Goal: Task Accomplishment & Management: Complete application form

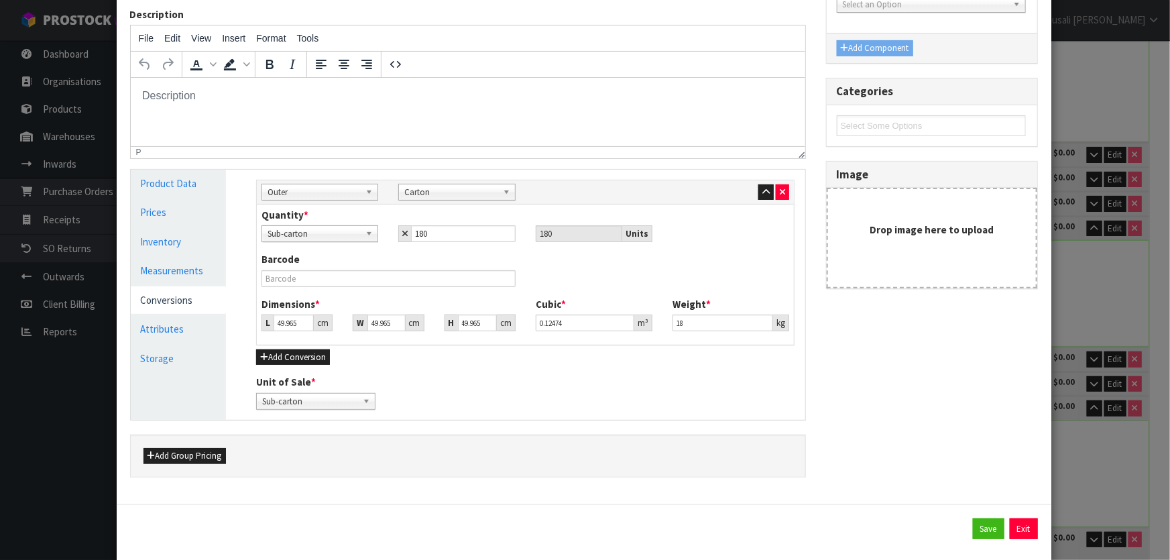
drag, startPoint x: 294, startPoint y: 321, endPoint x: 266, endPoint y: 325, distance: 28.4
click at [266, 325] on div "L 49.965 cm" at bounding box center [296, 322] width 71 height 17
type input "2"
type input "0.004993"
type input "21"
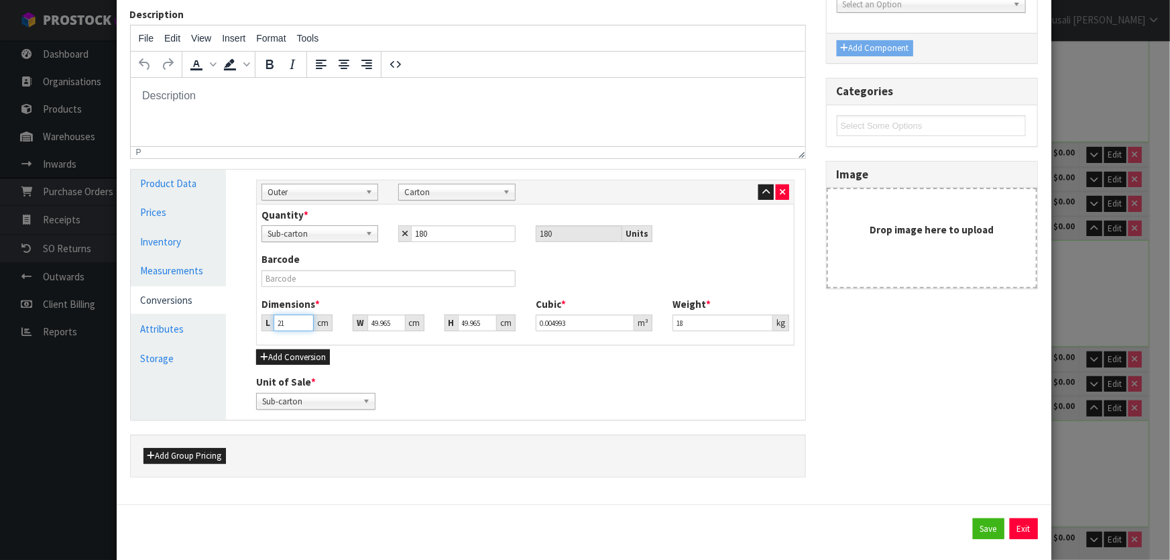
type input "0.052427"
type input "21"
type input "1"
type input "0.001049"
type input "11"
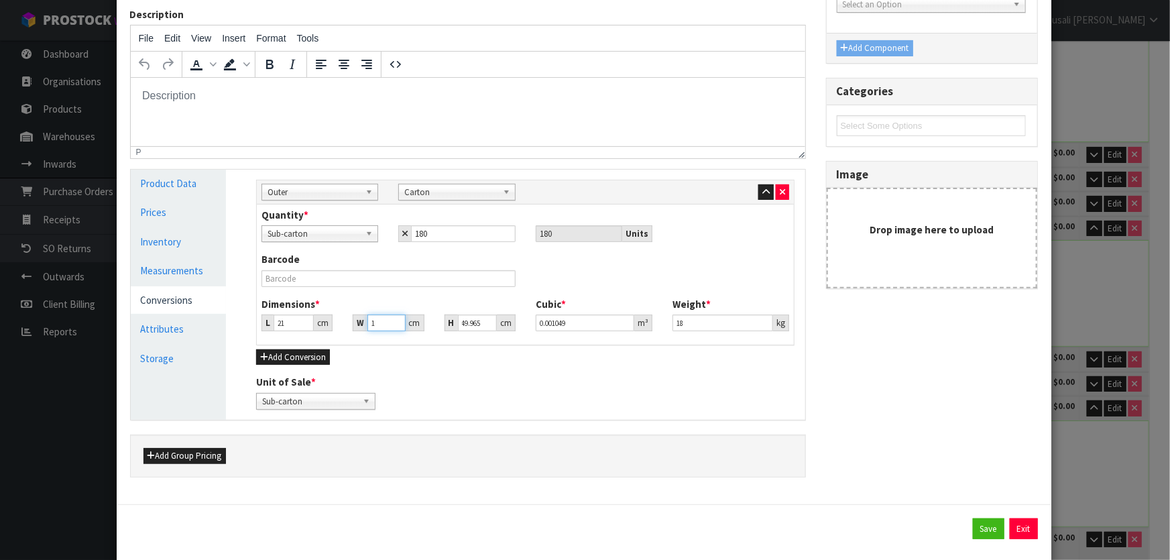
type input "0.011542"
type input "11"
type input "3"
type input "0.000693"
type input "3"
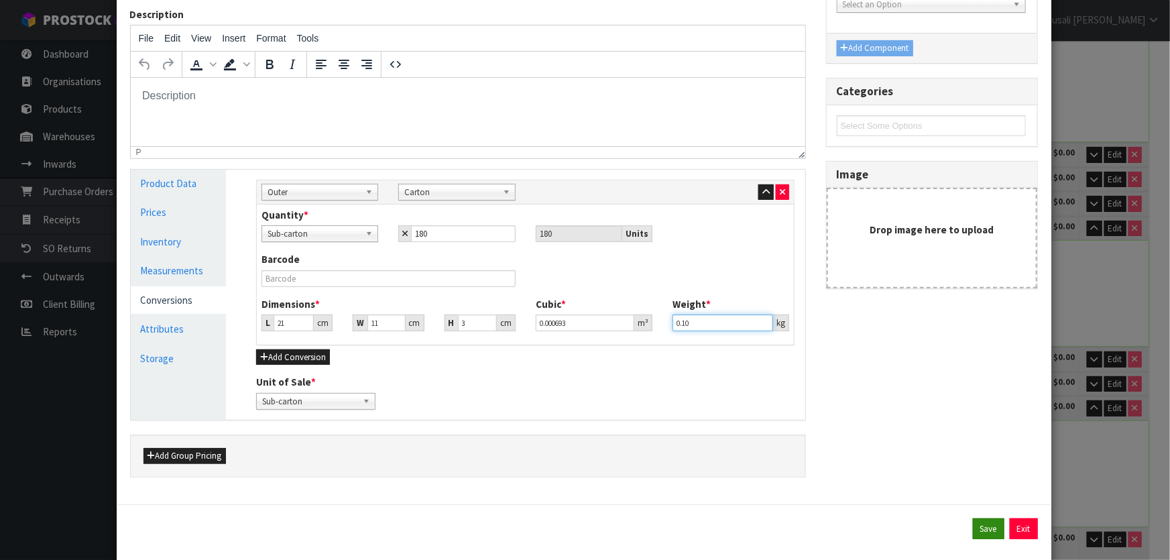
type input "0.10"
click at [979, 527] on button "Save" at bounding box center [989, 528] width 32 height 21
type input "180 SCT x CTN"
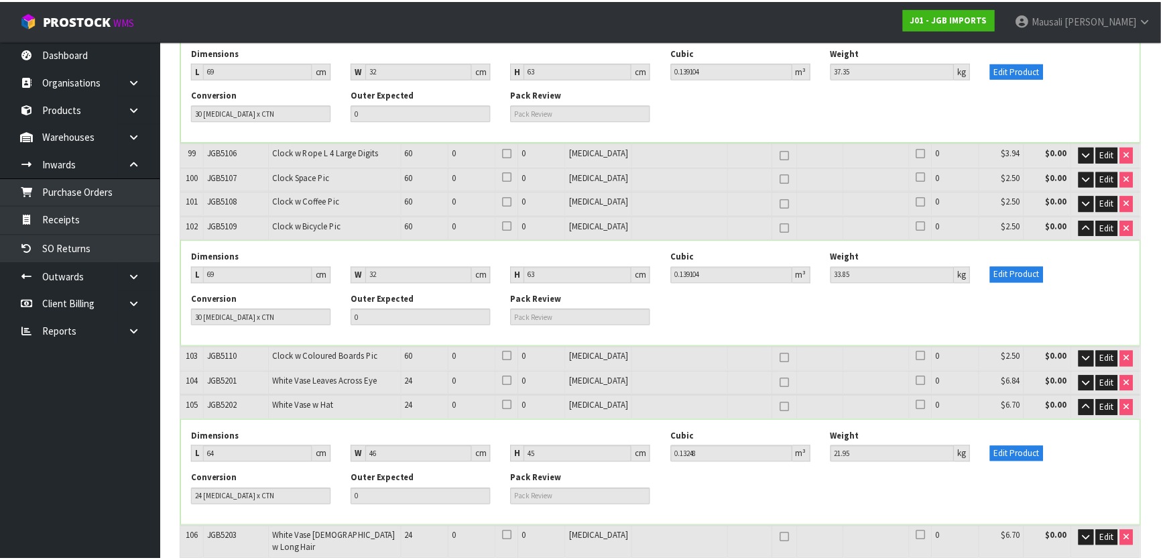
scroll to position [5176, 0]
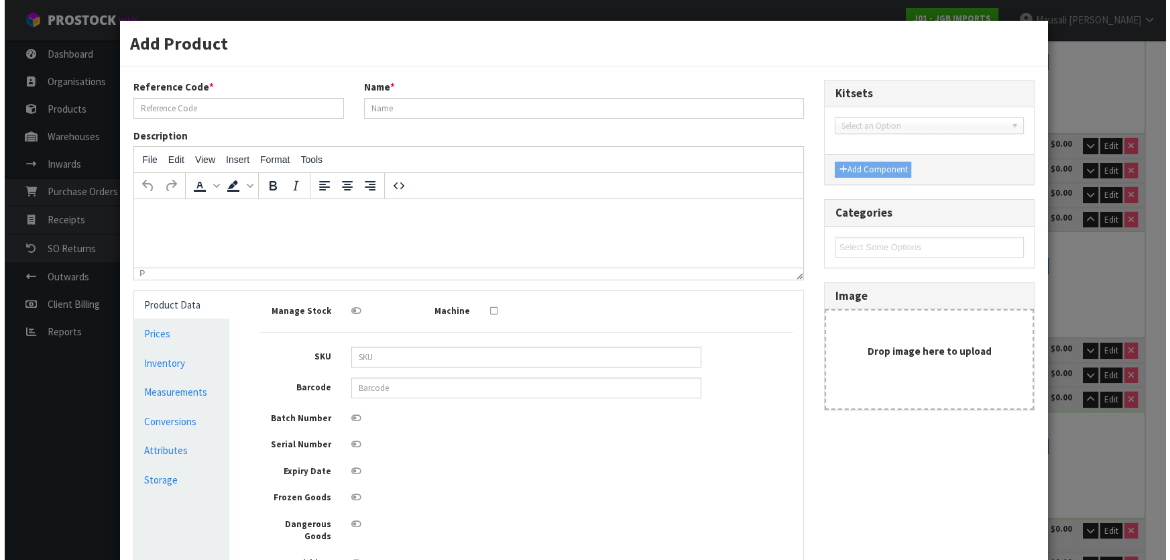
scroll to position [5167, 0]
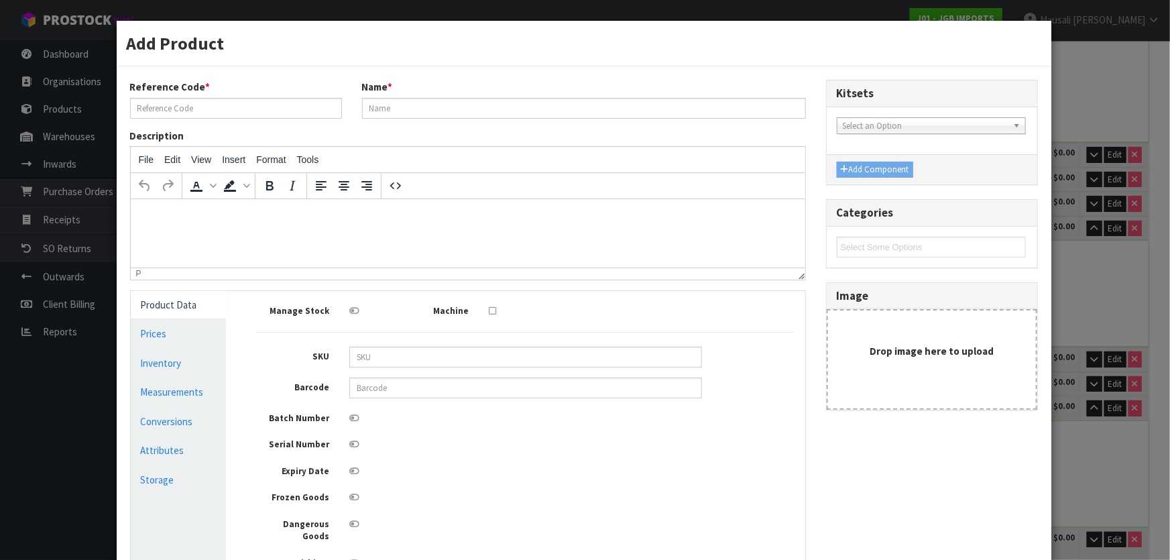
type input "JGB5301"
type input "Wind Chime Tree of Life"
click at [174, 417] on link "Conversions" at bounding box center [179, 421] width 96 height 27
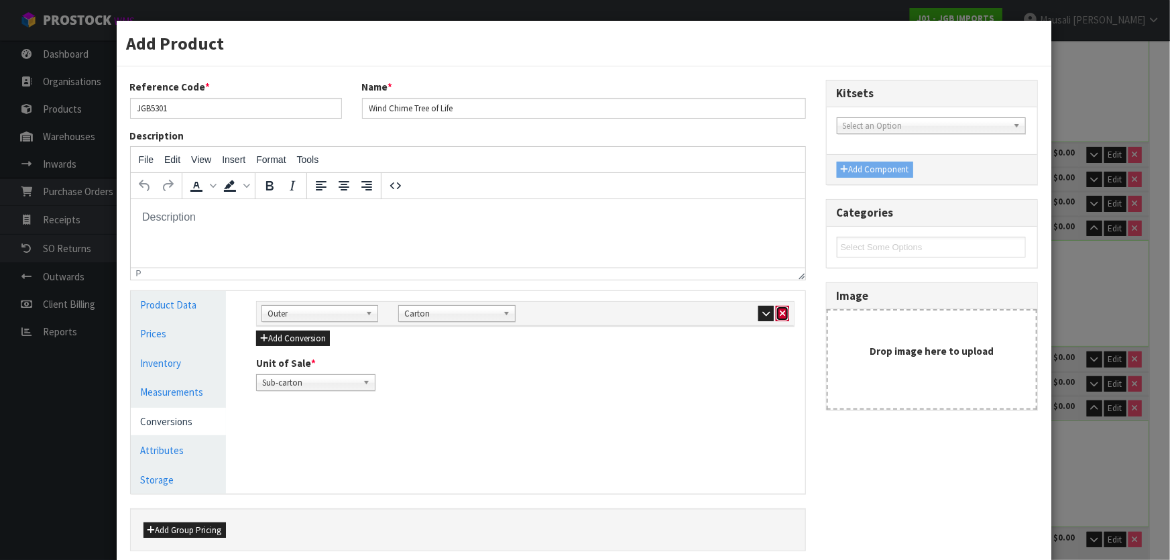
click at [779, 312] on icon "button" at bounding box center [781, 313] width 5 height 9
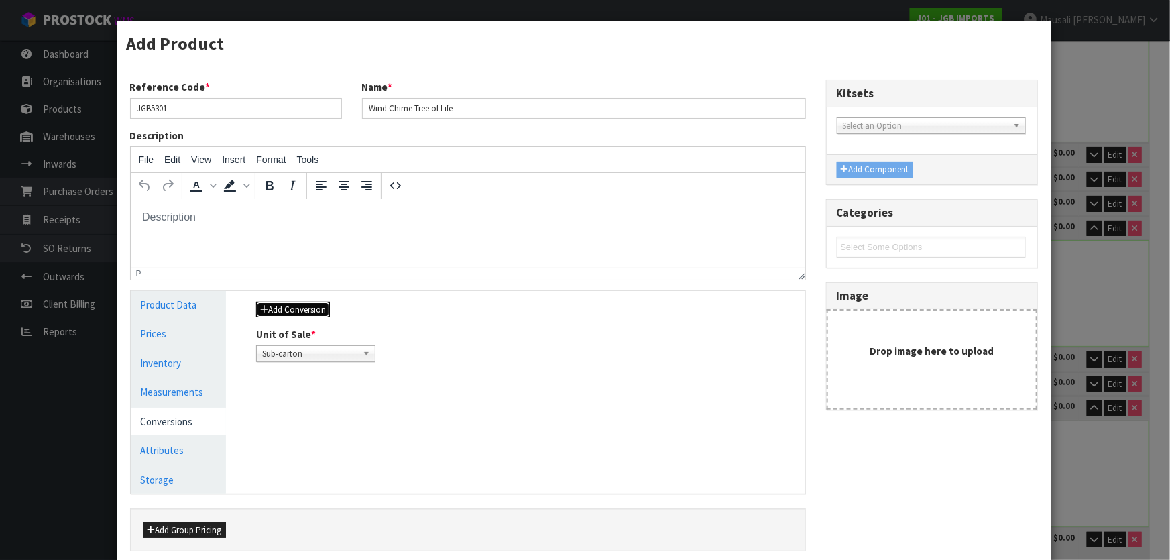
click at [272, 308] on button "Add Conversion" at bounding box center [293, 310] width 74 height 16
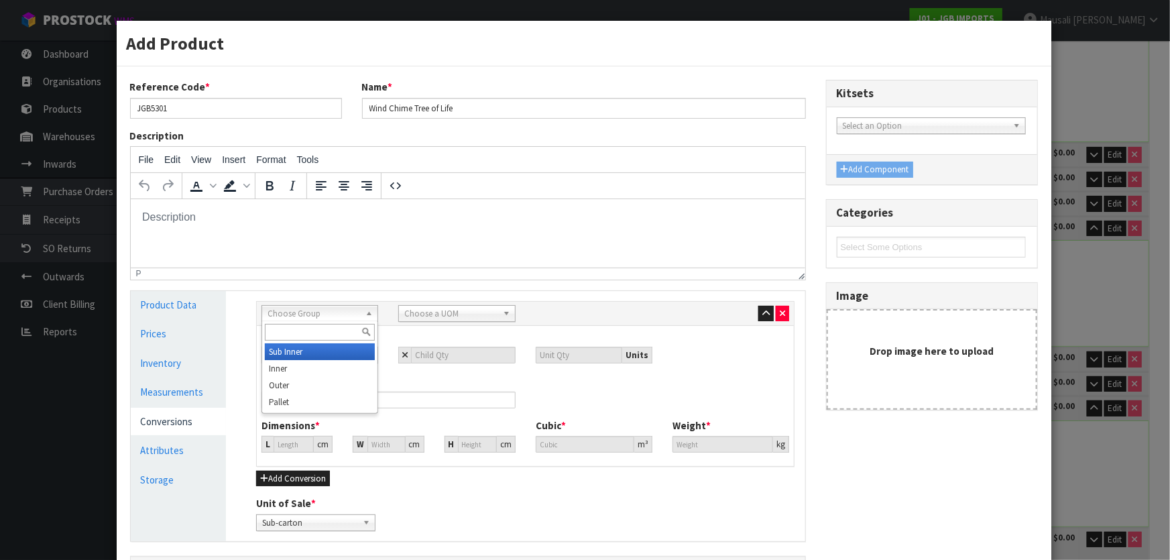
click at [308, 310] on span "Choose Group" at bounding box center [313, 314] width 92 height 16
click at [328, 381] on li "Outer" at bounding box center [320, 385] width 110 height 17
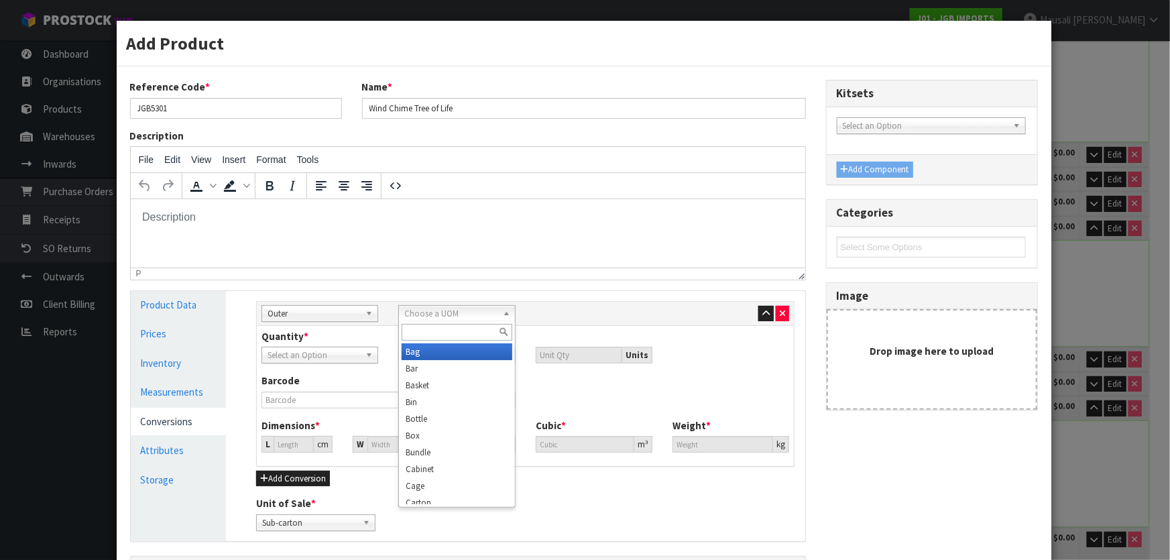
click at [477, 311] on span "Choose a UOM" at bounding box center [450, 314] width 92 height 16
click at [449, 382] on li "Carton" at bounding box center [456, 381] width 110 height 17
click at [414, 358] on input "number" at bounding box center [463, 355] width 104 height 17
type input "1"
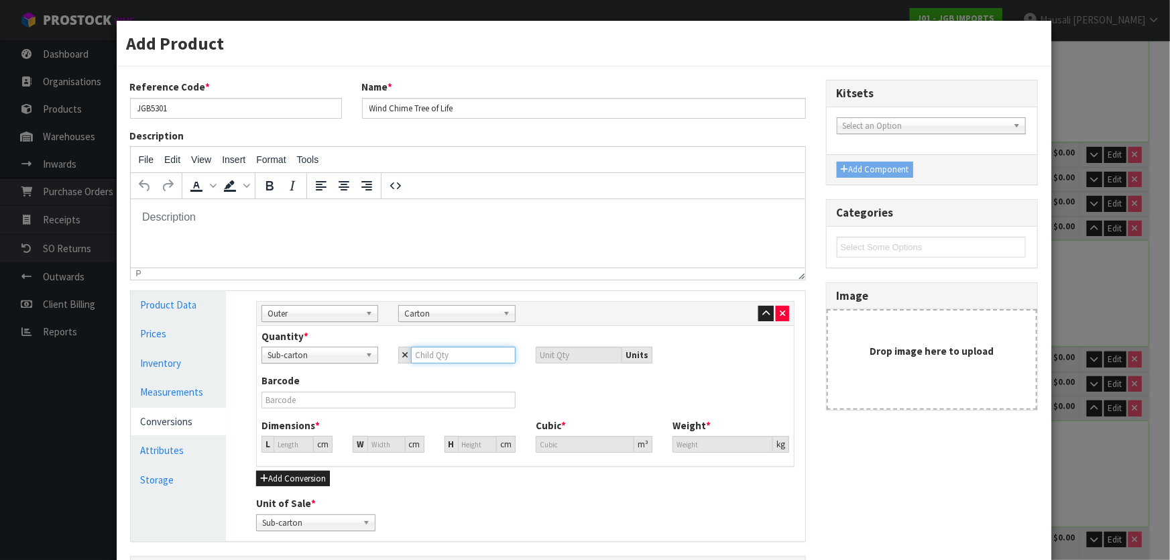
type input "1"
type input "18"
type input "180"
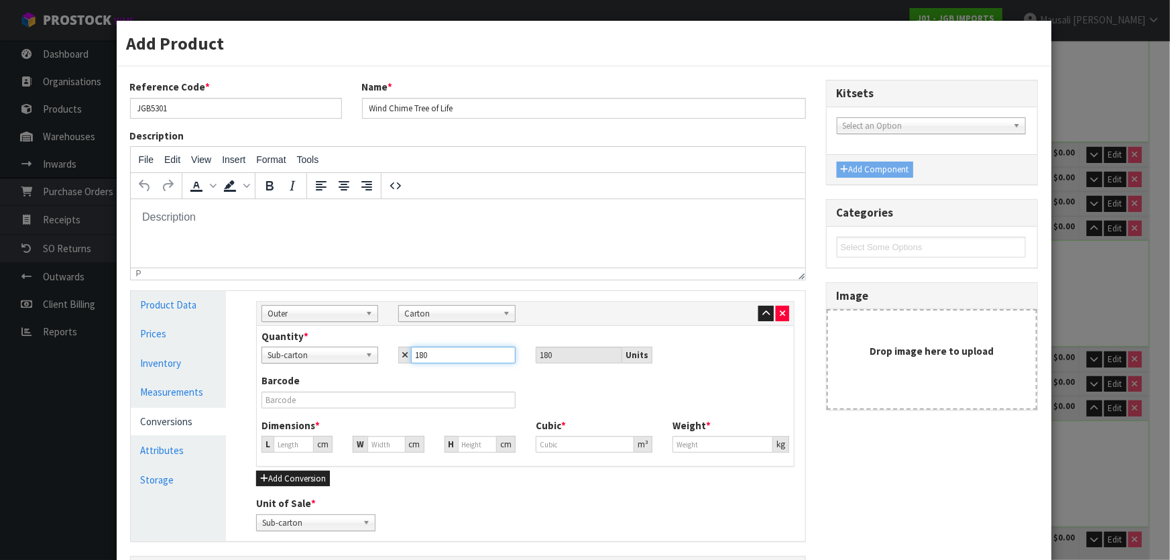
type input "180"
type input "49.965"
type input "0.12474"
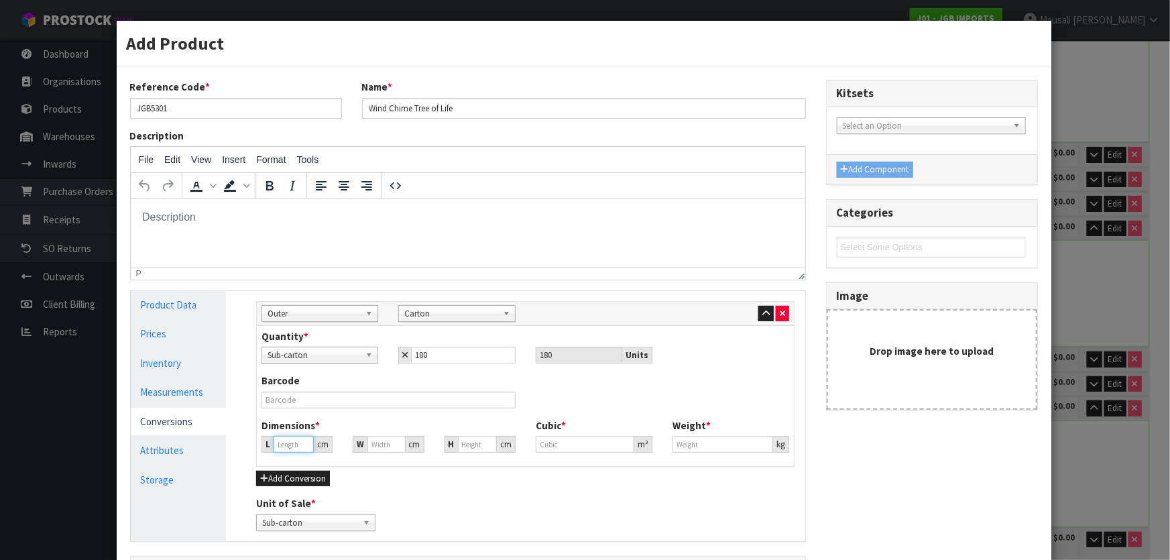
type input "18"
click at [282, 445] on input "49.965" at bounding box center [293, 444] width 40 height 17
drag, startPoint x: 294, startPoint y: 442, endPoint x: 265, endPoint y: 450, distance: 30.4
click at [267, 450] on div "L 49.965 cm" at bounding box center [296, 444] width 71 height 17
type input "6"
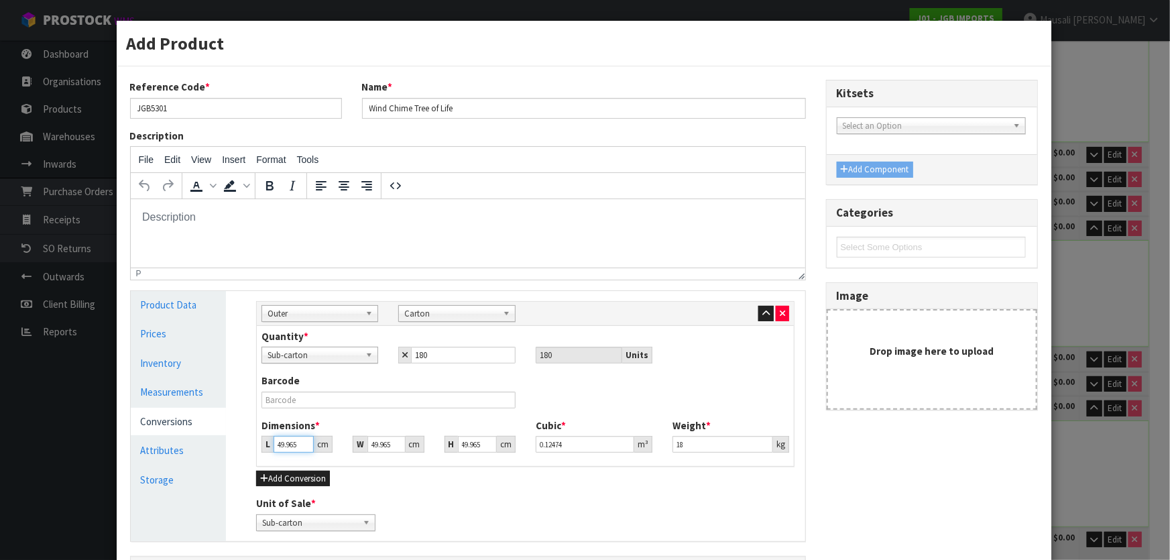
type input "0.014979"
type input "65"
type input "0.162273"
type input "65"
type input "5"
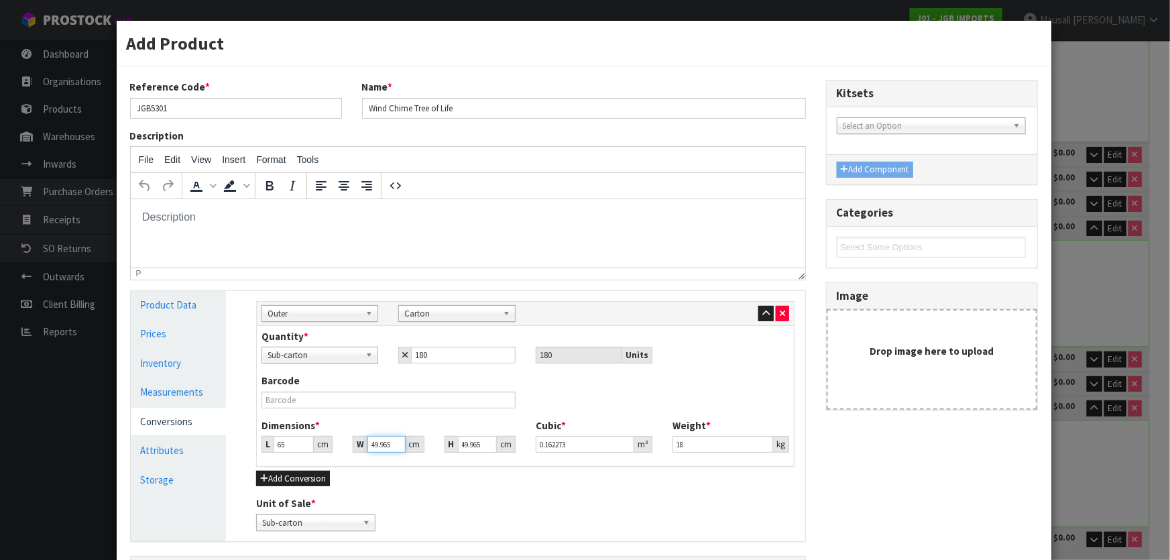
type input "0.016239"
type input "51"
type input "0.165634"
type input "51"
type input "4"
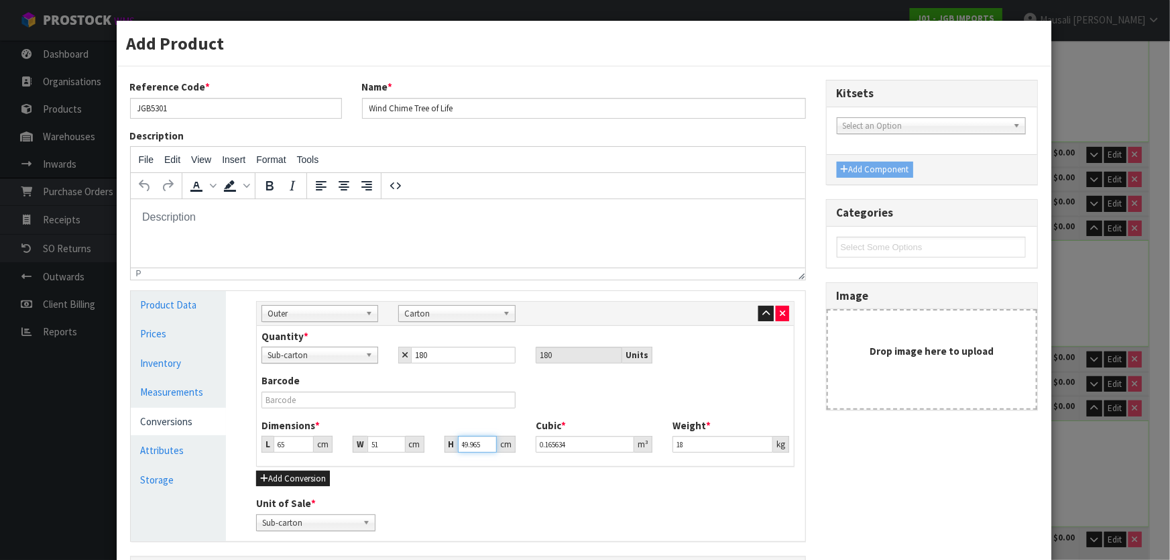
type input "0.01326"
type input "45"
type input "0.149175"
type input "45"
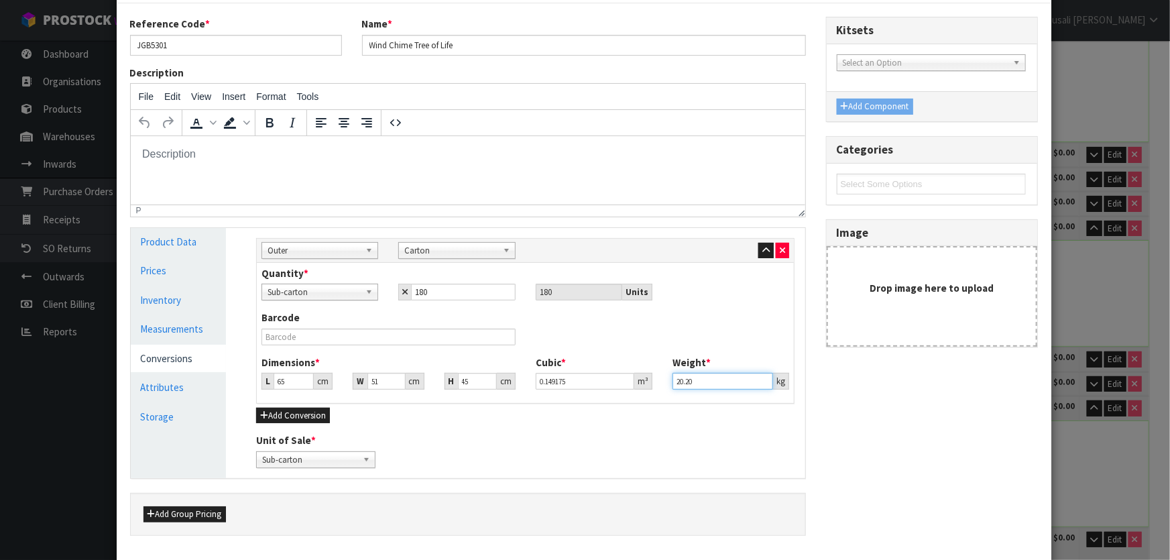
scroll to position [143, 0]
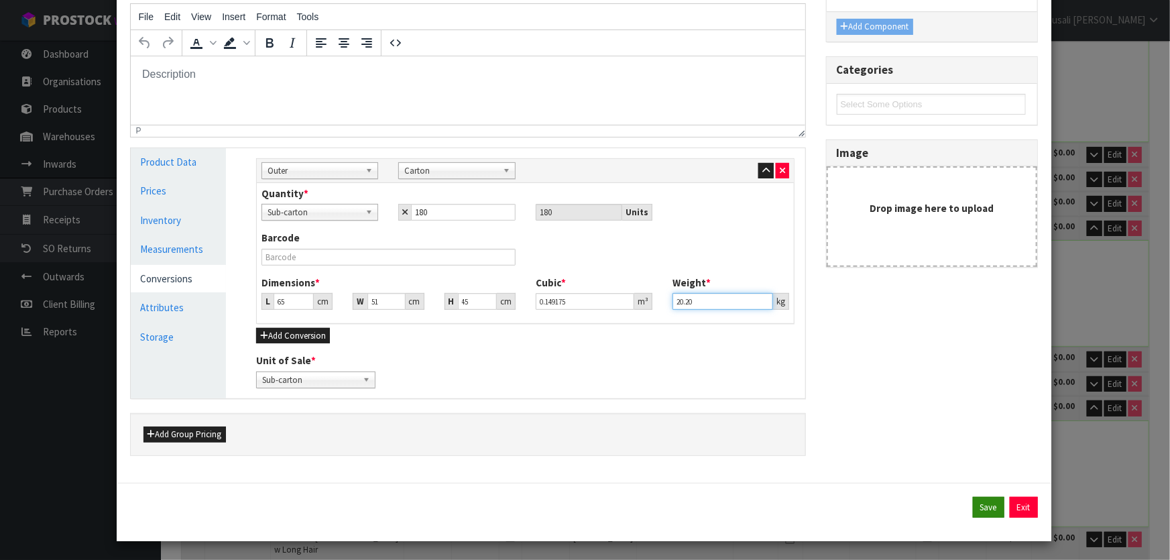
type input "20.20"
click at [973, 497] on button "Save" at bounding box center [989, 507] width 32 height 21
type input "65"
type input "51"
type input "45"
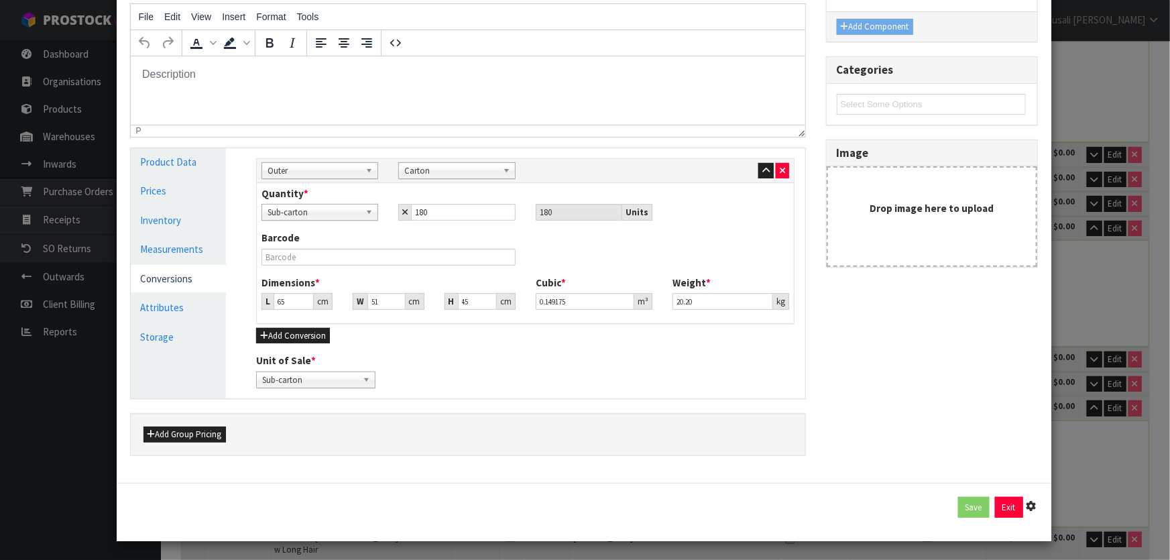
type input "0.149175"
type input "20.2"
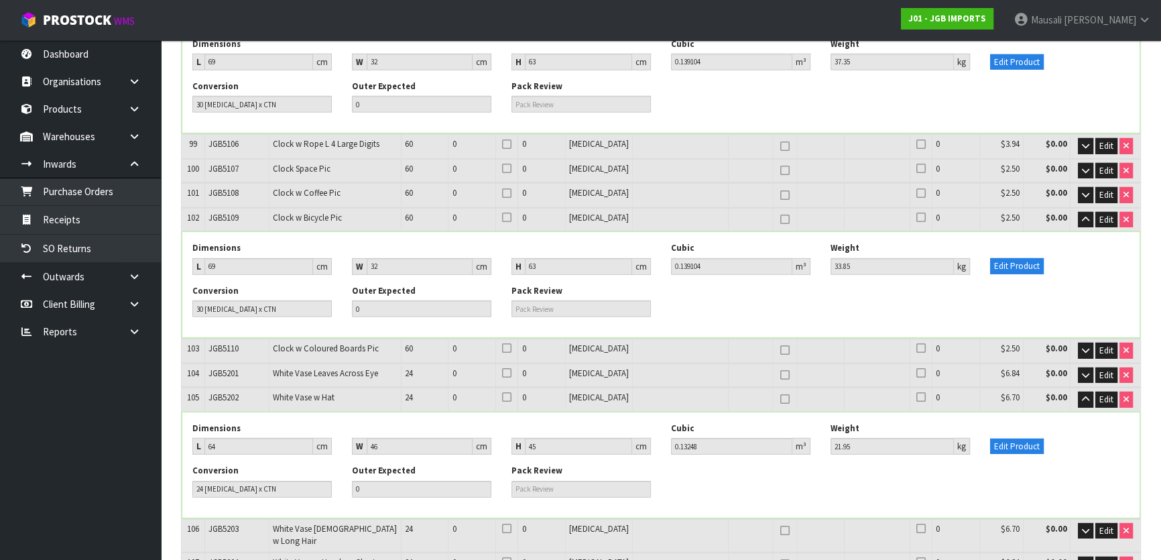
scroll to position [3995, 0]
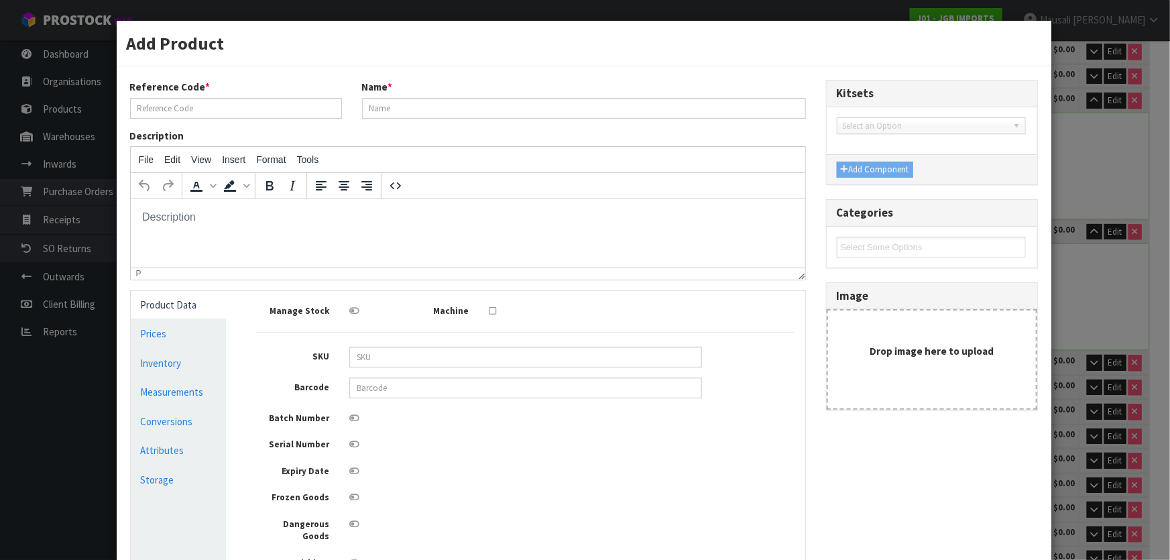
scroll to position [0, 0]
type input "JGB5004"
type input "Three Birds on Log"
click at [192, 389] on link "Measurements" at bounding box center [179, 391] width 96 height 27
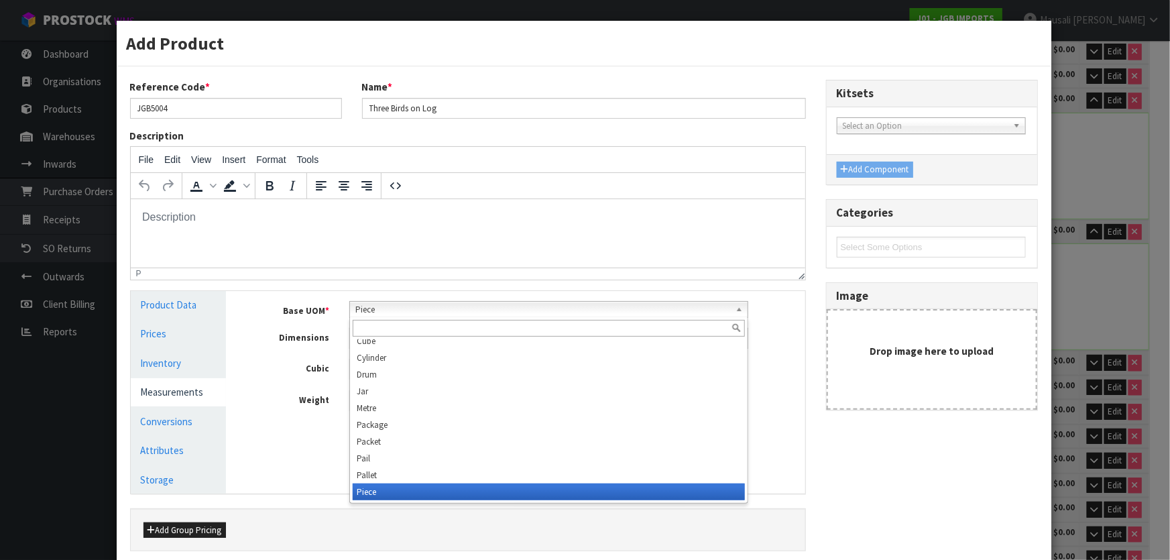
click at [737, 310] on b at bounding box center [741, 309] width 12 height 15
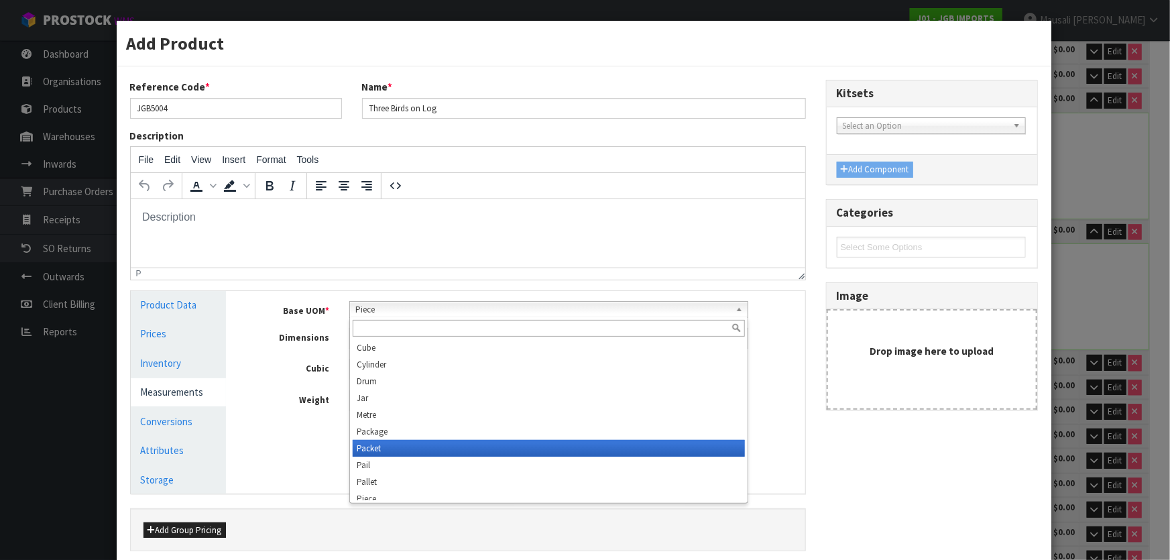
scroll to position [375, 0]
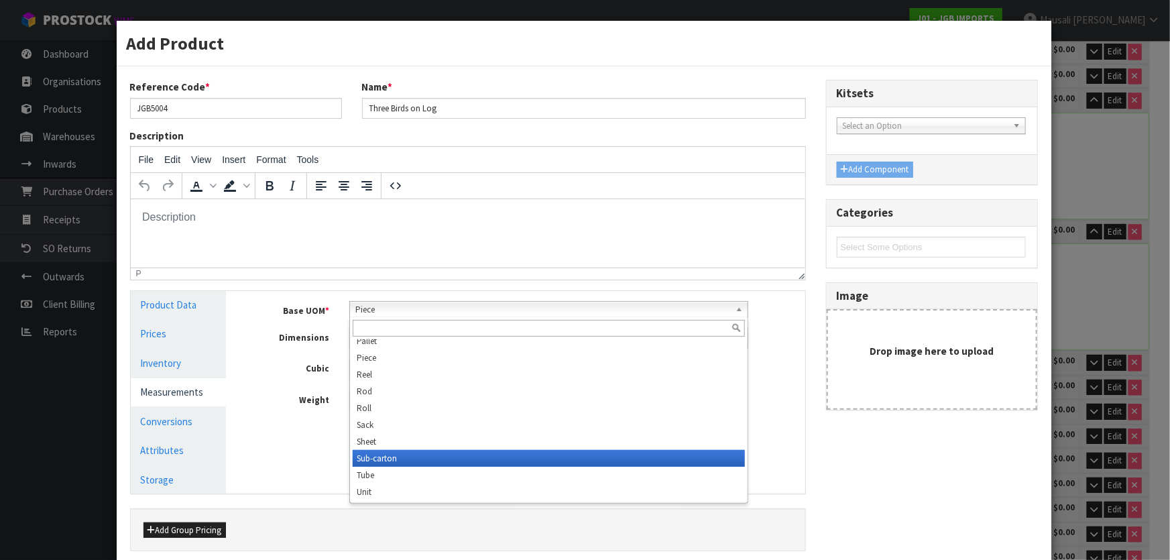
click at [436, 458] on li "Sub-carton" at bounding box center [549, 458] width 392 height 17
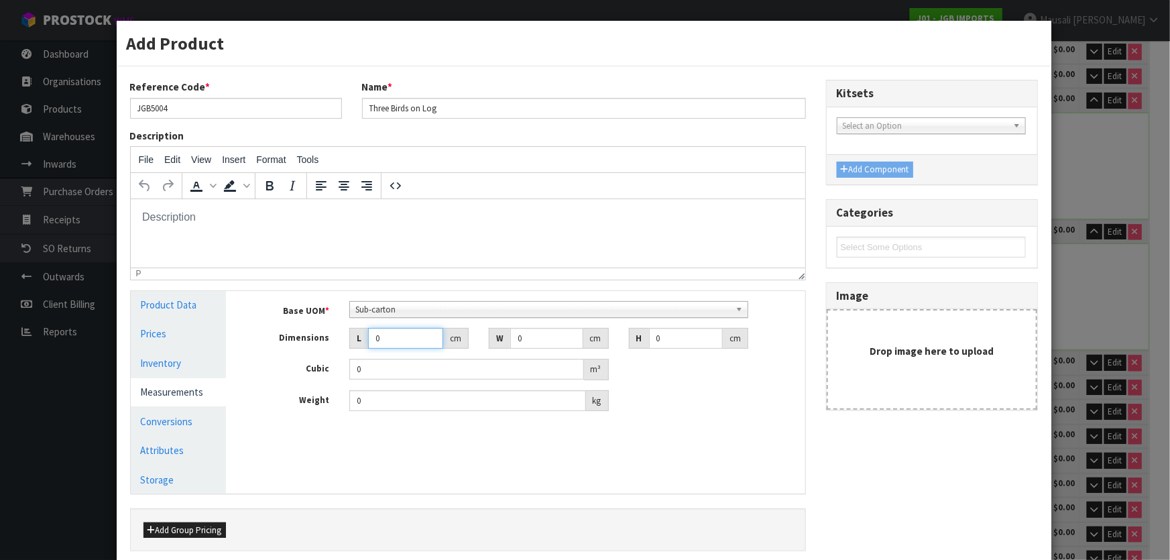
drag, startPoint x: 386, startPoint y: 338, endPoint x: 365, endPoint y: 344, distance: 22.1
click at [368, 344] on input "0" at bounding box center [405, 338] width 75 height 21
type input "3"
type input "0.000001"
type input "32"
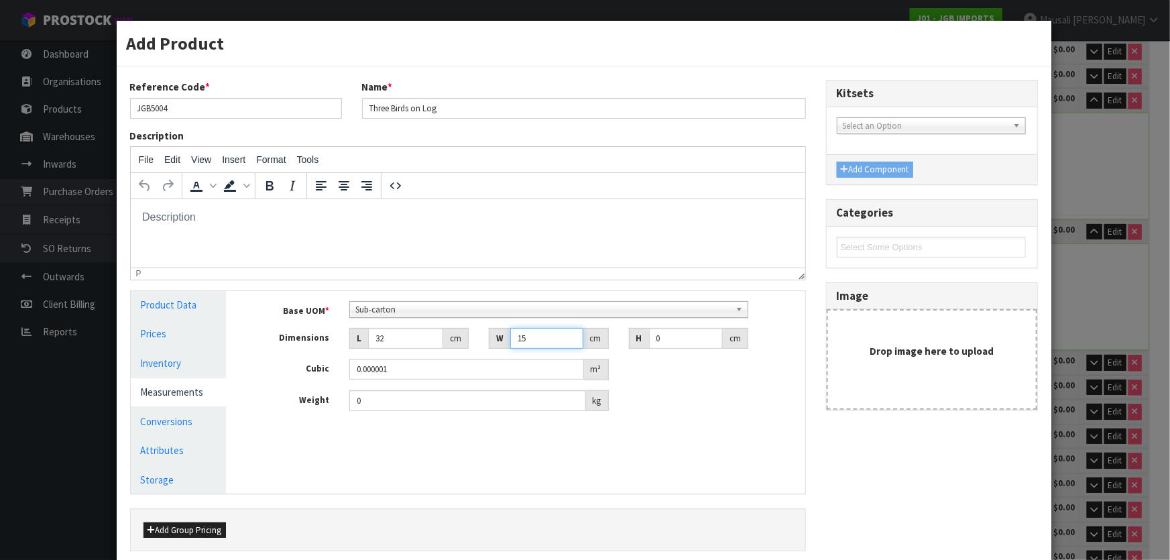
type input "15"
type input "1"
type input "0.00048"
type input "15"
type input "0.0072"
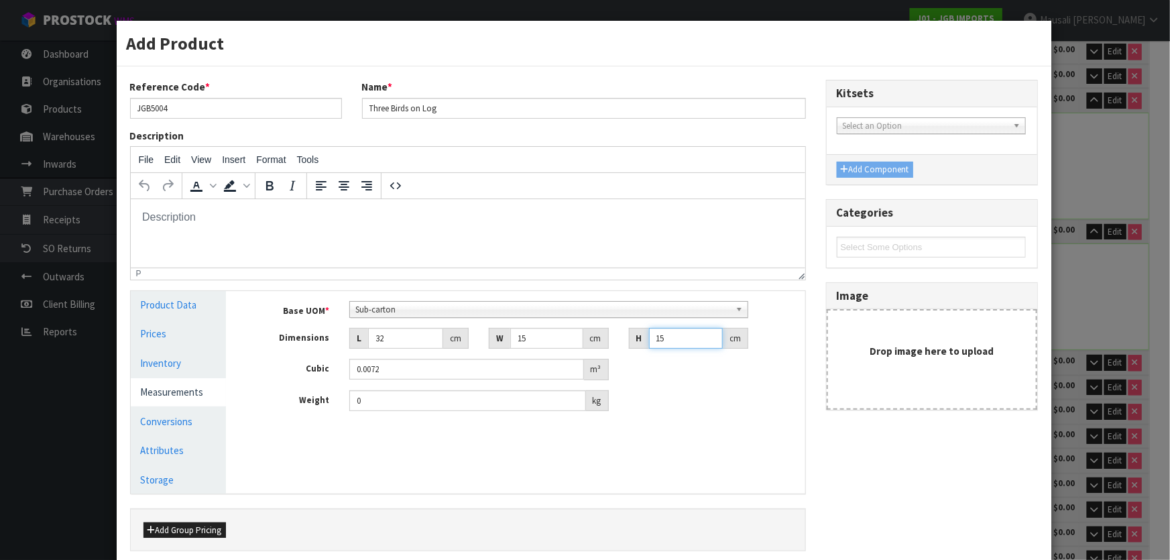
type input "15"
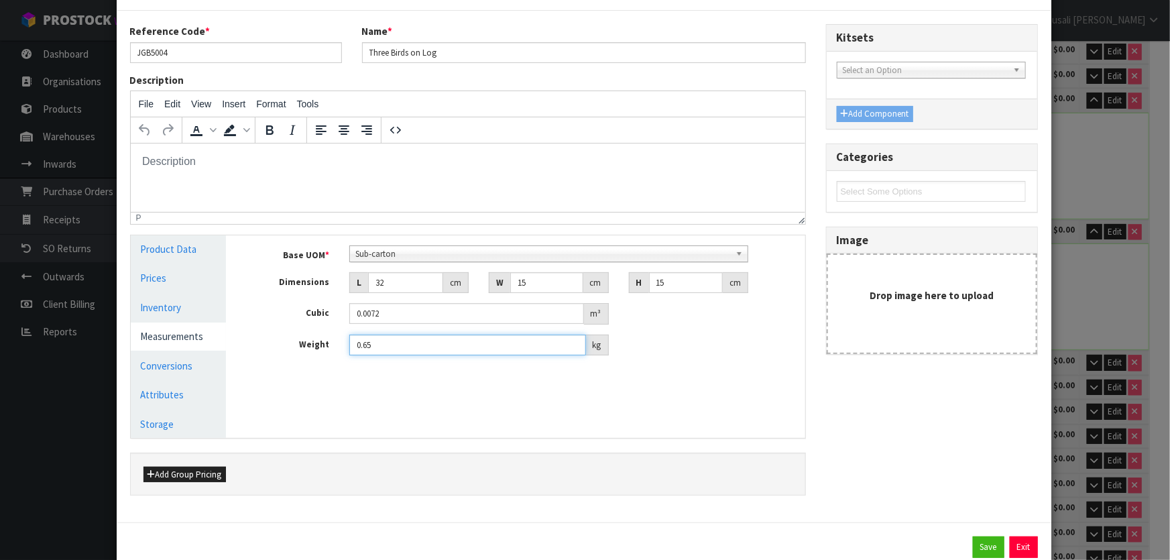
scroll to position [96, 0]
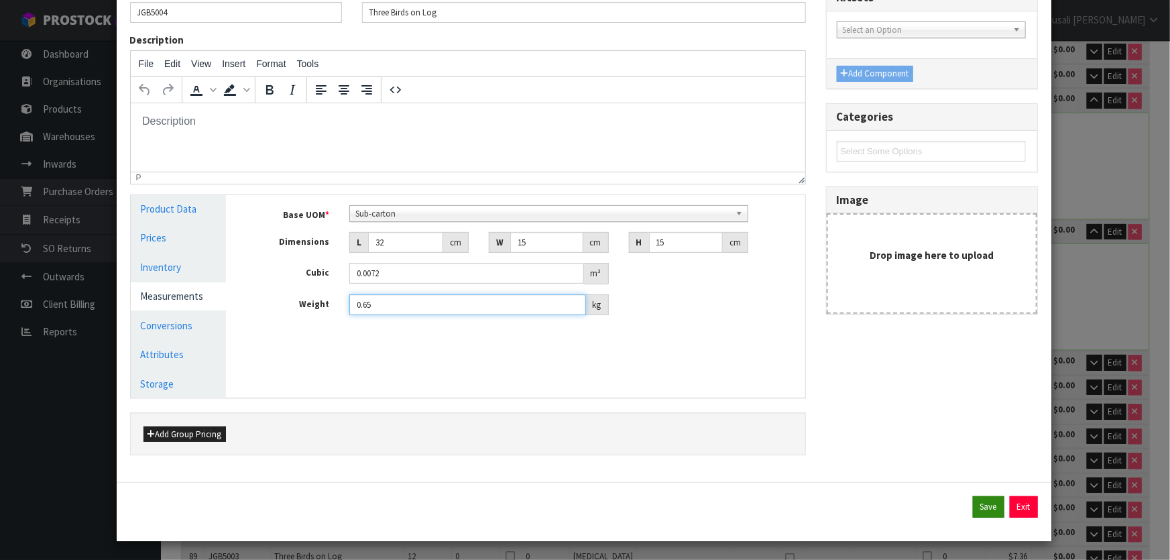
type input "0.65"
click at [981, 504] on button "Save" at bounding box center [989, 506] width 32 height 21
type input "32"
type input "15"
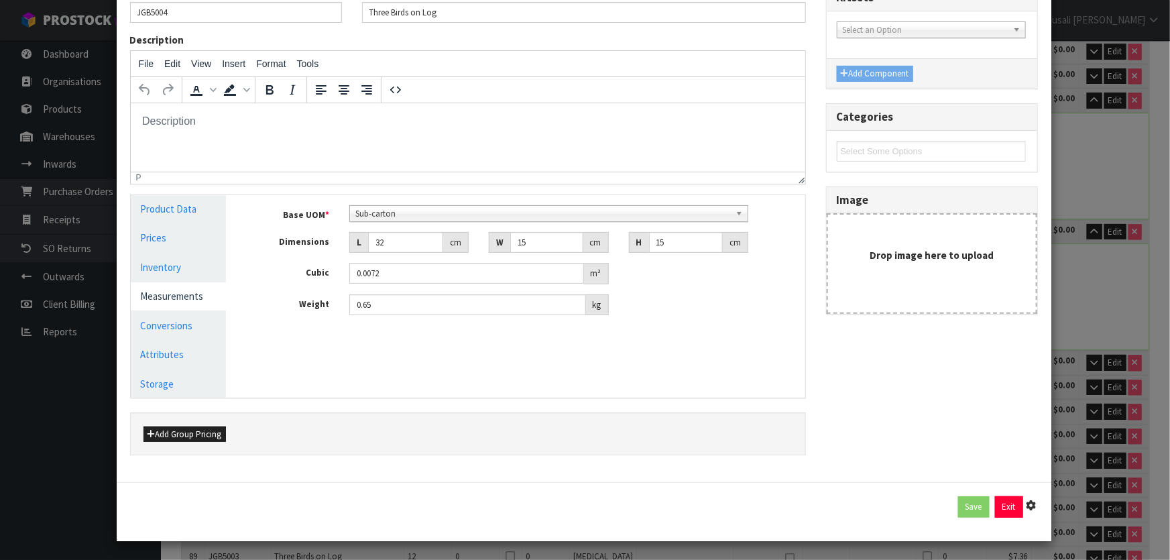
type input "0.0072"
type input "0.65"
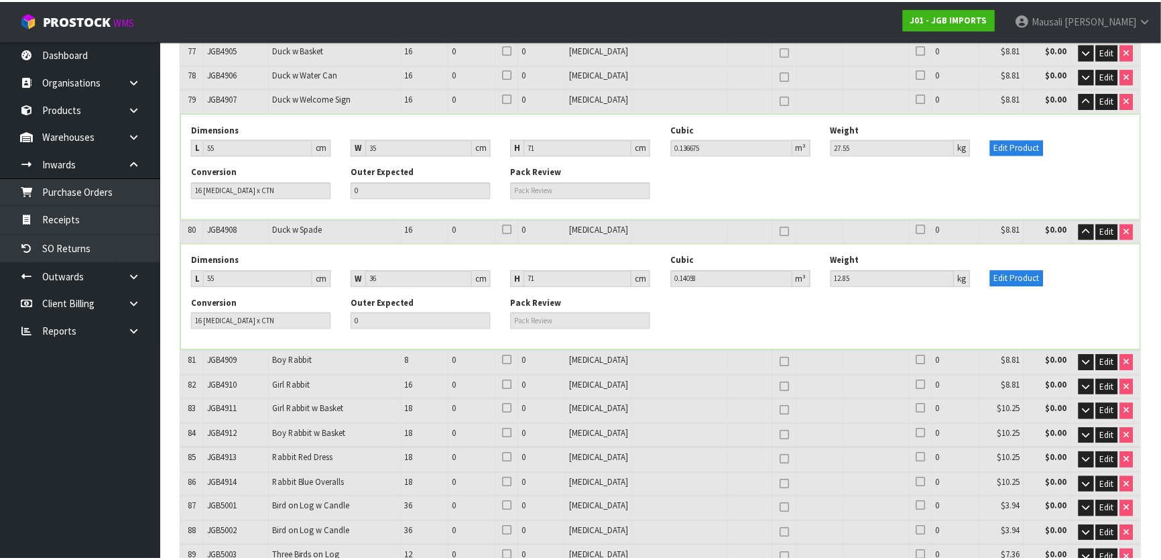
scroll to position [3995, 0]
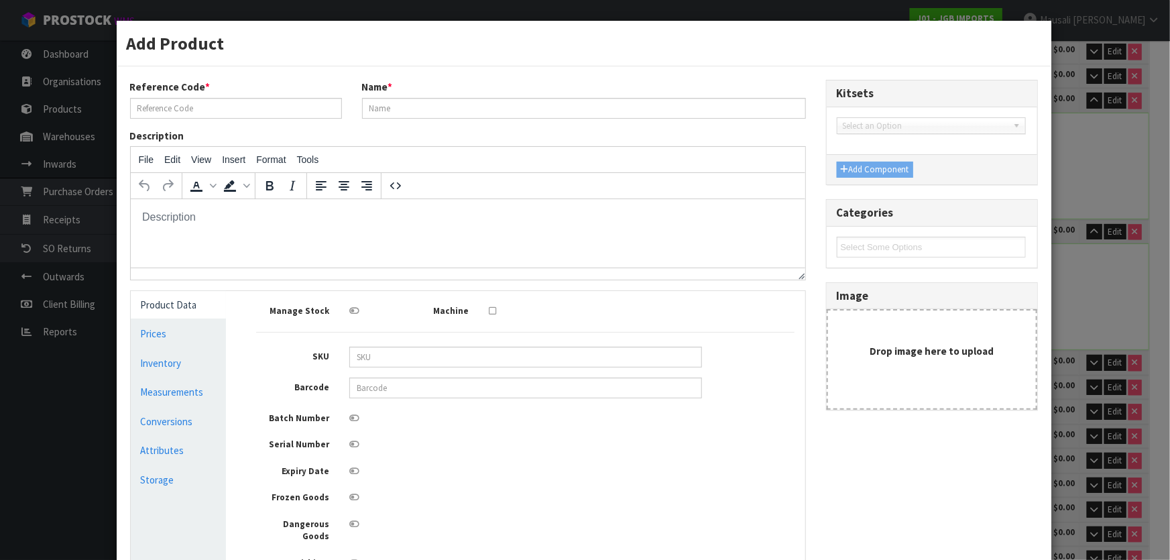
scroll to position [0, 0]
type input "JGB5004"
type input "Three Birds on Log"
click at [171, 420] on link "Conversions" at bounding box center [179, 421] width 96 height 27
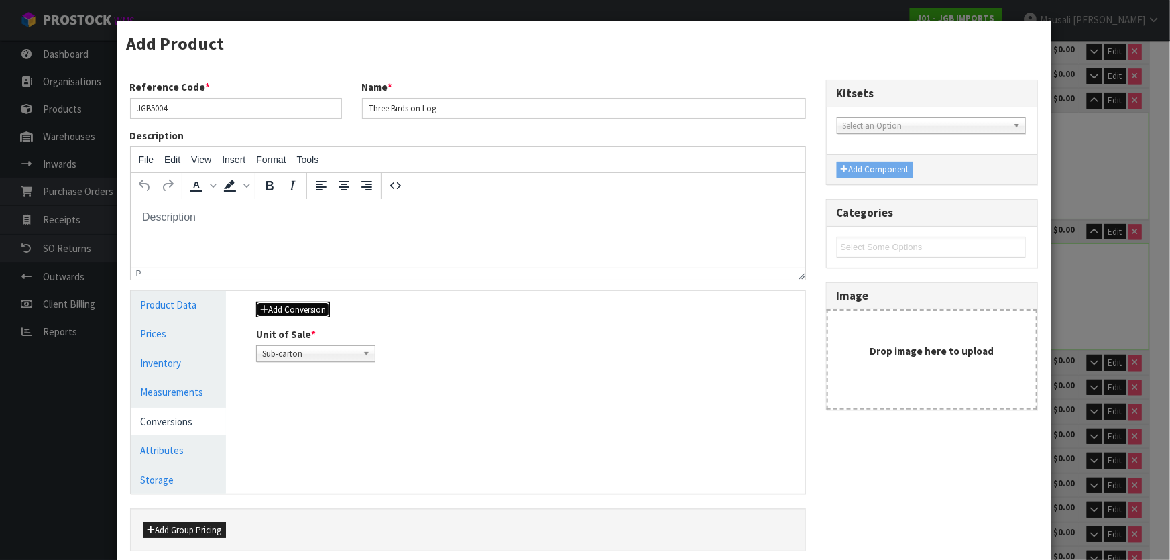
click at [318, 308] on button "Add Conversion" at bounding box center [293, 310] width 74 height 16
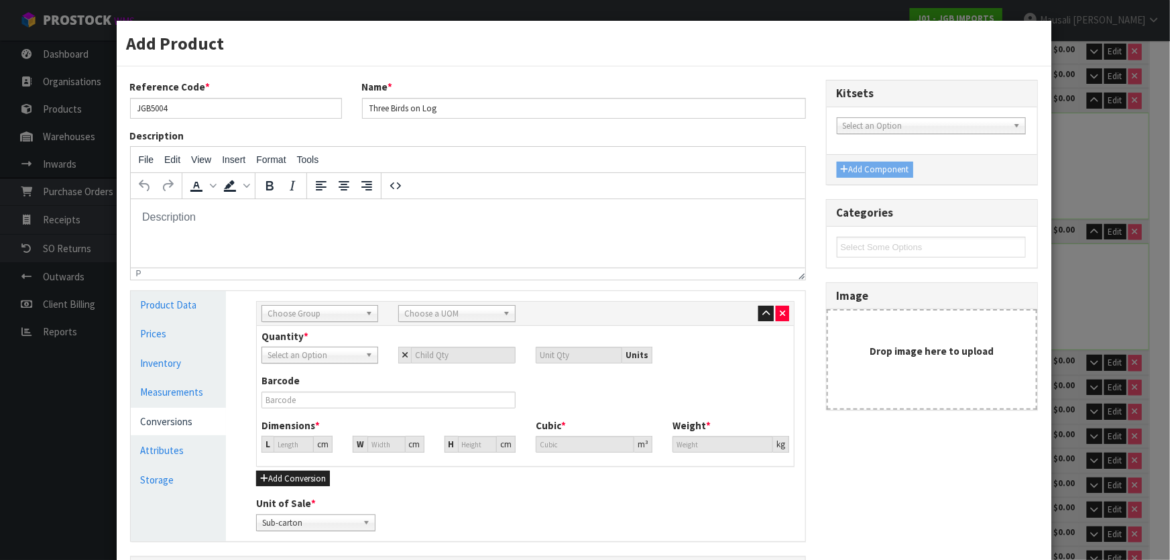
click at [300, 309] on span "Choose Group" at bounding box center [313, 314] width 92 height 16
click at [330, 379] on li "Outer" at bounding box center [320, 385] width 110 height 17
click at [423, 313] on span "Choose a UOM" at bounding box center [450, 314] width 92 height 16
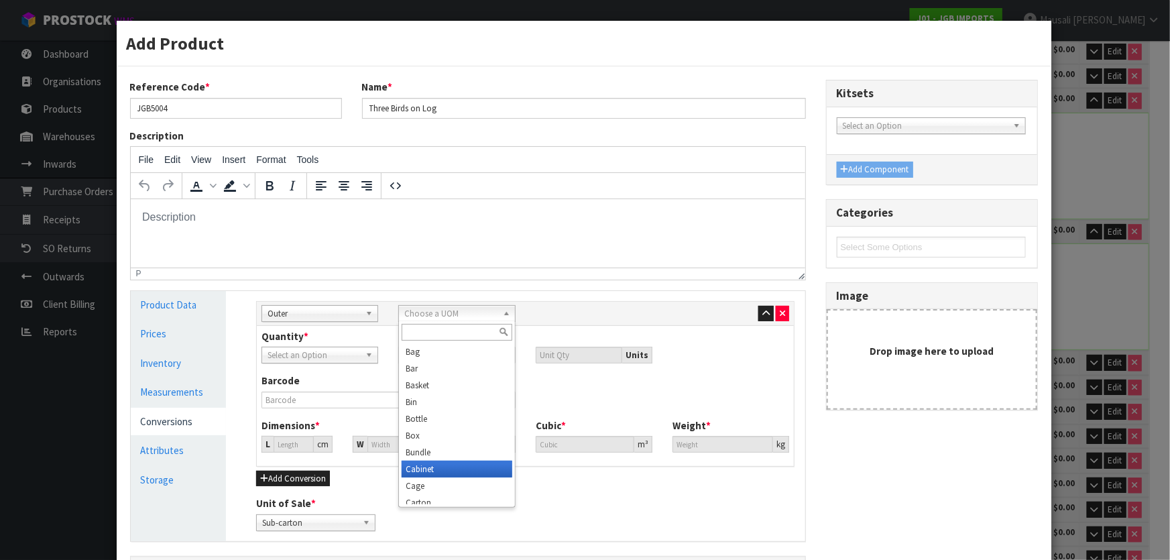
click at [460, 462] on li "Cabinet" at bounding box center [456, 468] width 110 height 17
click at [496, 311] on link "Cabinet" at bounding box center [456, 313] width 117 height 17
click at [456, 435] on li "Carton" at bounding box center [456, 442] width 110 height 17
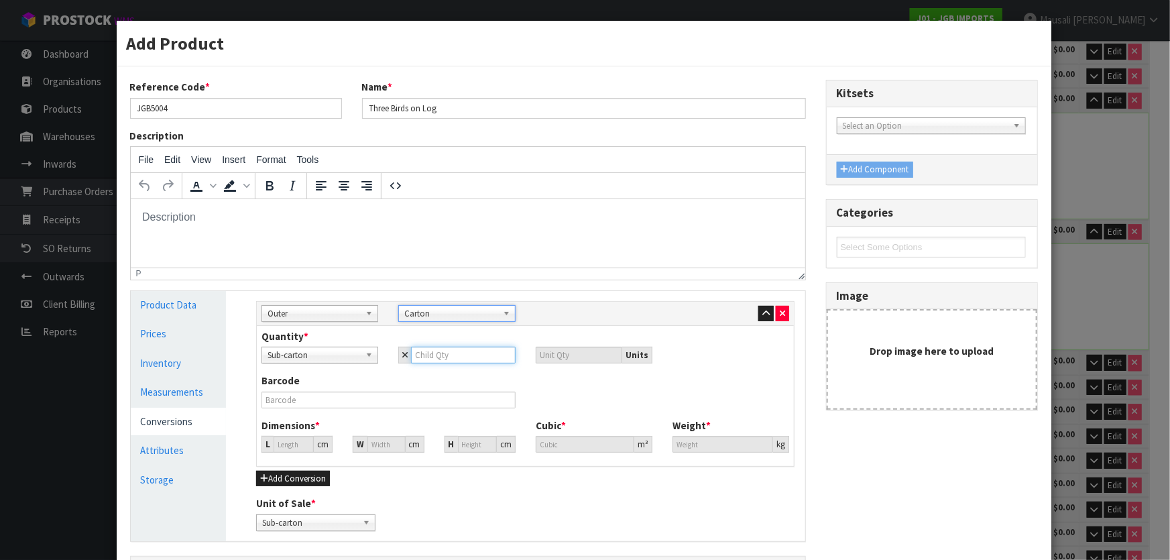
click at [418, 352] on input "number" at bounding box center [463, 355] width 104 height 17
type input "1"
type input "18"
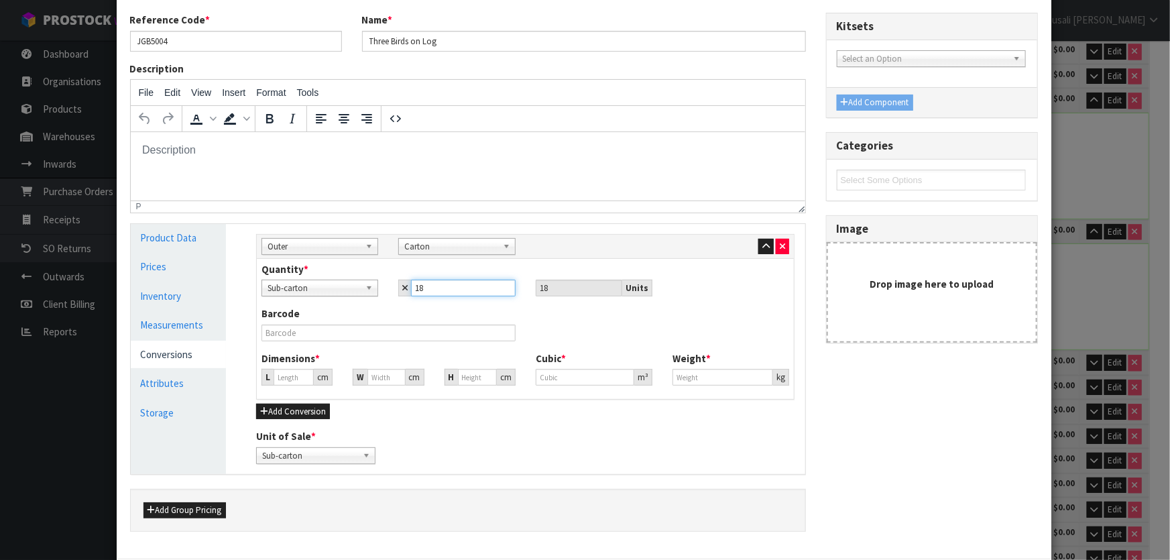
scroll to position [143, 0]
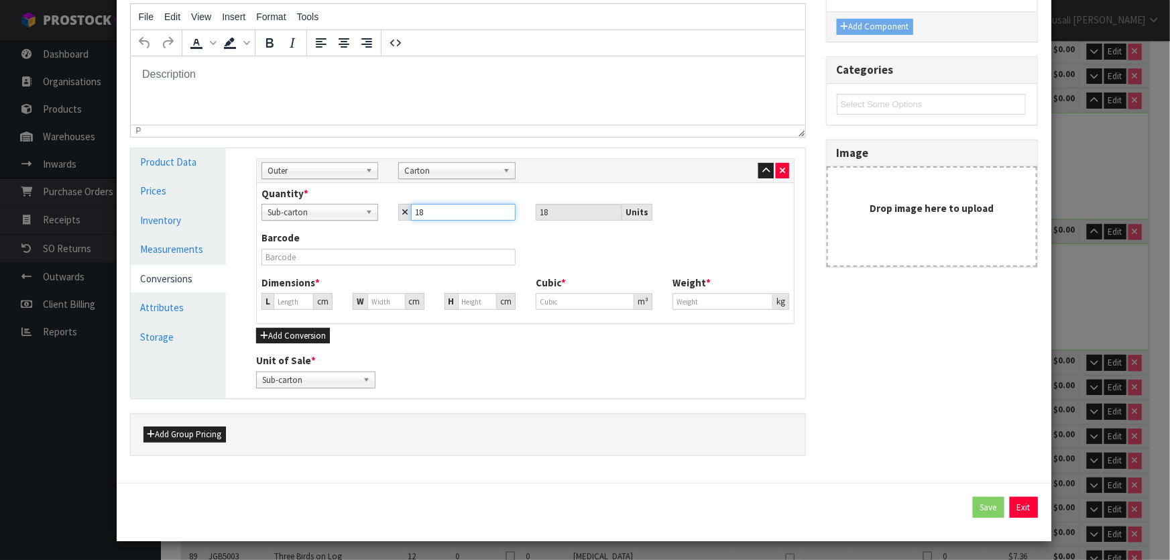
type input "18"
type input "50.606"
type input "0.1296"
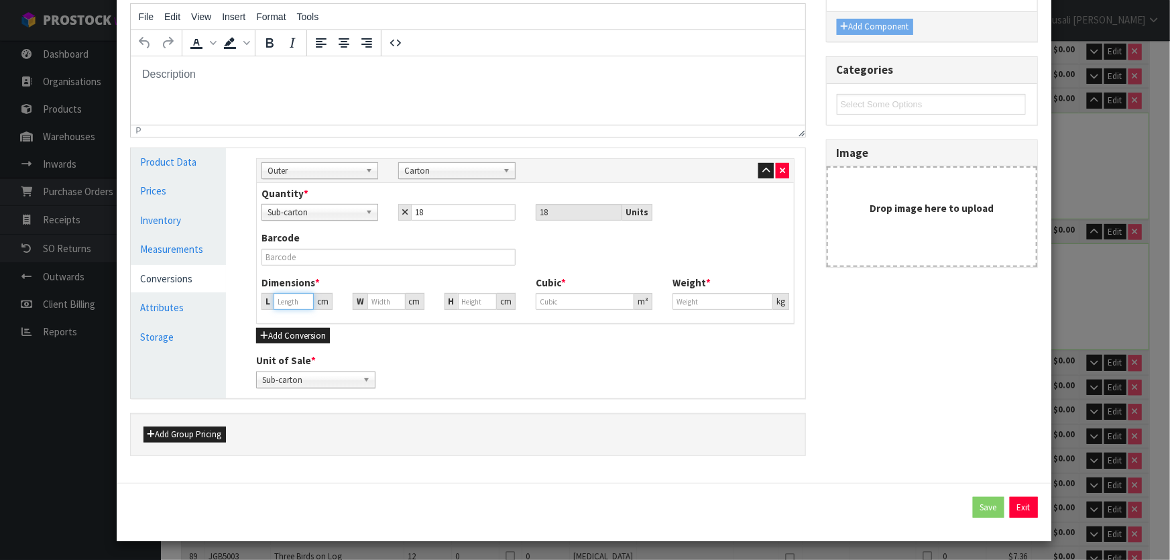
type input "11.7"
click at [282, 299] on input "50.606" at bounding box center [293, 301] width 40 height 17
drag, startPoint x: 295, startPoint y: 302, endPoint x: 270, endPoint y: 302, distance: 24.8
click at [270, 302] on div "L 50.606 cm" at bounding box center [296, 301] width 71 height 17
type input "6"
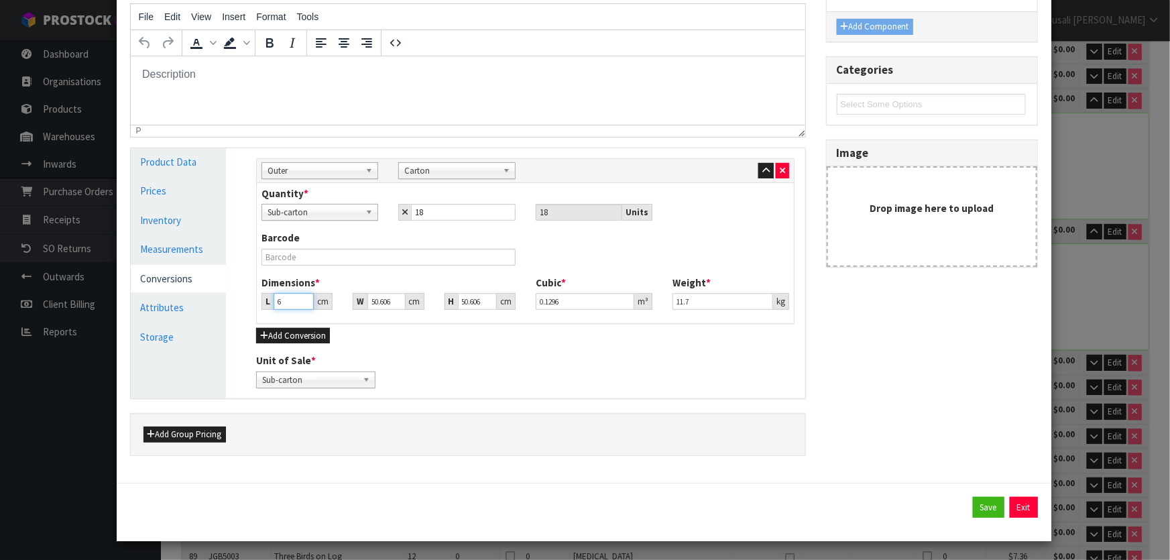
type input "0.015366"
type input "67"
type input "0.171585"
type input "67"
type input "4"
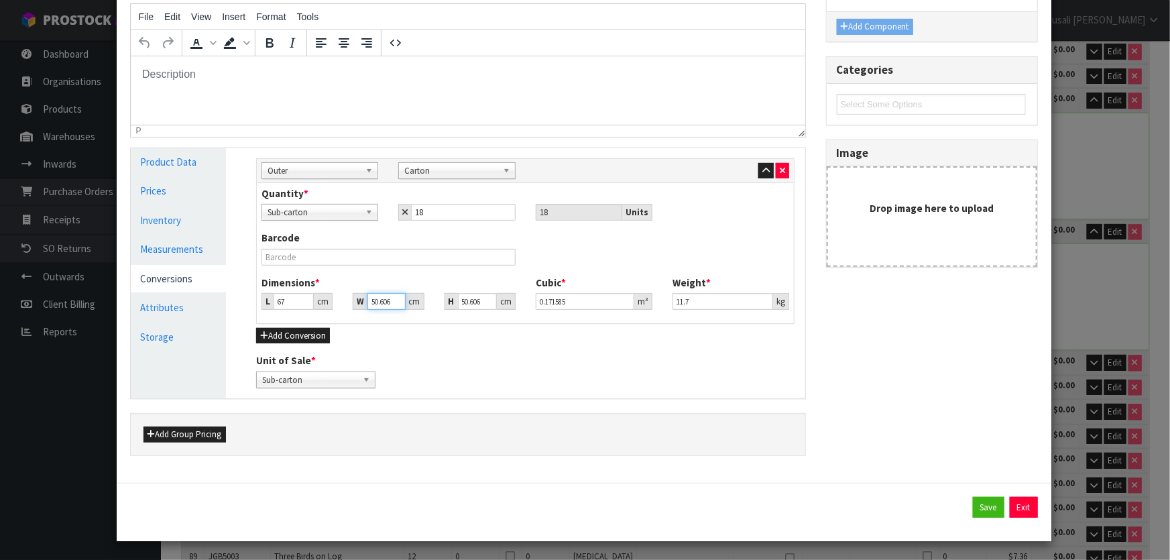
type input "0.013562"
type input "48"
type input "0.162749"
type input "4"
type input "0.013562"
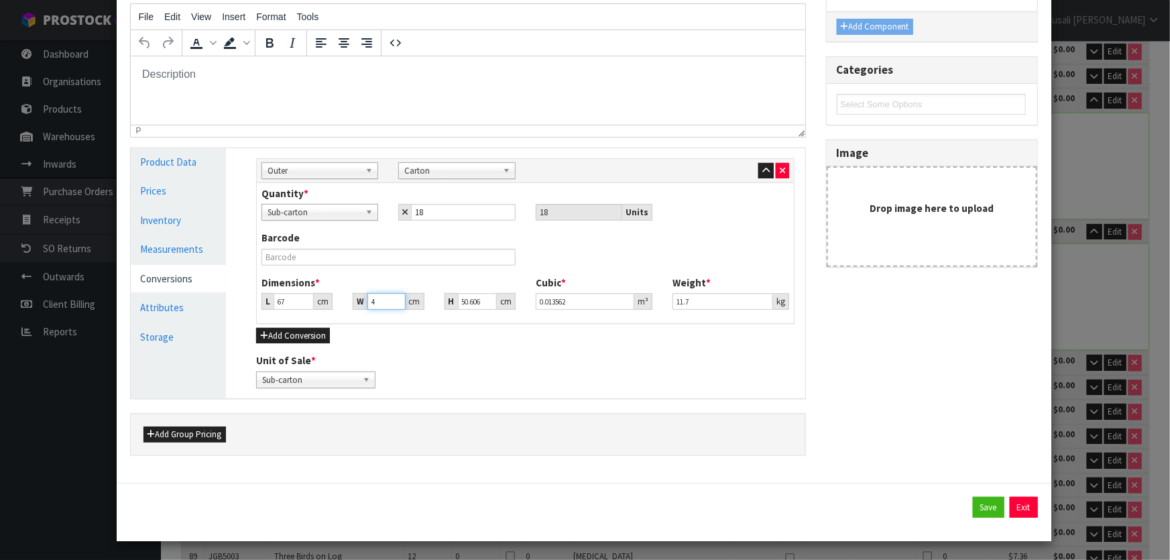
type input "47"
type input "0.159358"
type input "47"
type input "4"
type input "0.012596"
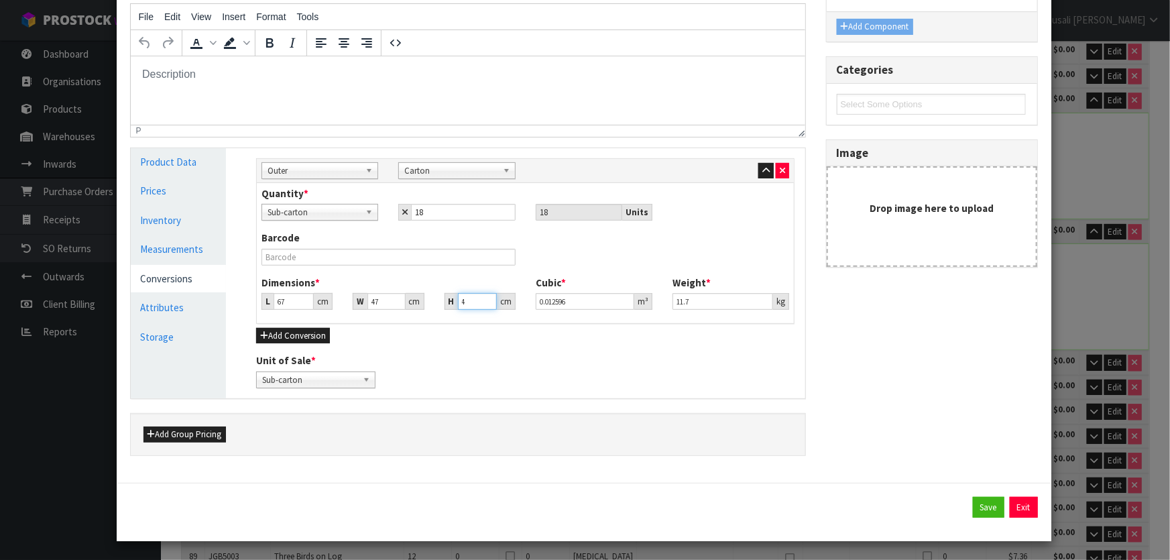
type input "47"
type input "0.148003"
type input "47"
type input "13.60"
click at [973, 501] on button "Save" at bounding box center [989, 507] width 32 height 21
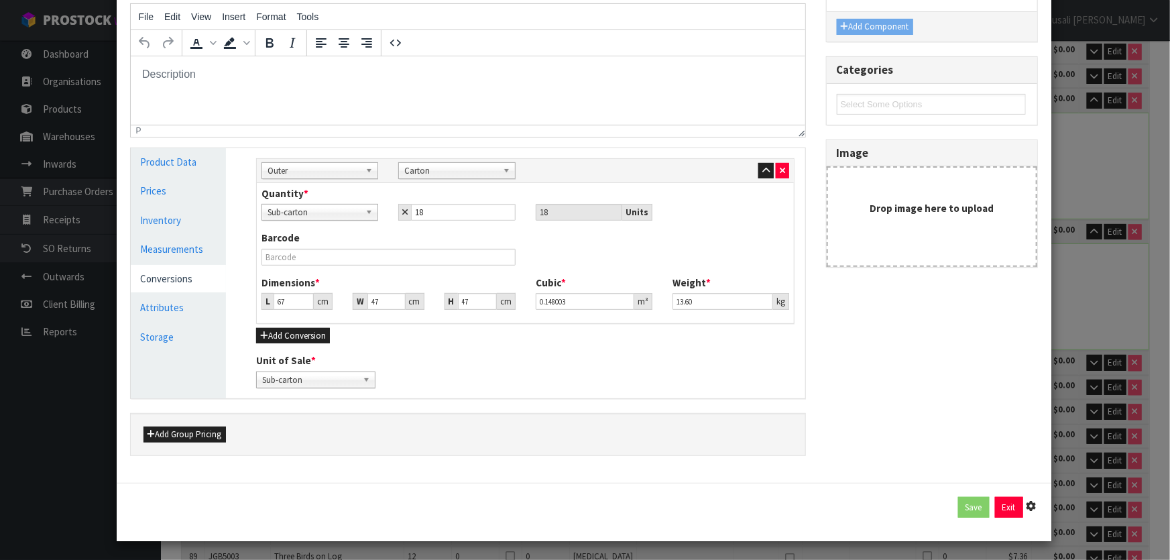
type input "67"
type input "47"
type input "0.148003"
type input "13.6"
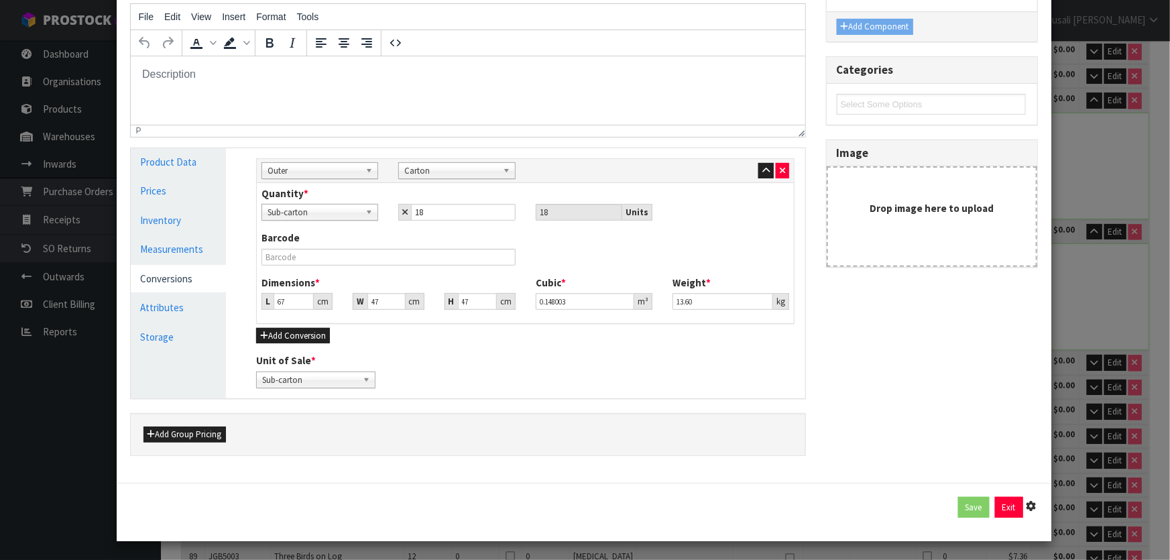
type input "18 SCT x CTN"
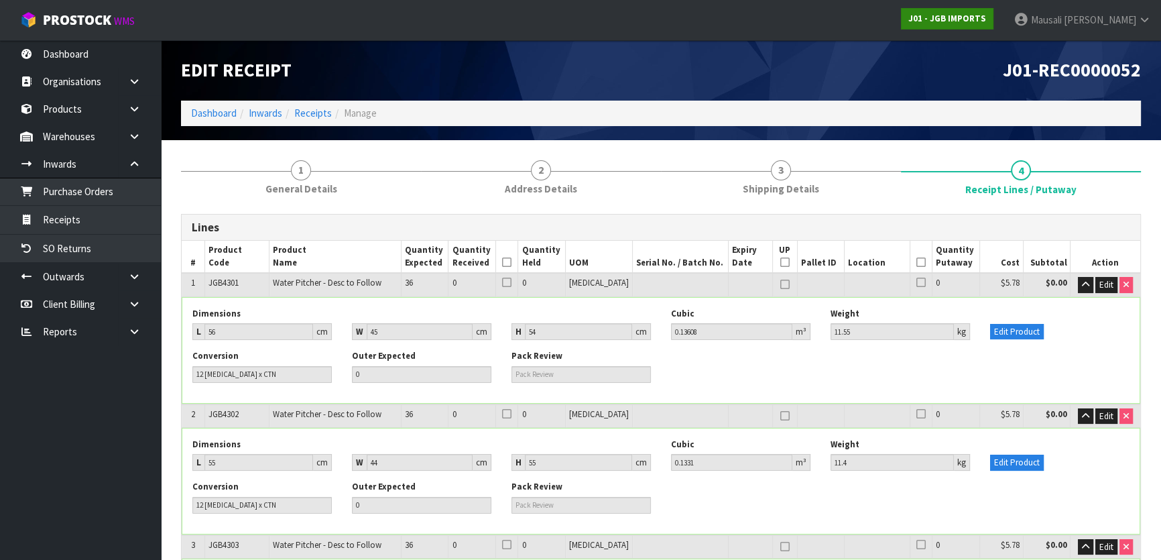
scroll to position [3922, 0]
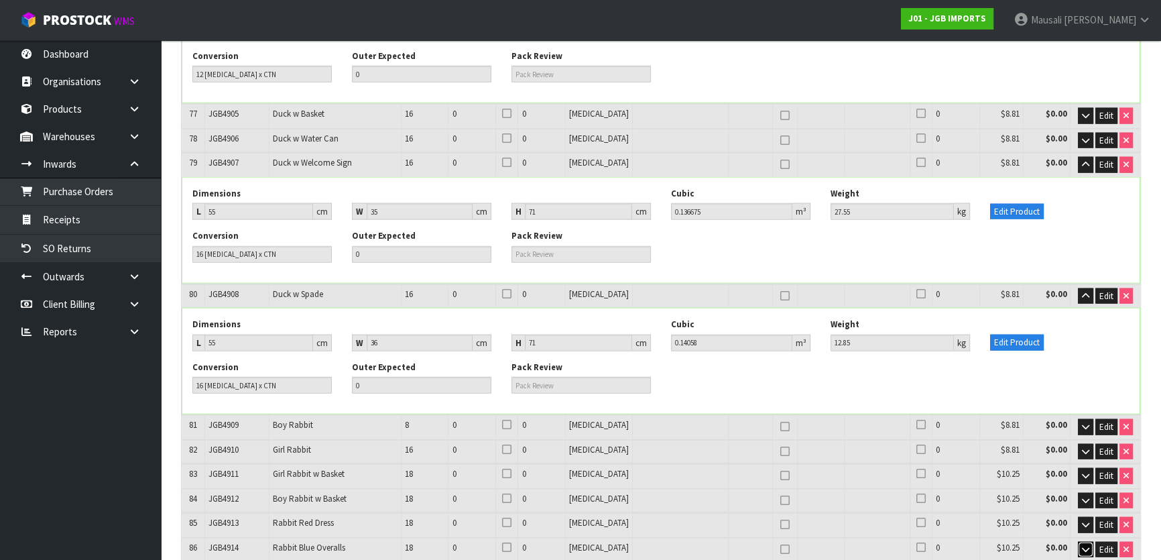
click at [1082, 545] on icon "button" at bounding box center [1085, 549] width 7 height 9
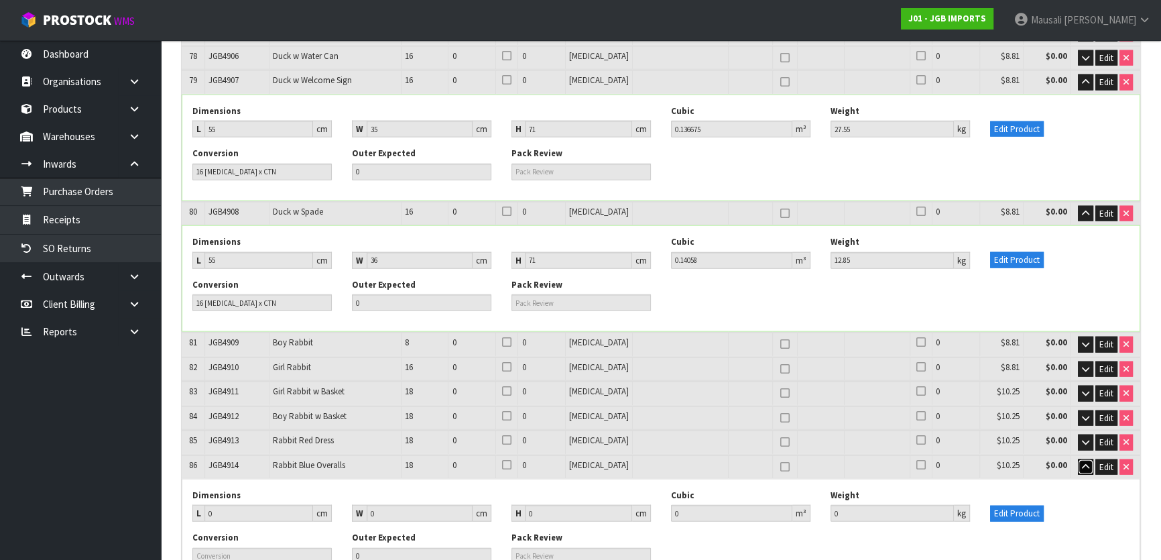
scroll to position [4029, 0]
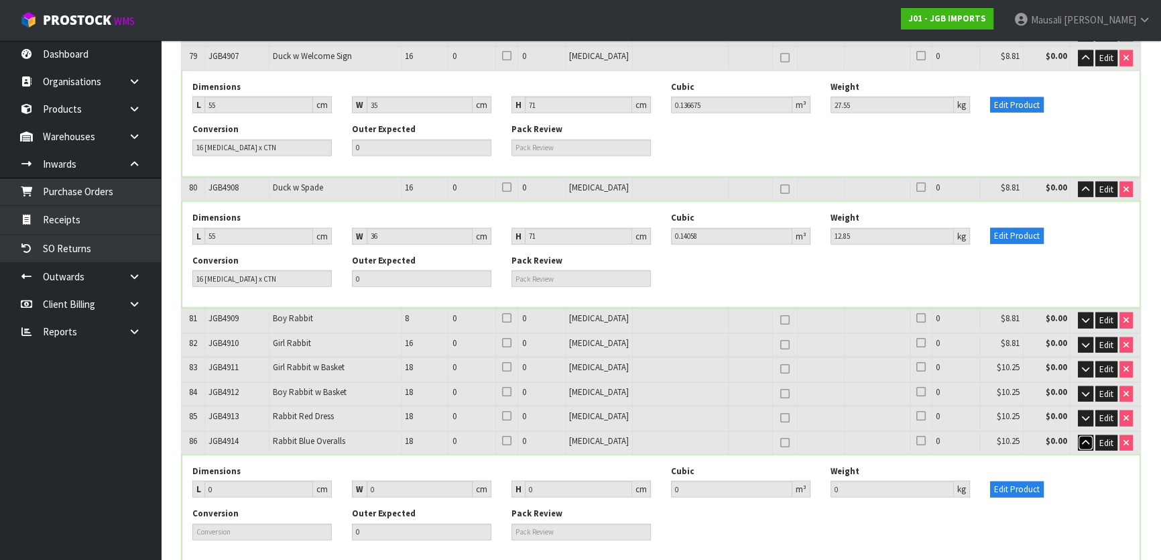
click at [1079, 435] on button "button" at bounding box center [1085, 443] width 15 height 16
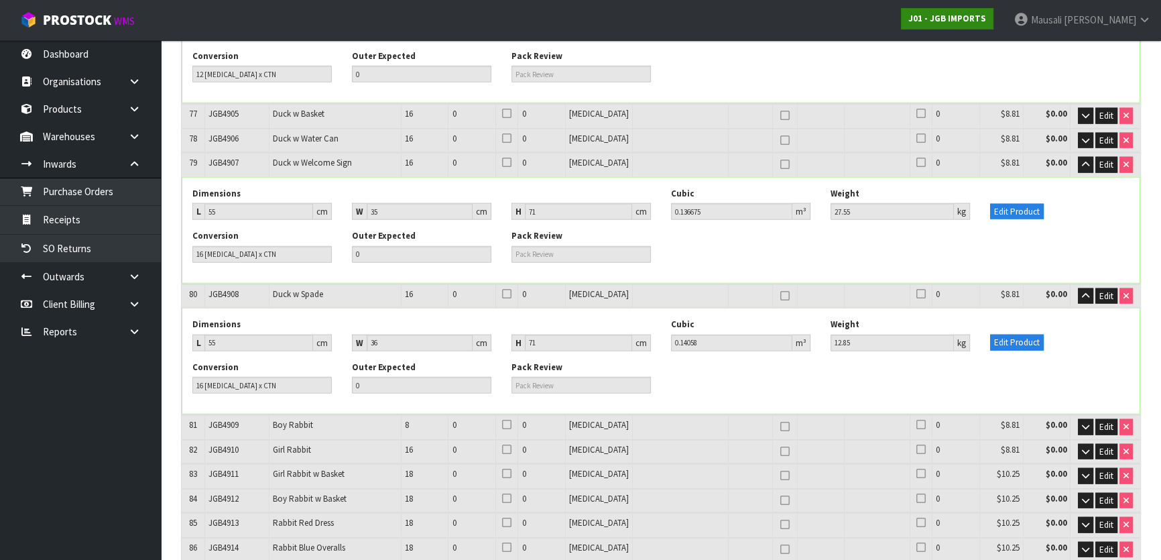
scroll to position [5079, 0]
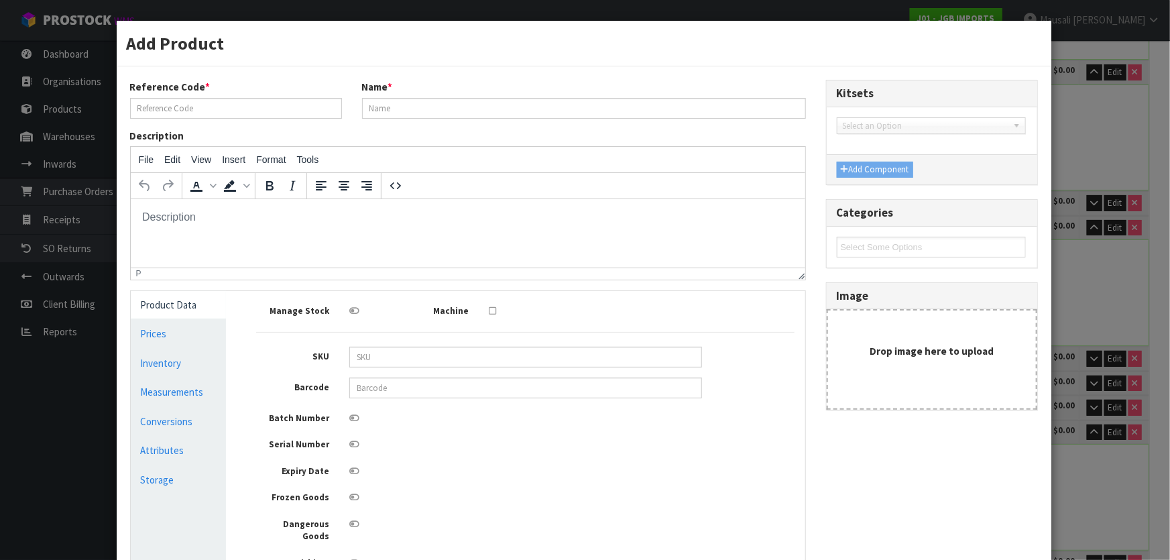
scroll to position [0, 0]
type input "JGB5201"
type input "White Vase Leaves Across Eye"
click at [176, 419] on link "Conversions" at bounding box center [179, 421] width 96 height 27
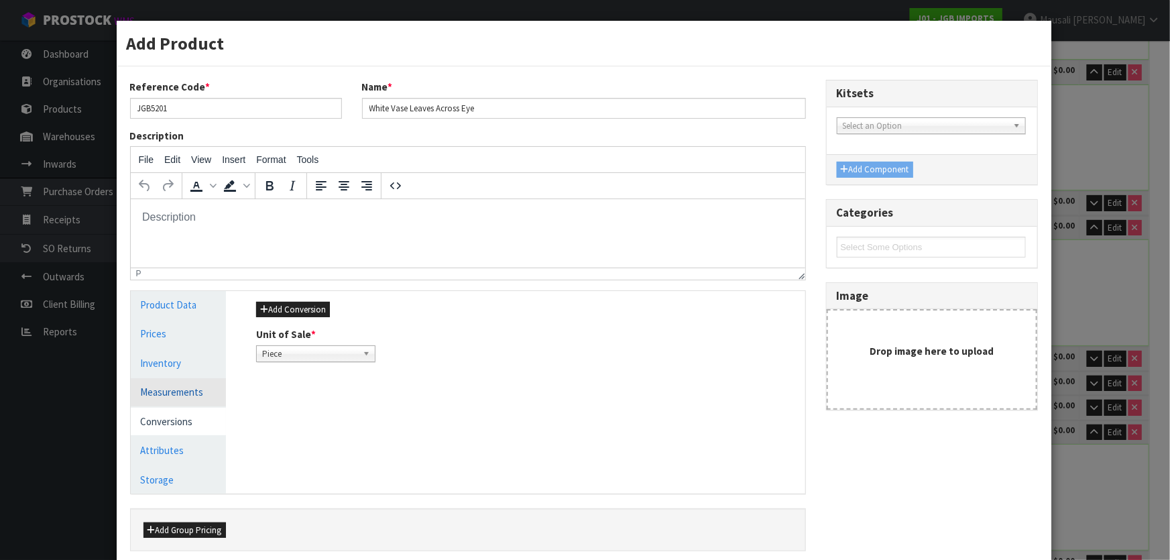
click at [178, 389] on link "Measurements" at bounding box center [179, 391] width 96 height 27
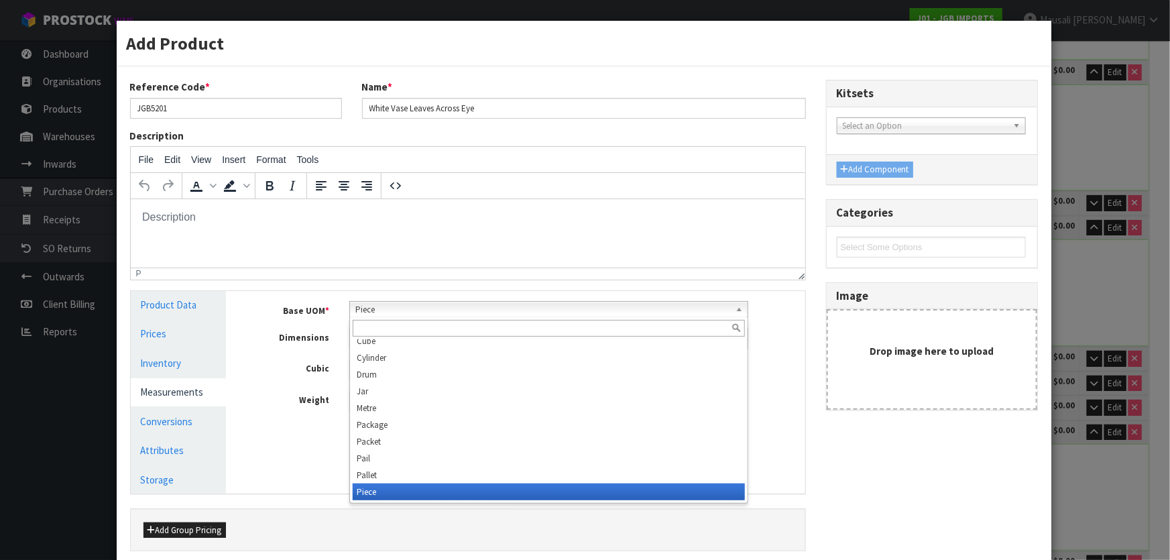
click at [380, 308] on span "Piece" at bounding box center [542, 310] width 375 height 16
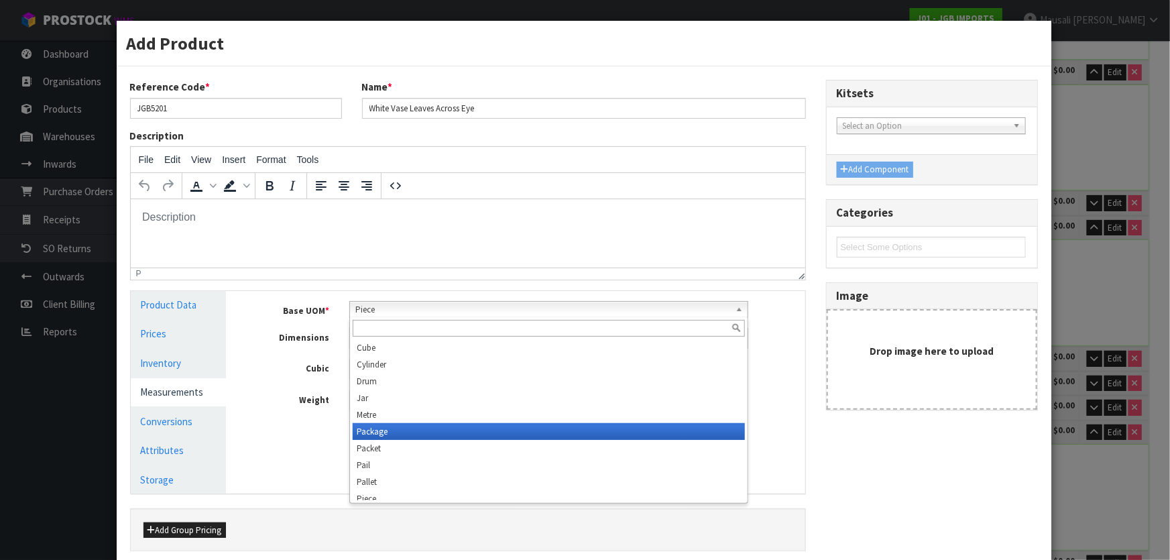
scroll to position [375, 0]
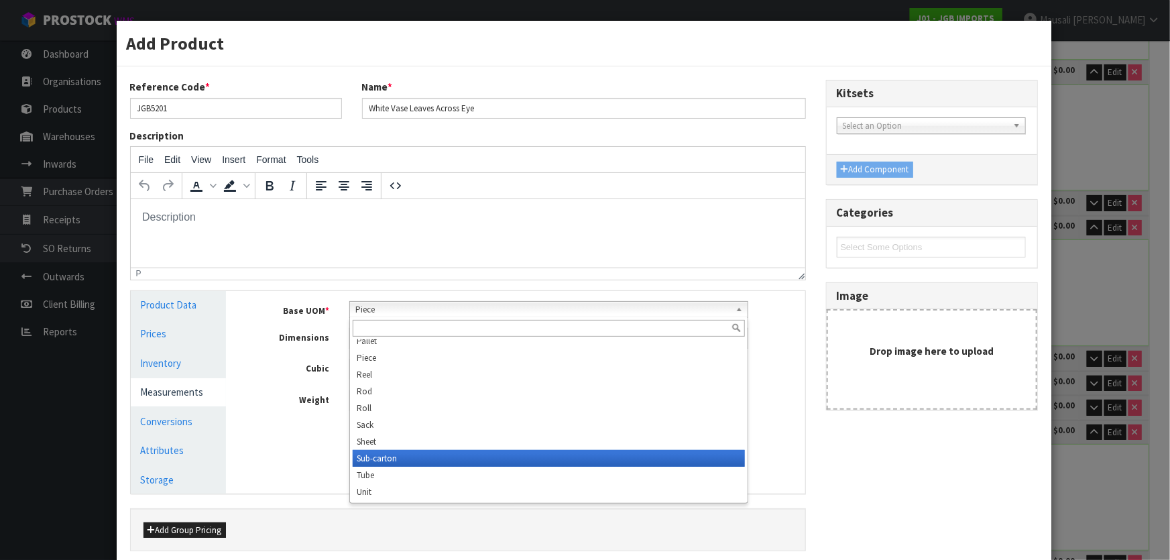
click at [436, 453] on li "Sub-carton" at bounding box center [549, 458] width 392 height 17
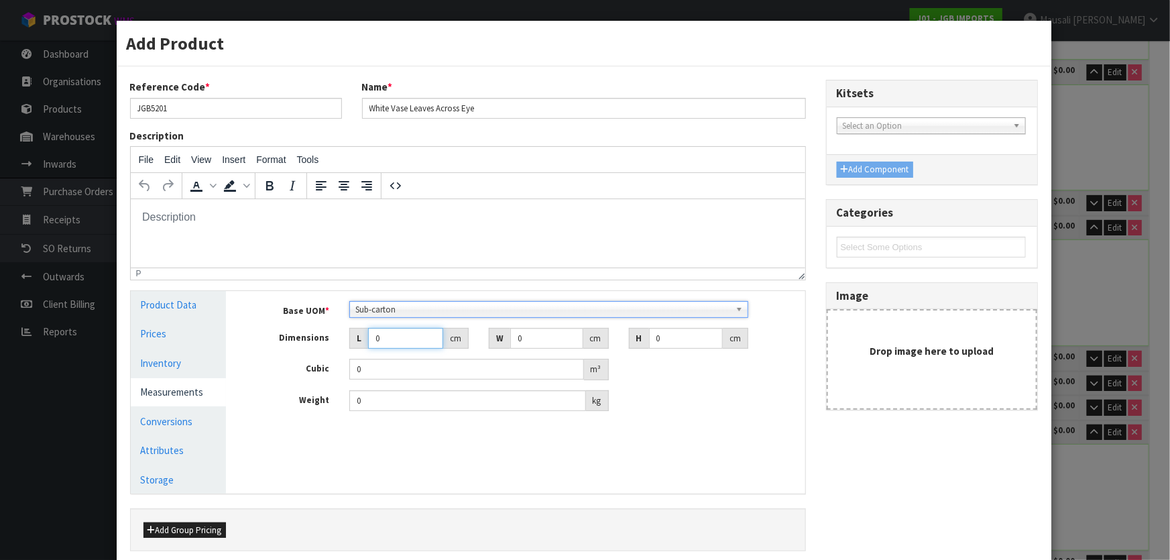
drag, startPoint x: 381, startPoint y: 339, endPoint x: 366, endPoint y: 345, distance: 15.7
click at [368, 344] on input "0" at bounding box center [405, 338] width 75 height 21
type input "1"
type input "0.000001"
type input "16"
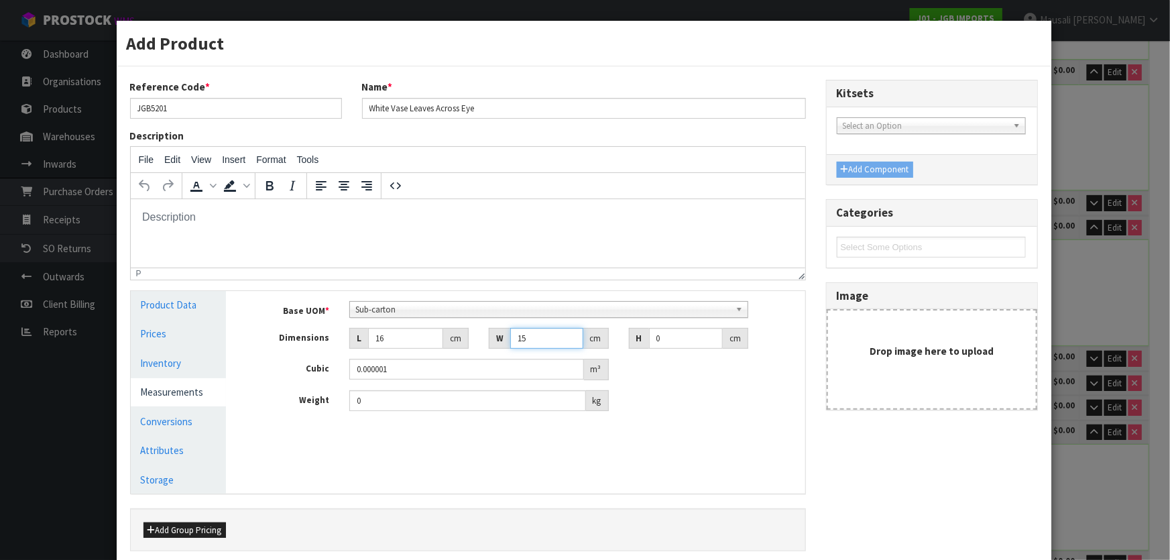
type input "15"
drag, startPoint x: 656, startPoint y: 340, endPoint x: 645, endPoint y: 344, distance: 11.9
click at [649, 344] on input "0" at bounding box center [686, 338] width 74 height 21
type input "2"
type input "0.00048"
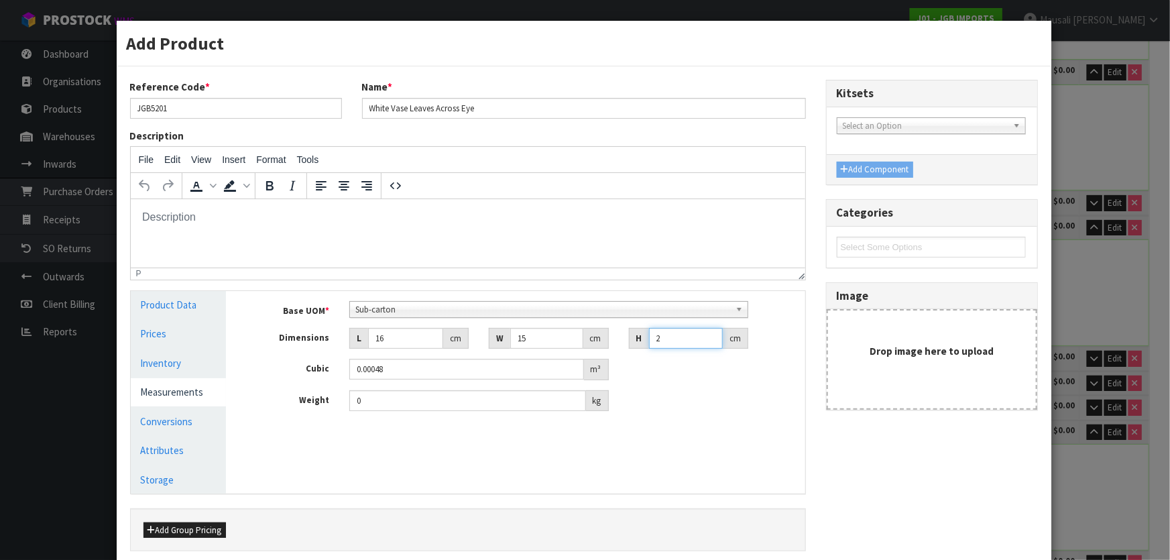
type input "22"
type input "0.00528"
type input "22"
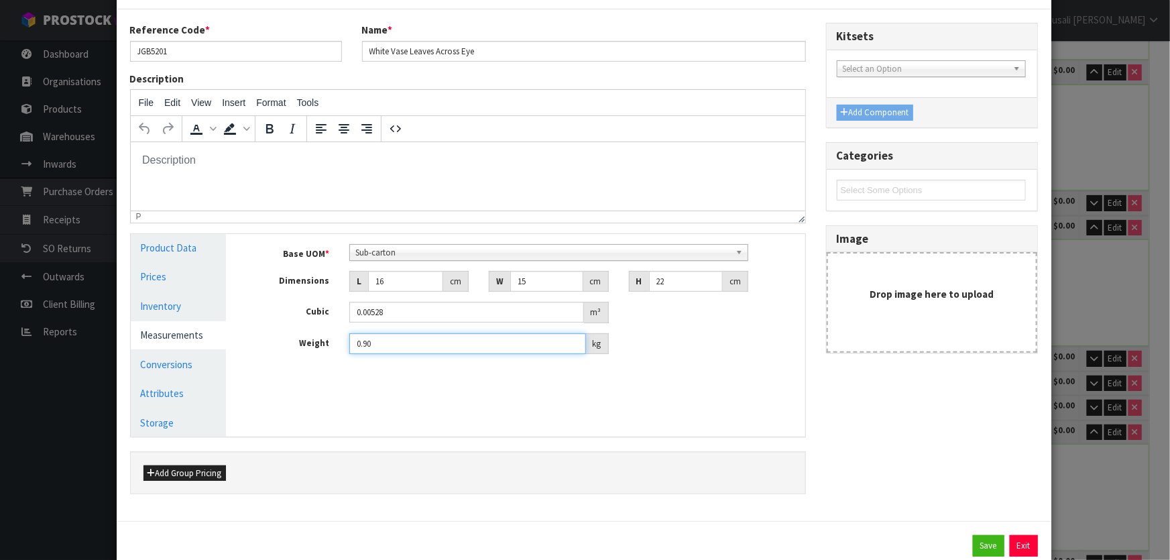
scroll to position [96, 0]
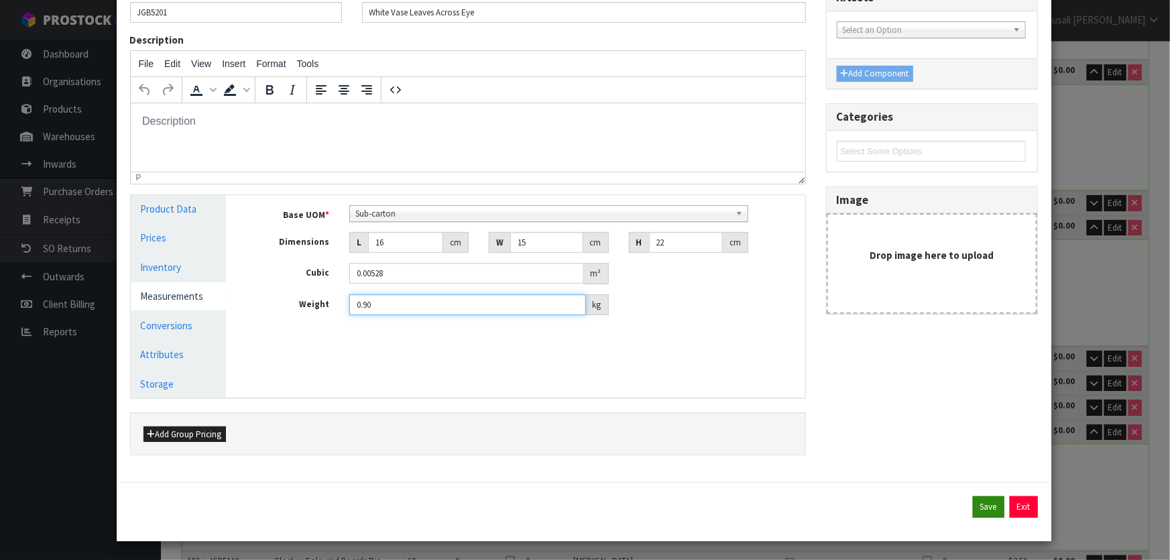
type input "0.90"
click at [977, 501] on button "Save" at bounding box center [989, 506] width 32 height 21
type input "16"
type input "15"
type input "22"
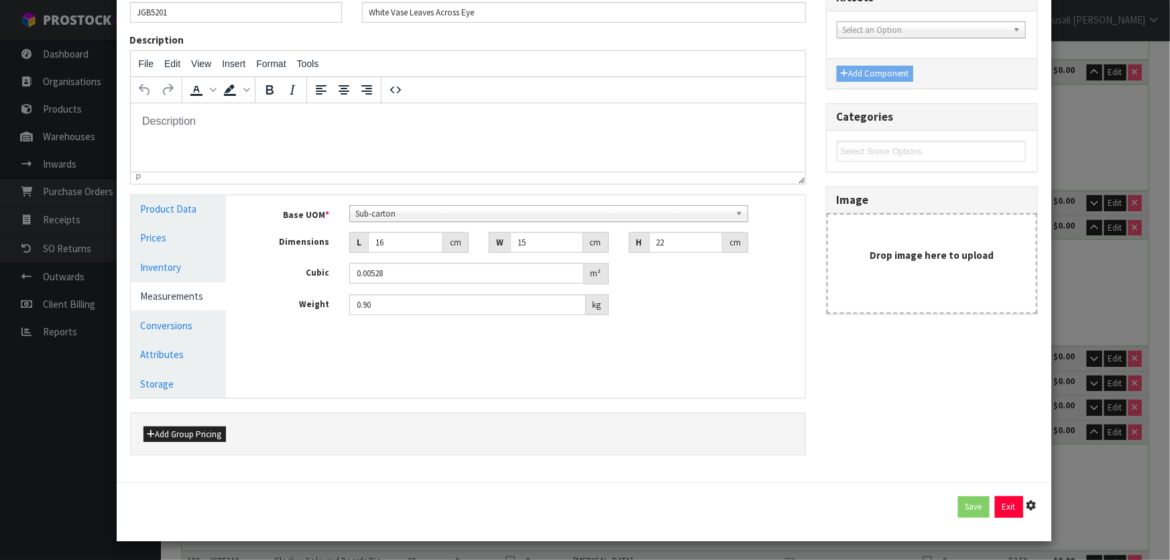
type input "0.00528"
type input "0.9"
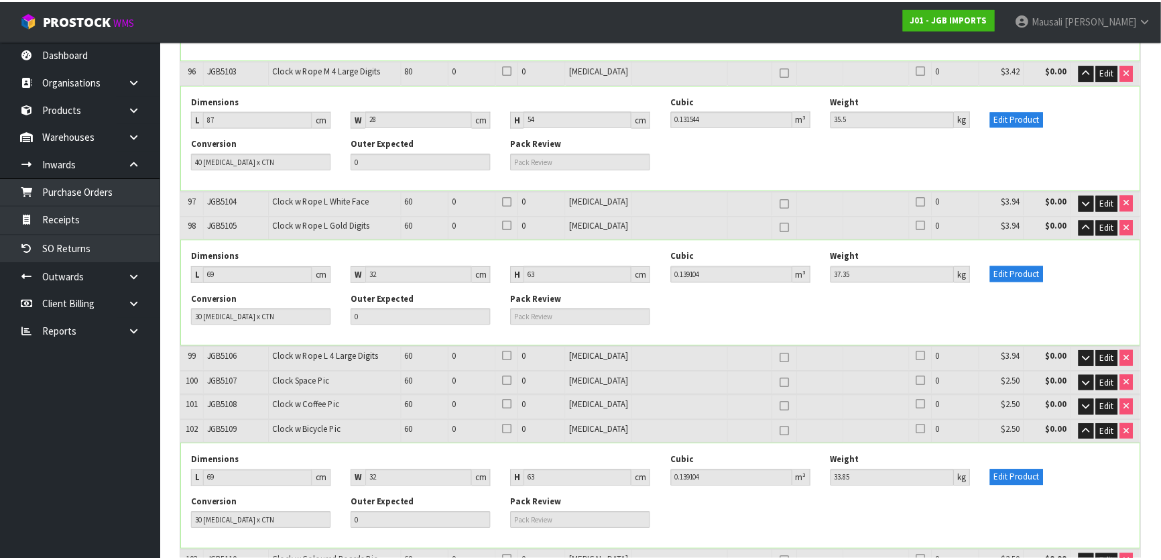
scroll to position [5079, 0]
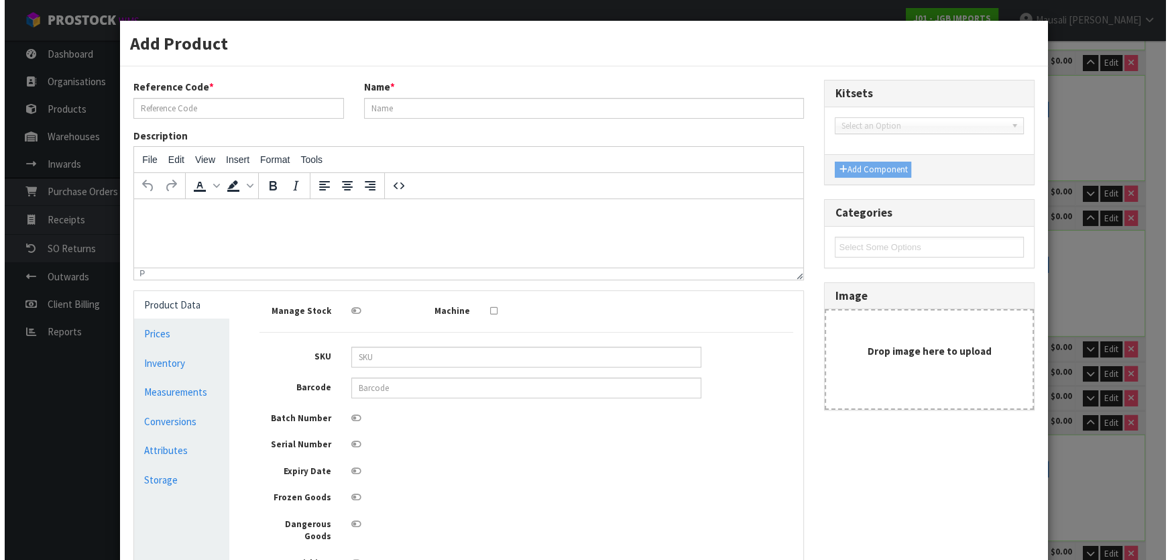
scroll to position [5070, 0]
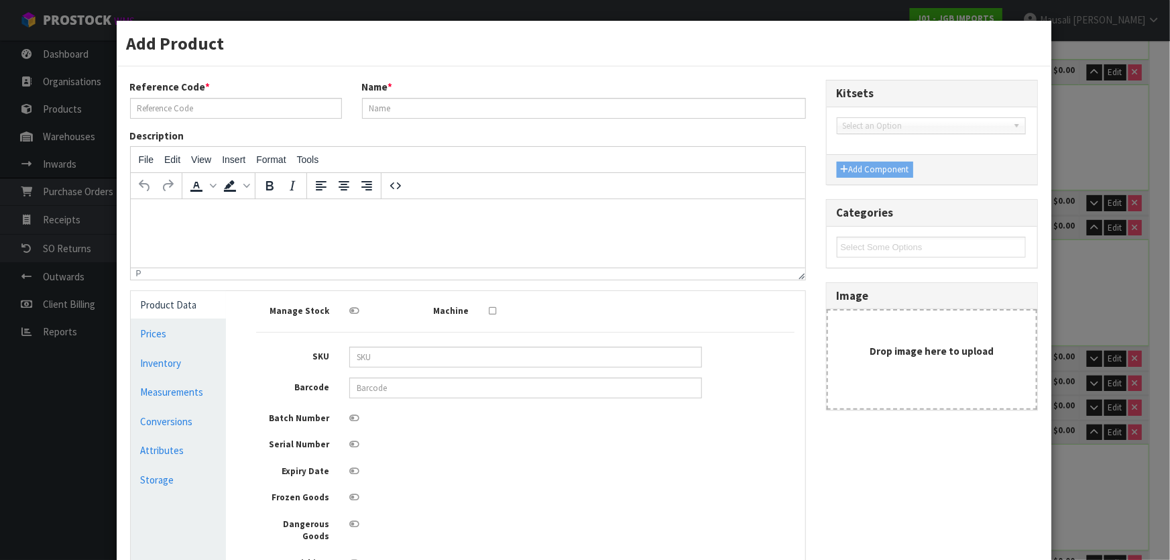
type input "JGB5201"
type input "White Vase Leaves Across Eye"
click at [168, 428] on link "Conversions" at bounding box center [179, 421] width 96 height 27
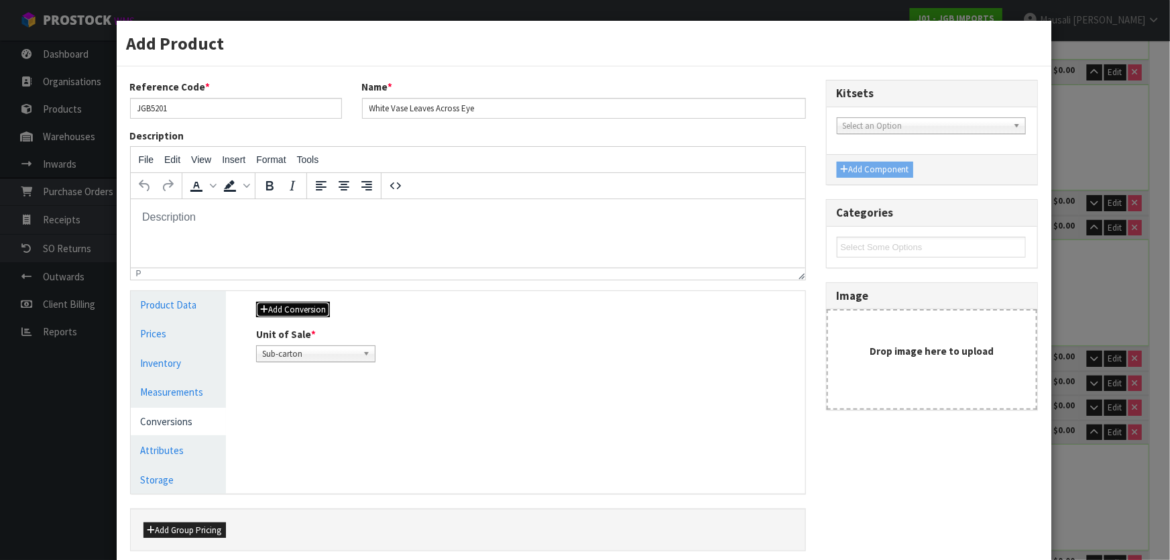
click at [314, 305] on button "Add Conversion" at bounding box center [293, 310] width 74 height 16
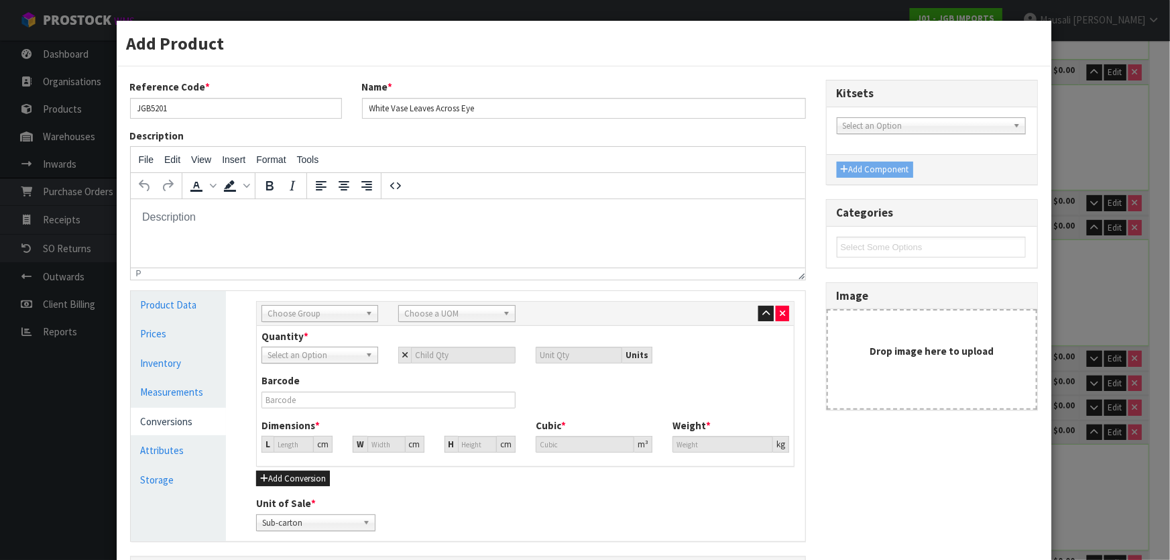
click at [368, 312] on b at bounding box center [371, 313] width 12 height 15
click at [336, 387] on li "Outer" at bounding box center [320, 385] width 110 height 17
click at [503, 313] on b at bounding box center [509, 313] width 12 height 15
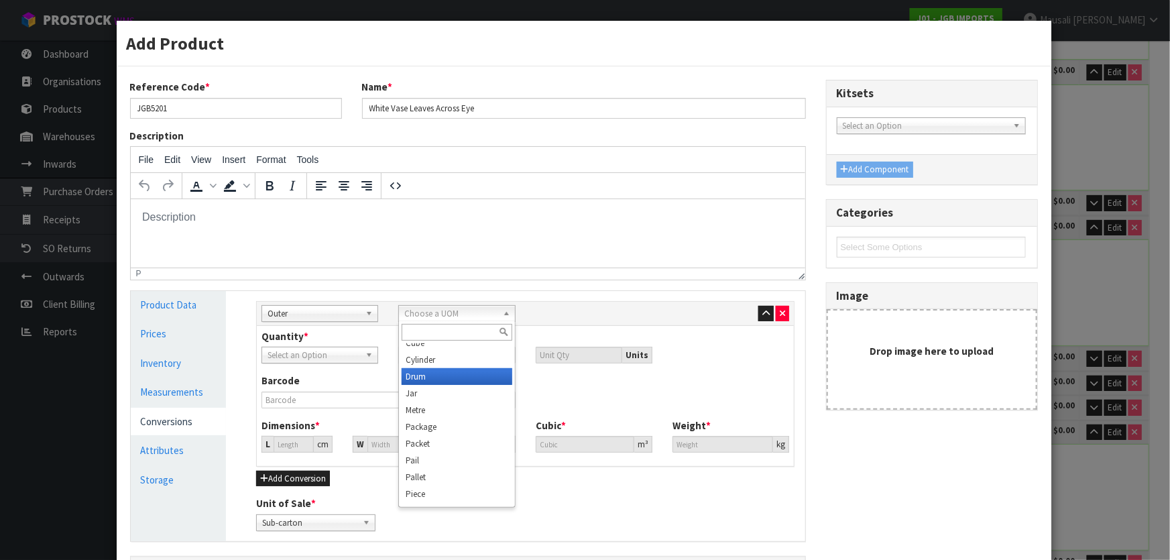
scroll to position [121, 0]
click at [462, 379] on li "Carton" at bounding box center [456, 381] width 110 height 17
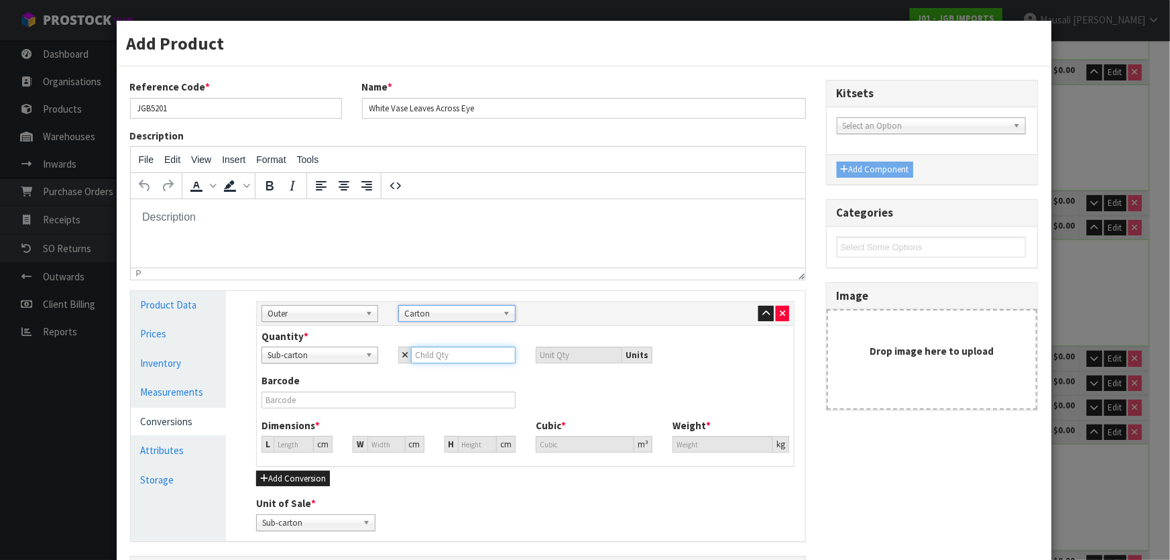
click at [422, 355] on input "number" at bounding box center [463, 355] width 104 height 17
type input "2"
type input "24"
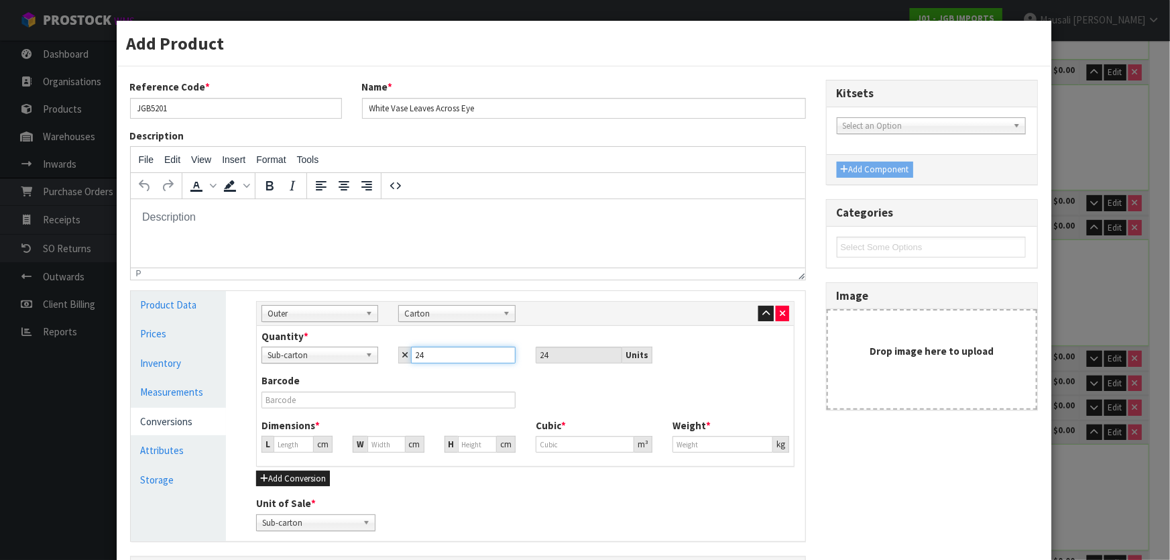
type input "24"
type input "50.228"
type input "0.12672"
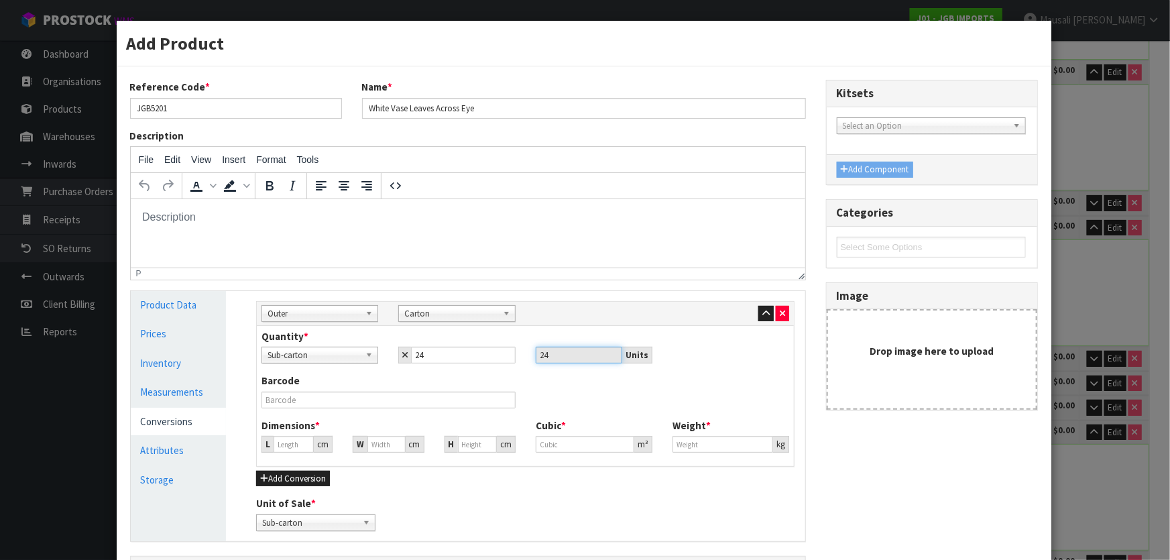
type input "21.6"
type input "6"
type input "0.015137"
type input "64"
type input "0.161463"
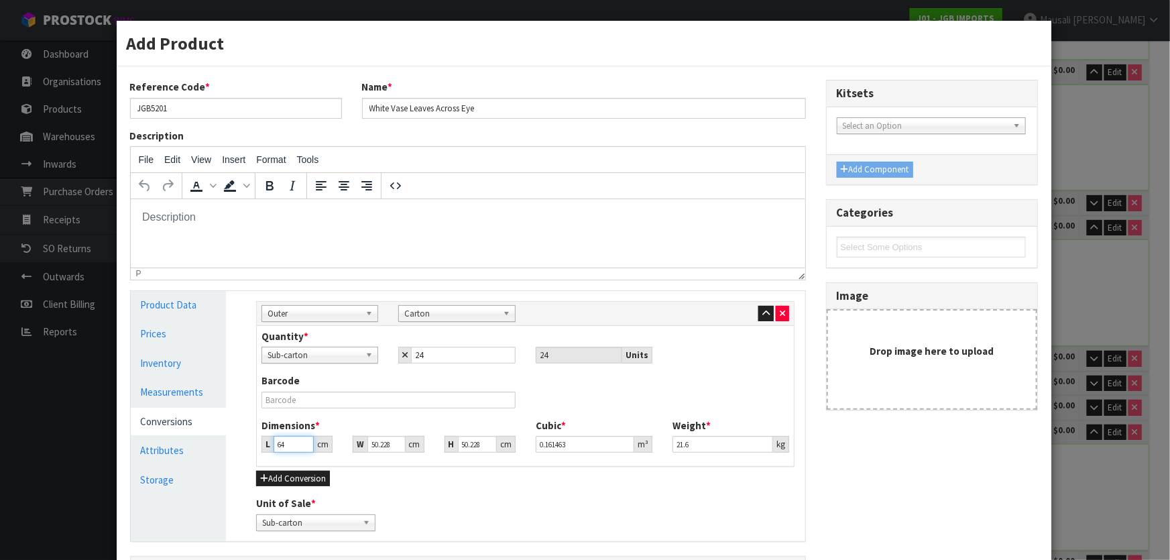
type input "64"
type input "4"
type input "0.012858"
type input "46"
type input "0.147871"
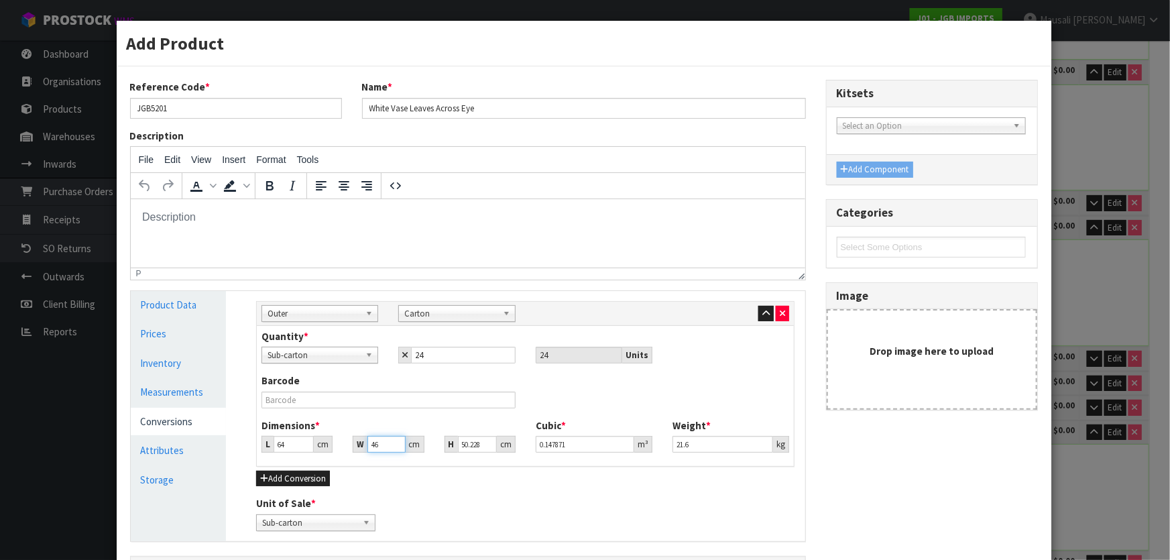
type input "46"
type input "4"
type input "0.011776"
type input "45"
type input "0.13248"
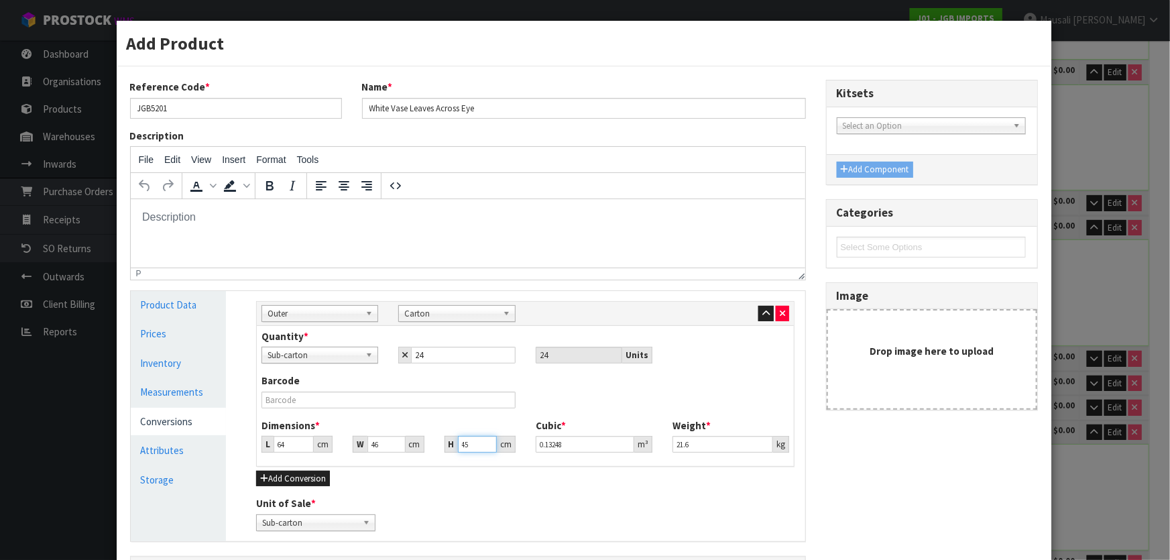
type input "45"
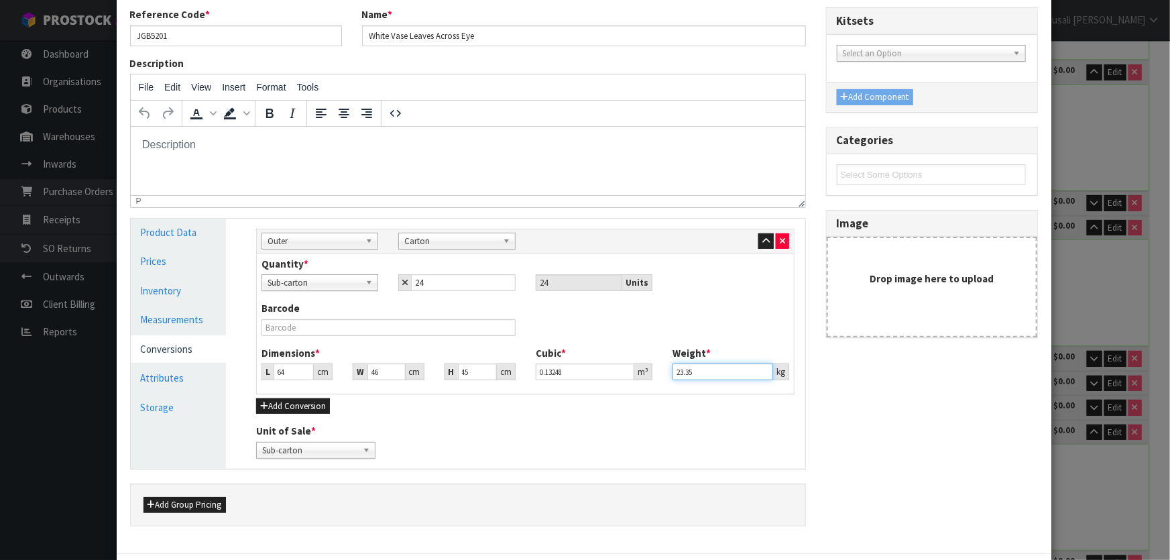
scroll to position [143, 0]
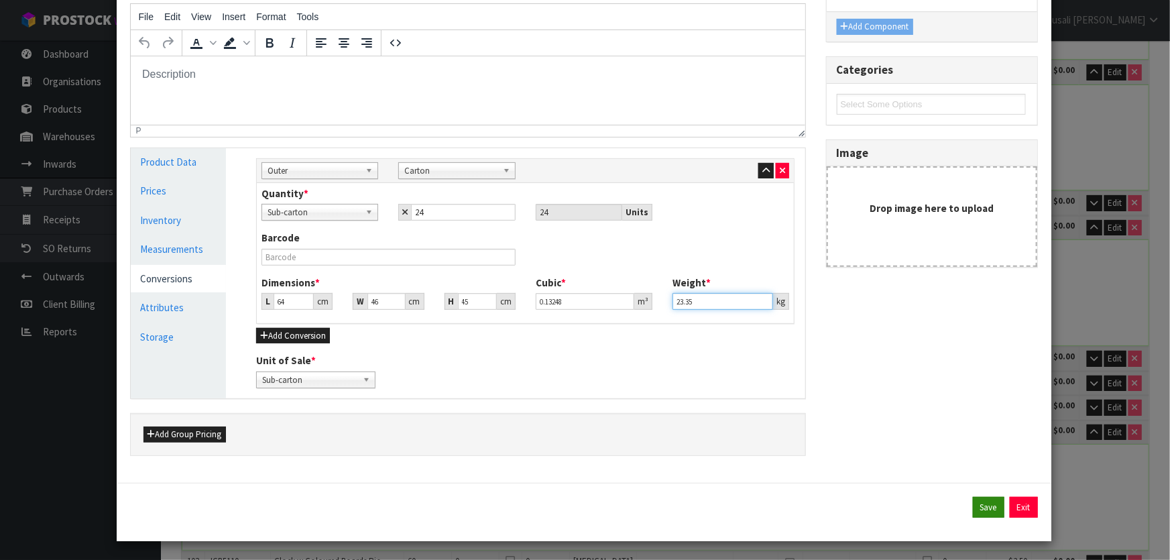
type input "23.35"
click at [973, 503] on button "Save" at bounding box center [989, 507] width 32 height 21
type input "64"
type input "46"
type input "45"
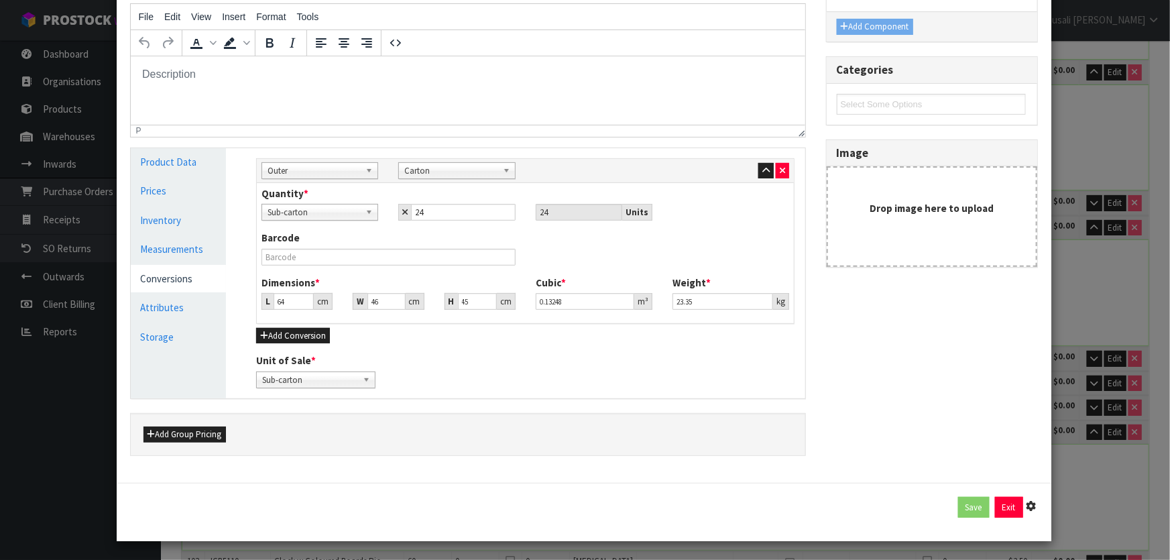
type input "0.13248"
type input "23.35"
type input "24 SCT x CTN"
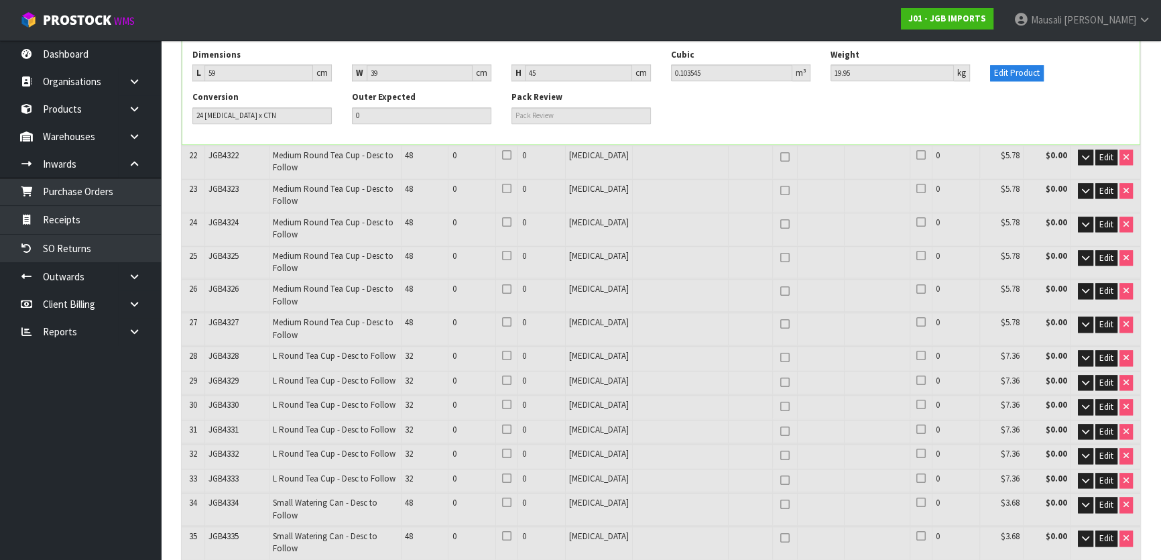
scroll to position [2191, 0]
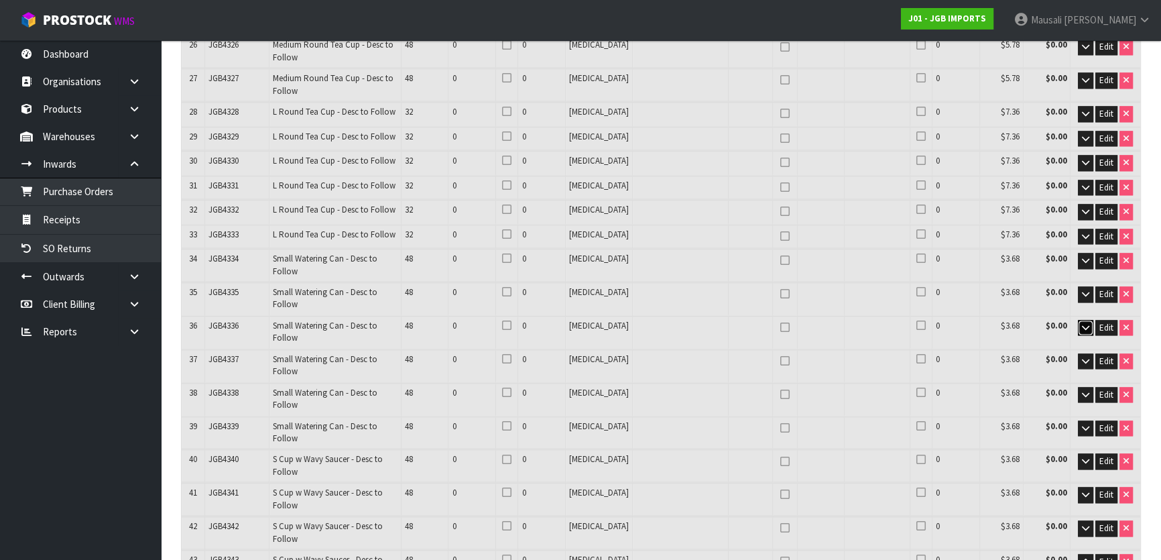
click at [1085, 323] on icon "button" at bounding box center [1085, 327] width 7 height 9
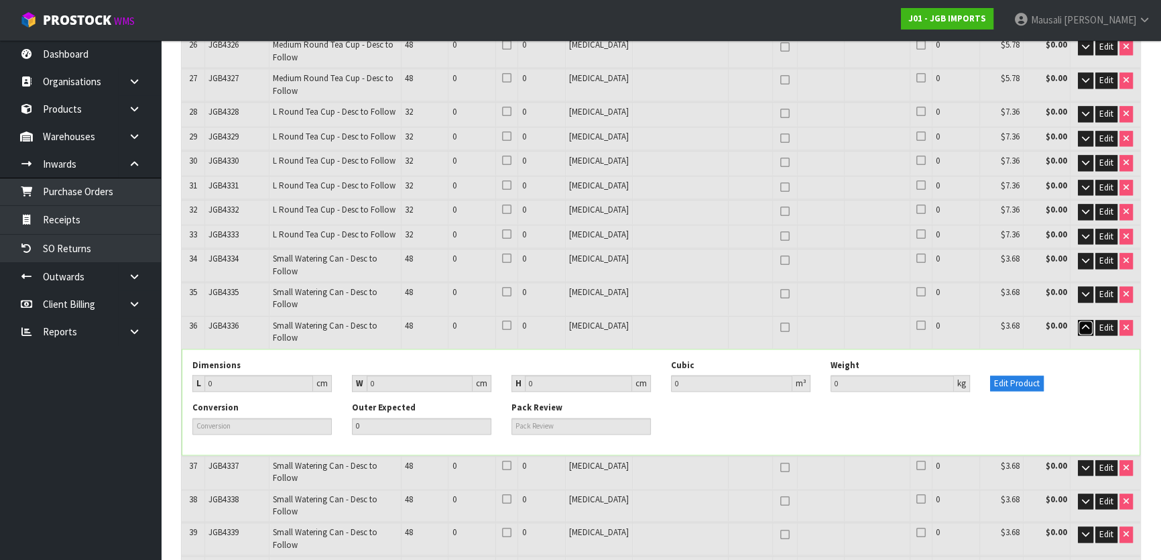
click at [1078, 320] on button "button" at bounding box center [1085, 328] width 15 height 16
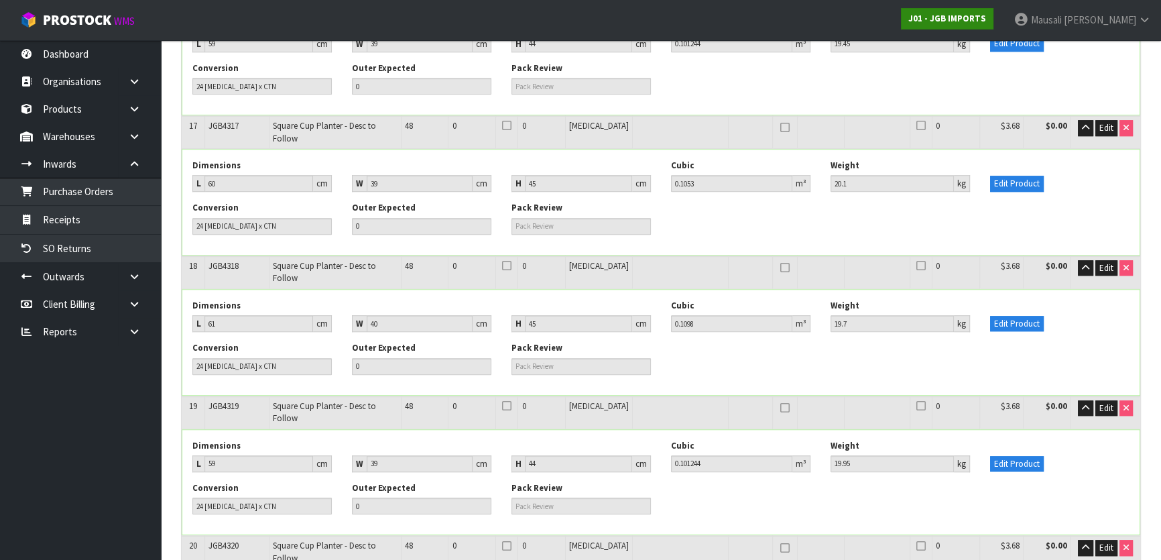
scroll to position [2620, 0]
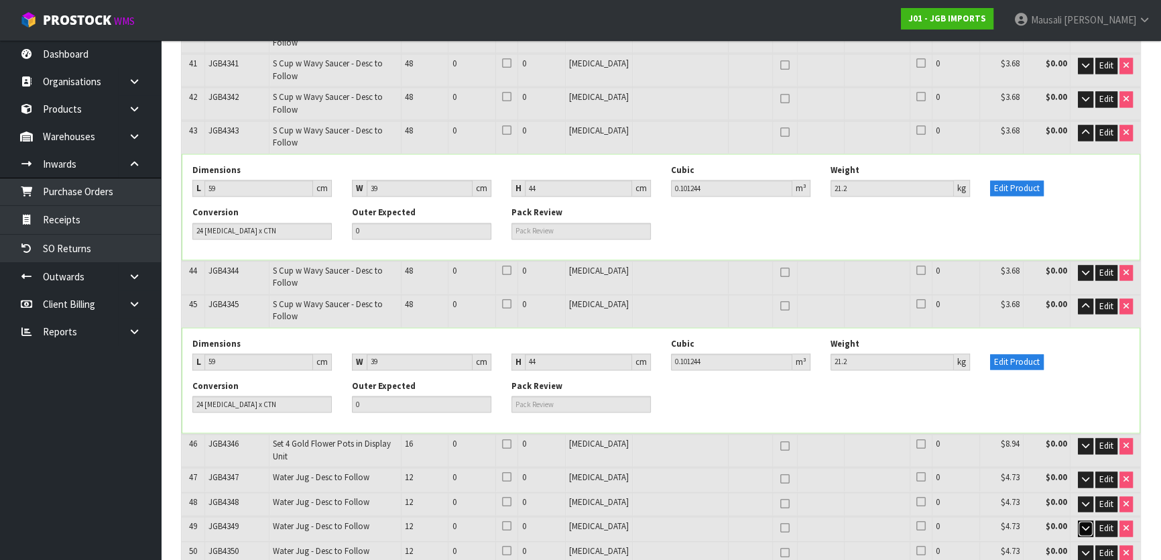
click at [1086, 523] on icon "button" at bounding box center [1085, 527] width 7 height 9
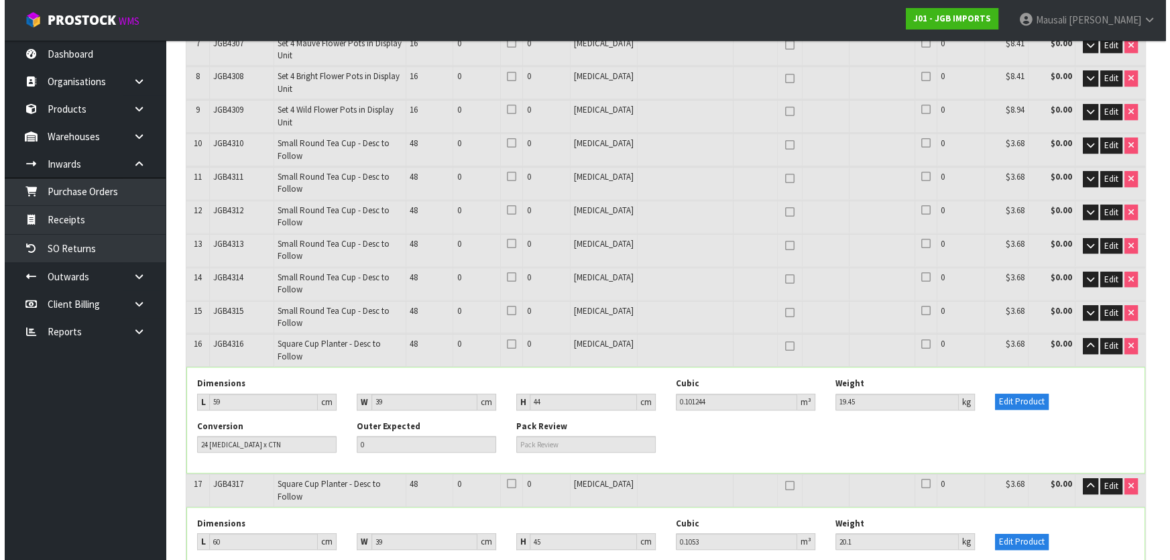
scroll to position [914, 0]
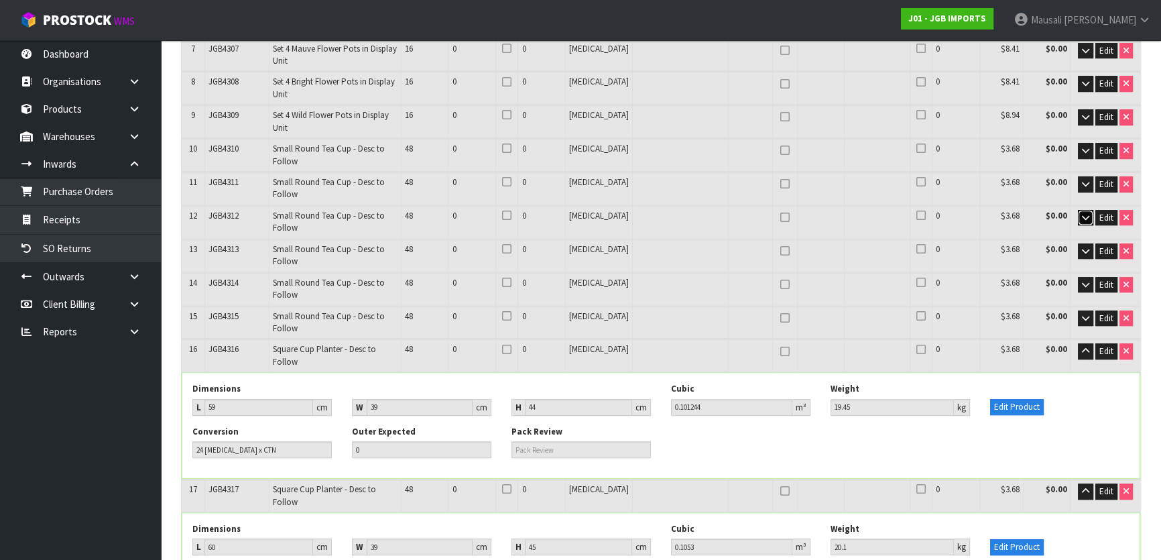
click at [1082, 213] on icon "button" at bounding box center [1085, 217] width 7 height 9
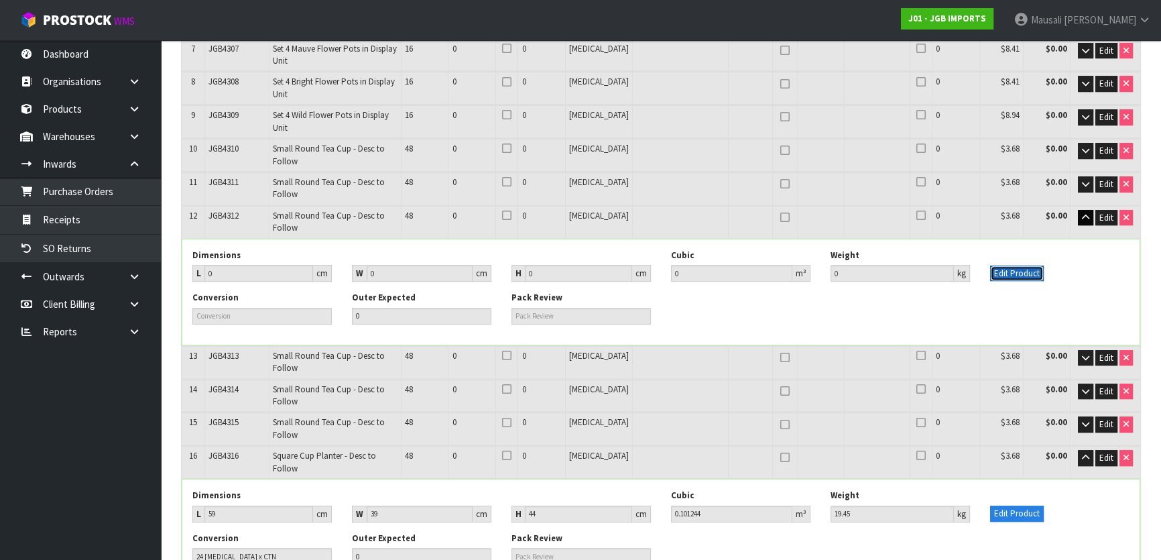
click at [1011, 265] on button "Edit Product" at bounding box center [1017, 273] width 54 height 16
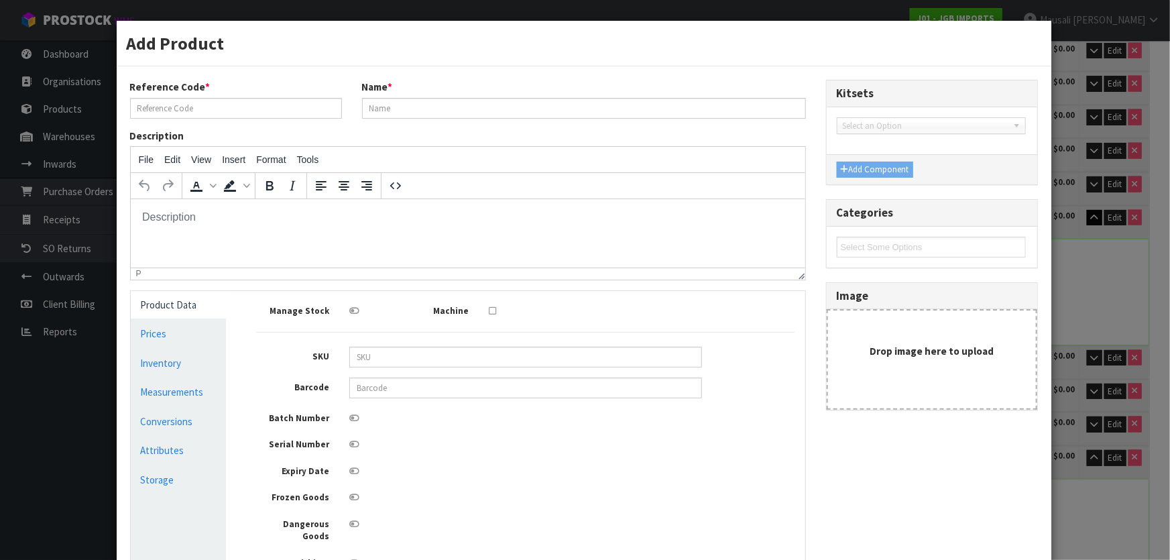
scroll to position [0, 0]
type input "JGB4312"
type input "Small Round Tea Cup - Desc to Follow"
type input "0"
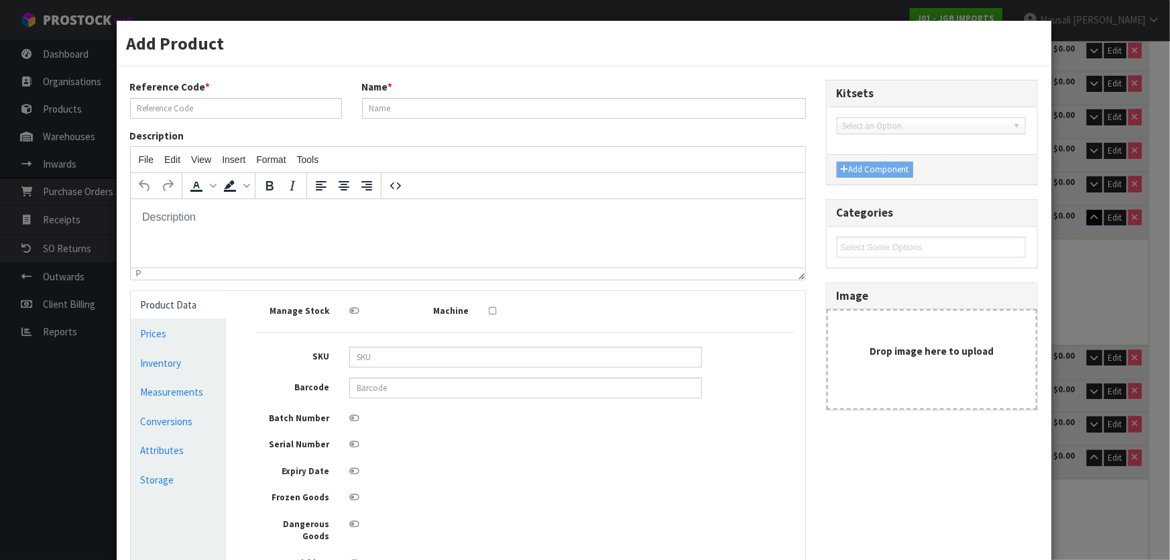
type input "0"
click at [192, 392] on link "Measurements" at bounding box center [179, 391] width 96 height 27
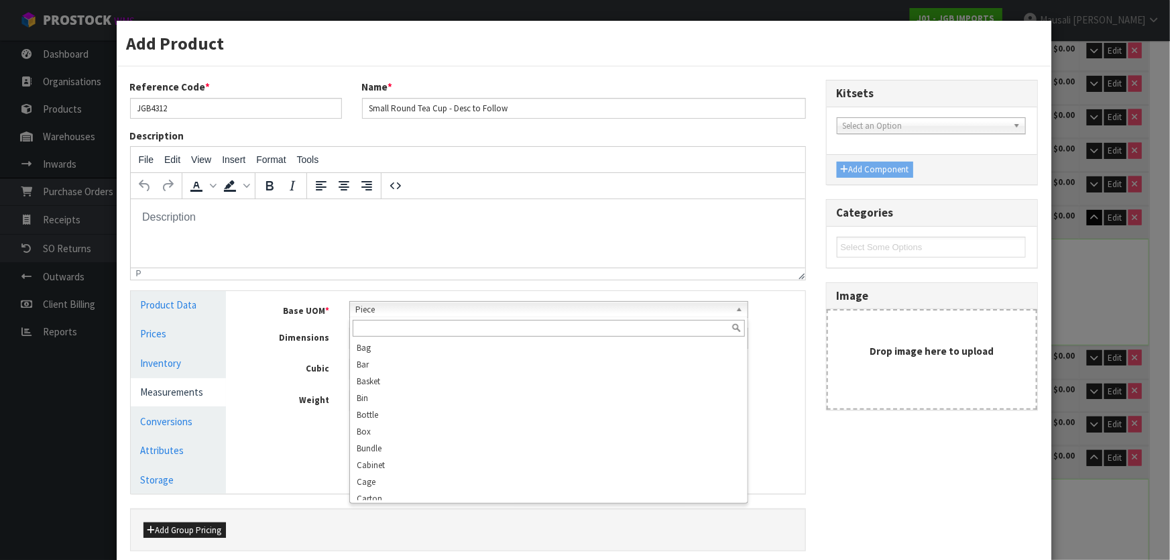
click at [380, 317] on div "Piece Bag Bar Basket Bin Bottle Box Bundle Cabinet Cage Carton Case Coil Cradle…" at bounding box center [548, 309] width 399 height 17
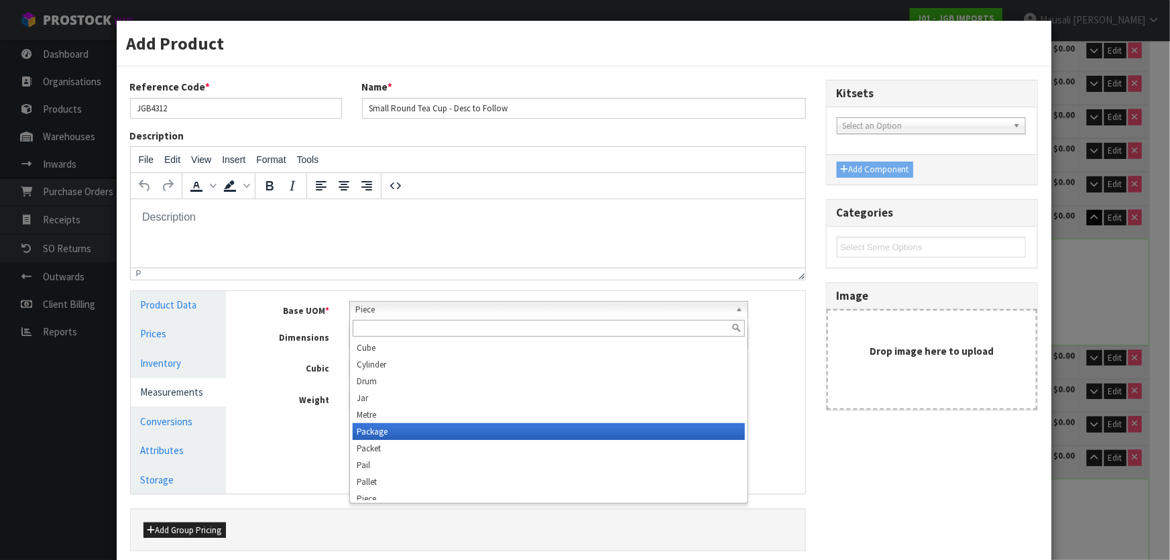
scroll to position [375, 0]
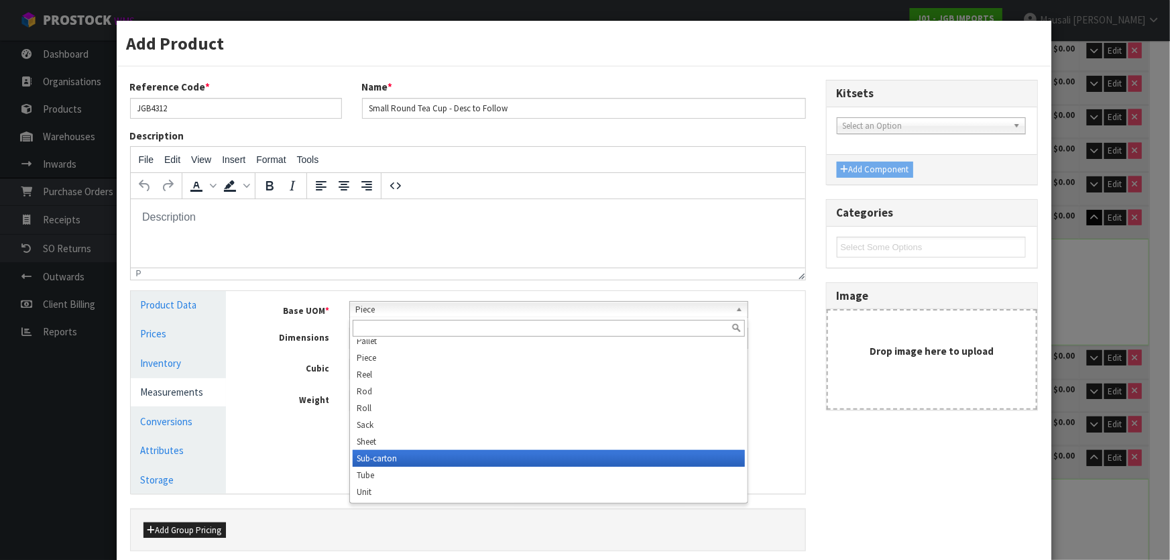
click at [416, 457] on li "Sub-carton" at bounding box center [549, 458] width 392 height 17
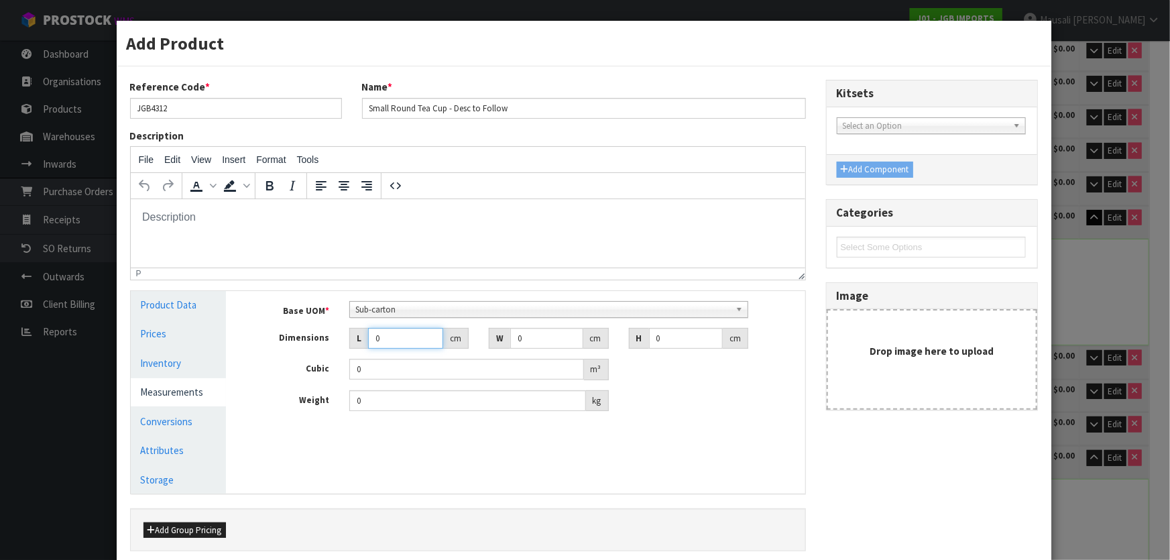
drag, startPoint x: 385, startPoint y: 340, endPoint x: 355, endPoint y: 351, distance: 32.0
click at [355, 351] on div "Base UOM * Bag Bar Basket Bin Bottle Box Bundle Cabinet Cage Carton Case Coil C…" at bounding box center [525, 356] width 538 height 111
type input "1"
type input "0.000001"
type input "19"
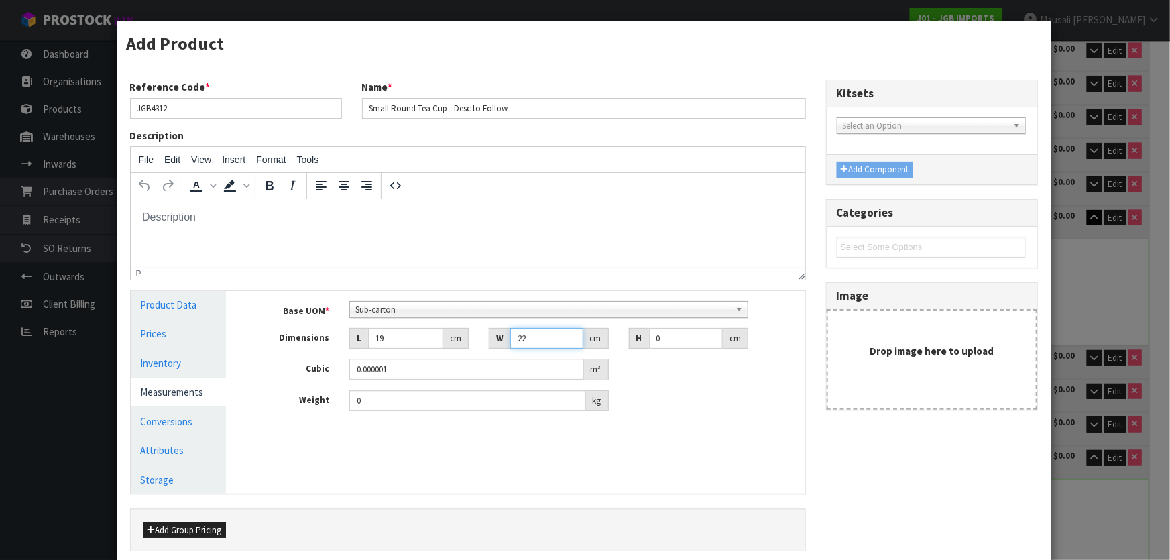
type input "22"
type input "1"
type input "0.000418"
type input "18"
type input "0.007524"
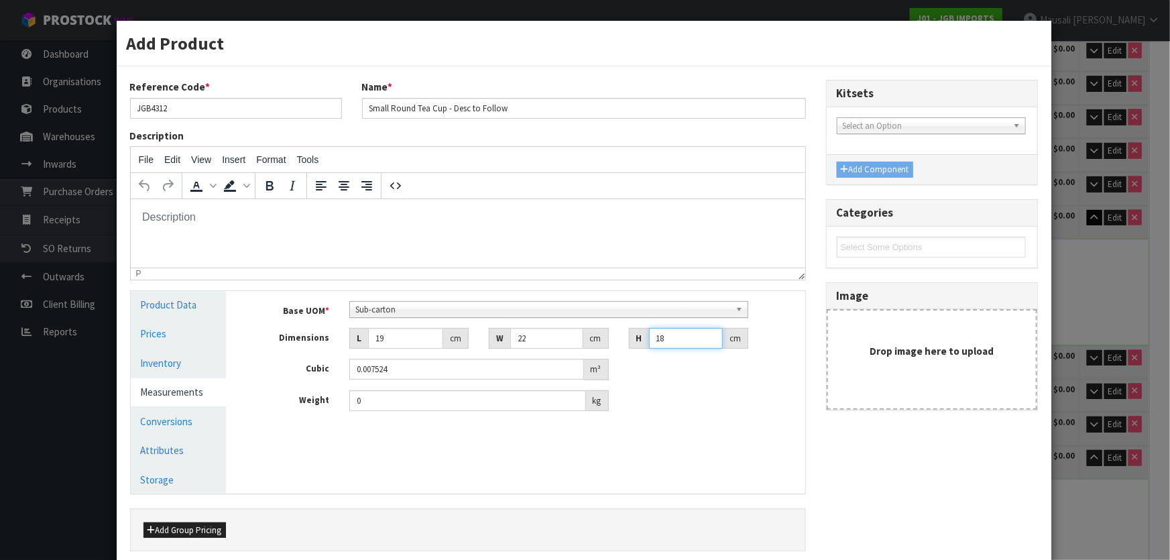
type input "18"
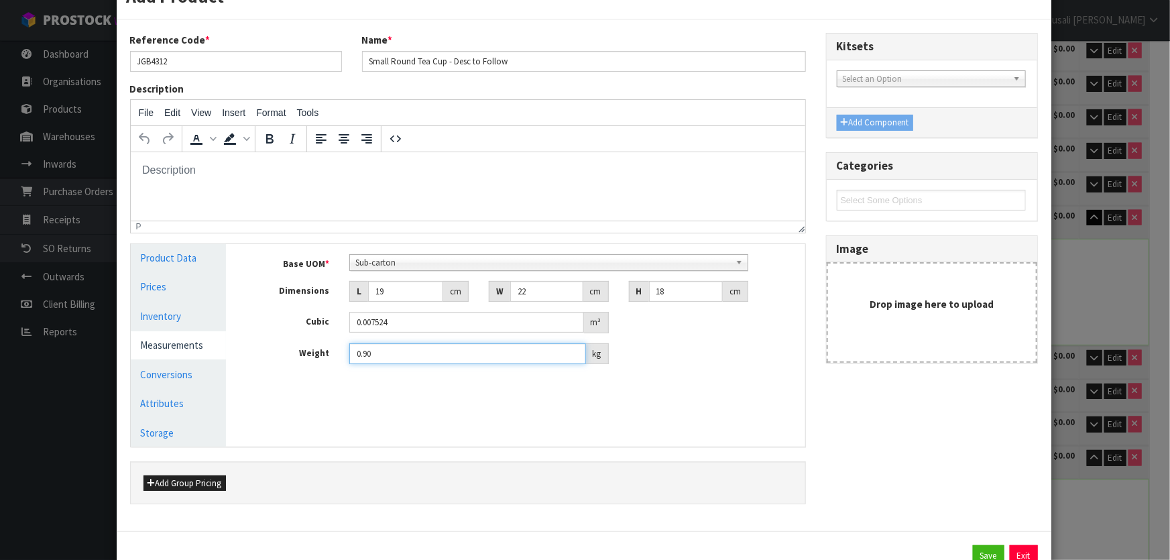
scroll to position [96, 0]
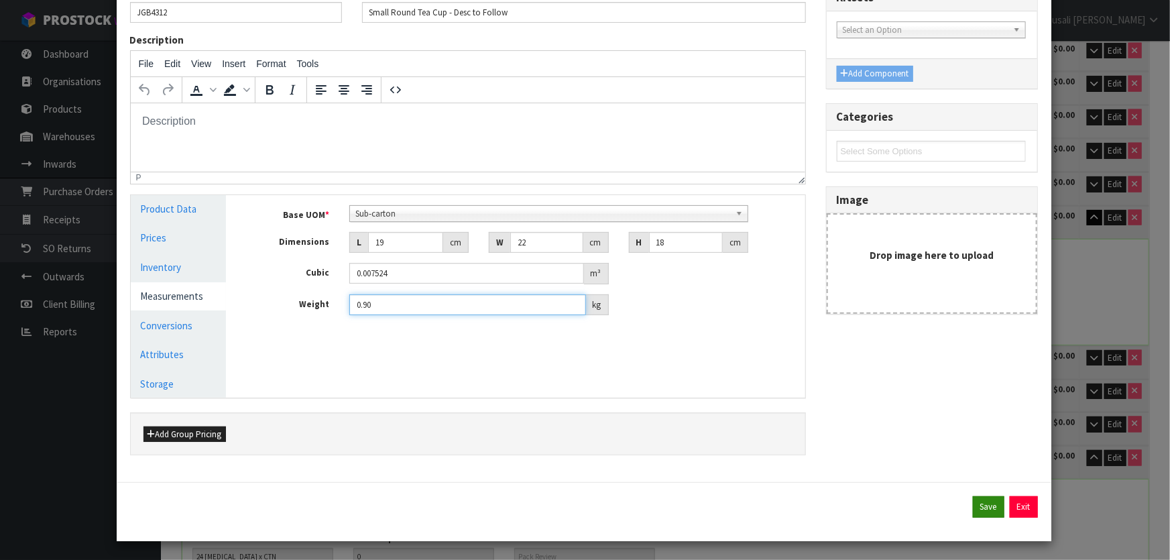
type input "0.90"
click at [973, 501] on button "Save" at bounding box center [989, 506] width 32 height 21
type input "19"
type input "22"
type input "18"
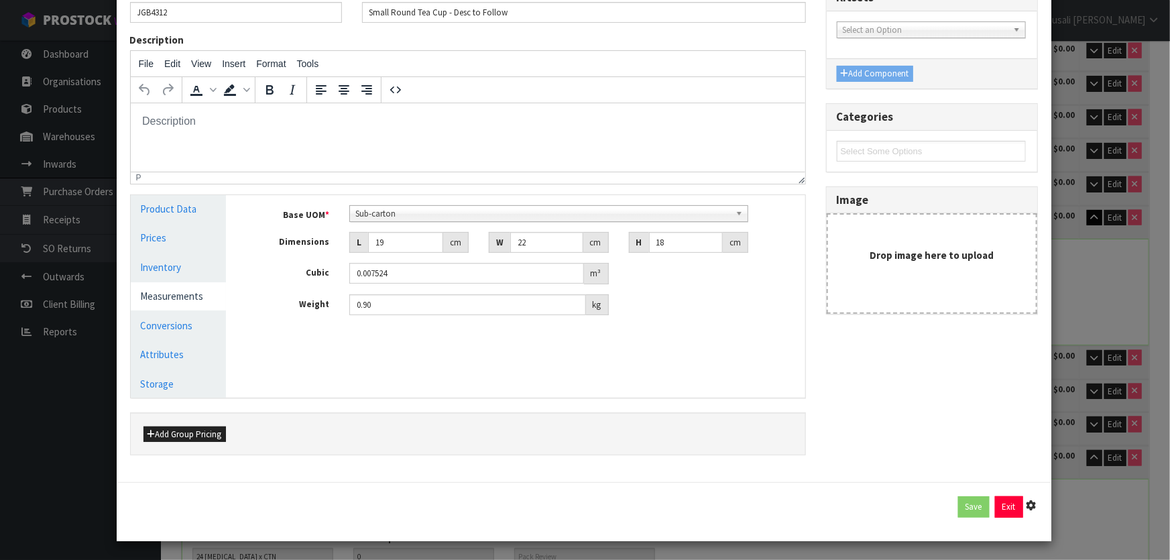
type input "0.007524"
type input "0.9"
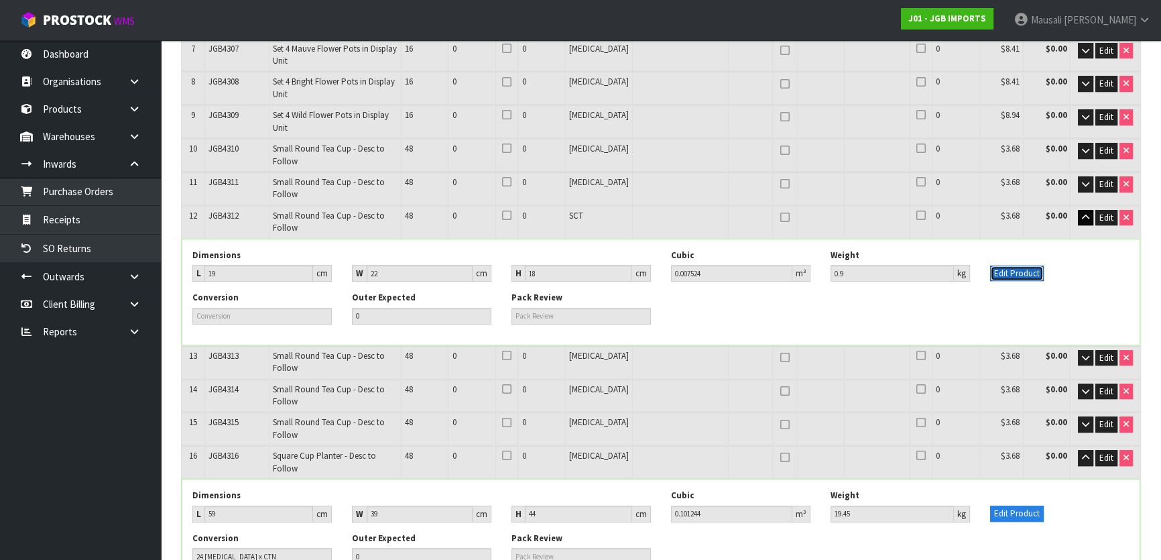
click at [1000, 265] on button "Edit Product" at bounding box center [1017, 273] width 54 height 16
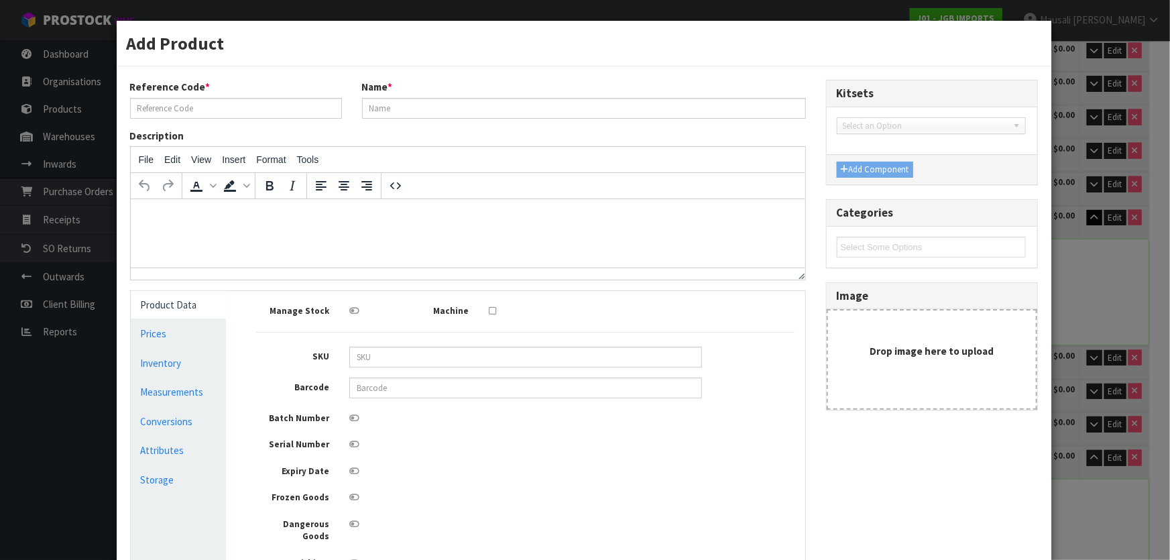
type input "JGB4312"
type input "Small Round Tea Cup - Desc to Follow"
type input "19"
type input "22"
type input "18"
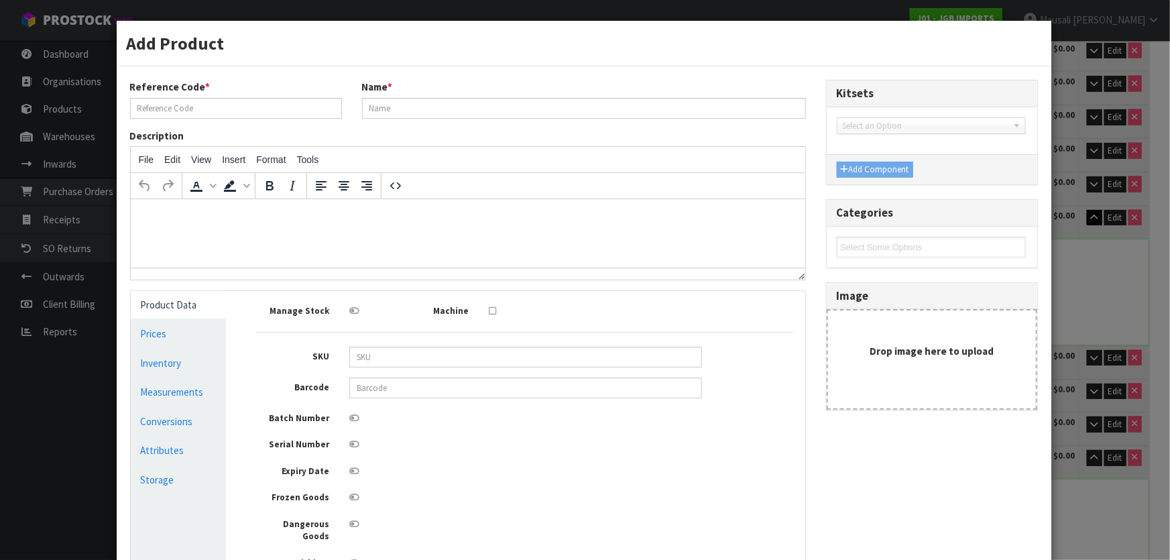
type input "0.007524"
type input "0.9"
click at [182, 392] on link "Measurements" at bounding box center [179, 391] width 96 height 27
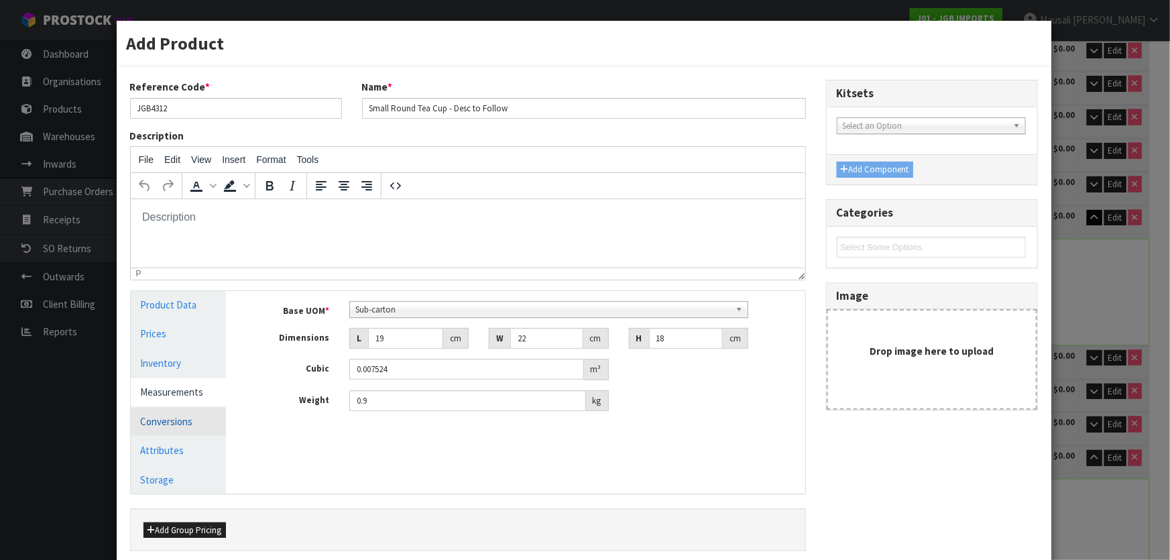
click at [183, 424] on link "Conversions" at bounding box center [179, 421] width 96 height 27
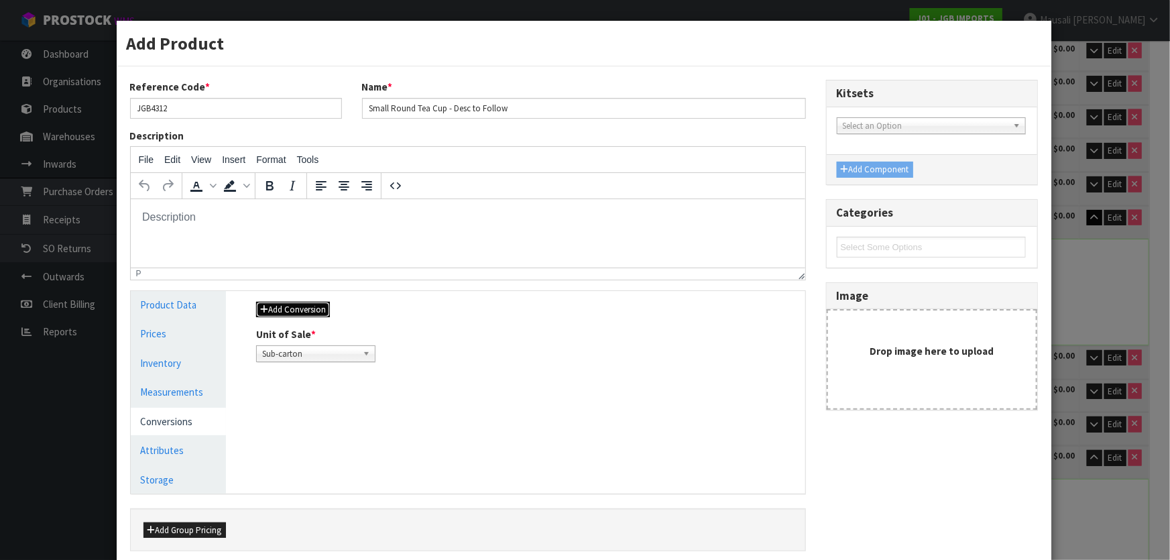
click at [310, 303] on button "Add Conversion" at bounding box center [293, 310] width 74 height 16
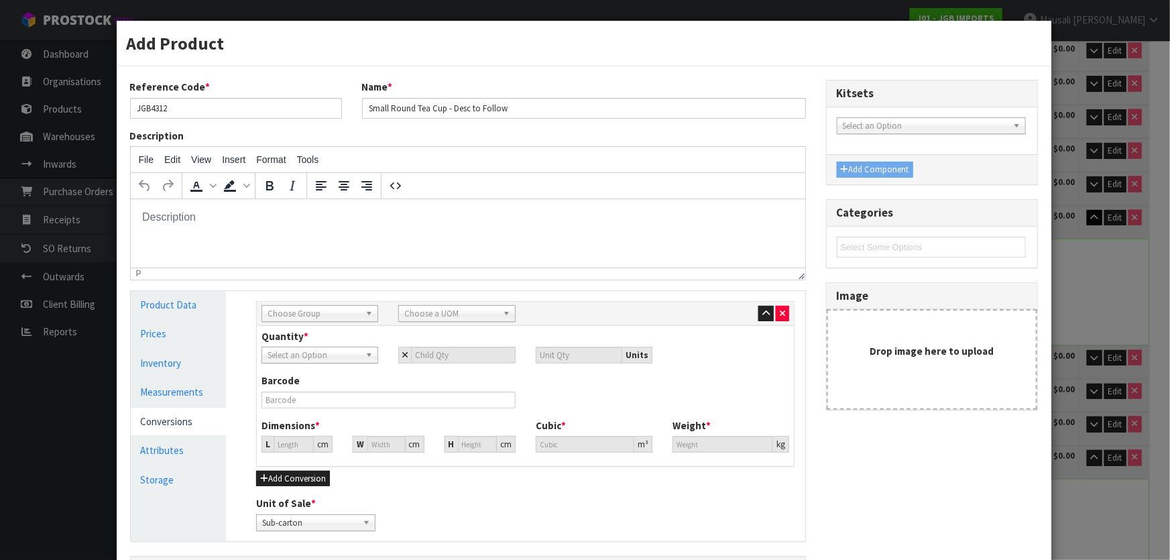
click at [320, 309] on span "Choose Group" at bounding box center [313, 314] width 92 height 16
click at [339, 387] on li "Outer" at bounding box center [320, 385] width 110 height 17
click at [489, 308] on span "Choose a UOM" at bounding box center [450, 314] width 92 height 16
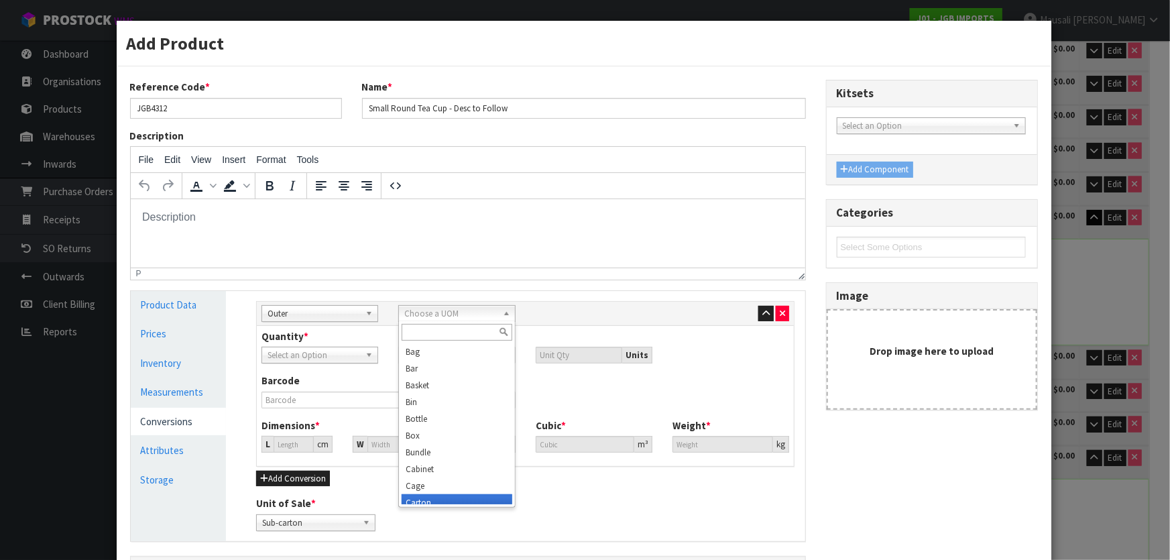
scroll to position [7, 0]
click at [491, 499] on li "Carton" at bounding box center [456, 495] width 110 height 17
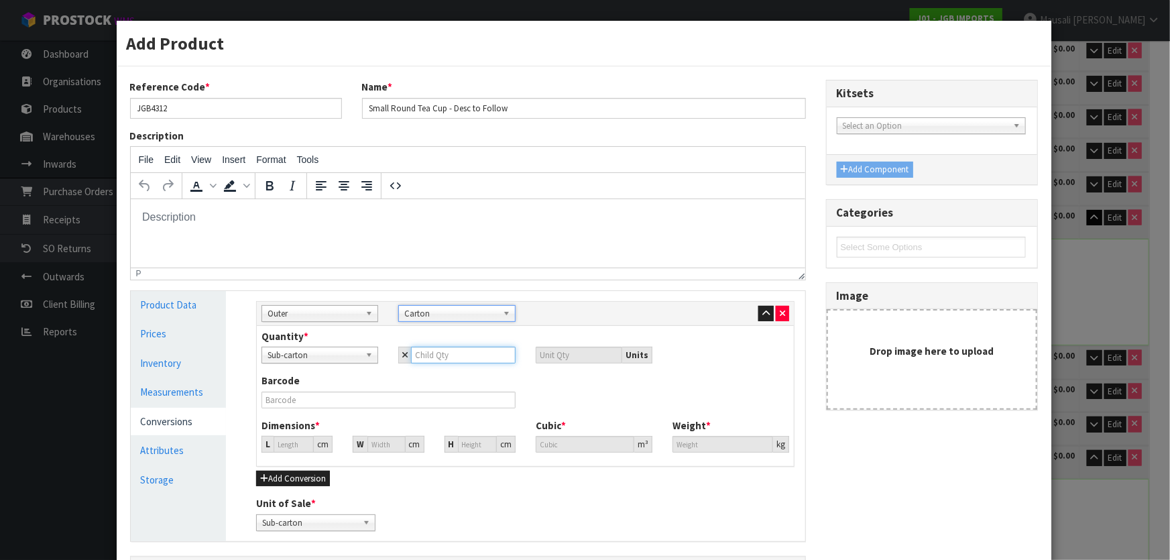
click at [448, 357] on input "number" at bounding box center [463, 355] width 104 height 17
type input "1"
type input "12"
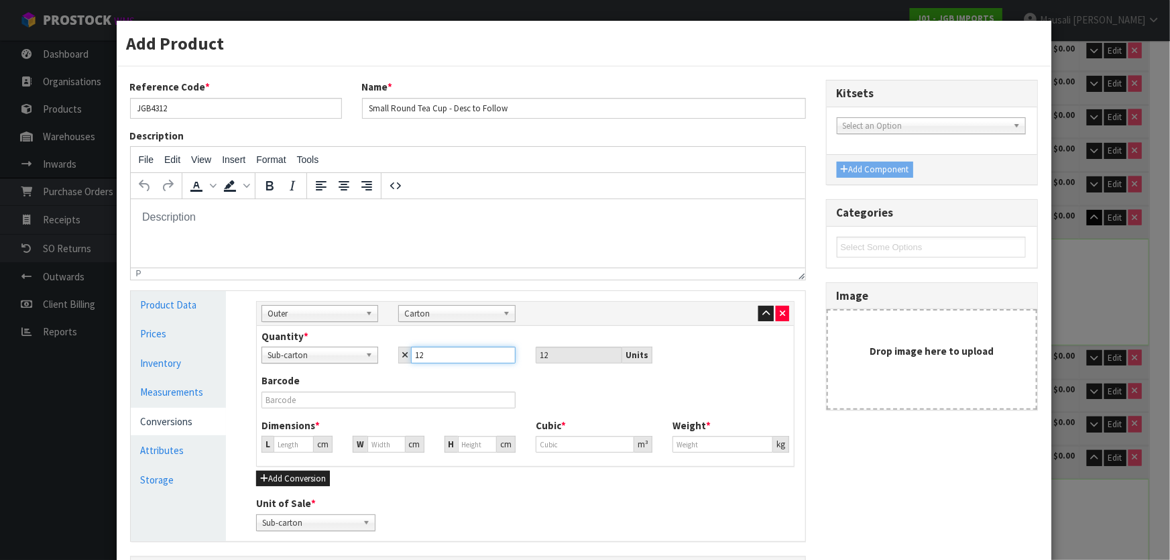
type input "12"
type input "44.862"
type input "0.090288"
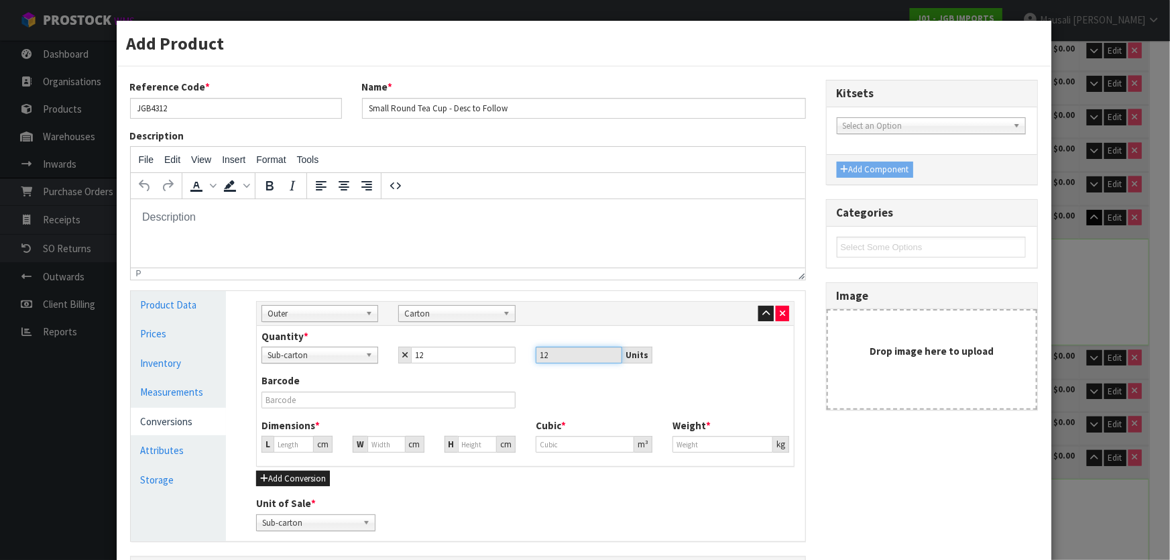
type input "10.8"
type input "4"
type input "0.00805"
type input "45"
type input "0.090567"
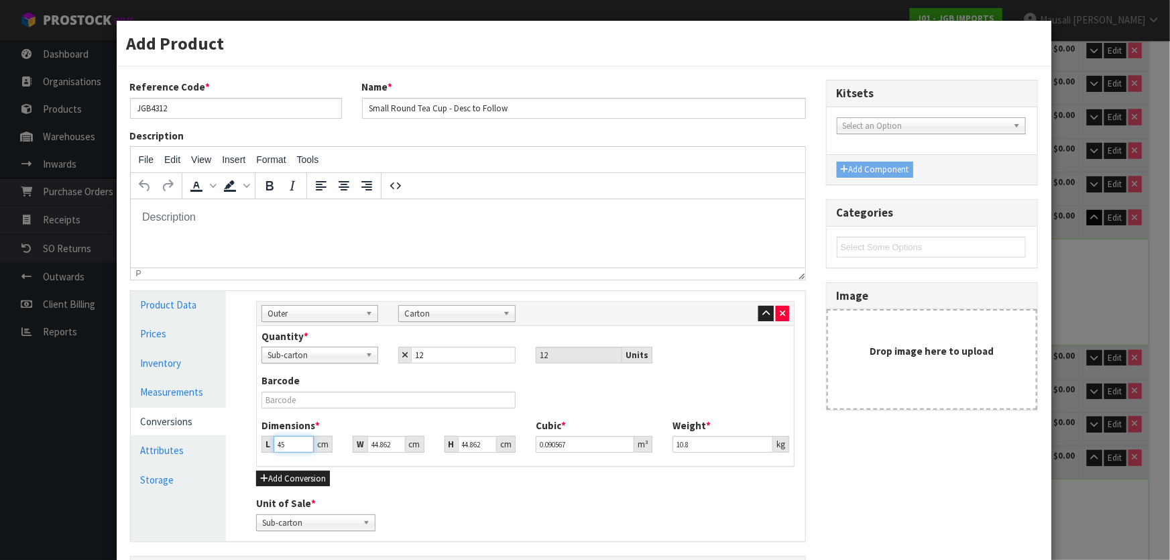
type input "45"
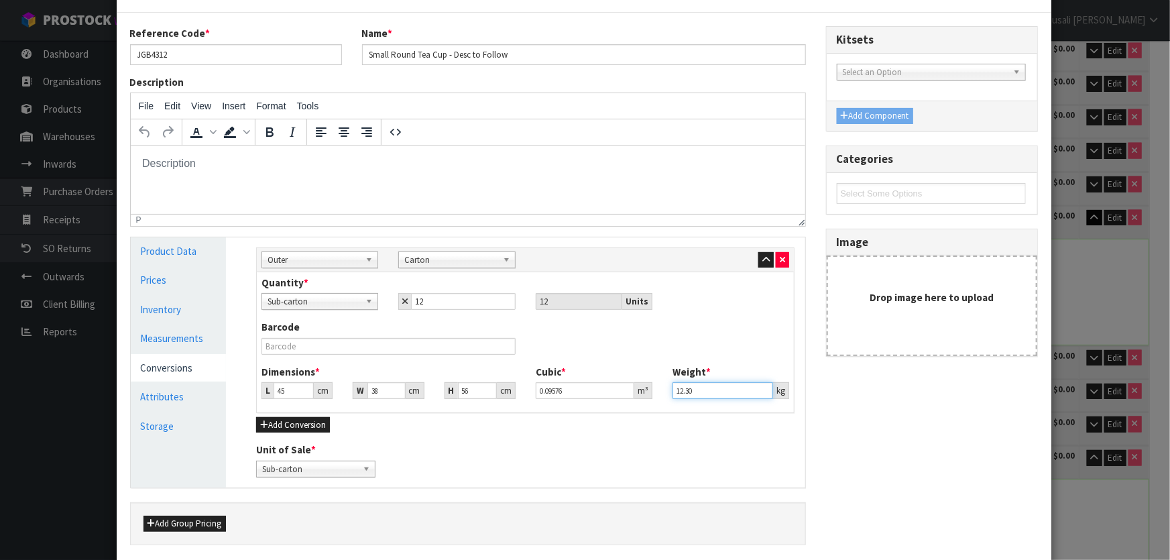
scroll to position [143, 0]
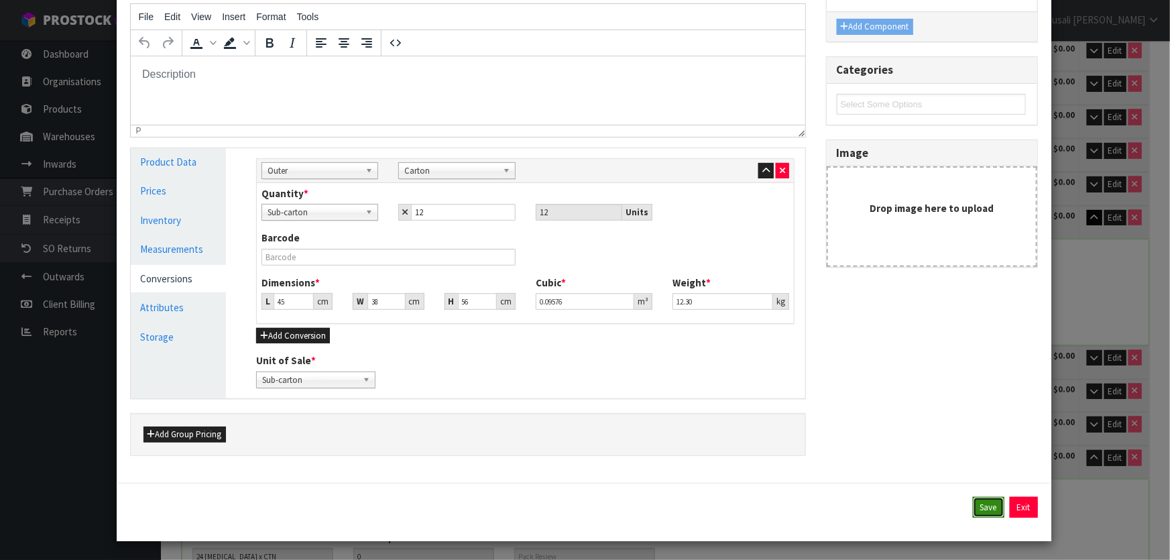
click at [981, 502] on button "Save" at bounding box center [989, 507] width 32 height 21
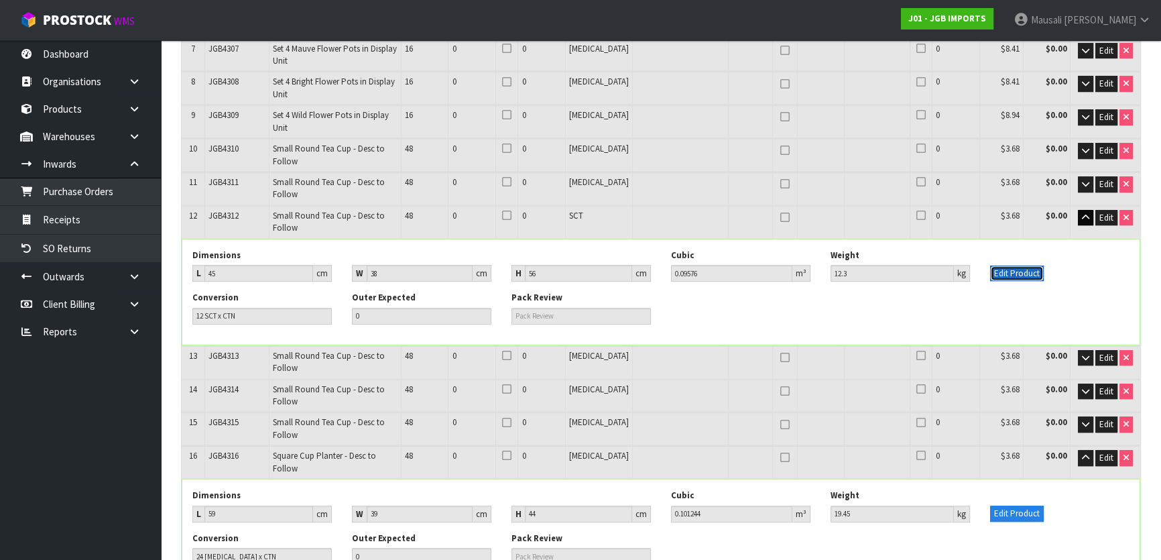
click at [1003, 265] on button "Edit Product" at bounding box center [1017, 273] width 54 height 16
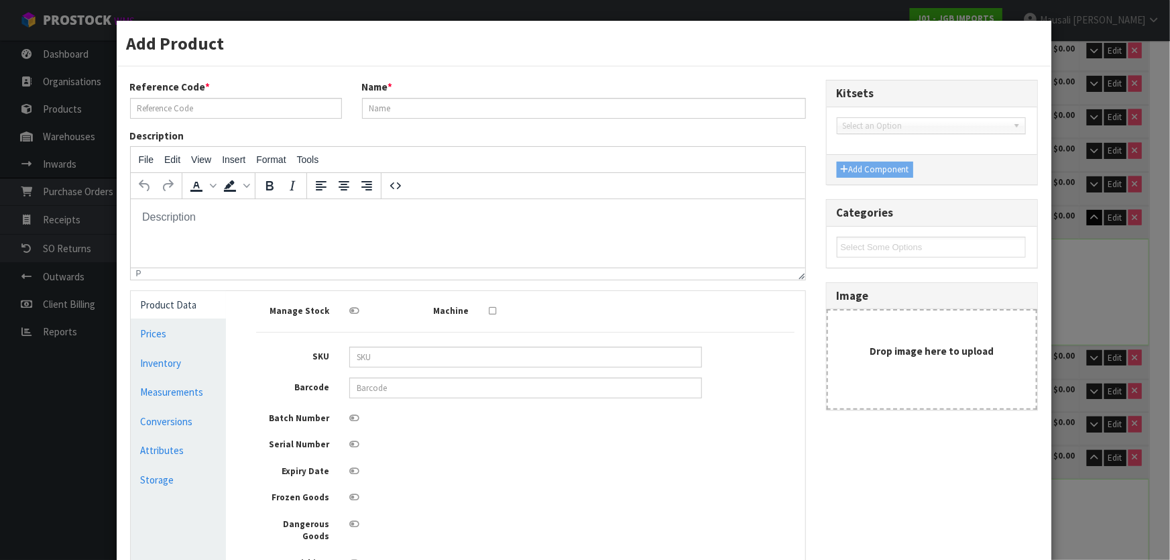
scroll to position [0, 0]
click at [188, 391] on link "Measurements" at bounding box center [179, 391] width 96 height 27
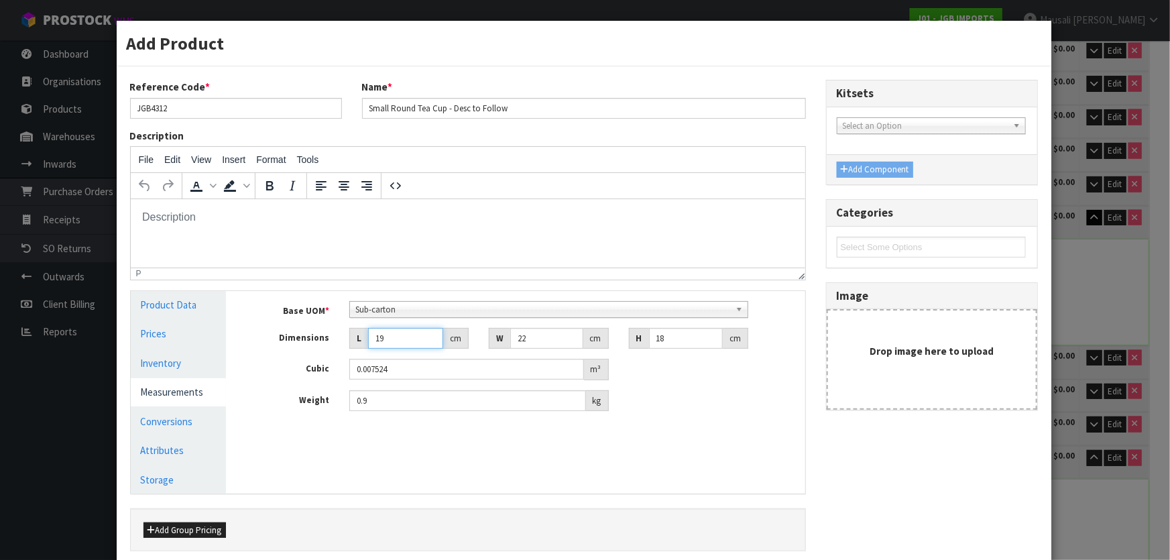
drag, startPoint x: 388, startPoint y: 341, endPoint x: 355, endPoint y: 348, distance: 34.2
click at [355, 348] on div "L 19 cm" at bounding box center [408, 338] width 119 height 21
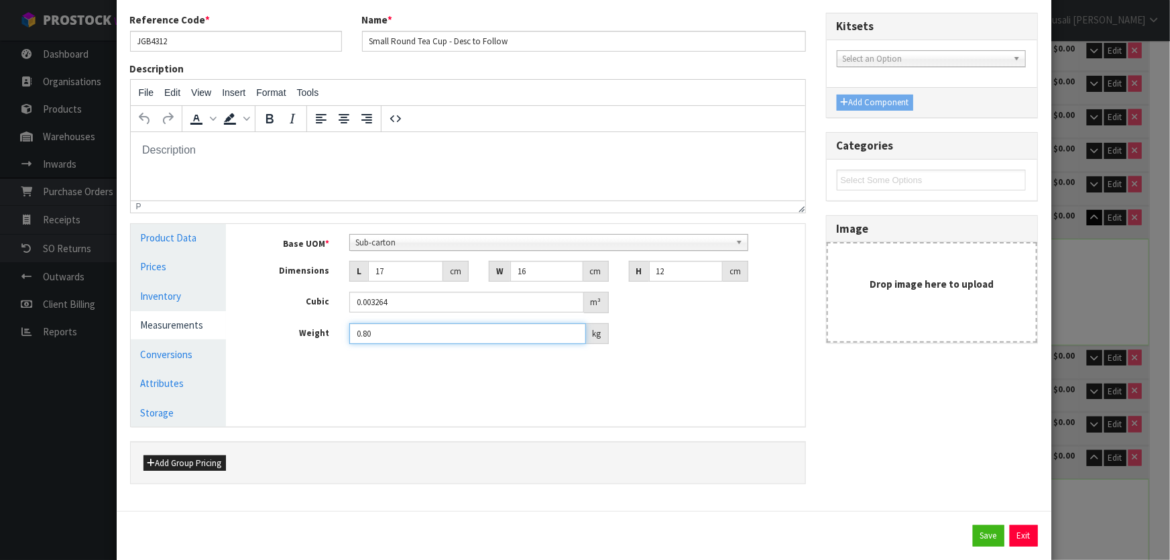
scroll to position [96, 0]
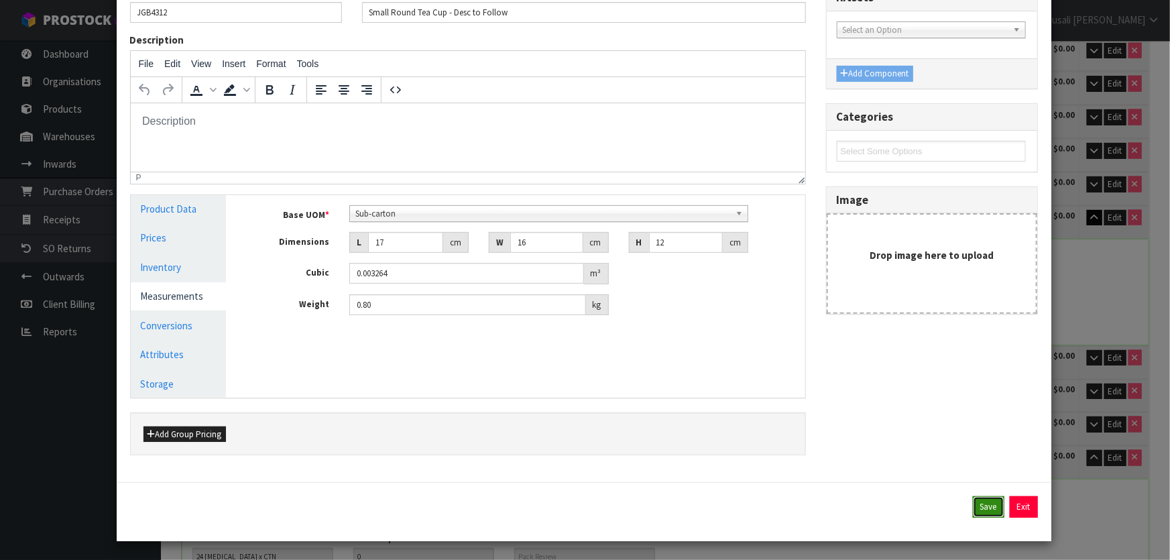
click at [973, 504] on button "Save" at bounding box center [989, 506] width 32 height 21
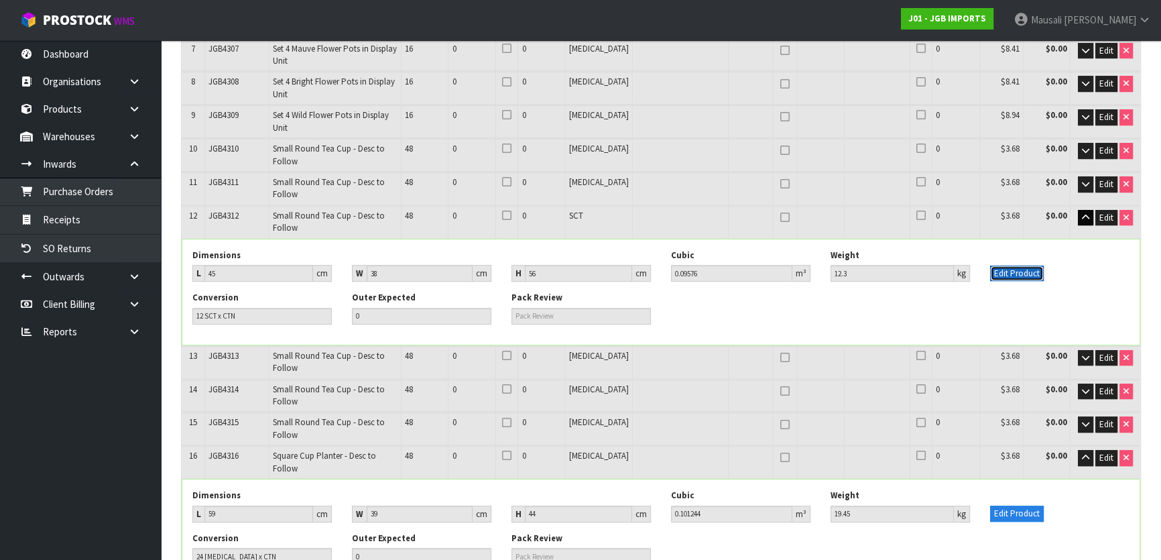
click at [1017, 265] on button "Edit Product" at bounding box center [1017, 273] width 54 height 16
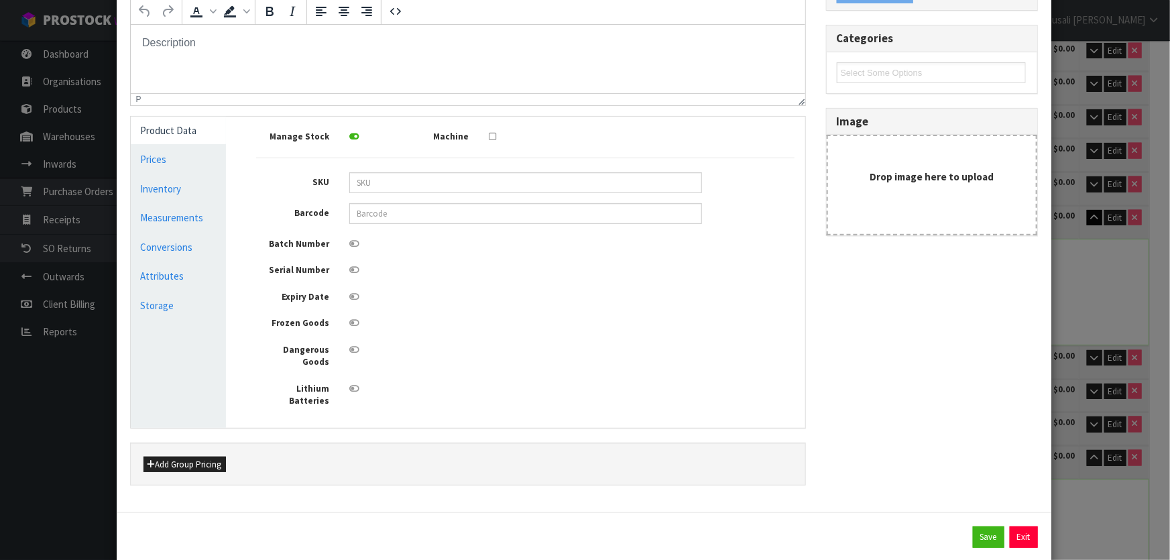
scroll to position [184, 0]
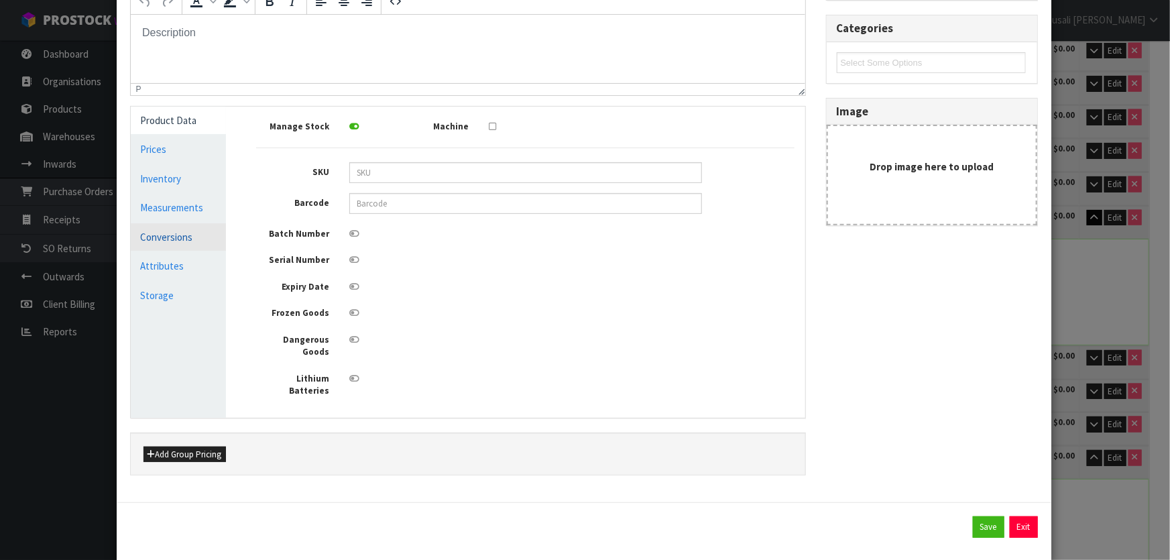
click at [169, 239] on link "Conversions" at bounding box center [179, 236] width 96 height 27
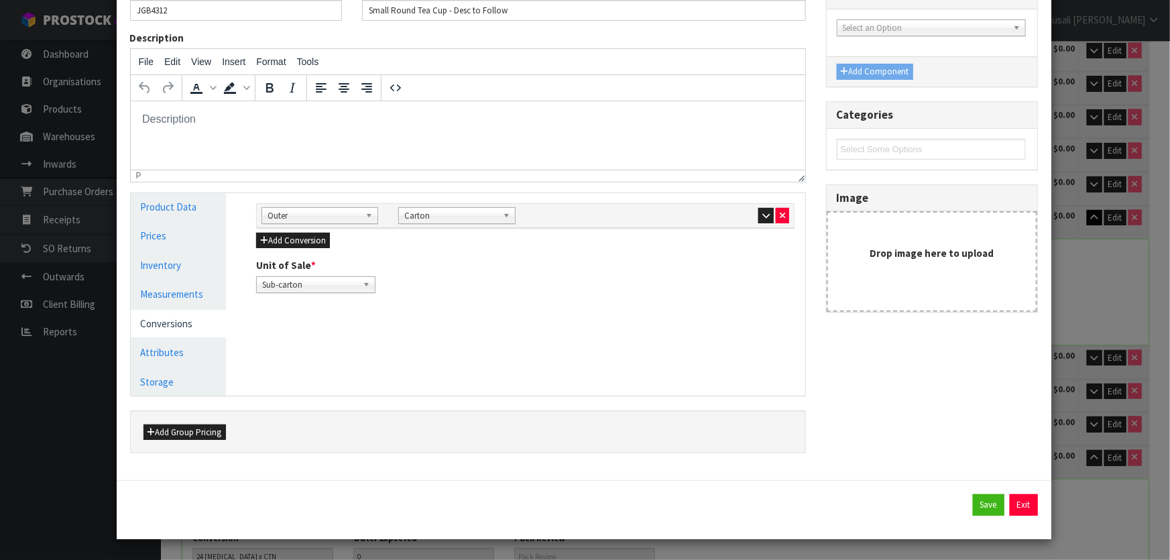
scroll to position [96, 0]
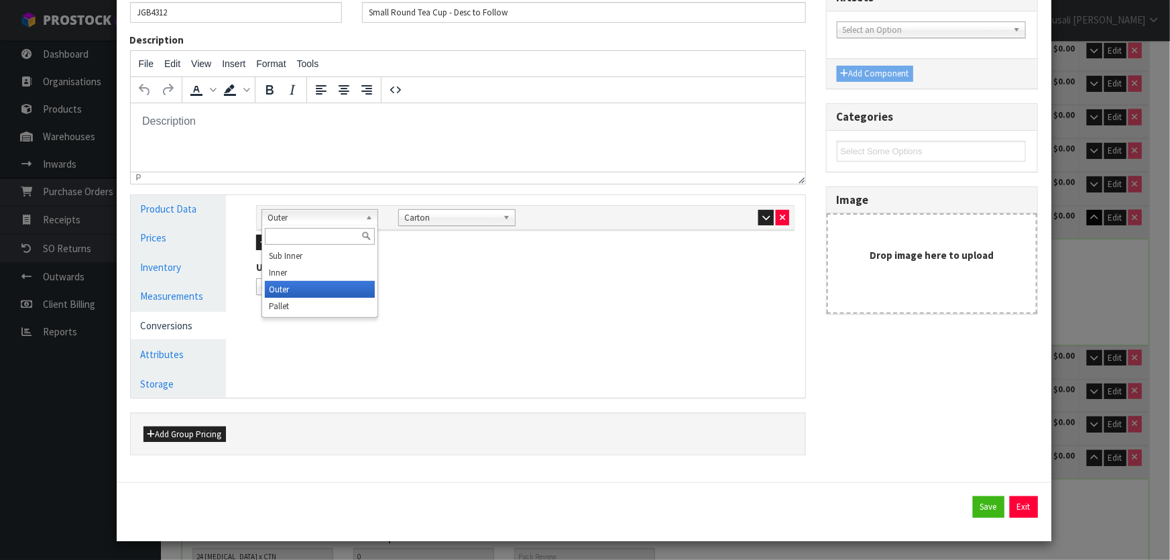
click at [351, 214] on span "Outer" at bounding box center [313, 218] width 92 height 16
click at [779, 214] on icon "button" at bounding box center [781, 217] width 5 height 9
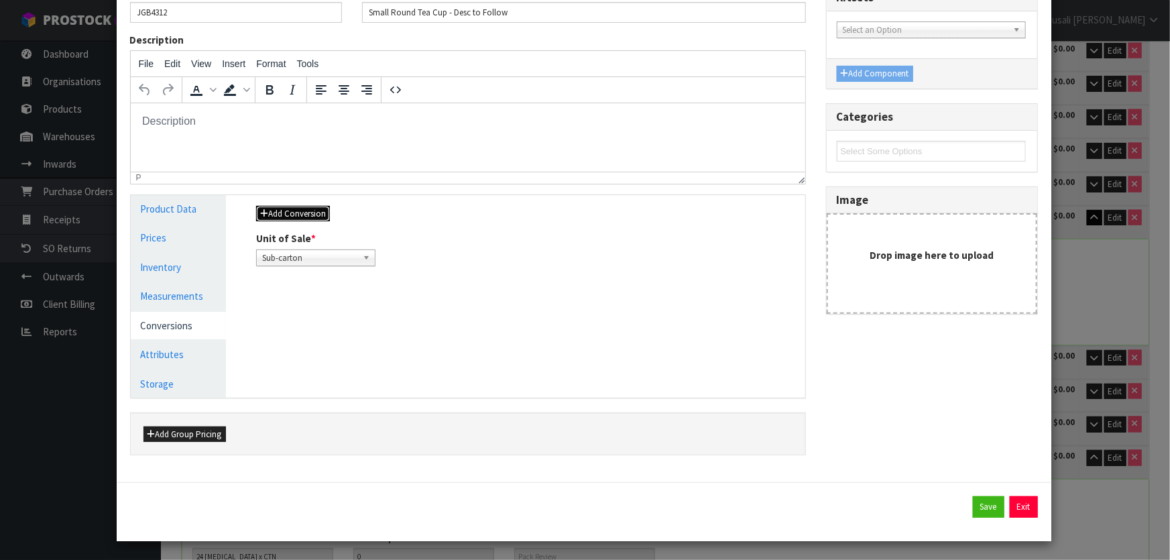
click at [313, 209] on button "Add Conversion" at bounding box center [293, 214] width 74 height 16
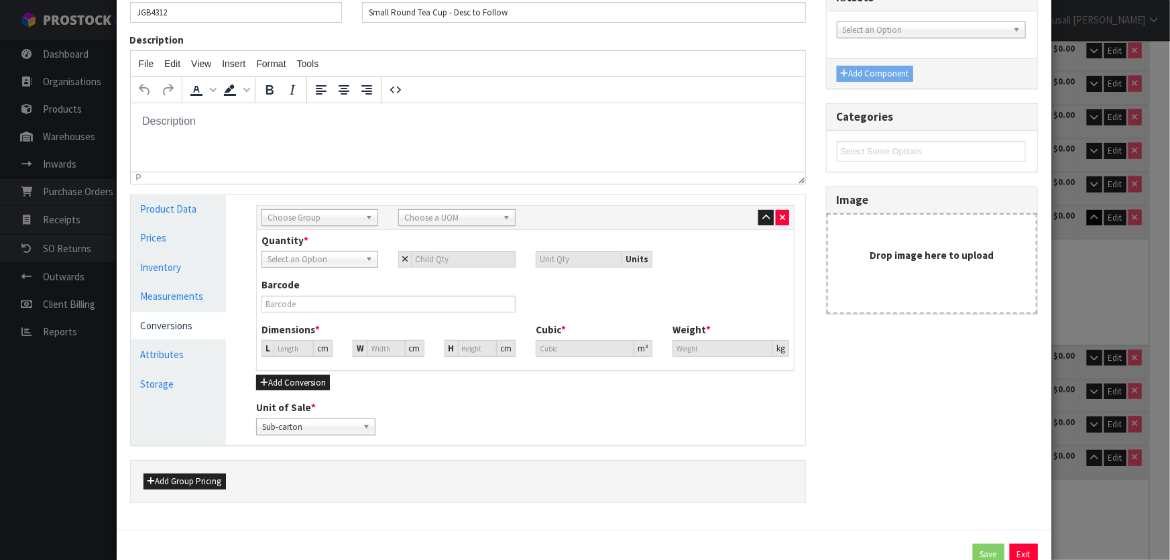
click at [321, 220] on span "Choose Group" at bounding box center [313, 218] width 92 height 16
drag, startPoint x: 332, startPoint y: 292, endPoint x: 416, endPoint y: 253, distance: 91.8
click at [332, 290] on li "Outer" at bounding box center [320, 289] width 110 height 17
click at [479, 221] on span "Choose a UOM" at bounding box center [450, 218] width 92 height 16
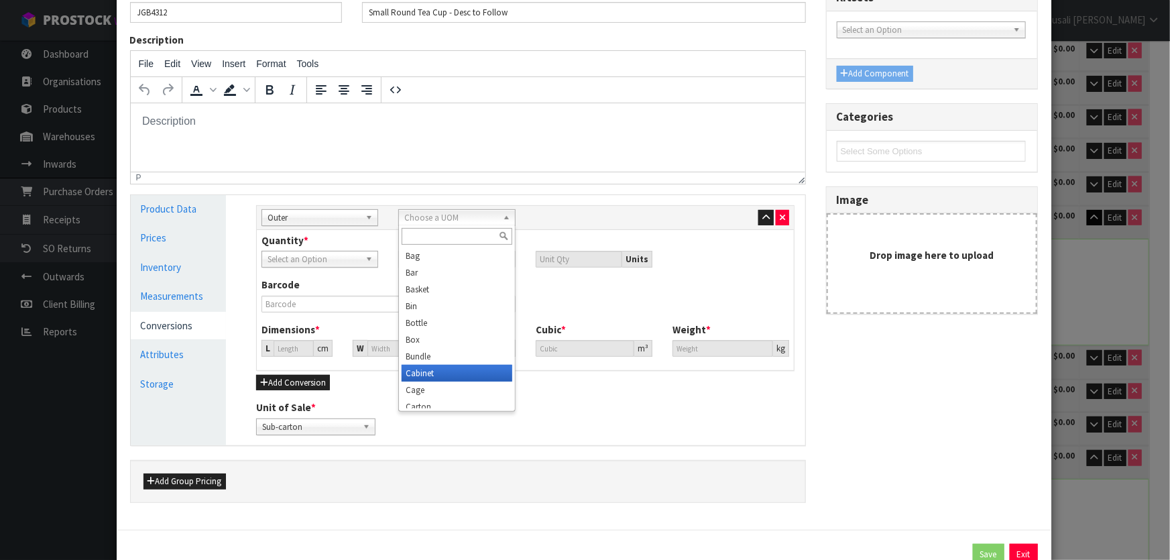
scroll to position [60, 0]
click at [464, 341] on li "Carton" at bounding box center [456, 346] width 110 height 17
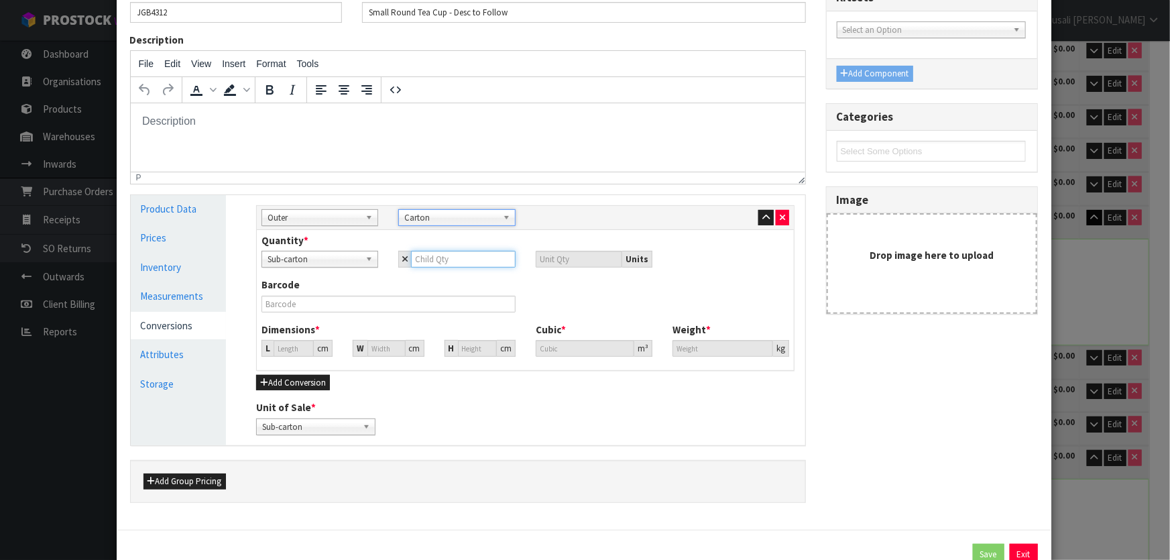
click at [414, 255] on input "number" at bounding box center [463, 259] width 104 height 17
click at [288, 350] on input "42.788" at bounding box center [293, 348] width 40 height 17
click at [273, 348] on input "42.788" at bounding box center [293, 348] width 40 height 17
drag, startPoint x: 295, startPoint y: 349, endPoint x: 259, endPoint y: 354, distance: 35.9
click at [261, 354] on div "L 42.788 cm" at bounding box center [296, 348] width 71 height 17
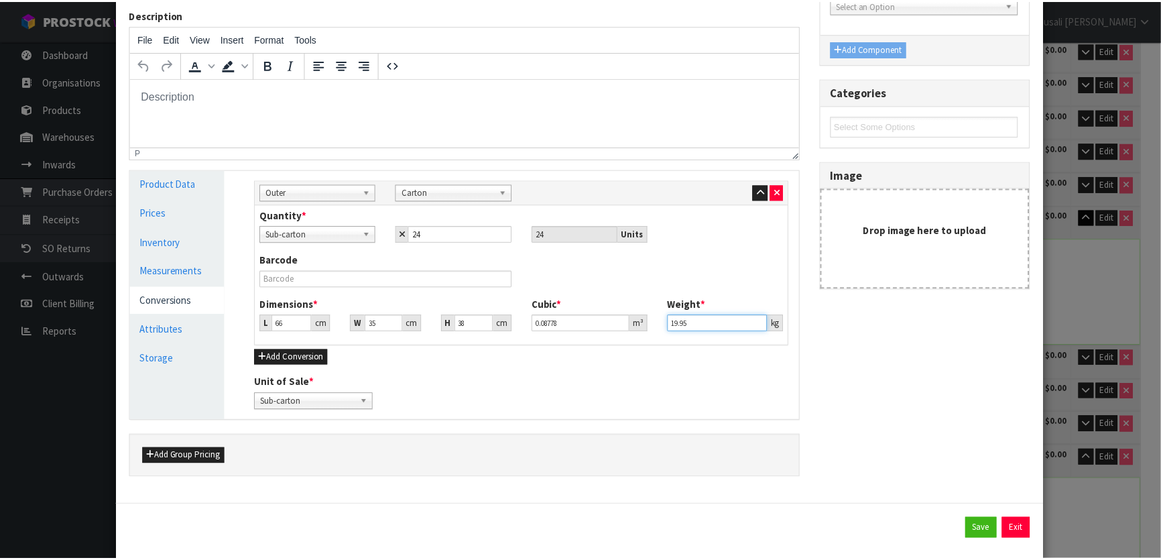
scroll to position [143, 0]
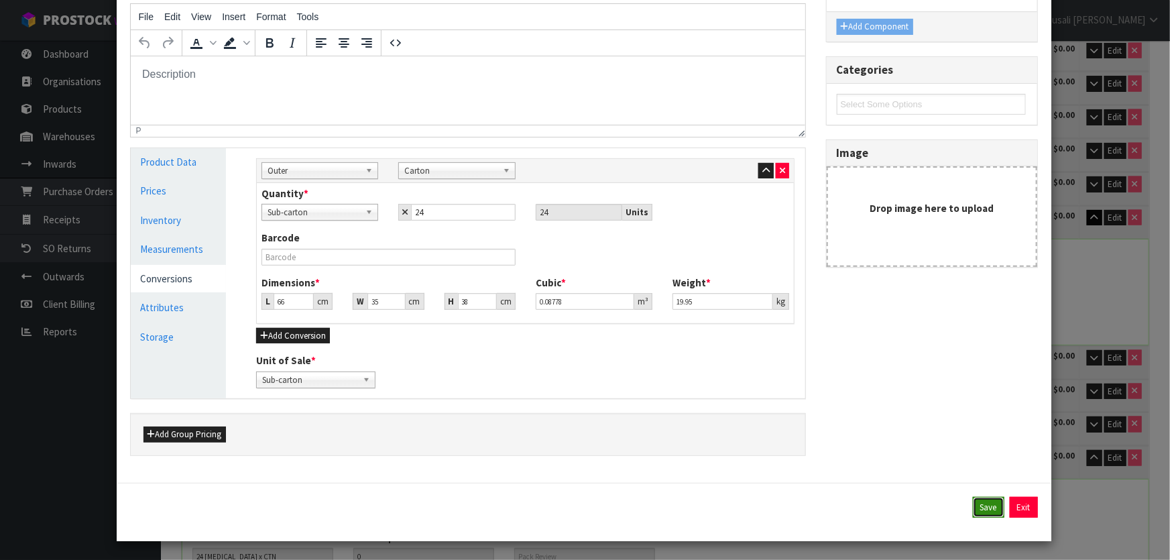
click at [979, 505] on button "Save" at bounding box center [989, 507] width 32 height 21
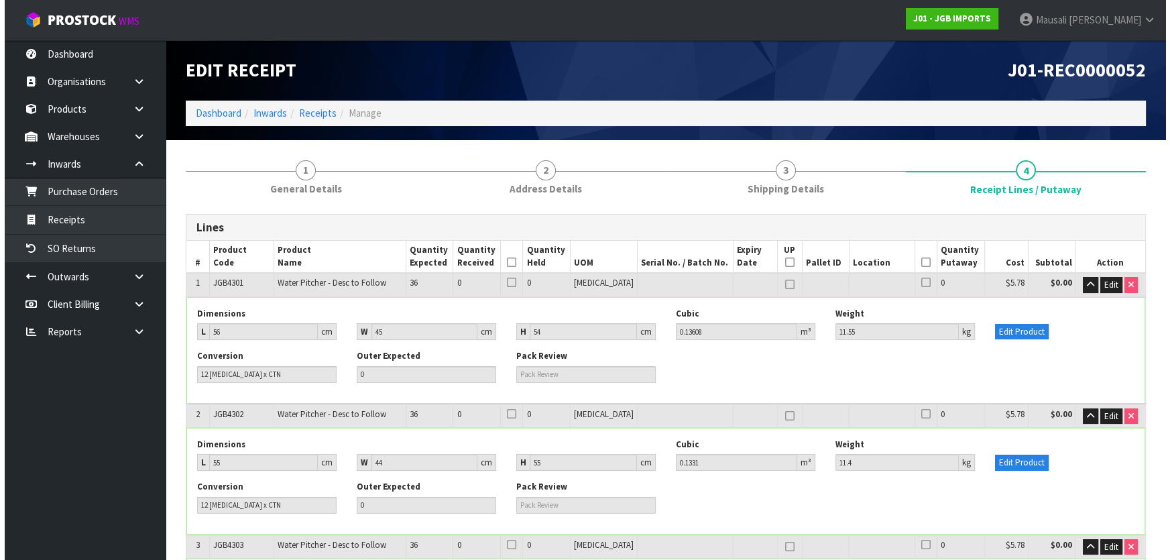
scroll to position [2727, 0]
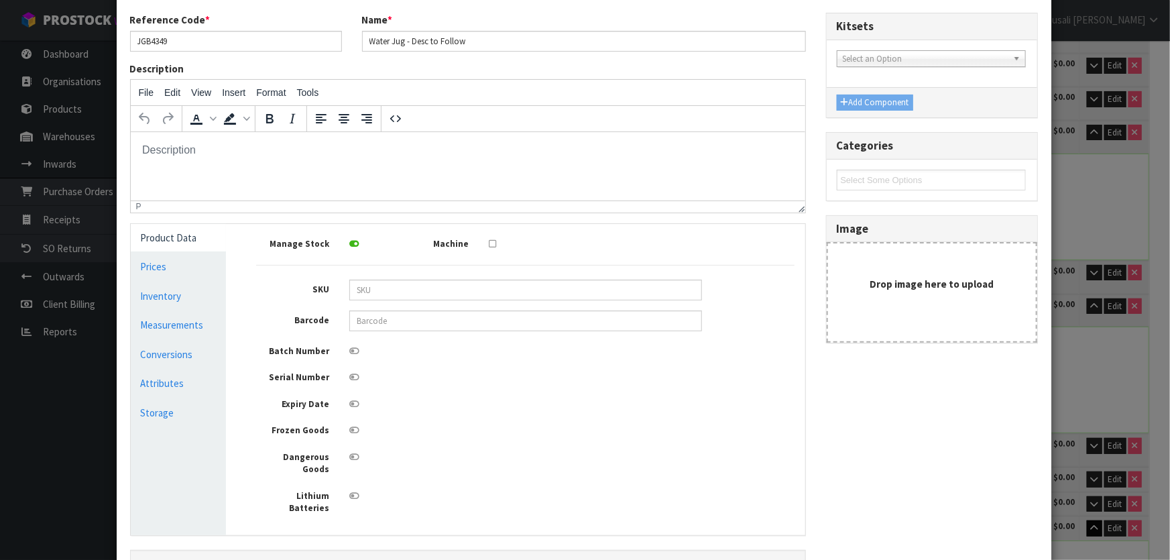
scroll to position [62, 0]
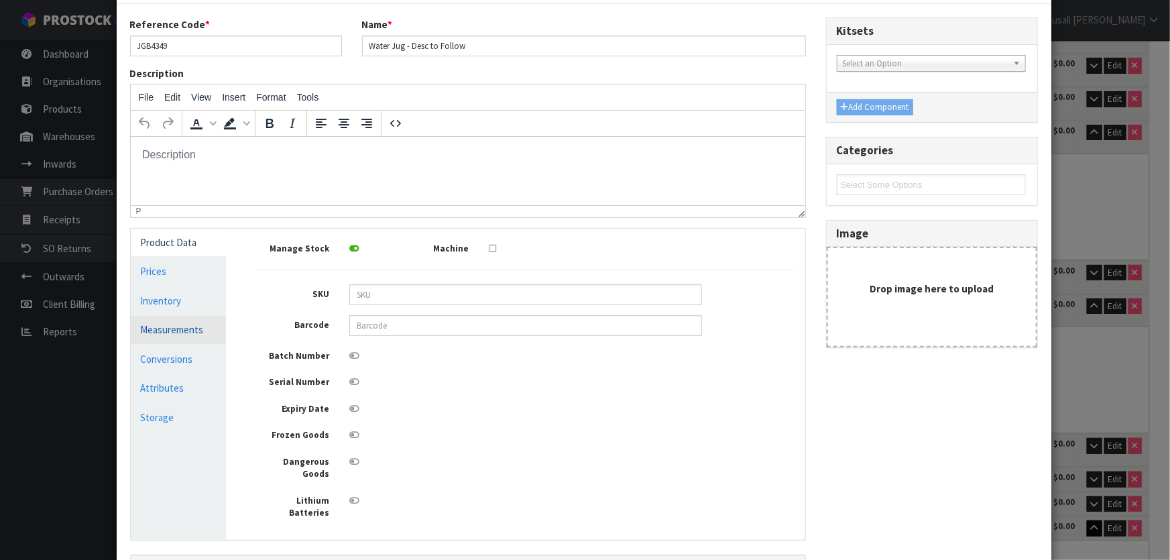
click at [202, 336] on link "Measurements" at bounding box center [179, 329] width 96 height 27
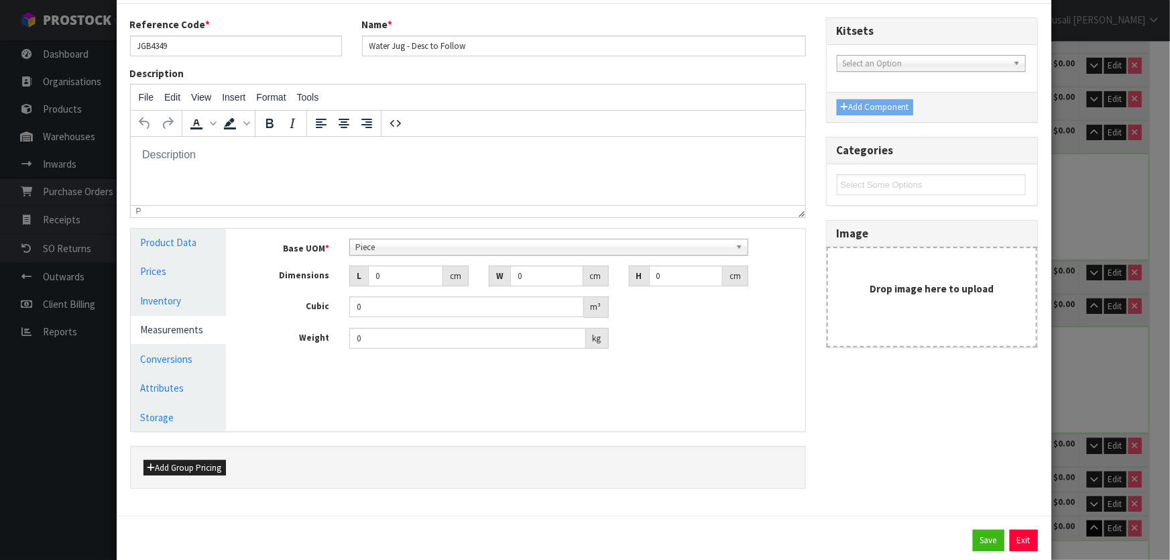
scroll to position [241, 0]
click at [382, 251] on span "Piece" at bounding box center [542, 247] width 375 height 16
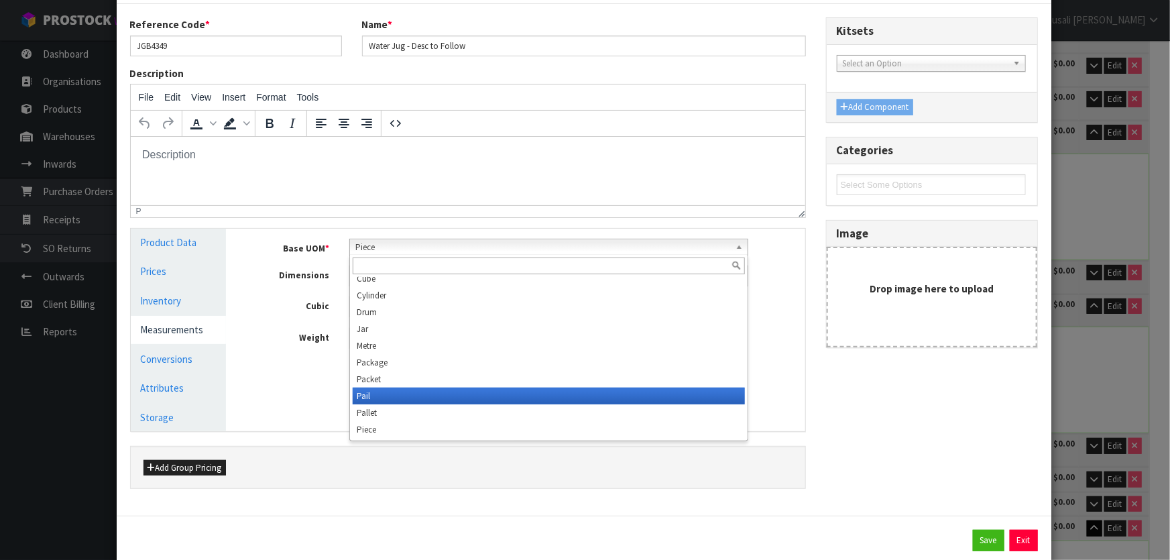
scroll to position [375, 0]
click at [379, 401] on li "Sub-carton" at bounding box center [549, 395] width 392 height 17
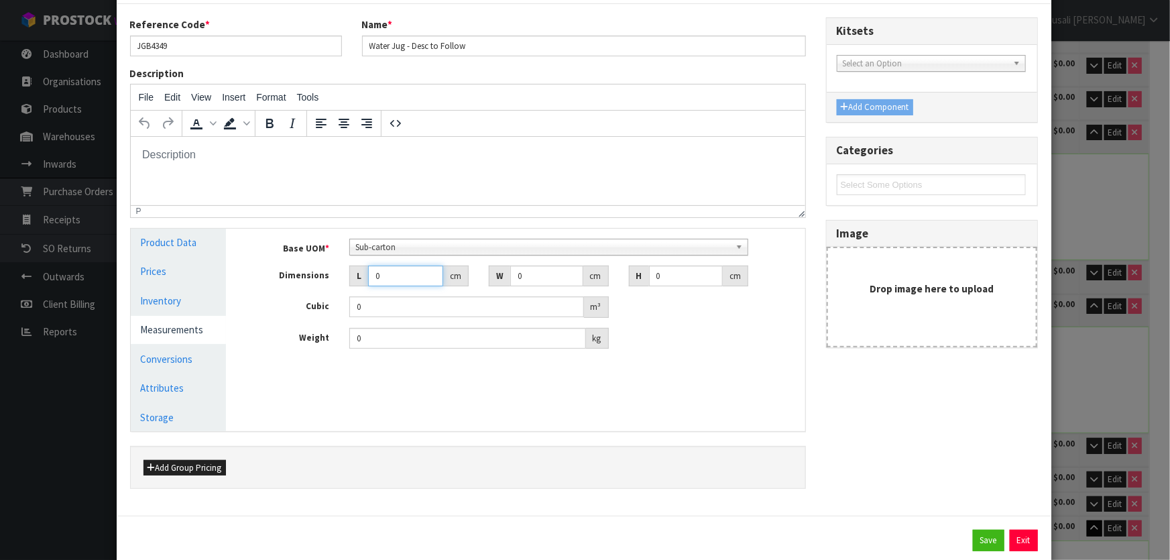
drag, startPoint x: 385, startPoint y: 276, endPoint x: 366, endPoint y: 282, distance: 19.7
click at [368, 282] on input "0" at bounding box center [405, 275] width 75 height 21
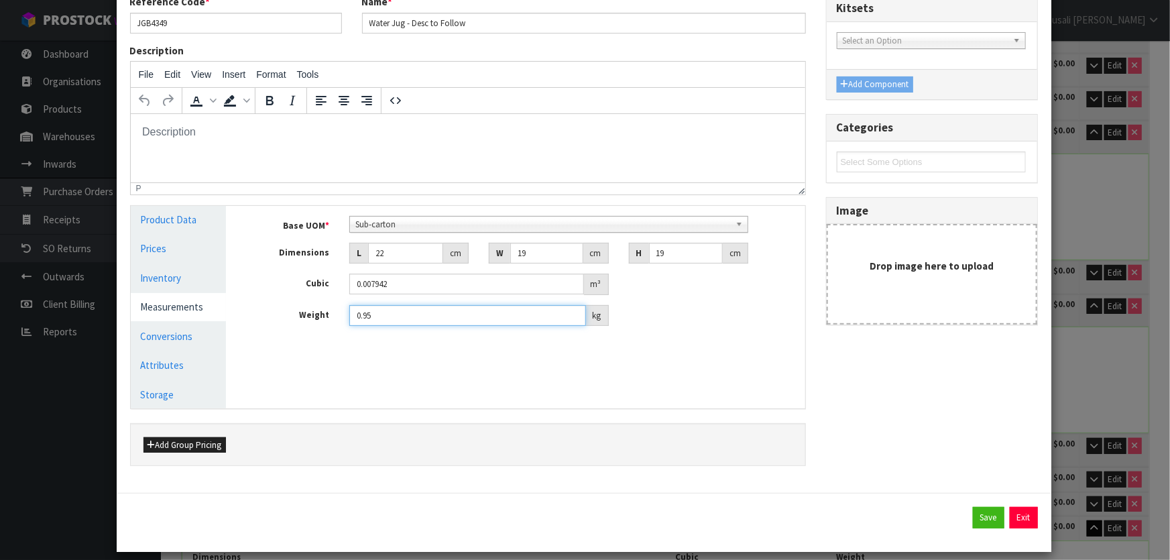
scroll to position [96, 0]
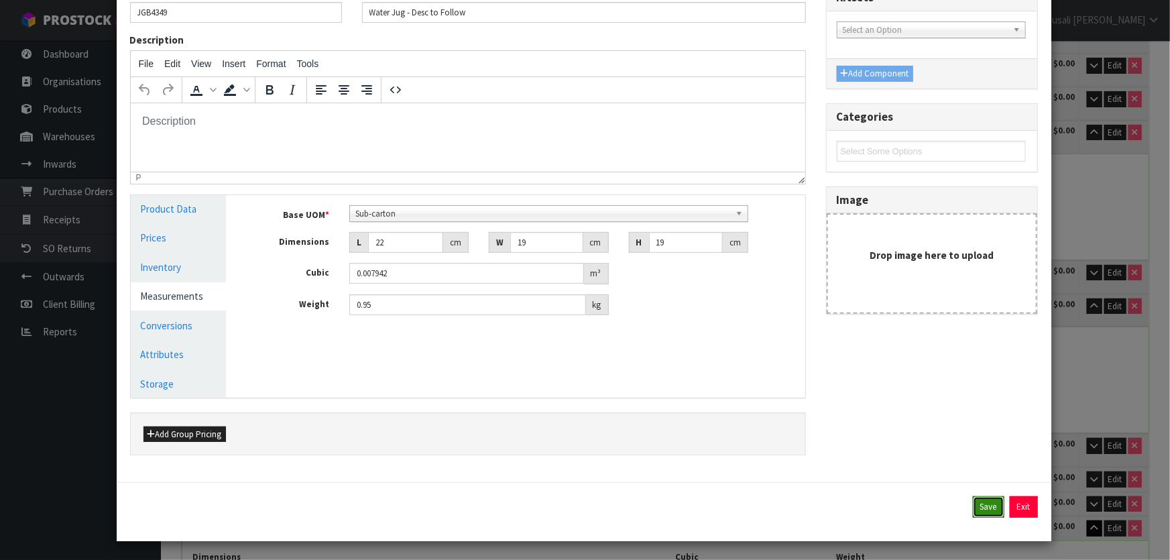
click at [975, 509] on button "Save" at bounding box center [989, 506] width 32 height 21
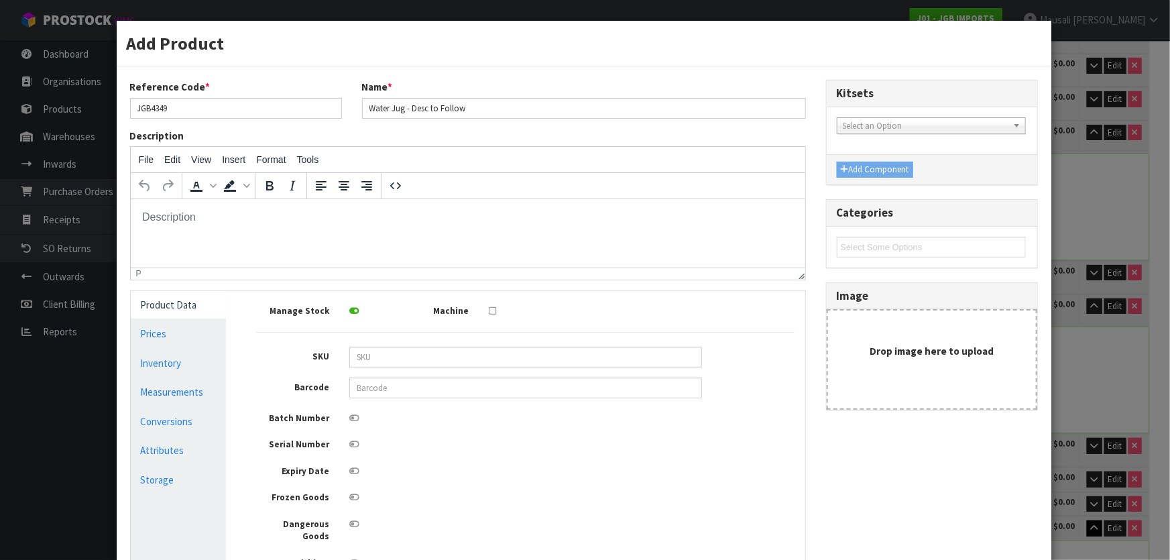
scroll to position [0, 0]
click at [184, 426] on link "Conversions" at bounding box center [179, 421] width 96 height 27
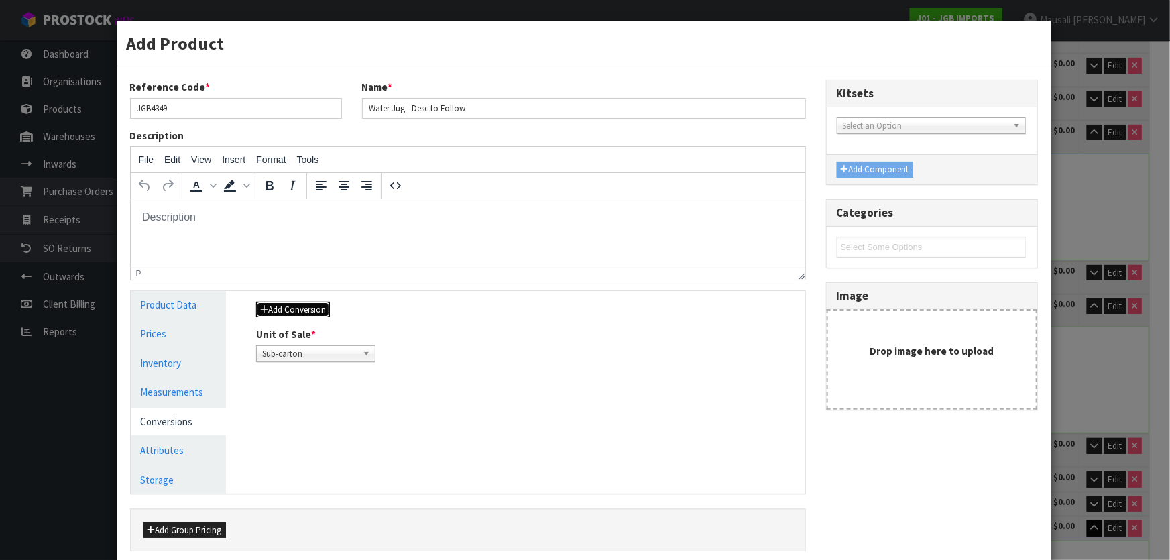
click at [312, 306] on button "Add Conversion" at bounding box center [293, 310] width 74 height 16
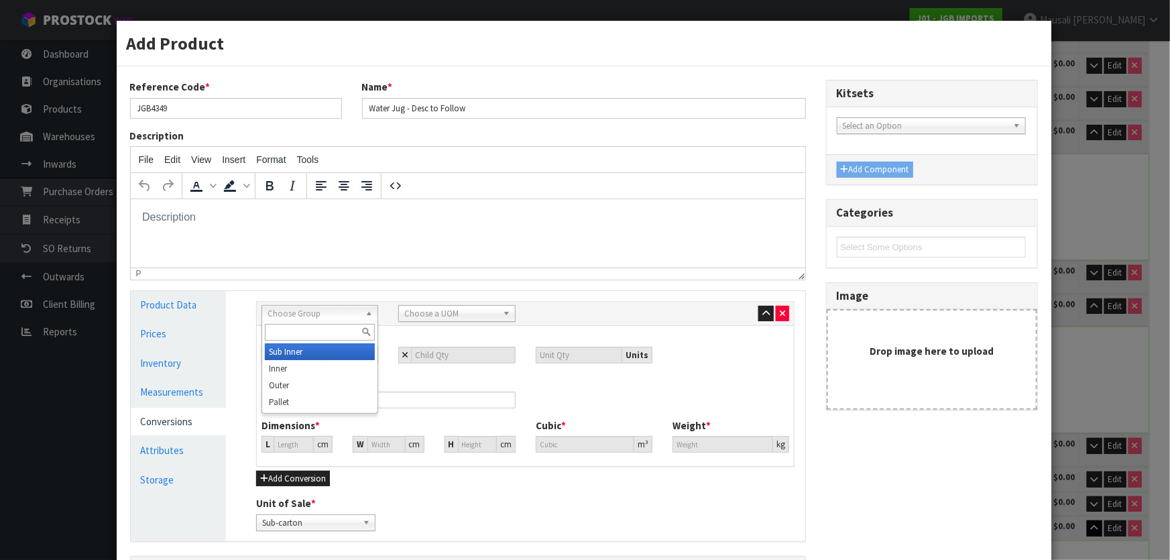
click at [290, 311] on span "Choose Group" at bounding box center [313, 314] width 92 height 16
click at [314, 389] on li "Outer" at bounding box center [320, 385] width 110 height 17
click at [434, 310] on span "Choose a UOM" at bounding box center [450, 314] width 92 height 16
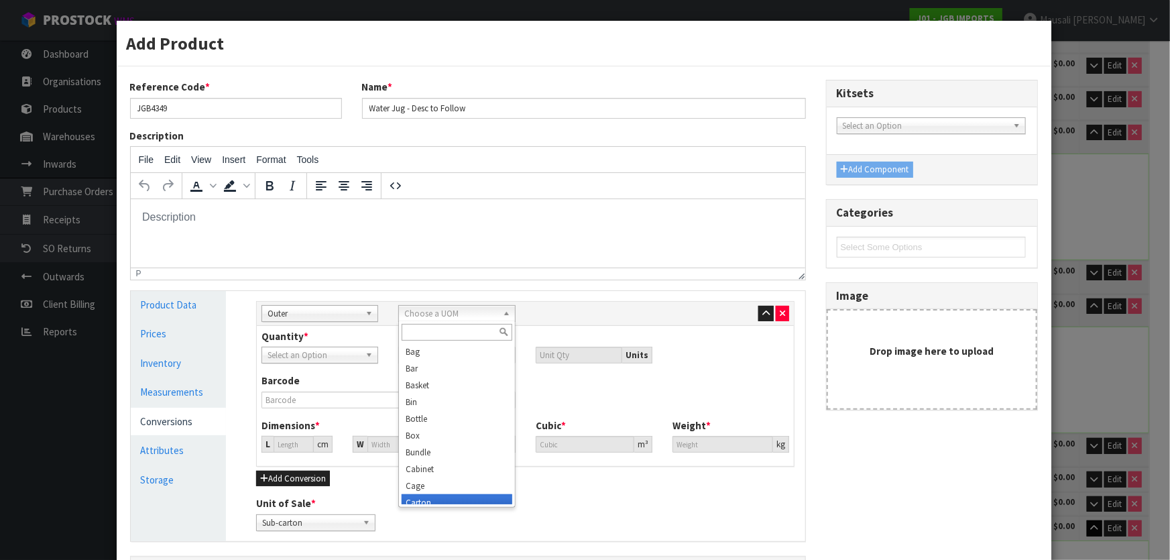
scroll to position [121, 0]
click at [435, 382] on li "Carton" at bounding box center [456, 381] width 110 height 17
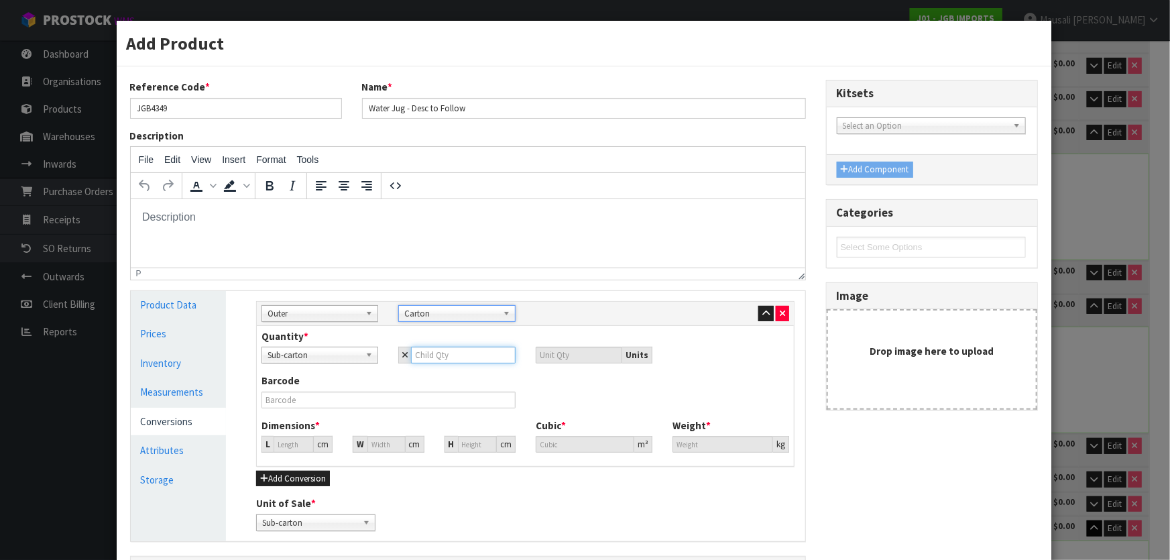
click at [414, 360] on input "number" at bounding box center [463, 355] width 104 height 17
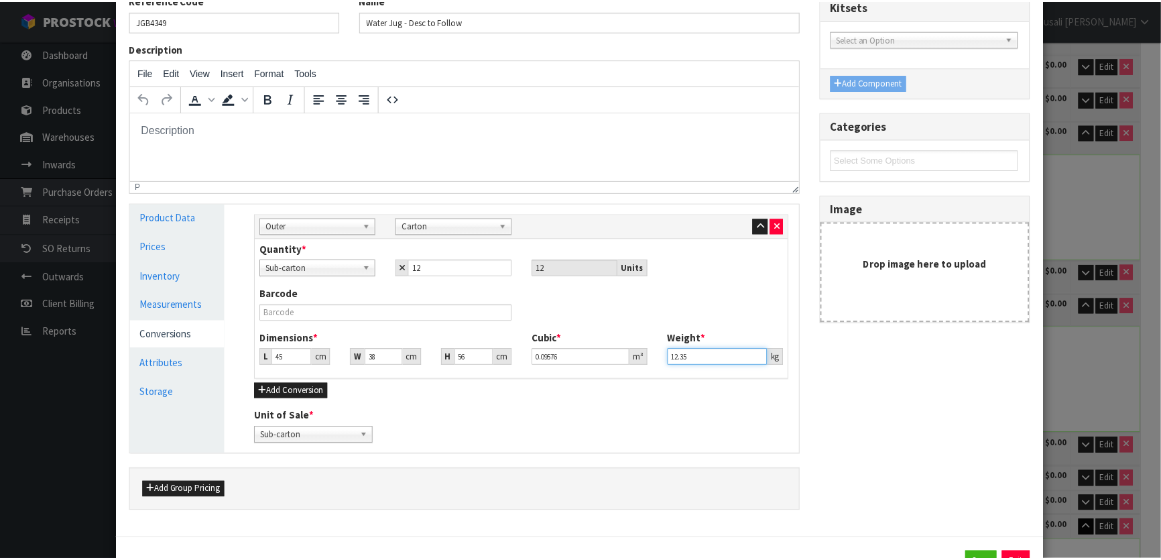
scroll to position [143, 0]
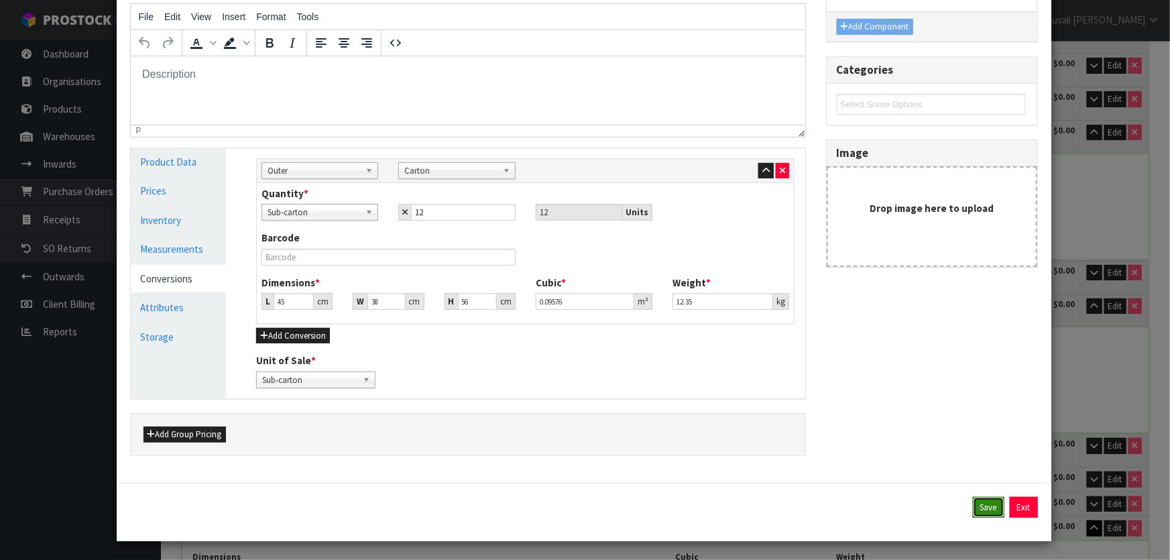
click at [974, 497] on button "Save" at bounding box center [989, 507] width 32 height 21
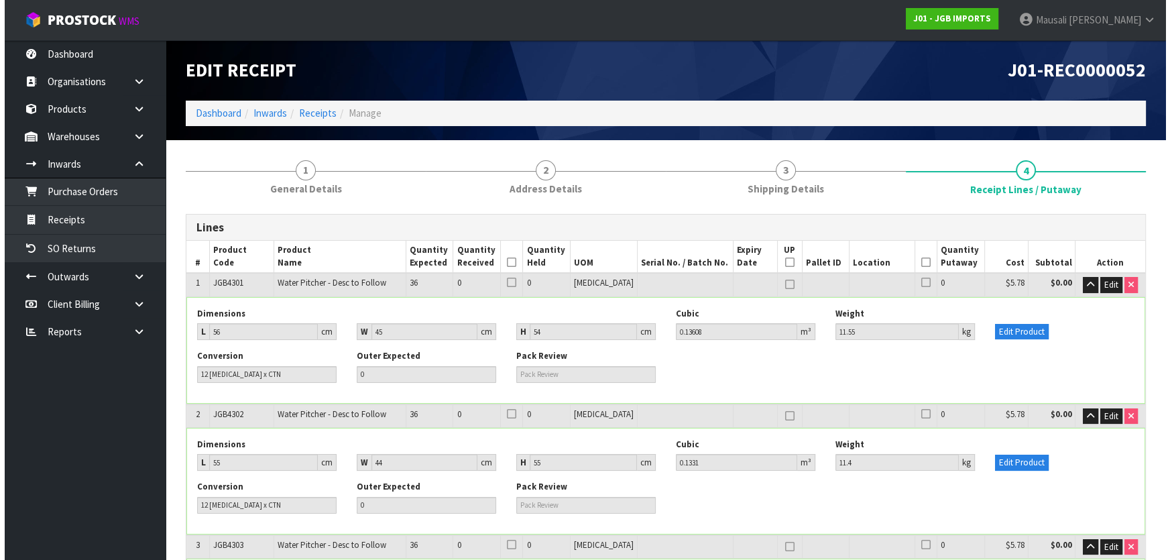
scroll to position [2198, 0]
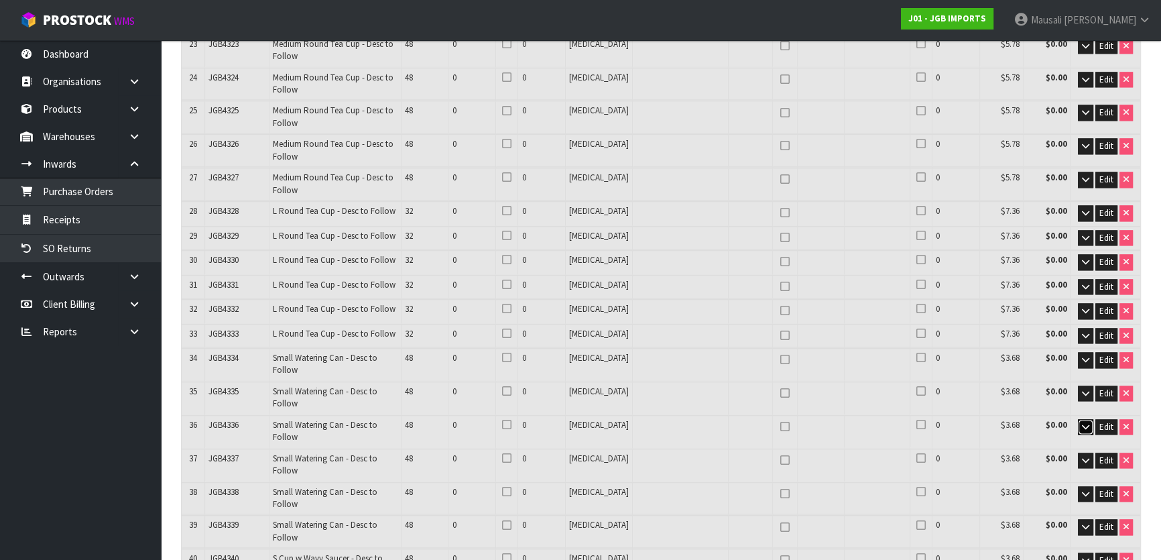
click at [1082, 422] on icon "button" at bounding box center [1085, 426] width 7 height 9
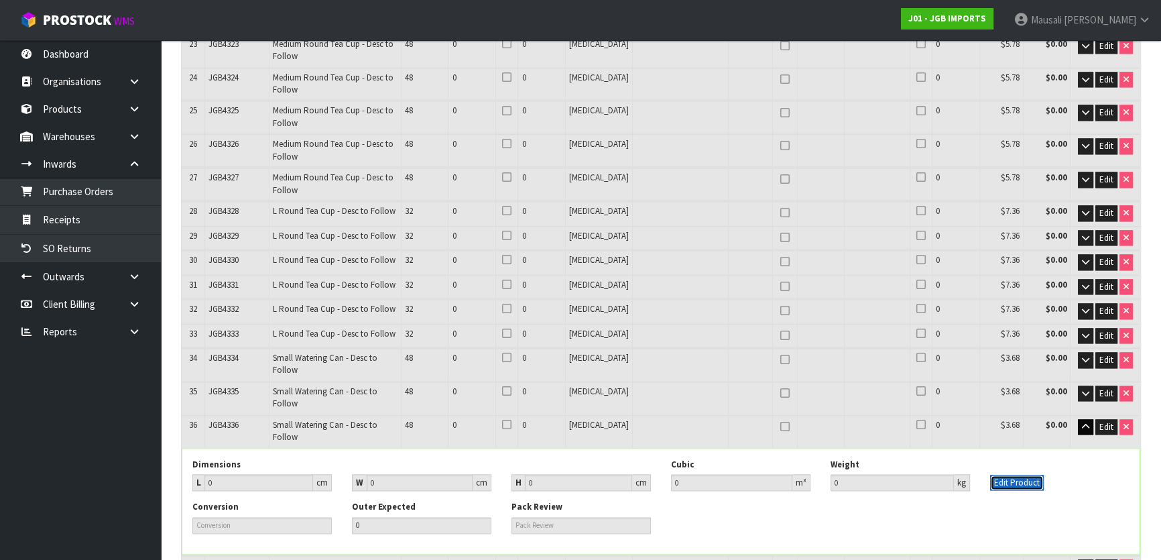
click at [1018, 475] on button "Edit Product" at bounding box center [1017, 483] width 54 height 16
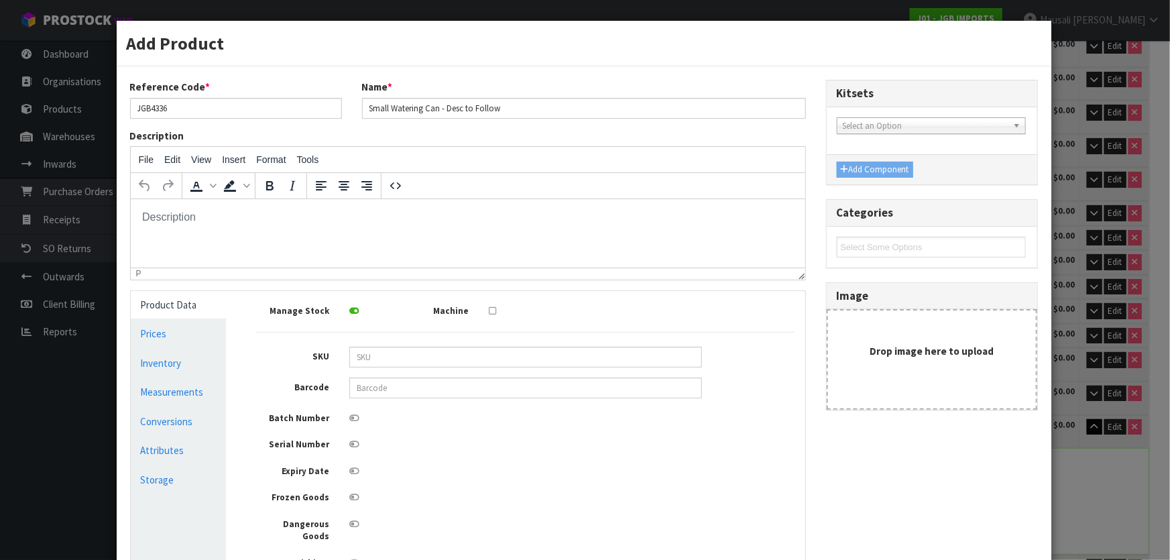
scroll to position [0, 0]
click at [167, 422] on link "Conversions" at bounding box center [179, 421] width 96 height 27
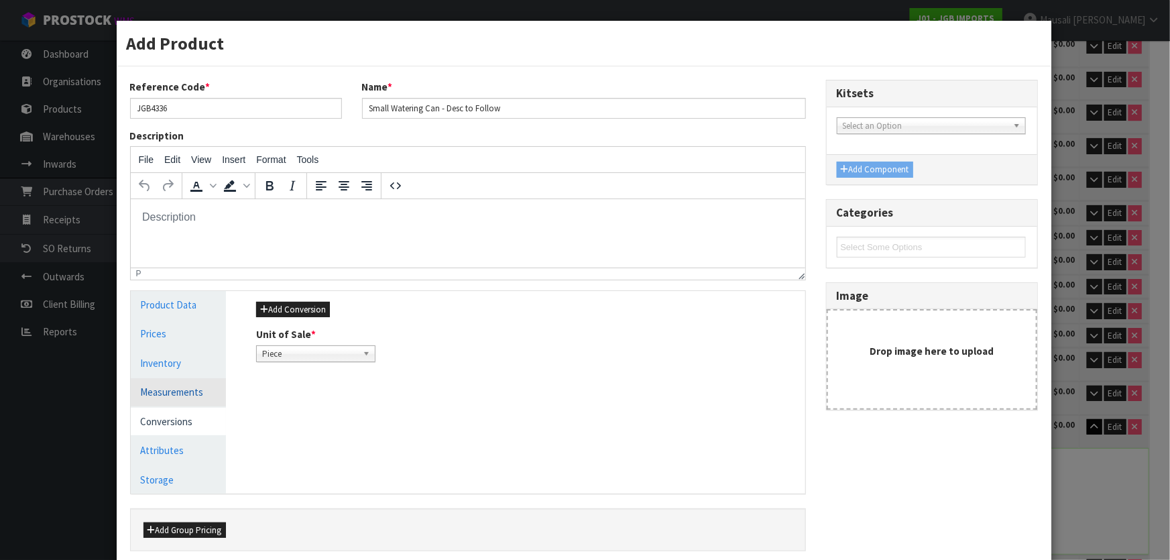
click at [174, 389] on link "Measurements" at bounding box center [179, 391] width 96 height 27
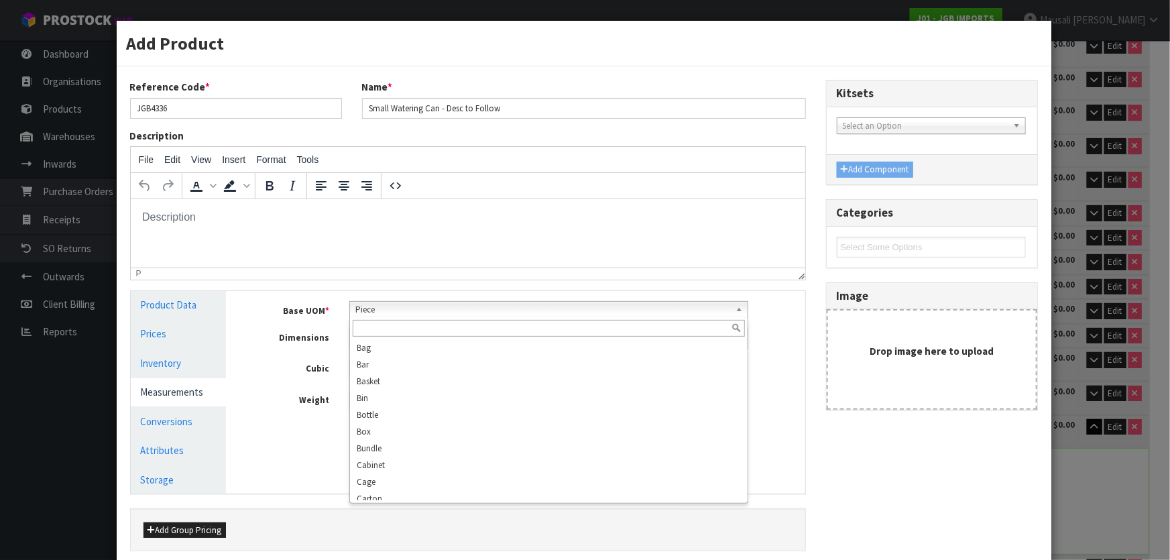
scroll to position [241, 0]
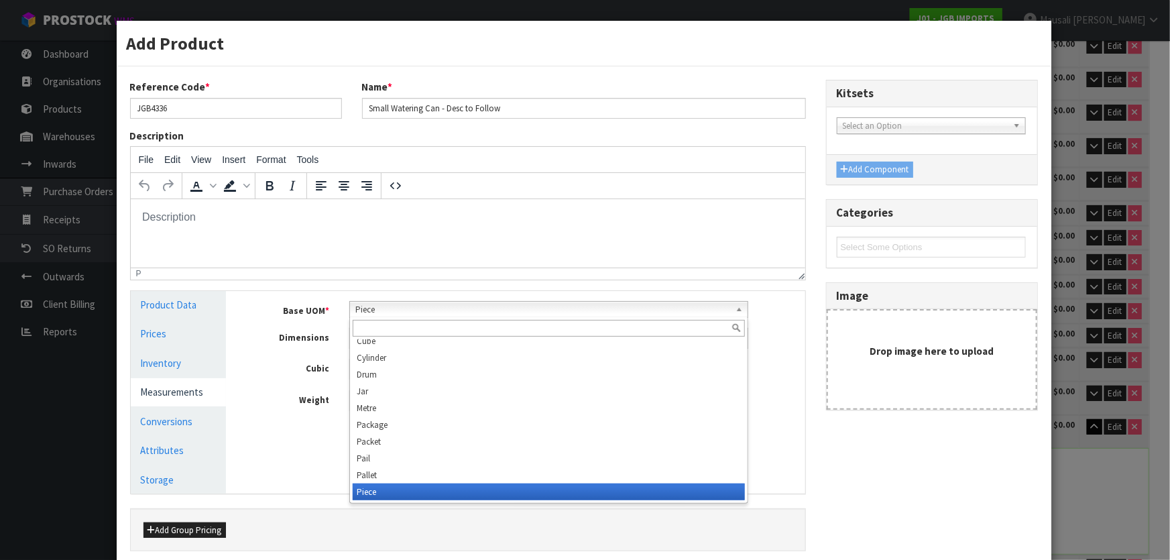
click at [378, 310] on span "Piece" at bounding box center [542, 310] width 375 height 16
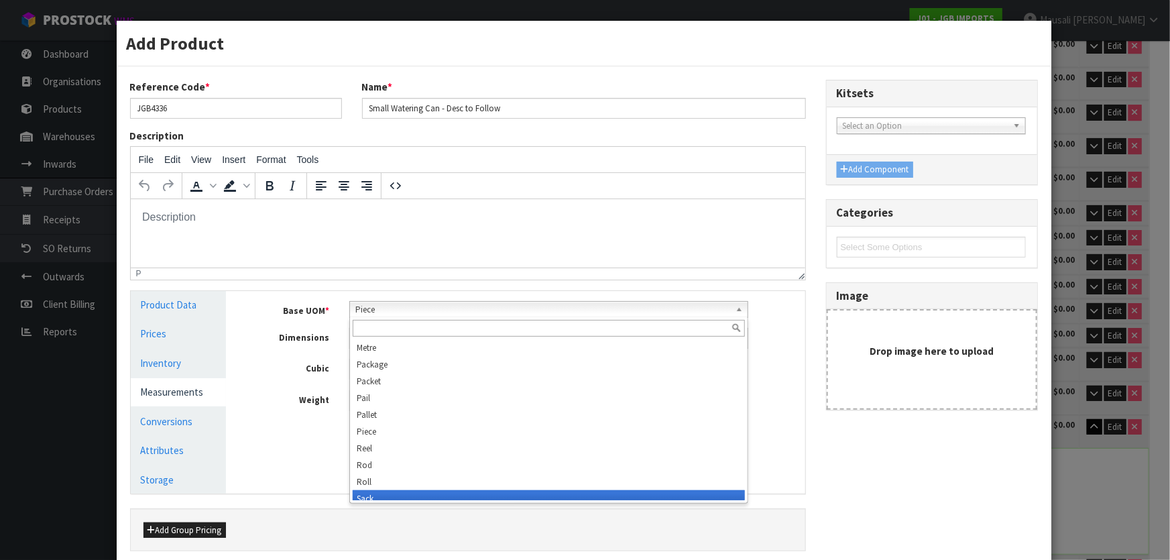
scroll to position [363, 0]
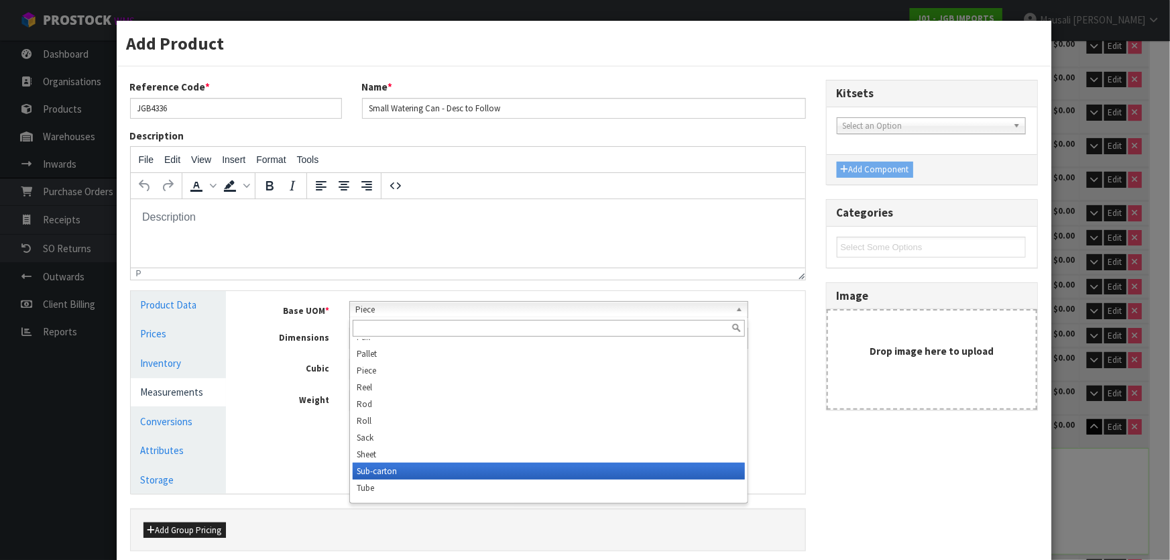
click at [409, 471] on li "Sub-carton" at bounding box center [549, 470] width 392 height 17
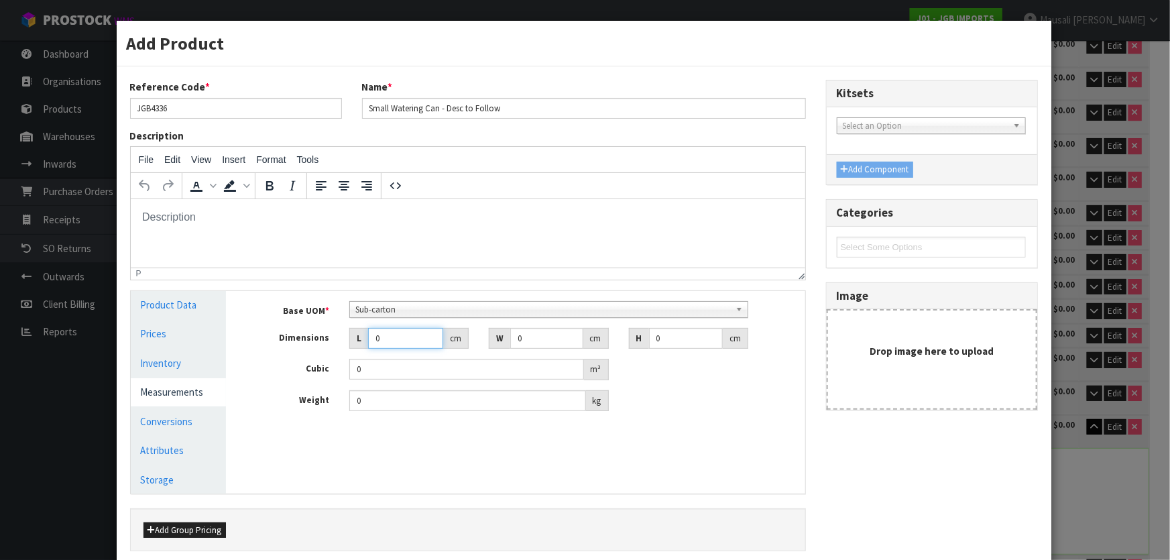
drag, startPoint x: 386, startPoint y: 342, endPoint x: 371, endPoint y: 351, distance: 17.7
click at [371, 351] on div "Base UOM * Bag Bar Basket Bin Bottle Box Bundle Cabinet Cage Carton Case Coil C…" at bounding box center [525, 356] width 538 height 111
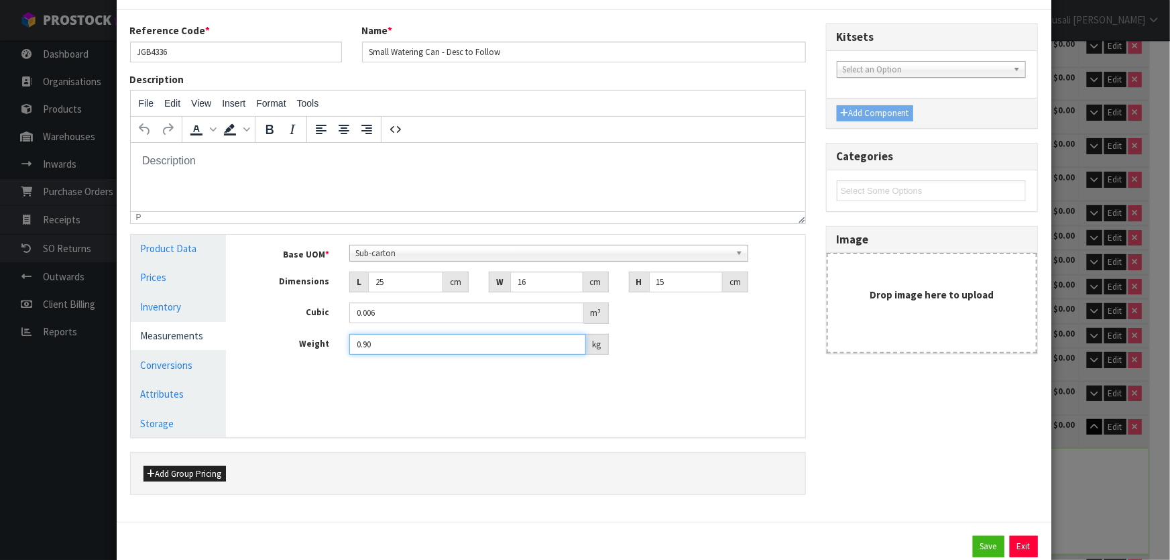
scroll to position [96, 0]
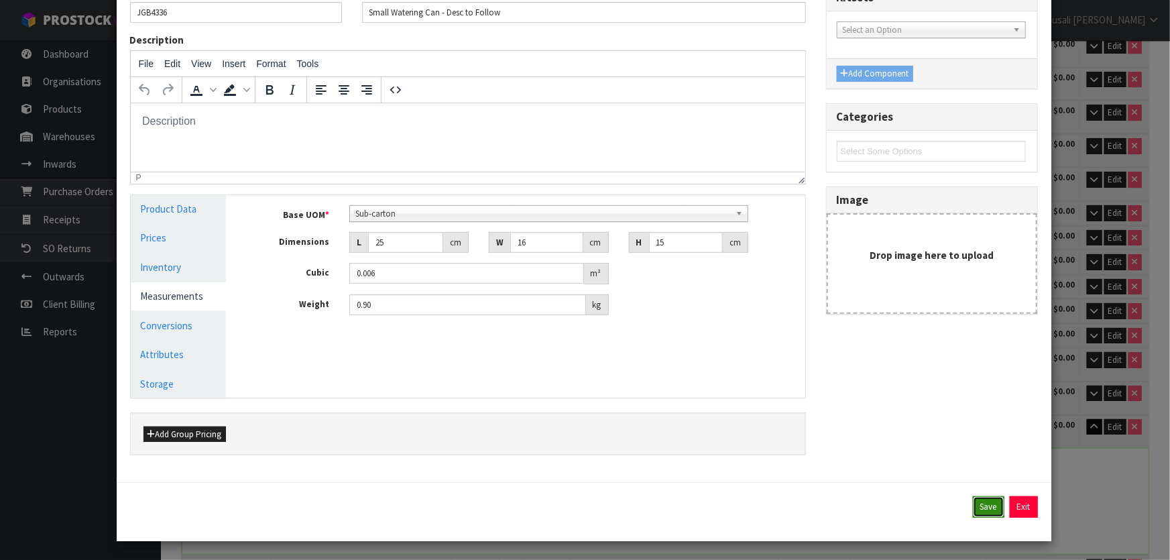
click at [973, 497] on button "Save" at bounding box center [989, 506] width 32 height 21
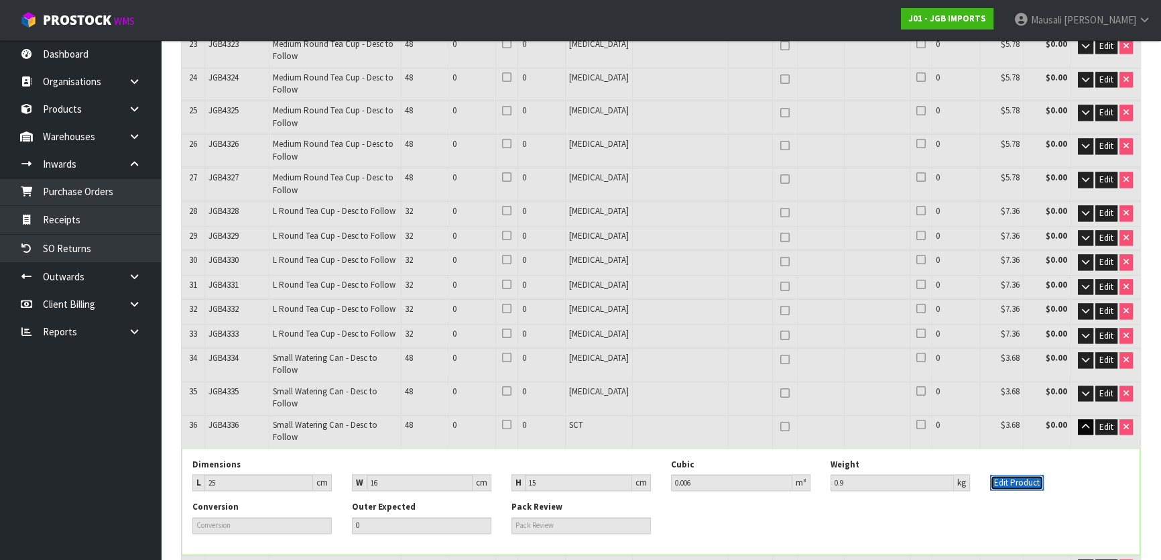
click at [1020, 475] on button "Edit Product" at bounding box center [1017, 483] width 54 height 16
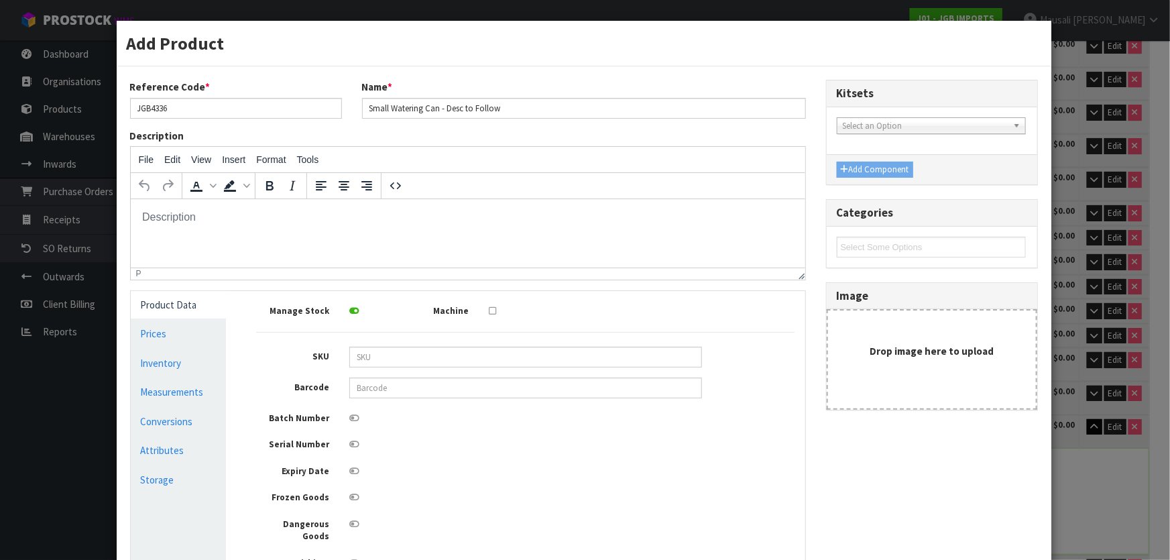
scroll to position [0, 0]
click at [188, 423] on link "Conversions" at bounding box center [179, 421] width 96 height 27
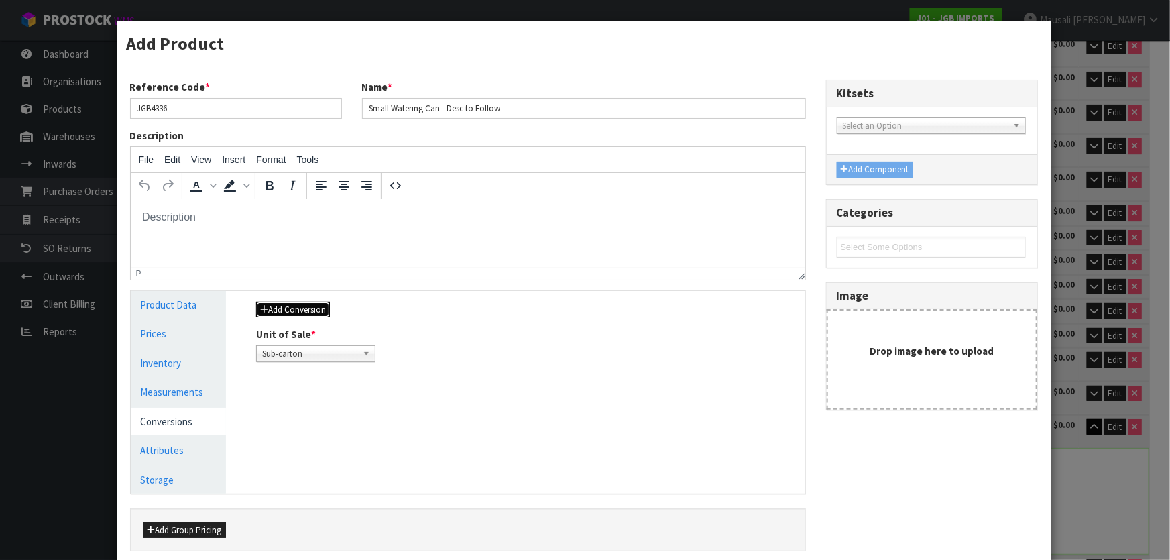
click at [314, 313] on button "Add Conversion" at bounding box center [293, 310] width 74 height 16
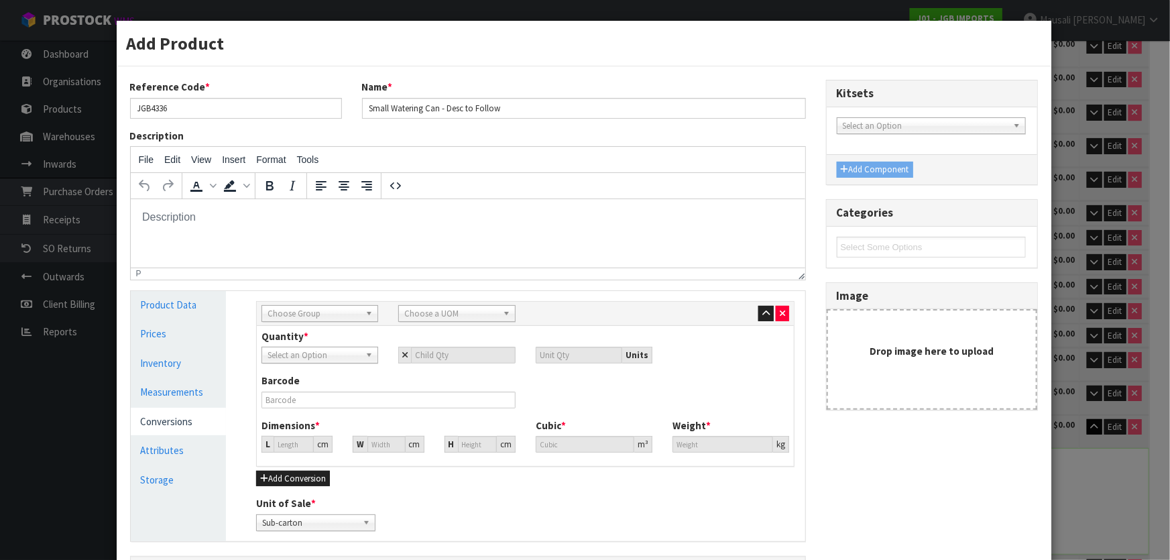
click at [304, 312] on span "Choose Group" at bounding box center [313, 314] width 92 height 16
click at [318, 384] on li "Outer" at bounding box center [320, 385] width 110 height 17
click at [477, 313] on span "Choose a UOM" at bounding box center [450, 314] width 92 height 16
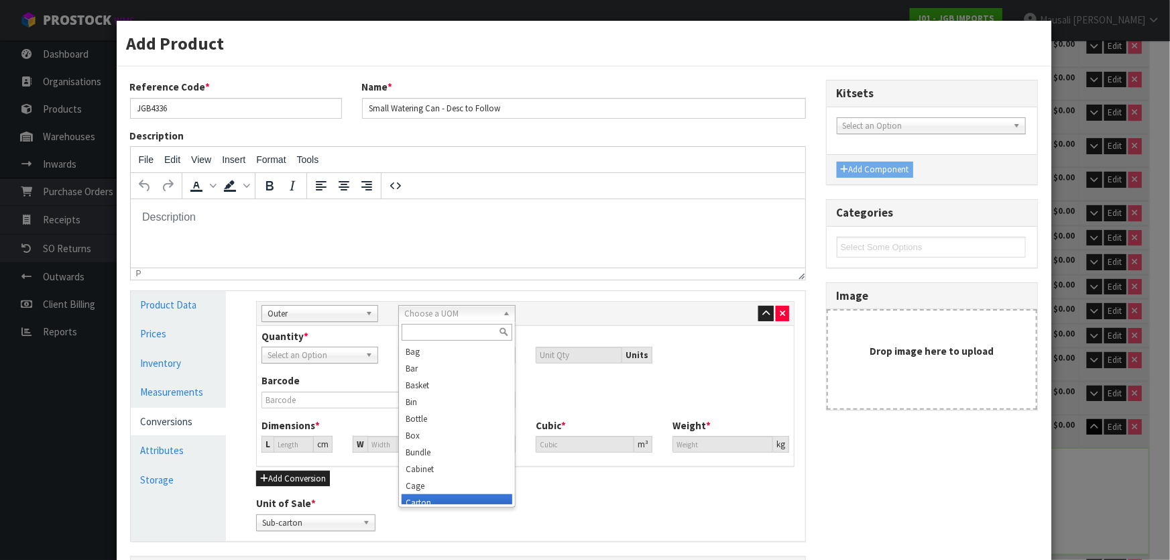
scroll to position [121, 0]
click at [452, 385] on li "Carton" at bounding box center [456, 381] width 110 height 17
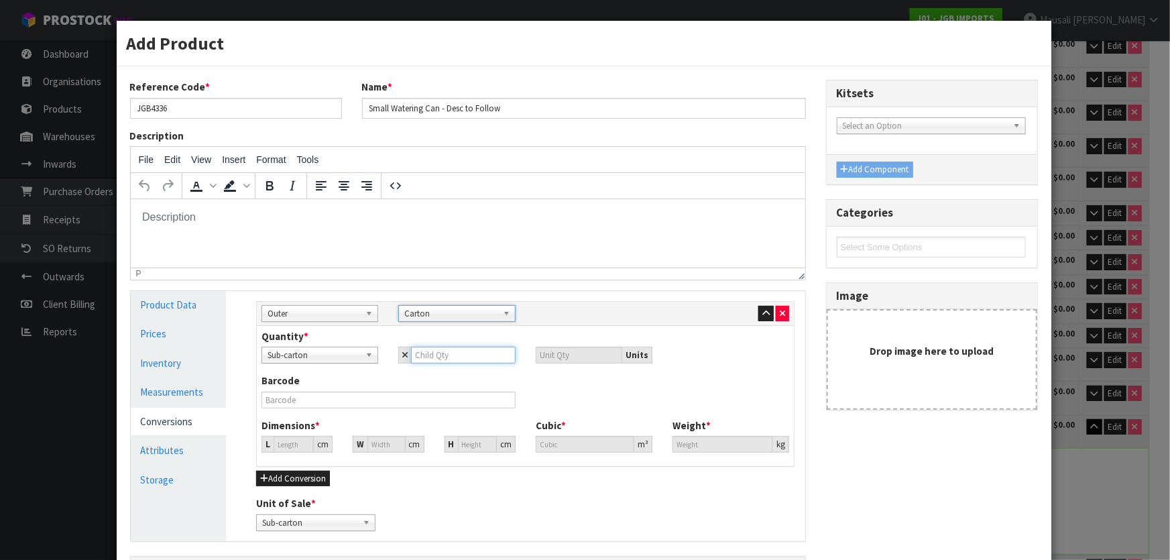
click at [433, 358] on input "number" at bounding box center [463, 355] width 104 height 17
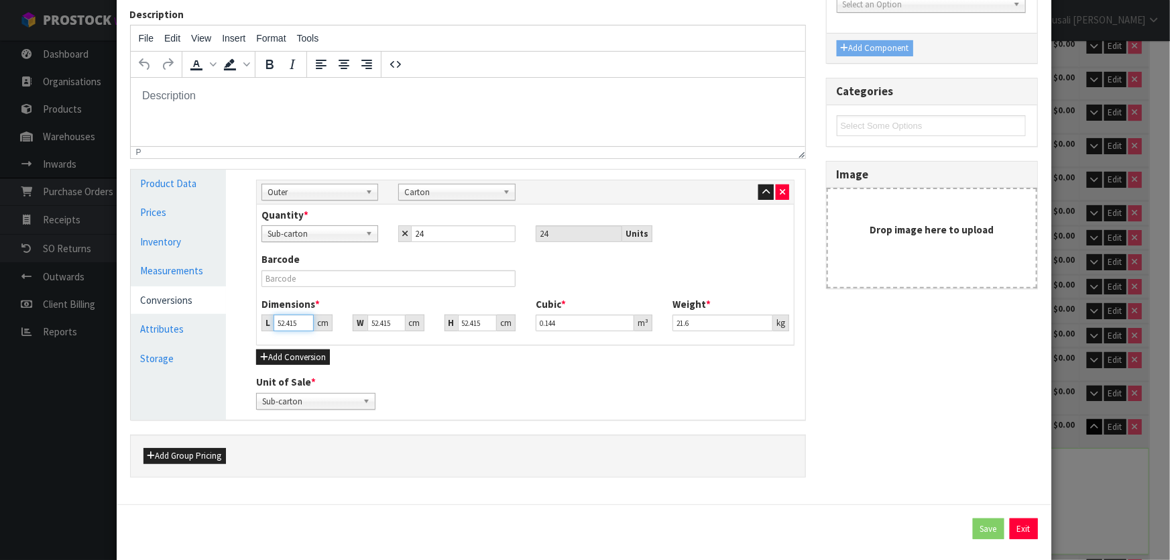
click at [286, 326] on input "52.415" at bounding box center [293, 322] width 40 height 17
drag, startPoint x: 296, startPoint y: 322, endPoint x: 268, endPoint y: 328, distance: 28.1
click at [269, 328] on div "L 52.415 cm" at bounding box center [296, 322] width 71 height 17
click at [979, 525] on button "Save" at bounding box center [989, 528] width 32 height 21
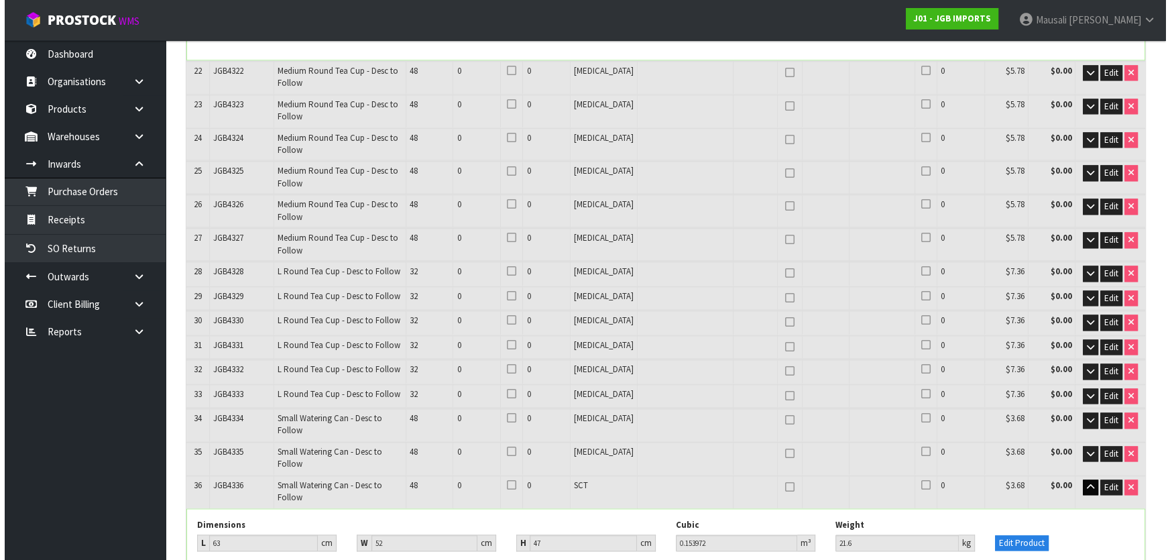
scroll to position [949, 0]
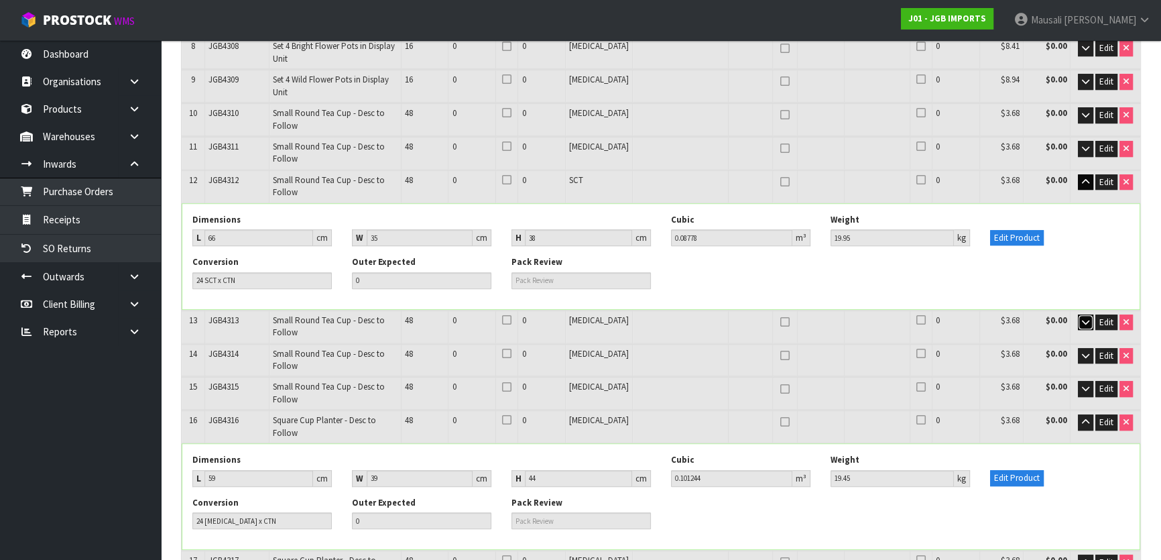
click at [1079, 314] on button "button" at bounding box center [1085, 322] width 15 height 16
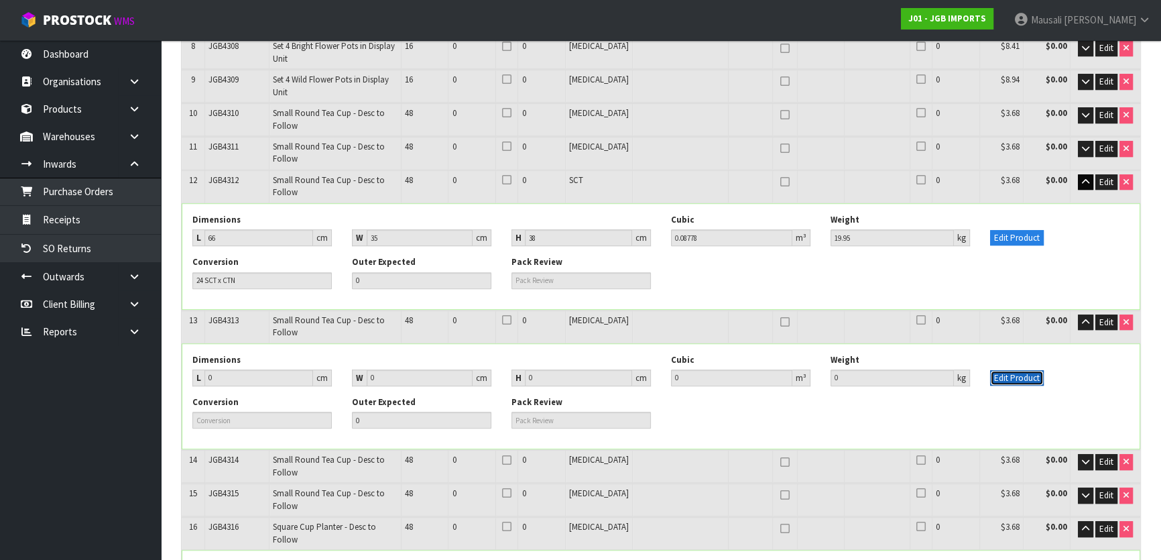
click at [1019, 370] on button "Edit Product" at bounding box center [1017, 378] width 54 height 16
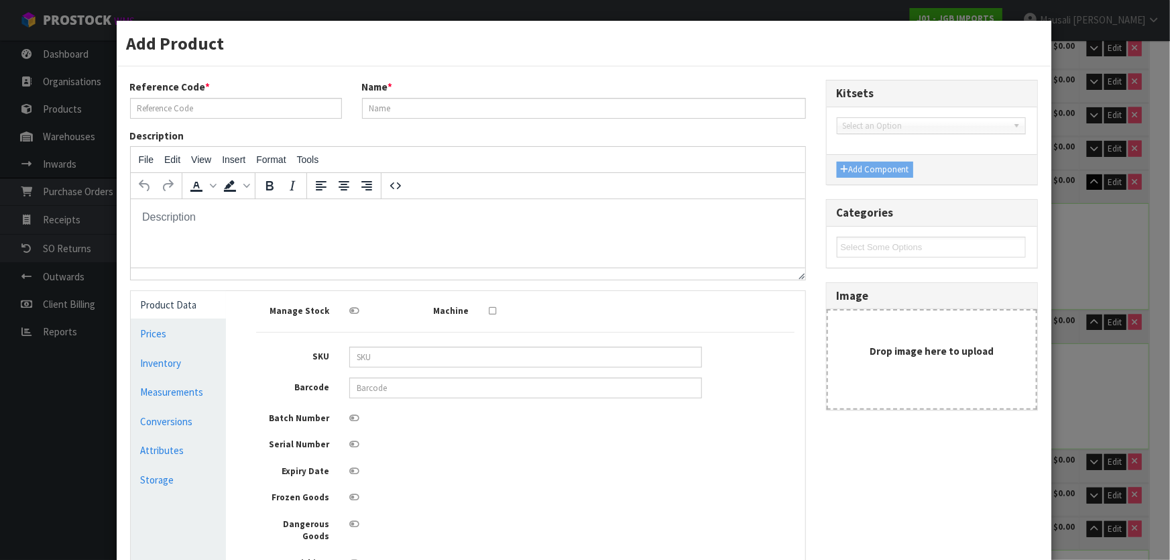
scroll to position [0, 0]
click at [206, 395] on link "Measurements" at bounding box center [179, 391] width 96 height 27
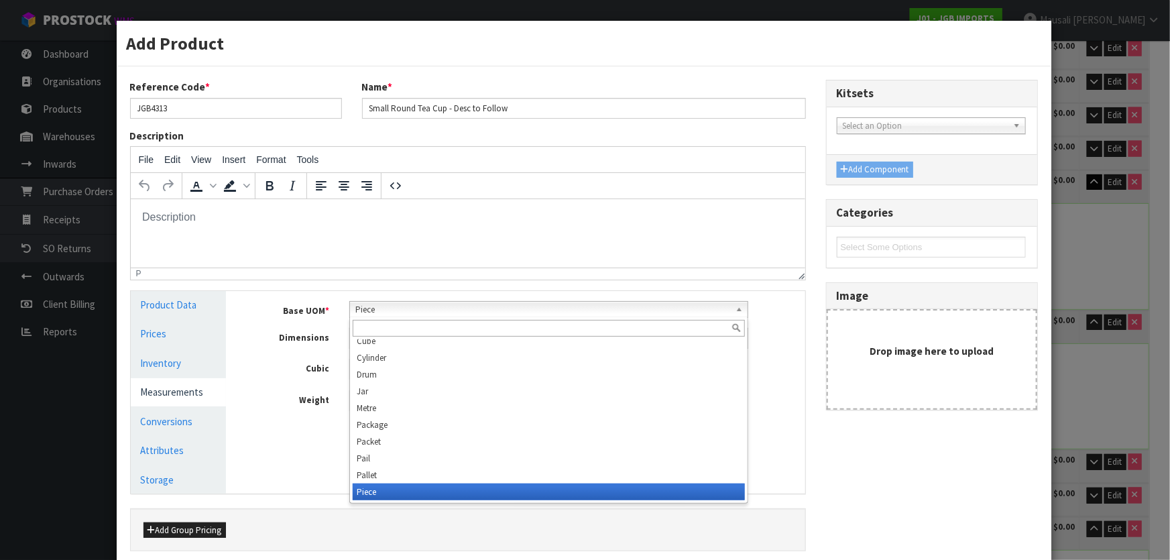
click at [384, 311] on span "Piece" at bounding box center [542, 310] width 375 height 16
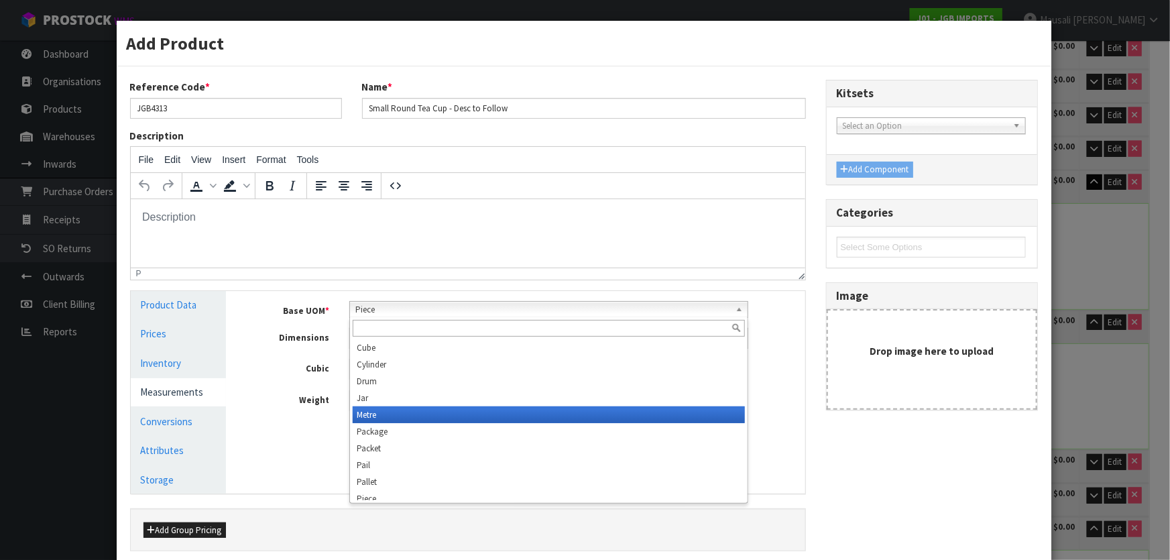
scroll to position [375, 0]
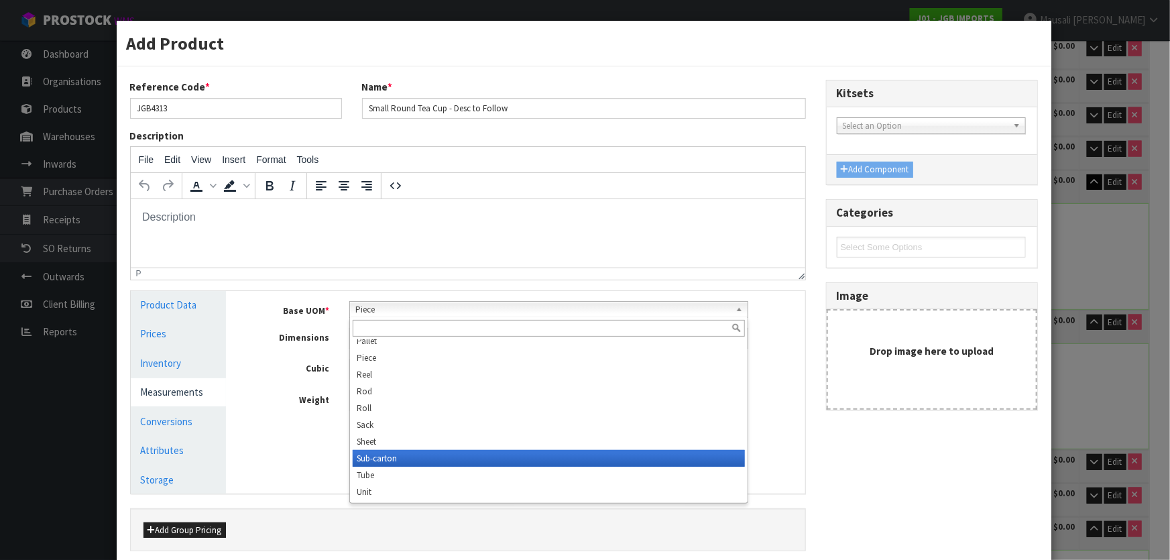
drag, startPoint x: 416, startPoint y: 454, endPoint x: 416, endPoint y: 444, distance: 10.1
click at [416, 454] on li "Sub-carton" at bounding box center [549, 458] width 392 height 17
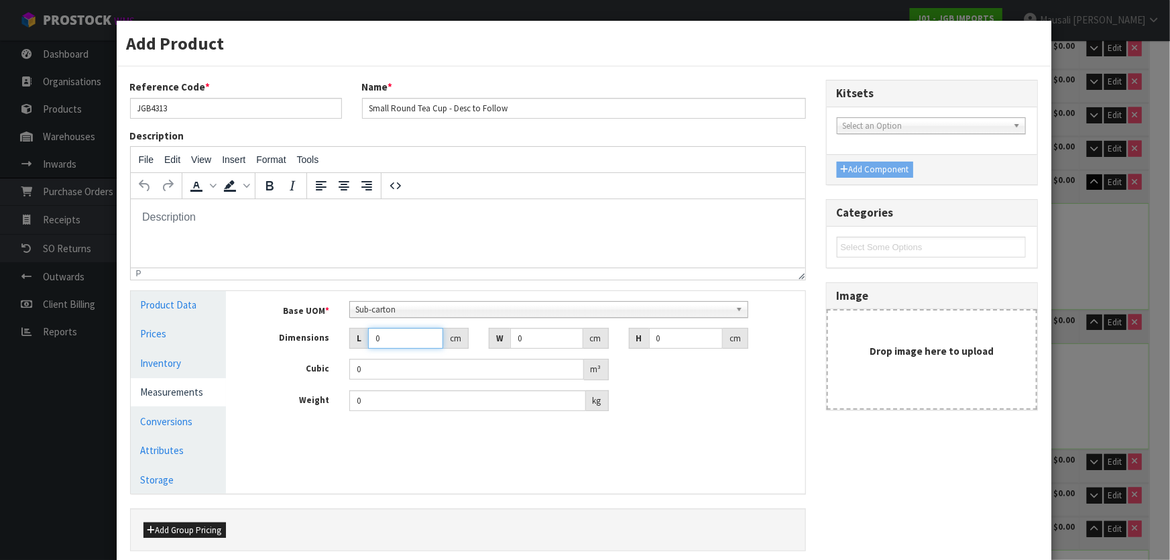
drag, startPoint x: 387, startPoint y: 335, endPoint x: 365, endPoint y: 343, distance: 22.9
click at [368, 343] on input "0" at bounding box center [405, 338] width 75 height 21
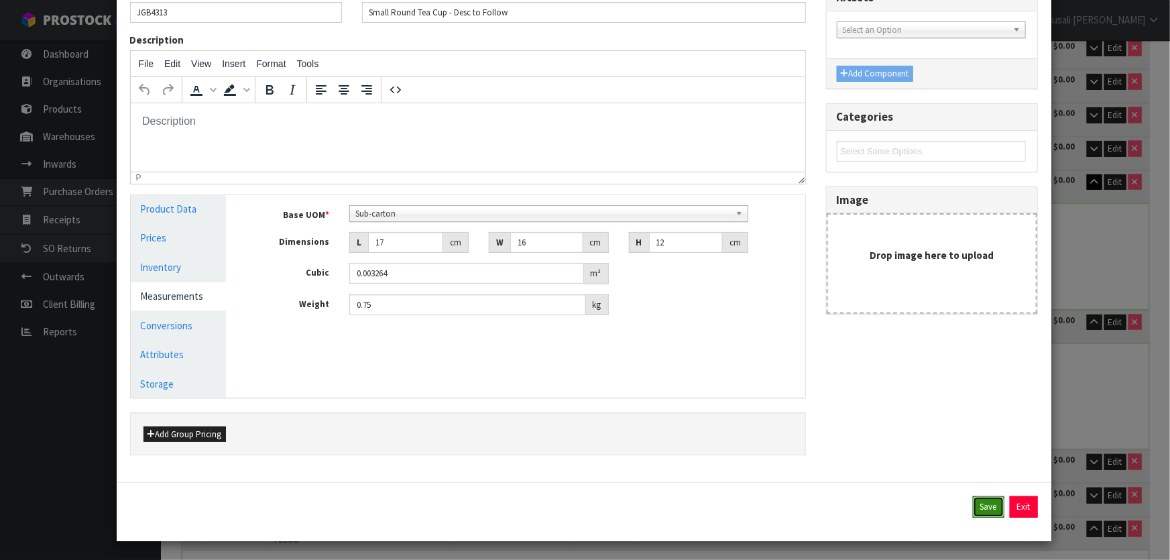
click at [977, 500] on button "Save" at bounding box center [989, 506] width 32 height 21
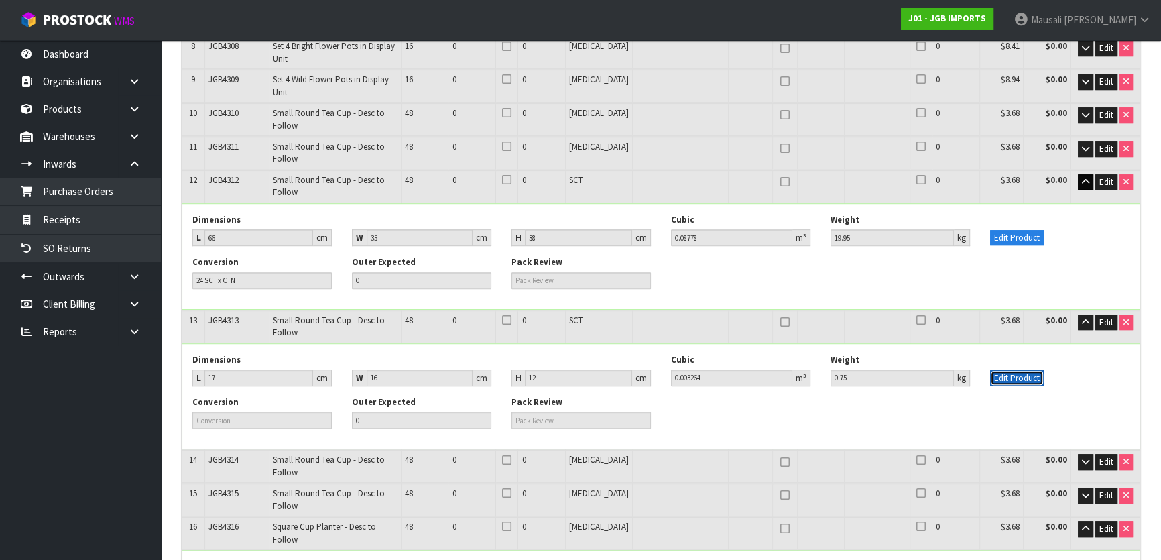
click at [1003, 370] on button "Edit Product" at bounding box center [1017, 378] width 54 height 16
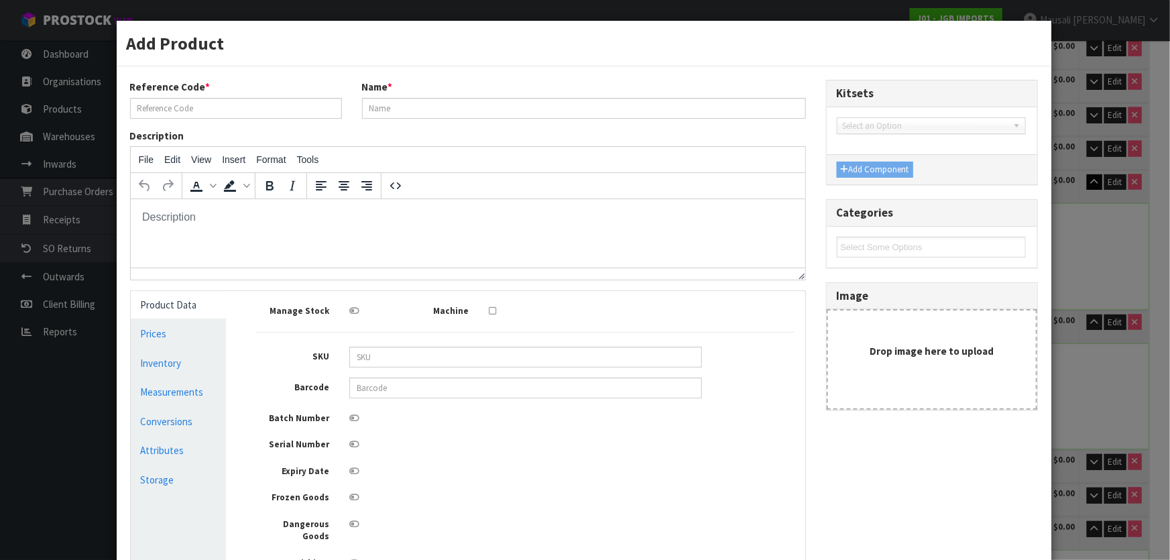
scroll to position [0, 0]
click at [182, 420] on link "Conversions" at bounding box center [179, 421] width 96 height 27
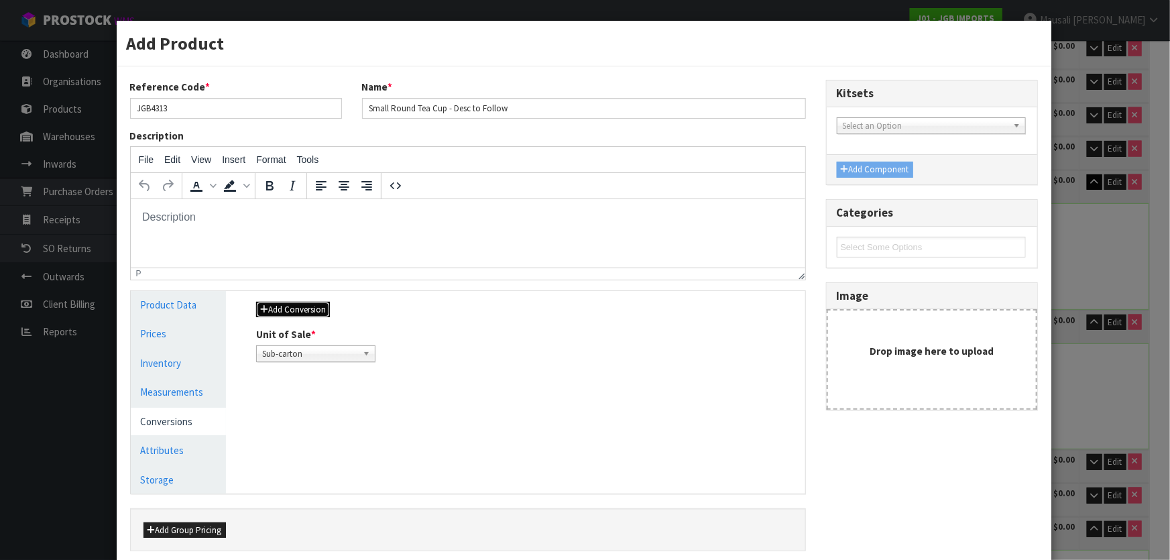
click at [307, 307] on button "Add Conversion" at bounding box center [293, 310] width 74 height 16
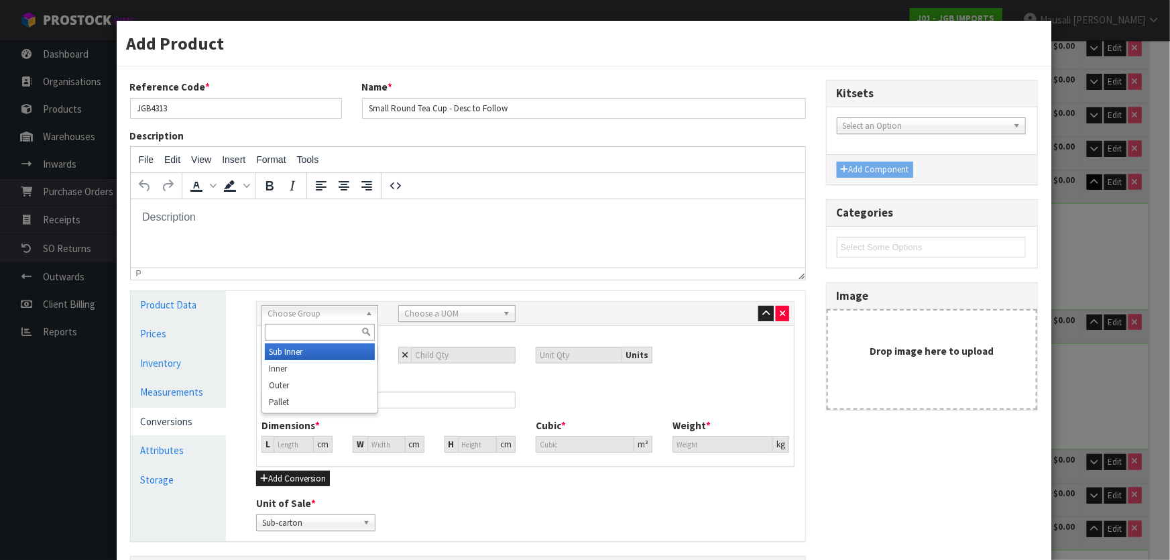
click at [298, 309] on span "Choose Group" at bounding box center [313, 314] width 92 height 16
click at [332, 380] on li "Outer" at bounding box center [320, 385] width 110 height 17
click at [503, 315] on b at bounding box center [509, 313] width 12 height 15
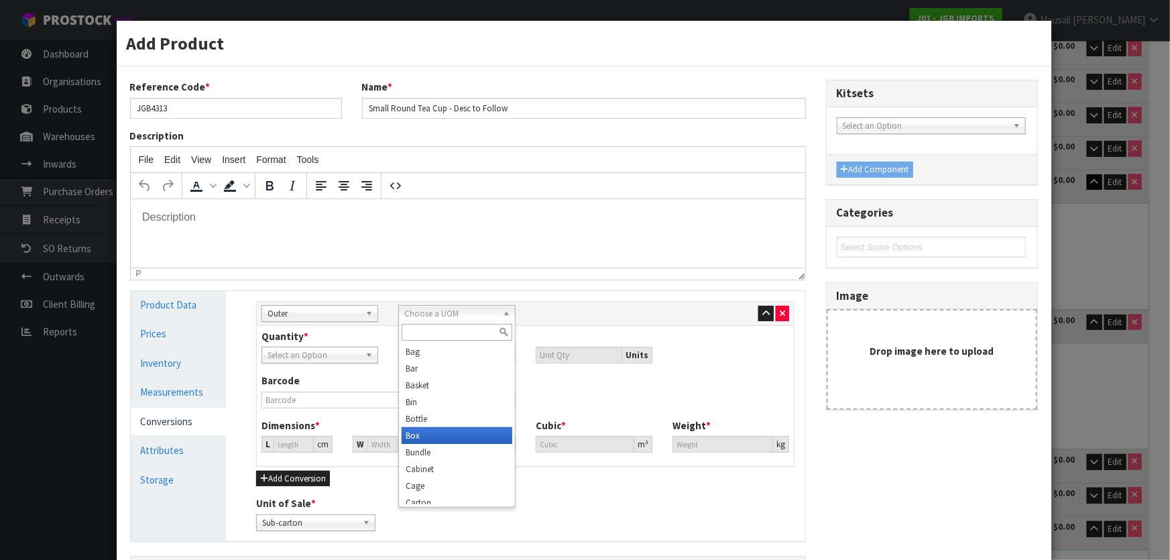
scroll to position [121, 0]
click at [448, 383] on li "Carton" at bounding box center [456, 381] width 110 height 17
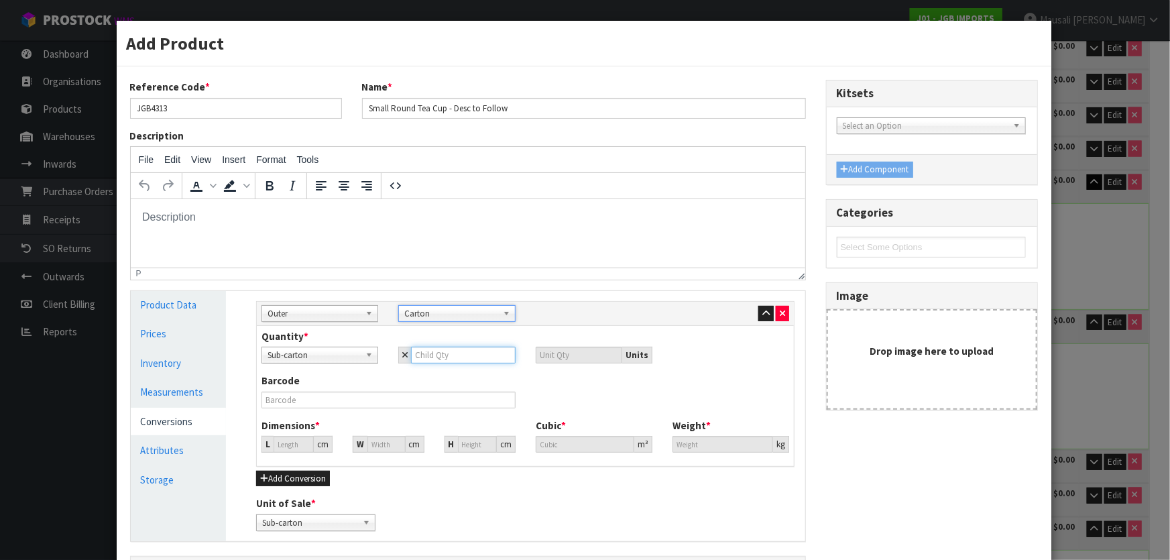
click at [442, 355] on input "number" at bounding box center [463, 355] width 104 height 17
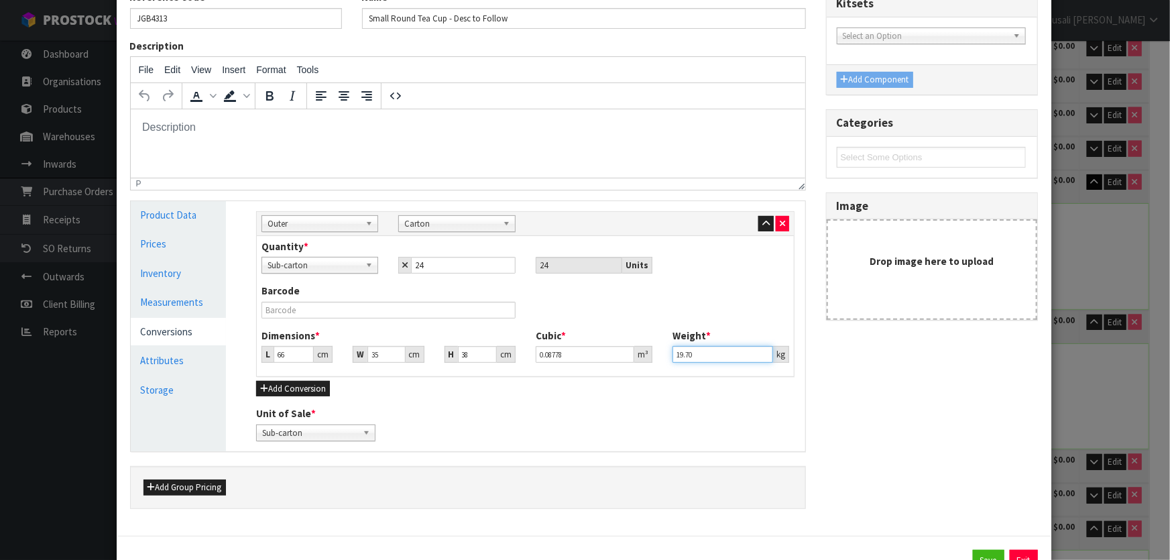
scroll to position [143, 0]
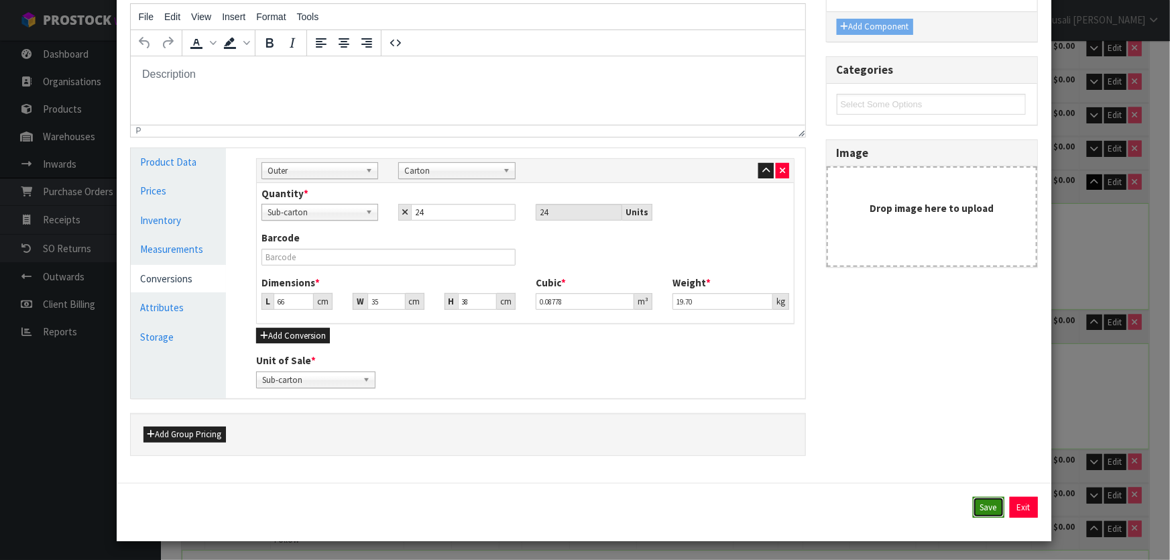
click at [973, 501] on button "Save" at bounding box center [989, 507] width 32 height 21
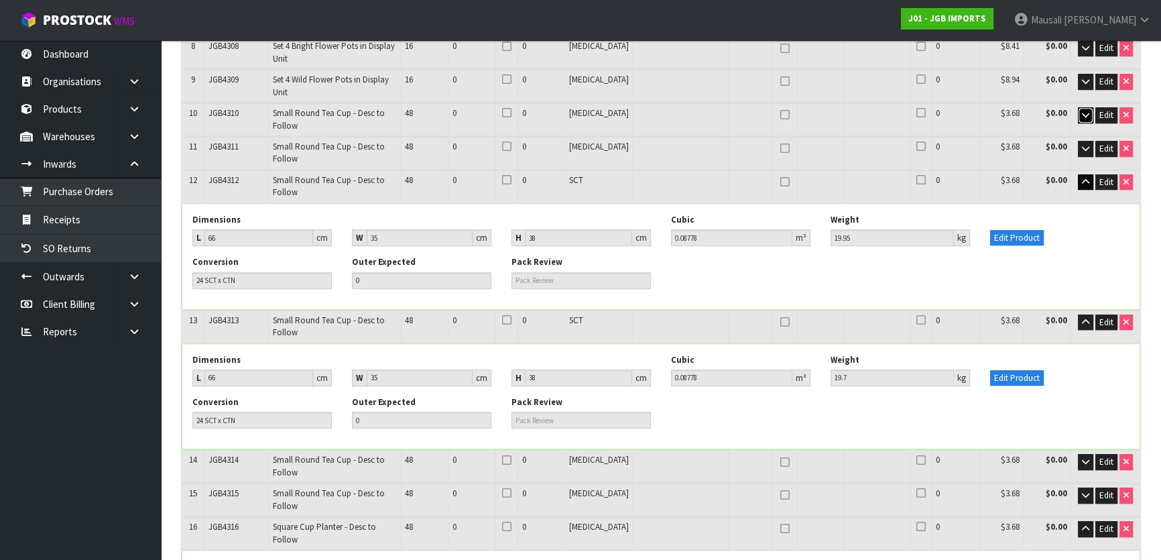
click at [1082, 111] on icon "button" at bounding box center [1085, 115] width 7 height 9
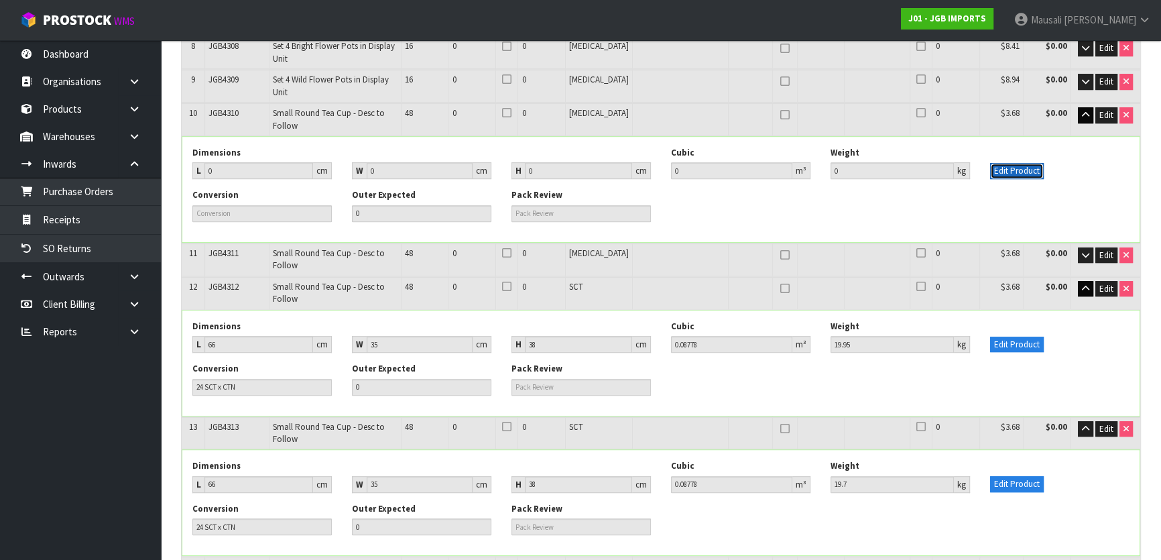
click at [1021, 163] on button "Edit Product" at bounding box center [1017, 171] width 54 height 16
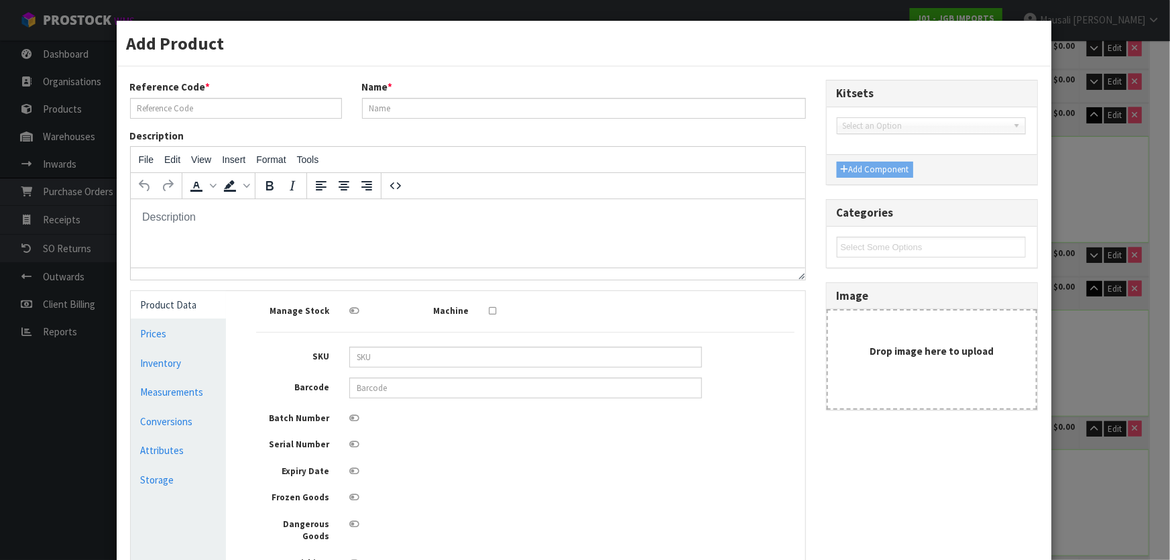
scroll to position [0, 0]
click at [196, 391] on link "Measurements" at bounding box center [179, 391] width 96 height 27
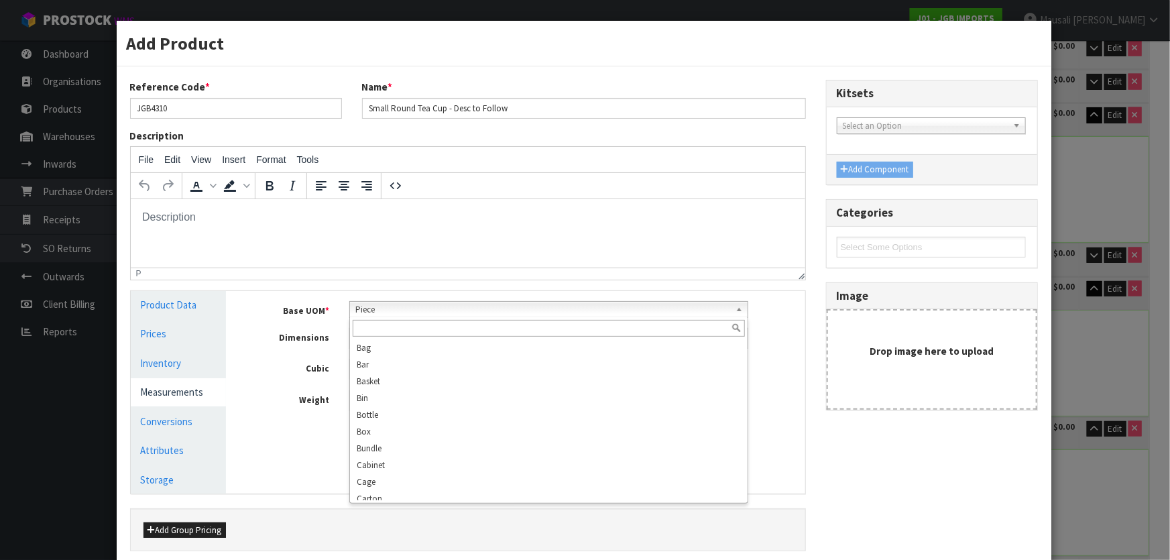
click at [376, 314] on span "Piece" at bounding box center [542, 310] width 375 height 16
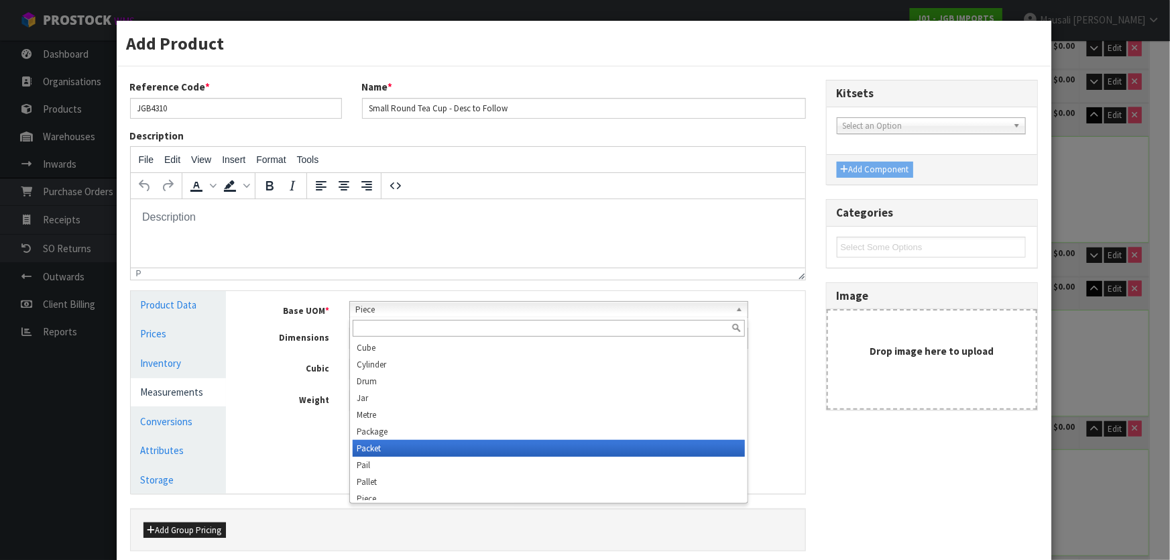
scroll to position [375, 0]
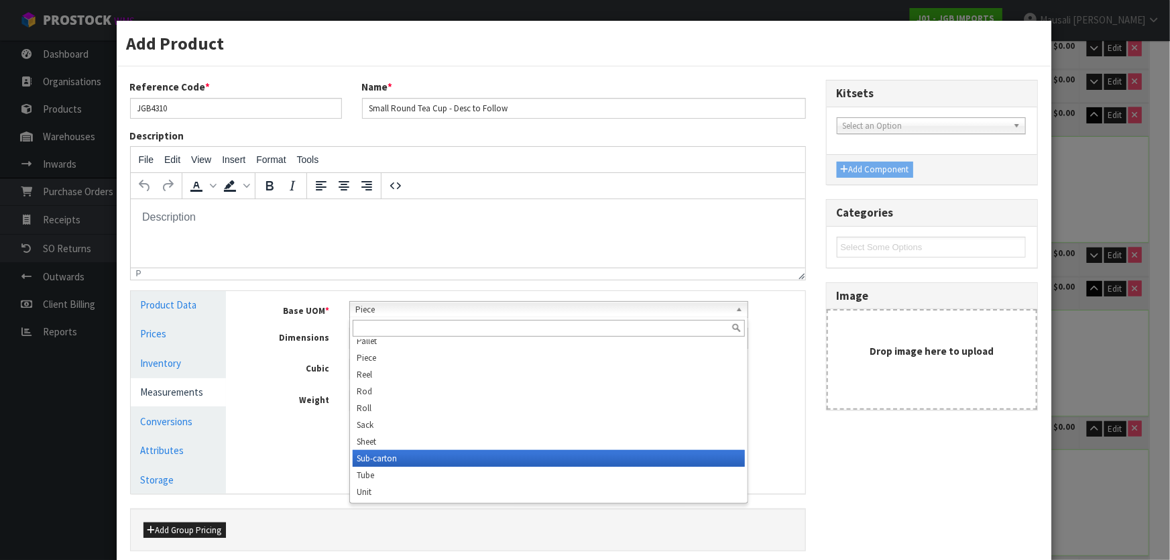
click at [392, 451] on li "Sub-carton" at bounding box center [549, 458] width 392 height 17
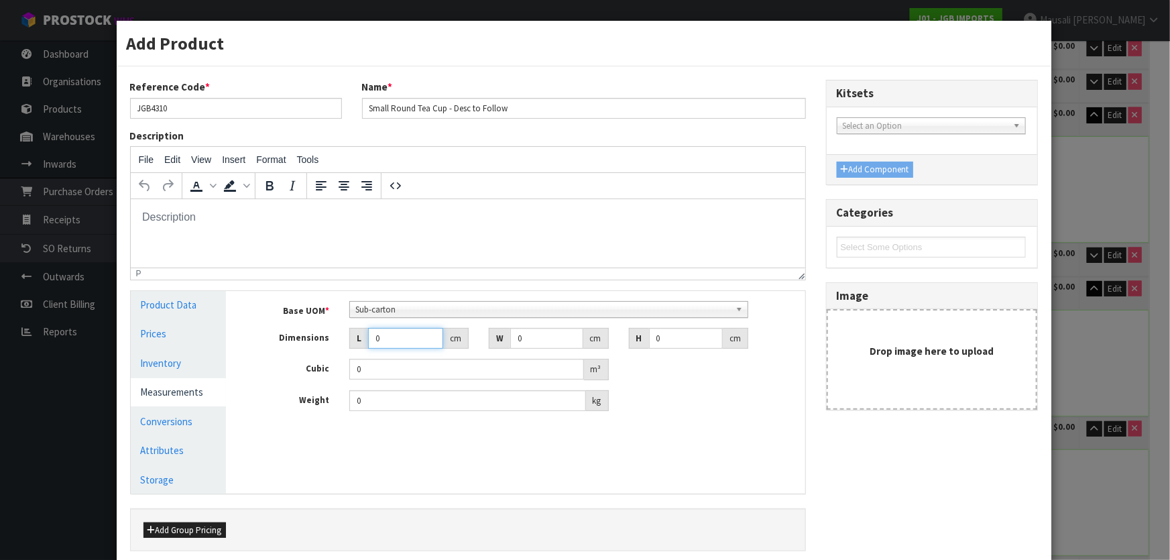
drag, startPoint x: 389, startPoint y: 341, endPoint x: 371, endPoint y: 347, distance: 19.1
click at [371, 347] on input "0" at bounding box center [405, 338] width 75 height 21
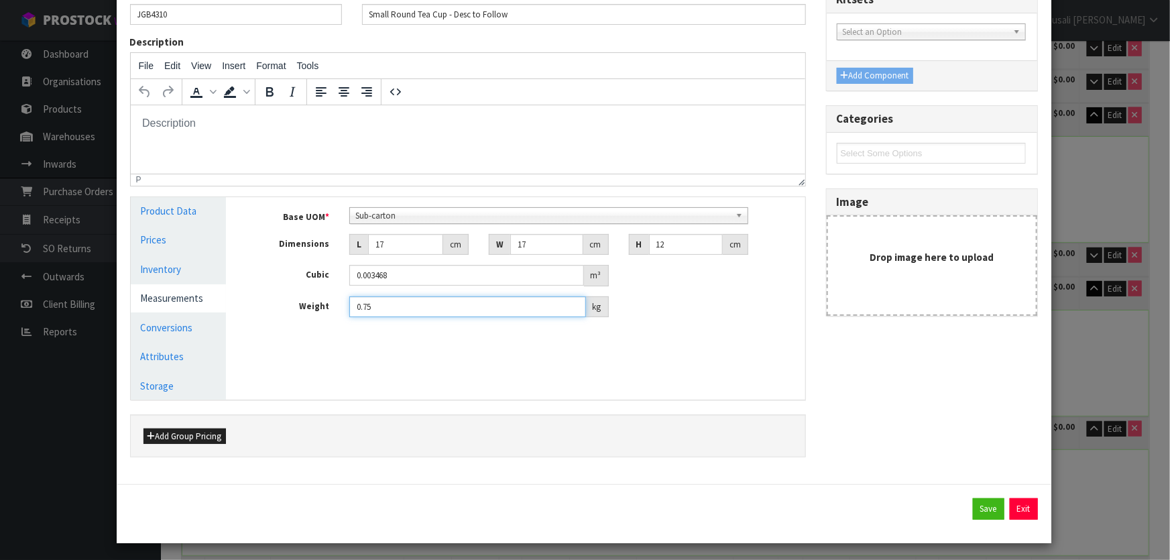
scroll to position [96, 0]
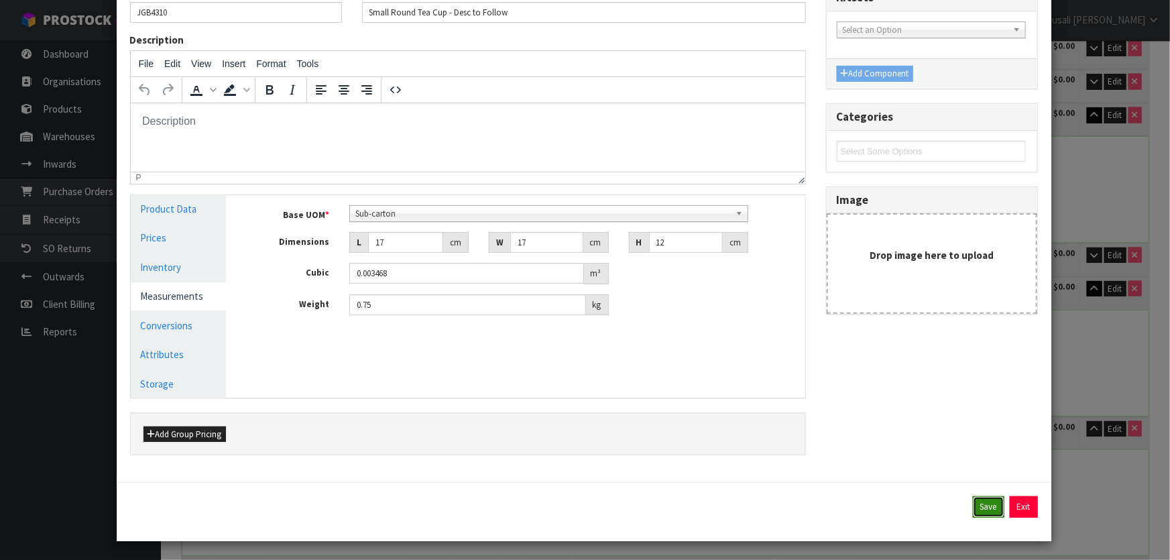
click at [975, 499] on button "Save" at bounding box center [989, 506] width 32 height 21
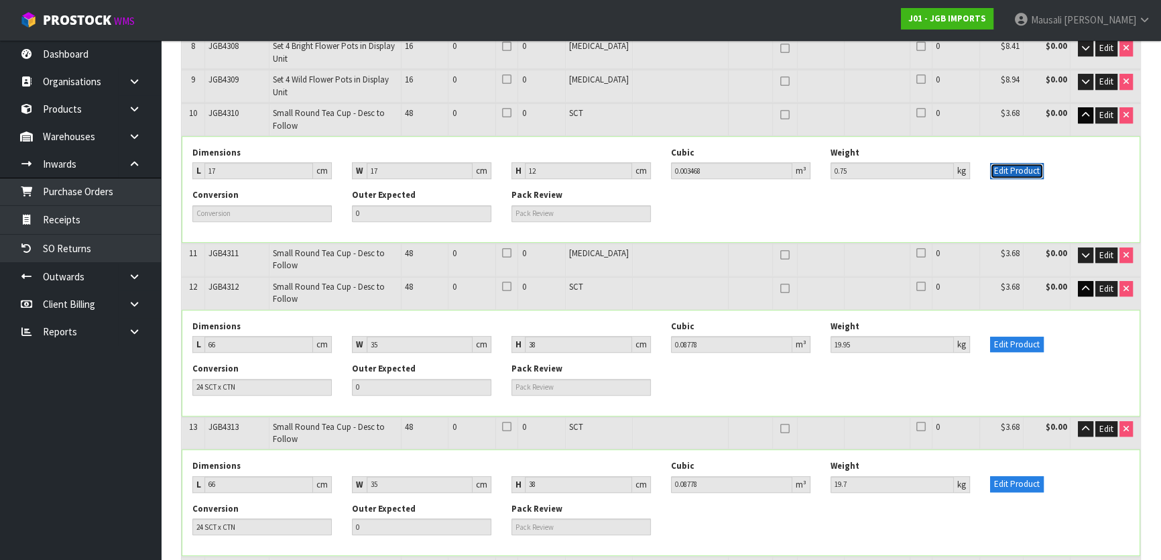
click at [1015, 163] on button "Edit Product" at bounding box center [1017, 171] width 54 height 16
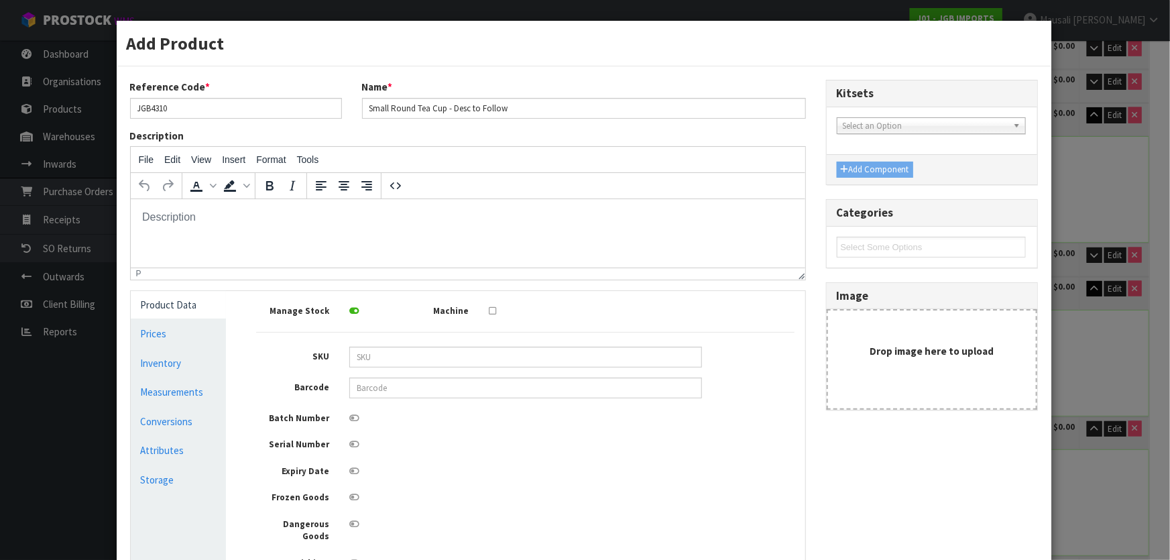
scroll to position [0, 0]
click at [167, 422] on link "Conversions" at bounding box center [179, 421] width 96 height 27
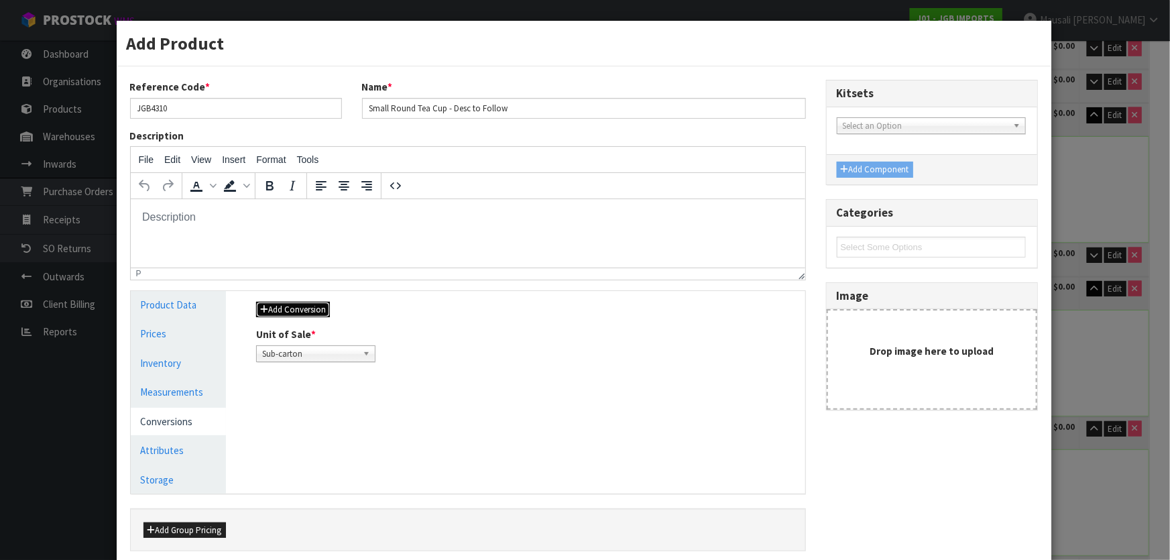
click at [306, 309] on button "Add Conversion" at bounding box center [293, 310] width 74 height 16
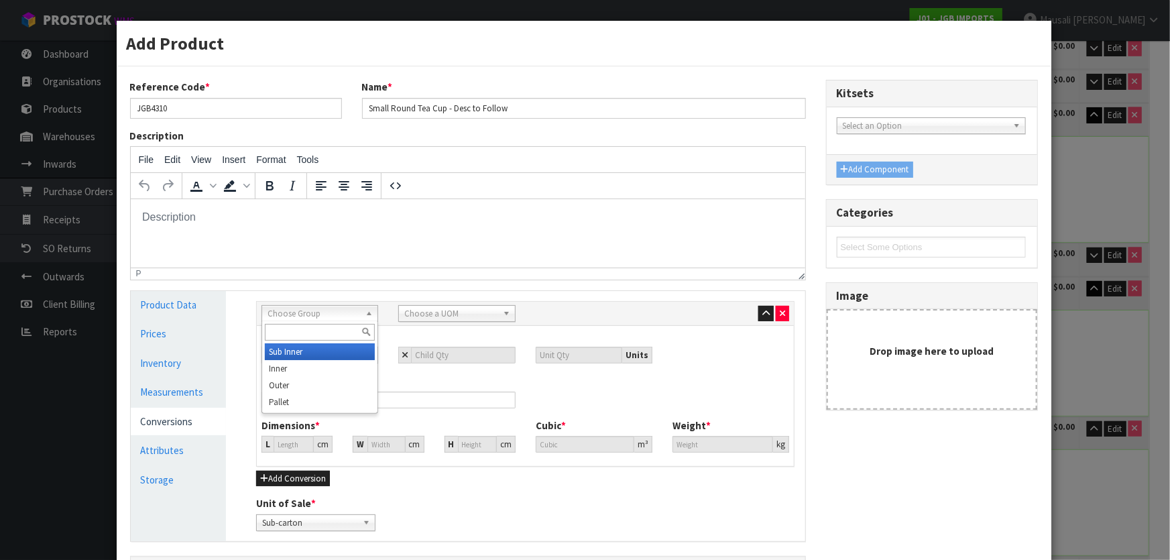
click at [339, 314] on span "Choose Group" at bounding box center [313, 314] width 92 height 16
click at [342, 380] on li "Outer" at bounding box center [320, 385] width 110 height 17
click at [469, 314] on span "Choose a UOM" at bounding box center [450, 314] width 92 height 16
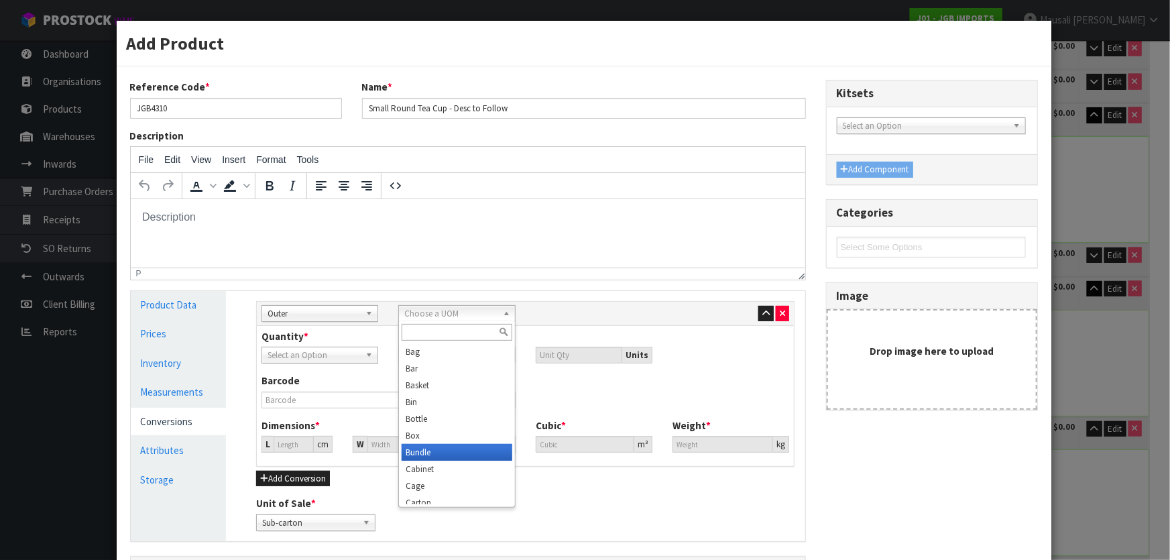
scroll to position [60, 0]
click at [468, 441] on li "Carton" at bounding box center [456, 442] width 110 height 17
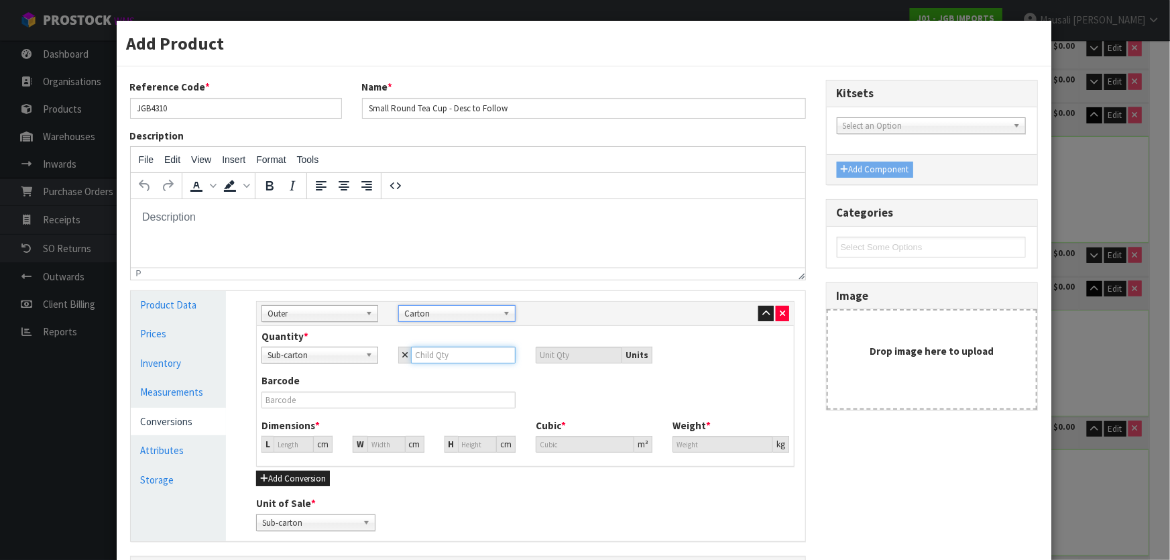
click at [413, 351] on input "number" at bounding box center [463, 355] width 104 height 17
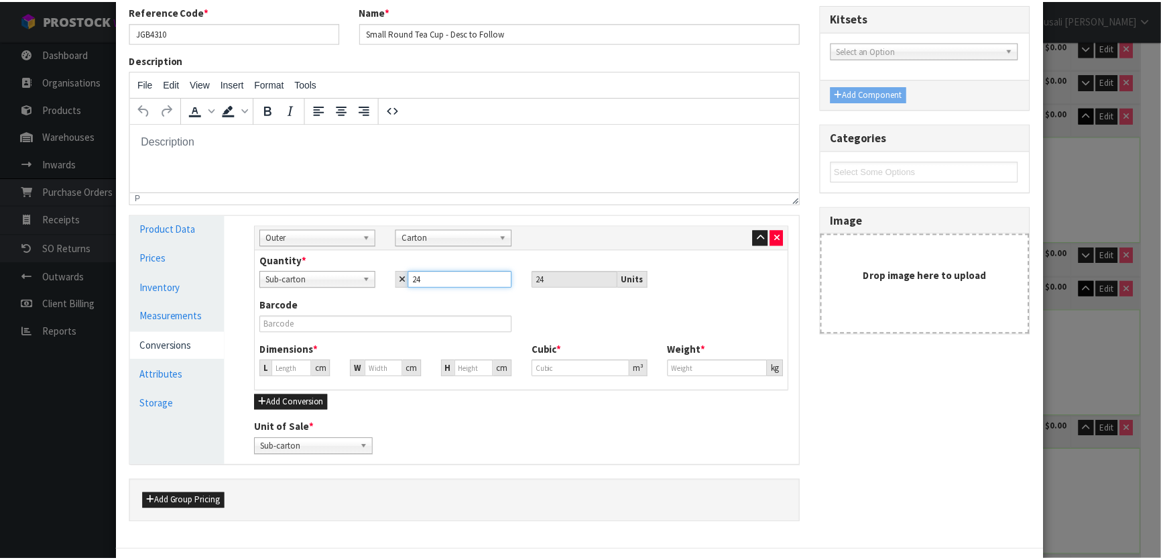
scroll to position [143, 0]
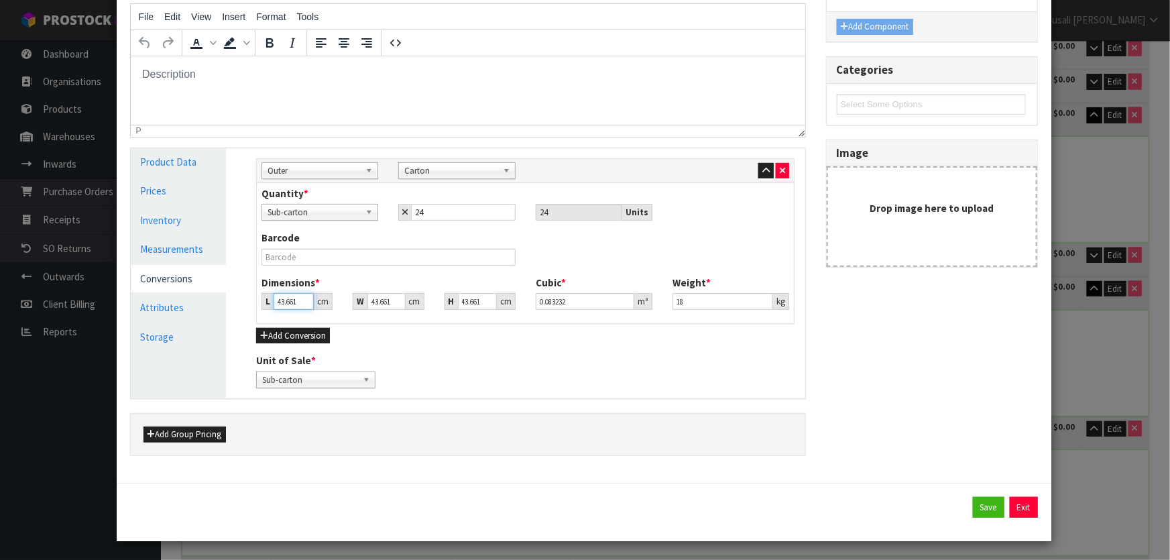
click at [292, 299] on input "43.661" at bounding box center [293, 301] width 40 height 17
drag, startPoint x: 294, startPoint y: 301, endPoint x: 270, endPoint y: 300, distance: 24.1
click at [268, 306] on div "L 43.661 cm" at bounding box center [296, 301] width 71 height 17
drag, startPoint x: 284, startPoint y: 298, endPoint x: 268, endPoint y: 306, distance: 17.7
click at [268, 306] on div "L 86 cm" at bounding box center [296, 301] width 71 height 17
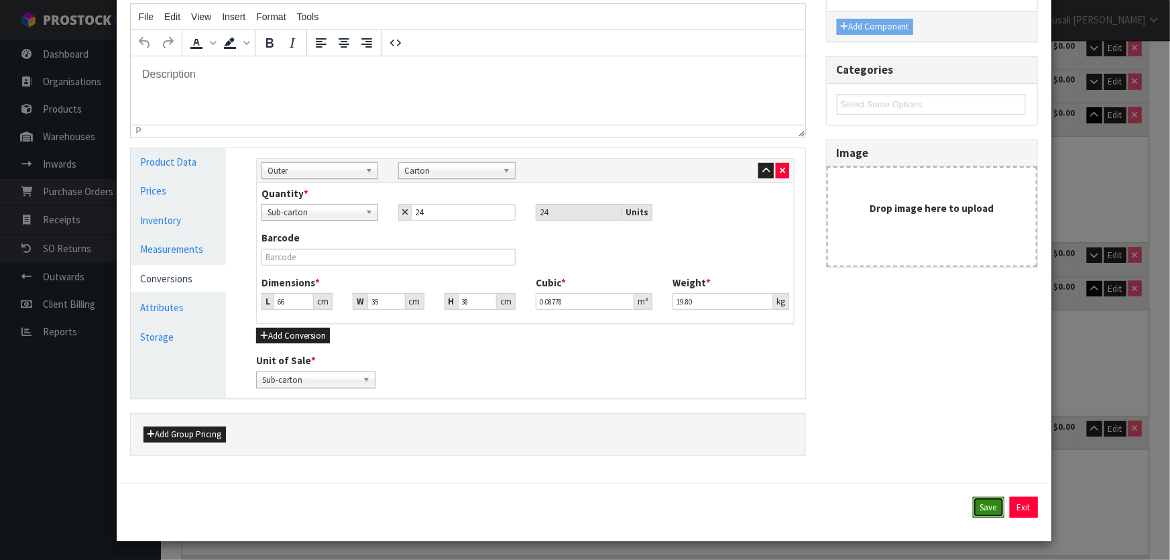
click at [985, 508] on button "Save" at bounding box center [989, 507] width 32 height 21
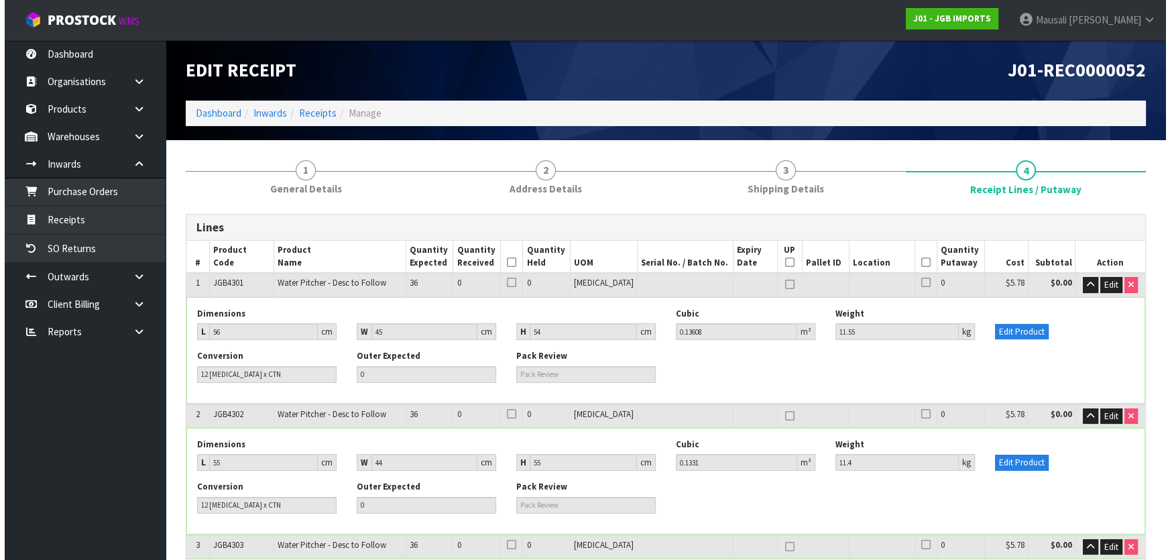
scroll to position [2997, 0]
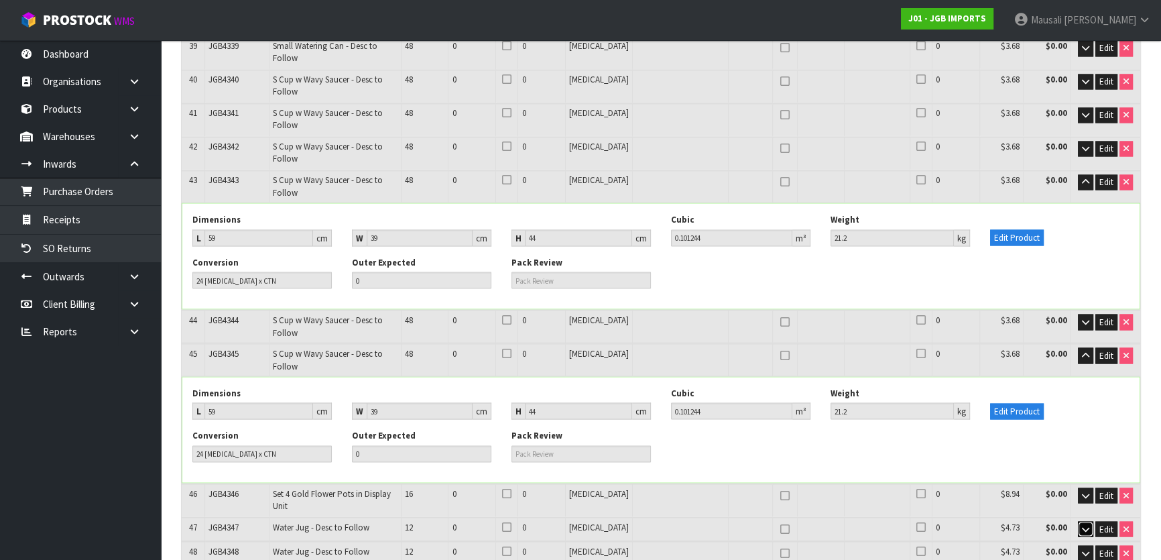
click at [1086, 524] on icon "button" at bounding box center [1085, 528] width 7 height 9
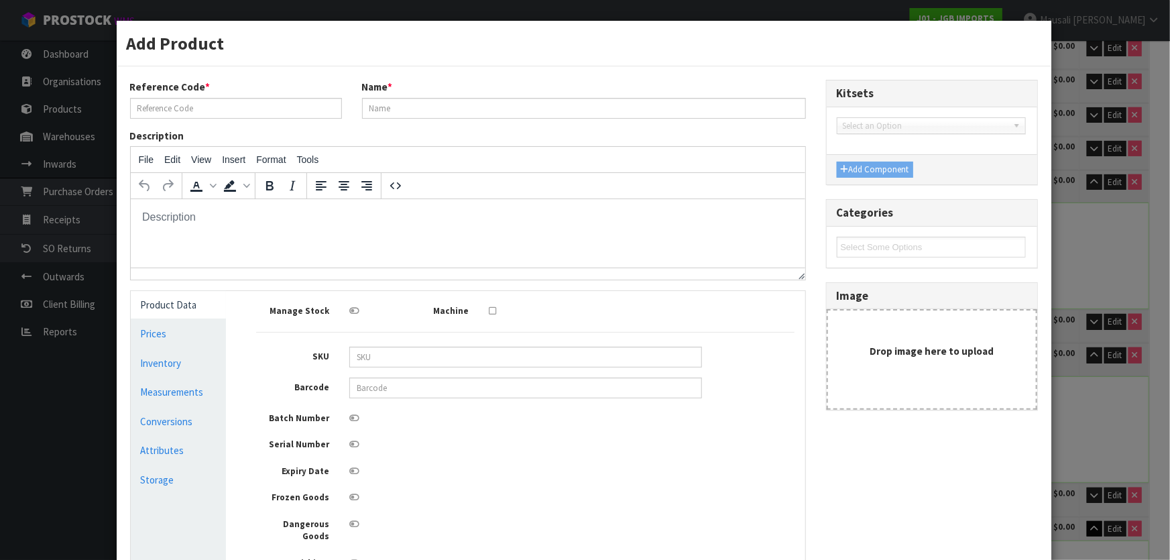
scroll to position [0, 0]
click at [165, 393] on link "Measurements" at bounding box center [179, 391] width 96 height 27
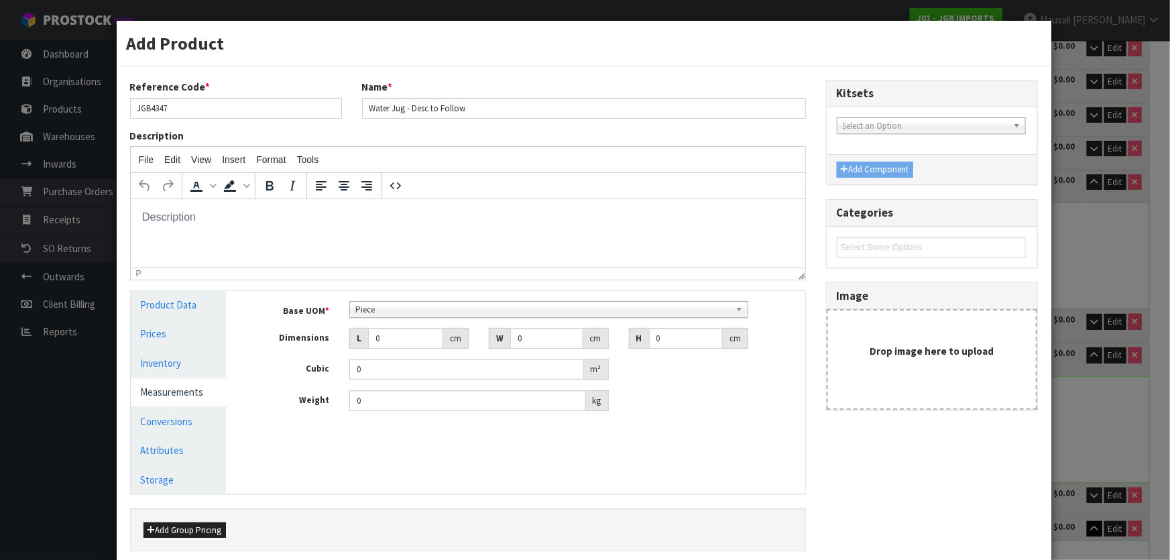
click at [383, 315] on span "Piece" at bounding box center [542, 310] width 375 height 16
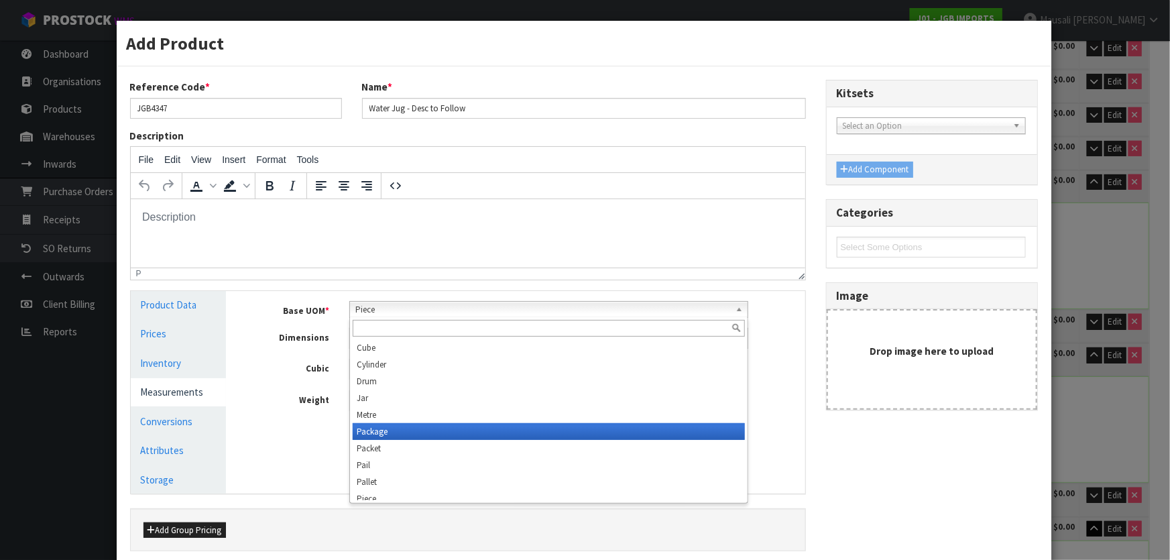
scroll to position [375, 0]
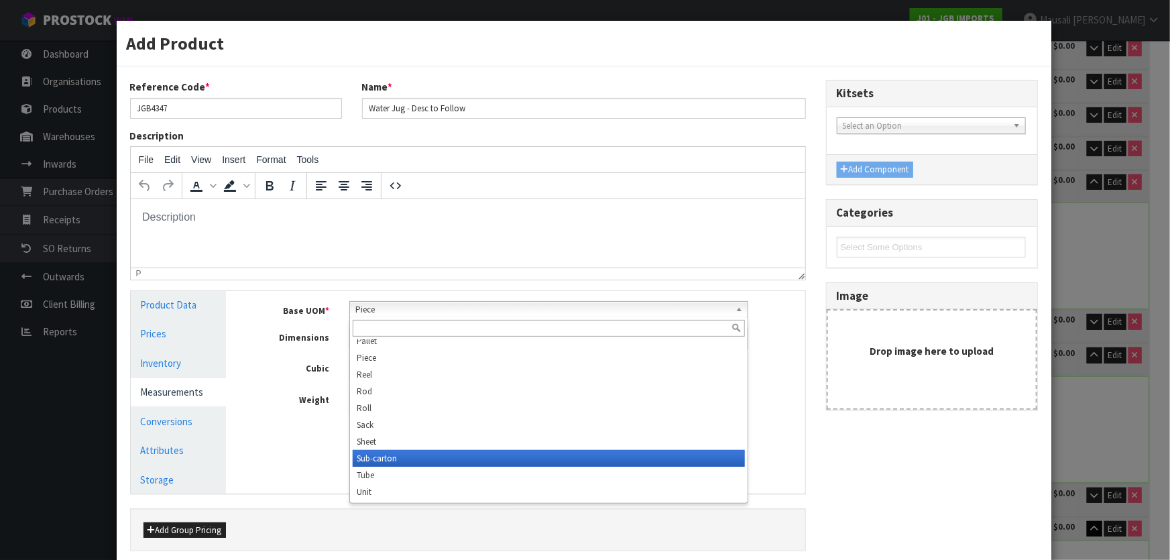
click at [436, 454] on li "Sub-carton" at bounding box center [549, 458] width 392 height 17
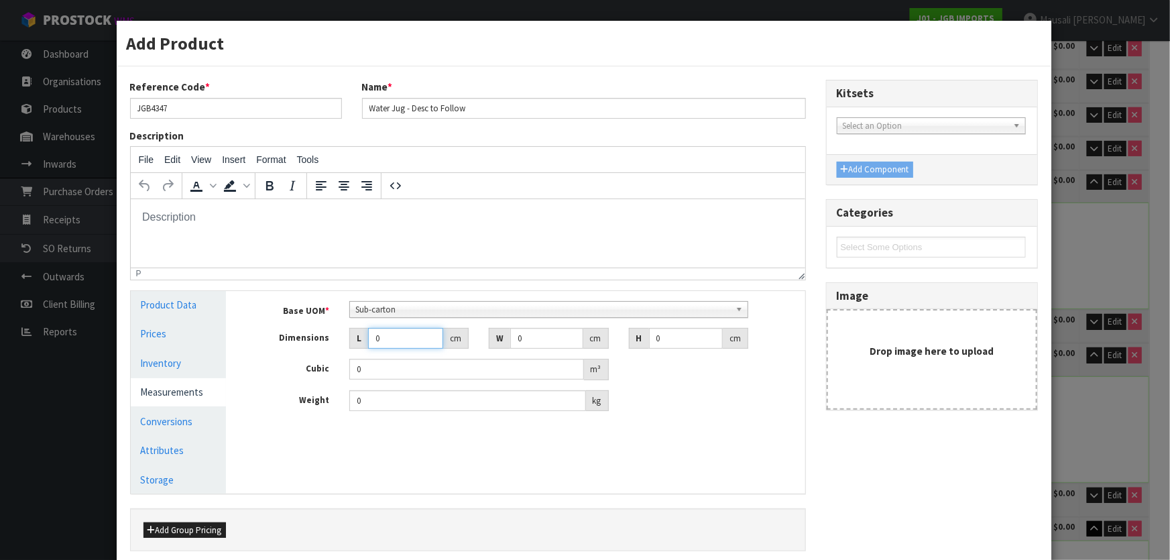
drag, startPoint x: 389, startPoint y: 341, endPoint x: 395, endPoint y: 345, distance: 6.9
click at [369, 351] on div "Base UOM * Bag Bar Basket Bin Bottle Box Bundle Cabinet Cage Carton Case Coil C…" at bounding box center [525, 356] width 538 height 111
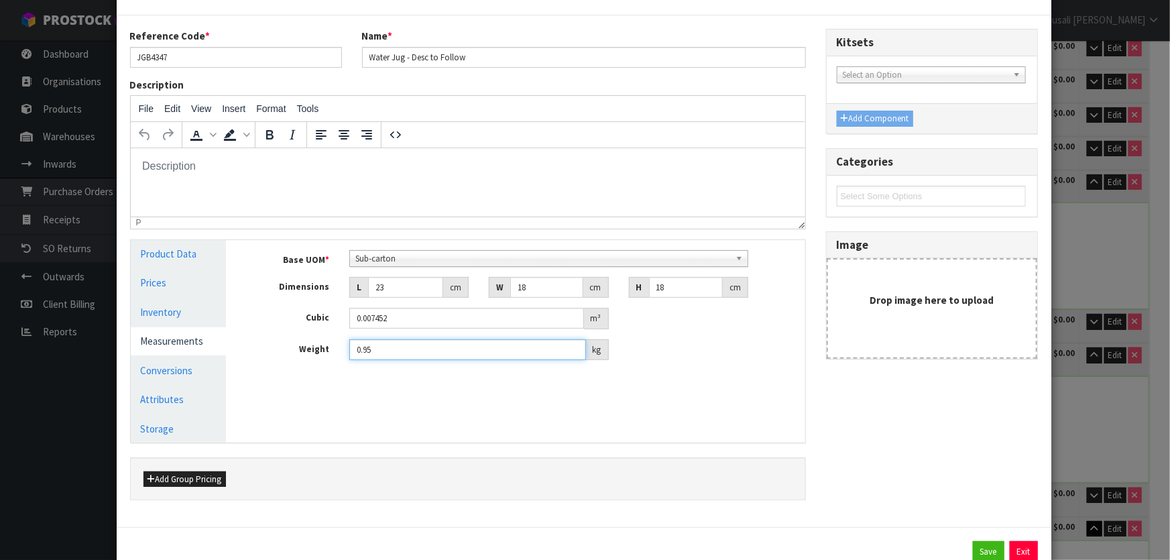
scroll to position [96, 0]
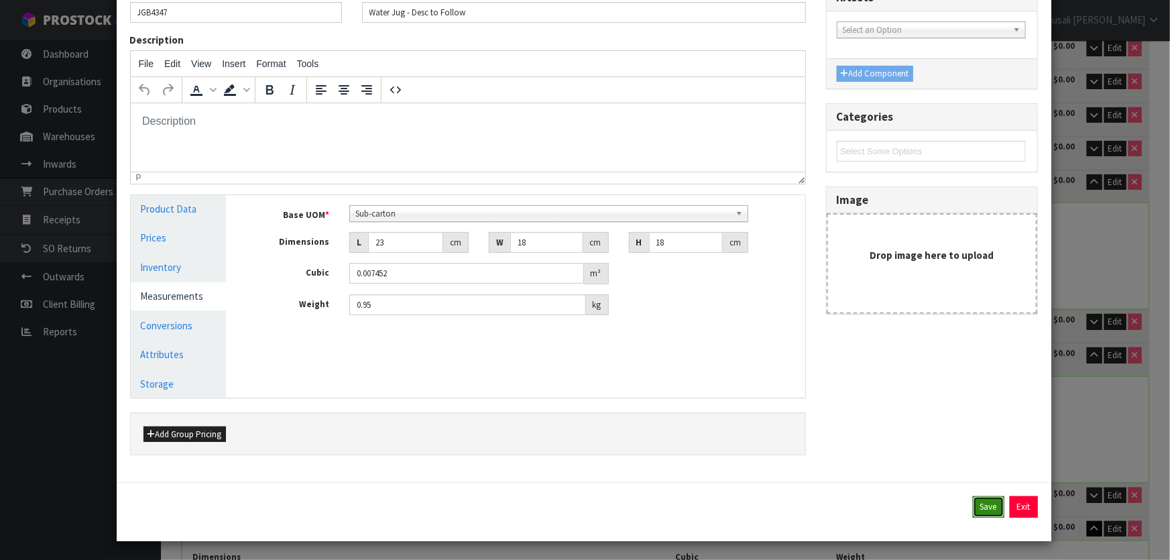
click at [973, 499] on button "Save" at bounding box center [989, 506] width 32 height 21
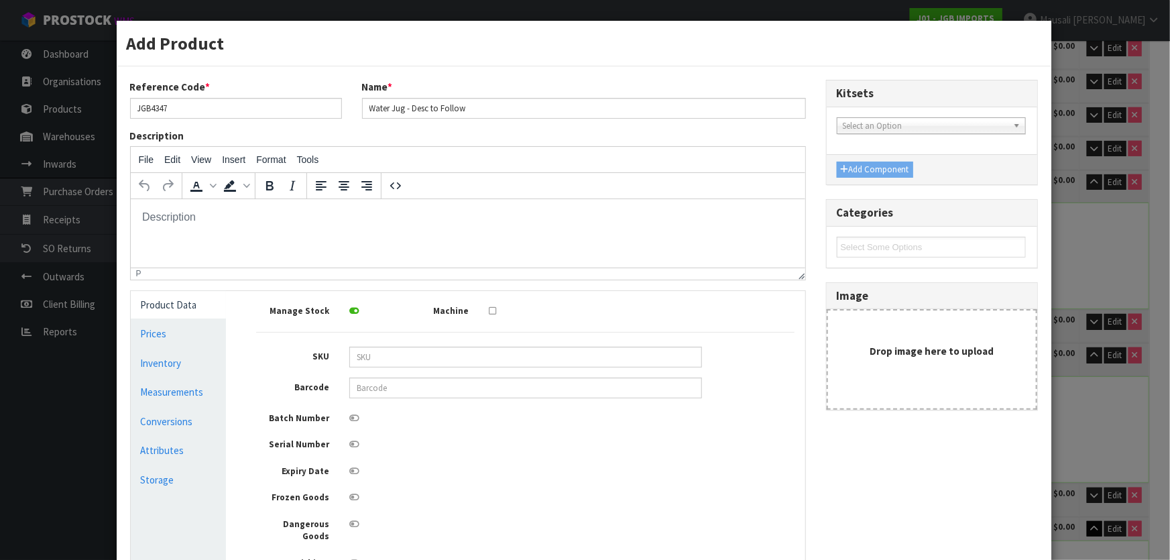
scroll to position [0, 0]
click at [182, 421] on link "Conversions" at bounding box center [179, 421] width 96 height 27
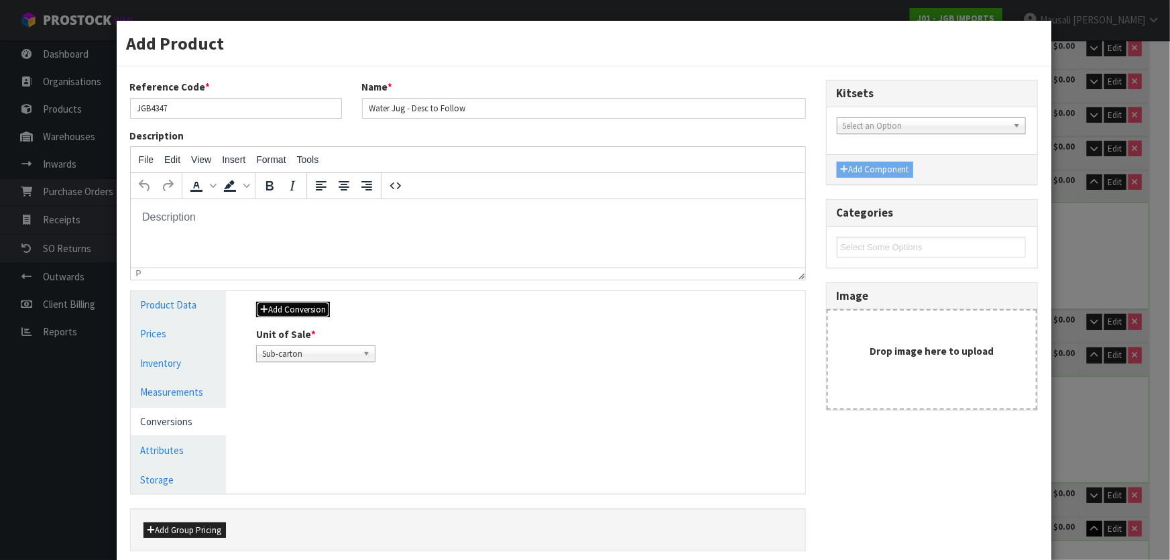
click at [322, 305] on button "Add Conversion" at bounding box center [293, 310] width 74 height 16
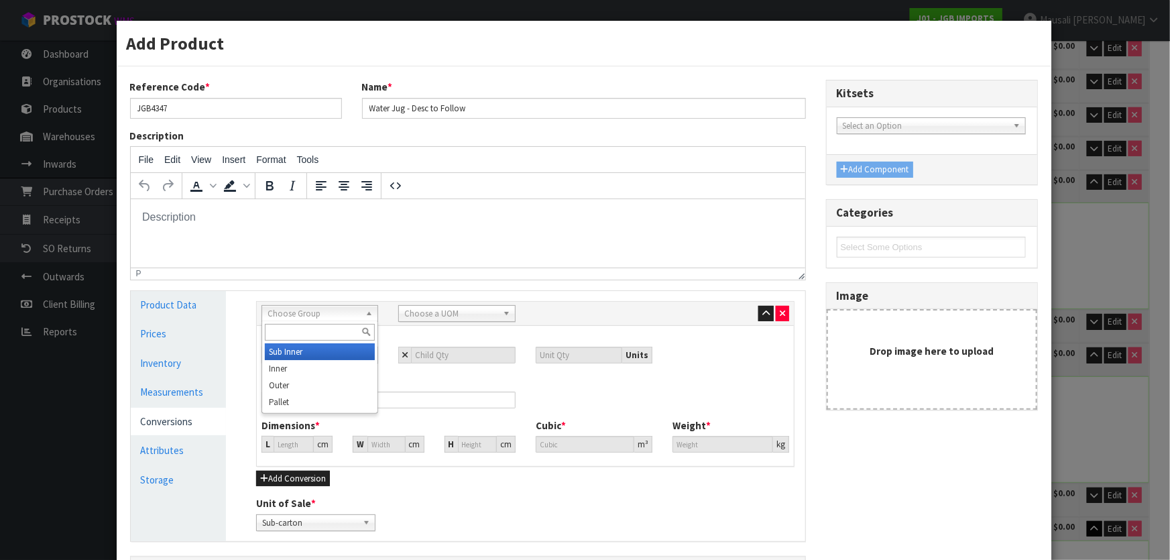
click at [300, 315] on span "Choose Group" at bounding box center [313, 314] width 92 height 16
click at [308, 365] on li "Inner" at bounding box center [320, 368] width 110 height 17
click at [320, 314] on span "Inner" at bounding box center [313, 314] width 92 height 16
drag, startPoint x: 316, startPoint y: 383, endPoint x: 368, endPoint y: 354, distance: 60.0
click at [315, 384] on li "Outer" at bounding box center [320, 385] width 110 height 17
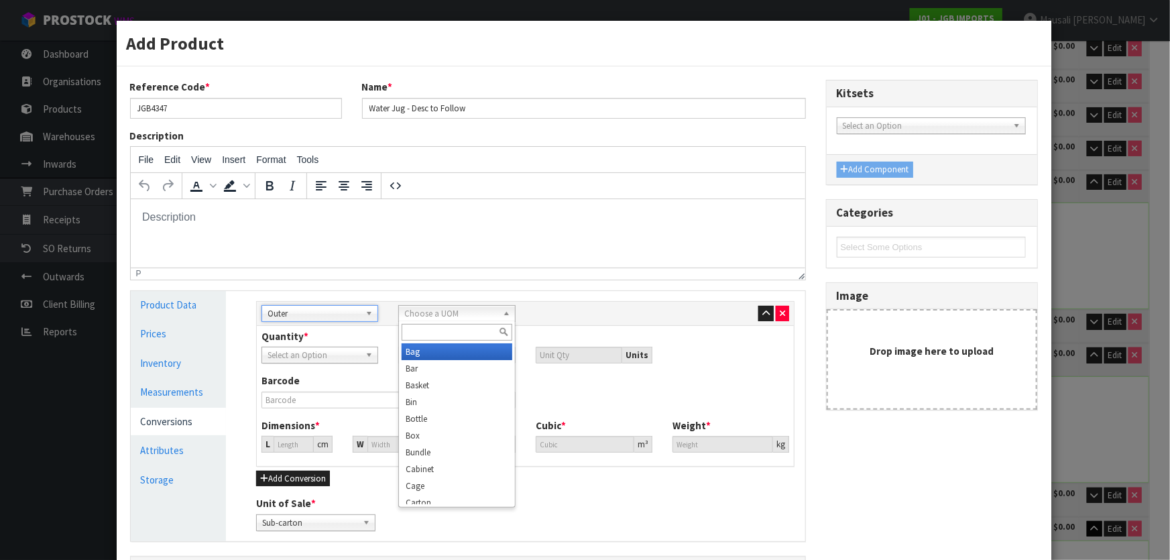
drag, startPoint x: 454, startPoint y: 318, endPoint x: 444, endPoint y: 324, distance: 11.2
click at [452, 317] on span "Choose a UOM" at bounding box center [450, 314] width 92 height 16
click at [450, 383] on li "Carton" at bounding box center [456, 381] width 110 height 17
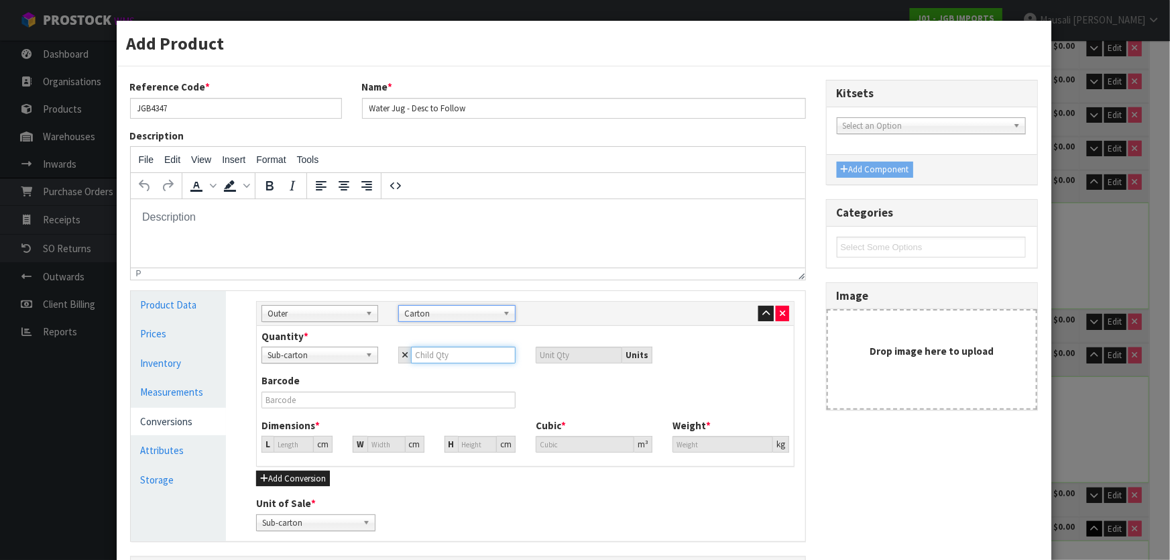
click at [426, 359] on input "number" at bounding box center [463, 355] width 104 height 17
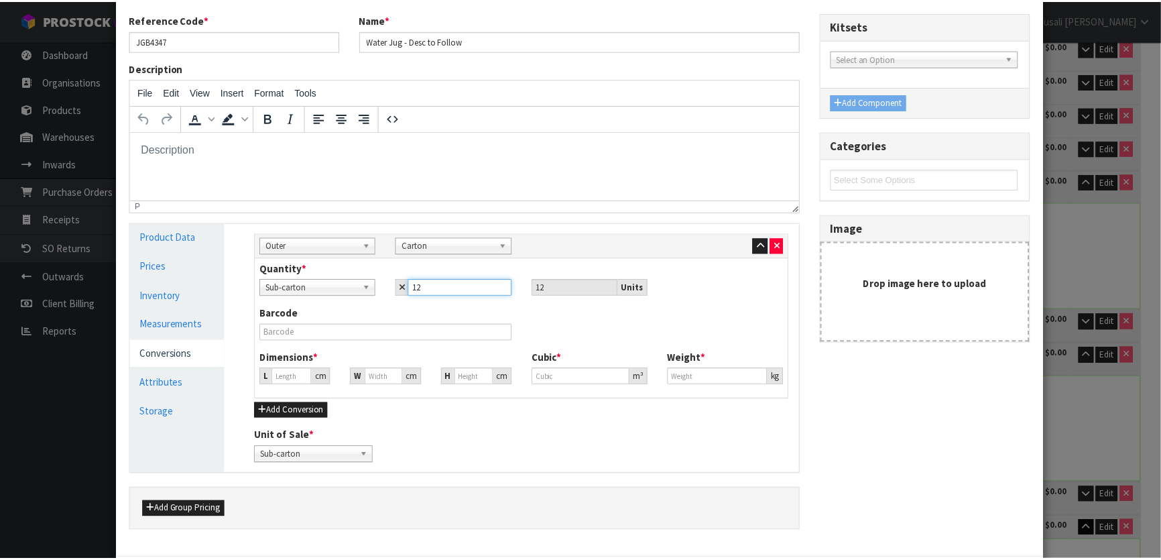
scroll to position [143, 0]
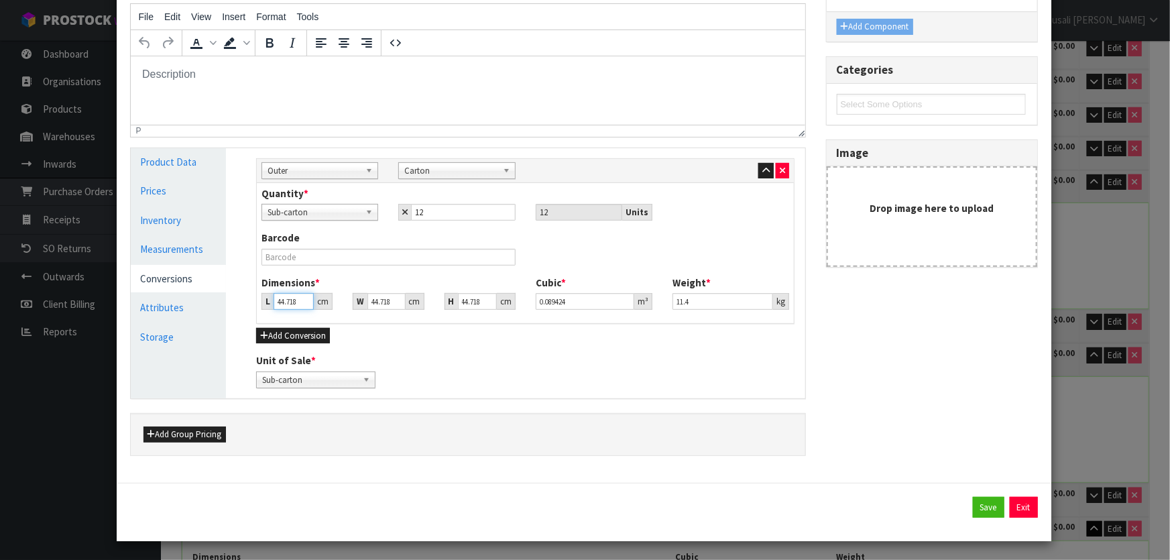
click at [274, 301] on input "44.718" at bounding box center [293, 301] width 40 height 17
click at [293, 304] on input "44.716" at bounding box center [293, 301] width 40 height 17
drag, startPoint x: 295, startPoint y: 301, endPoint x: 259, endPoint y: 314, distance: 38.0
click at [261, 309] on div "Dimensions * L 44.716 cm W 44.718 cm H 44.718 cm Cubic * 0.089419 m³ Weight * 1…" at bounding box center [525, 297] width 548 height 44
click at [976, 505] on button "Save" at bounding box center [989, 507] width 32 height 21
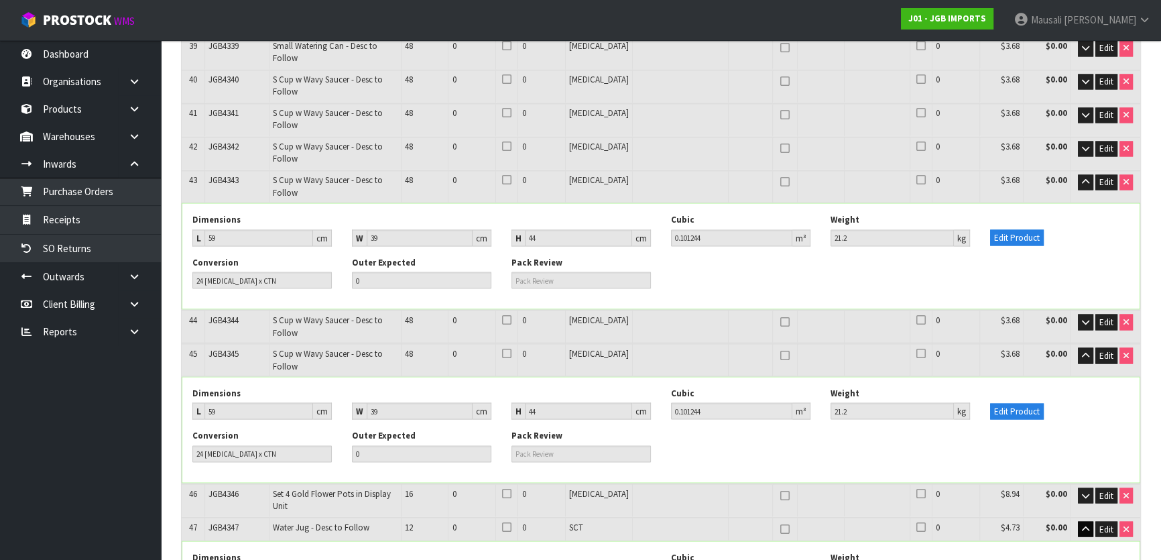
scroll to position [6569, 0]
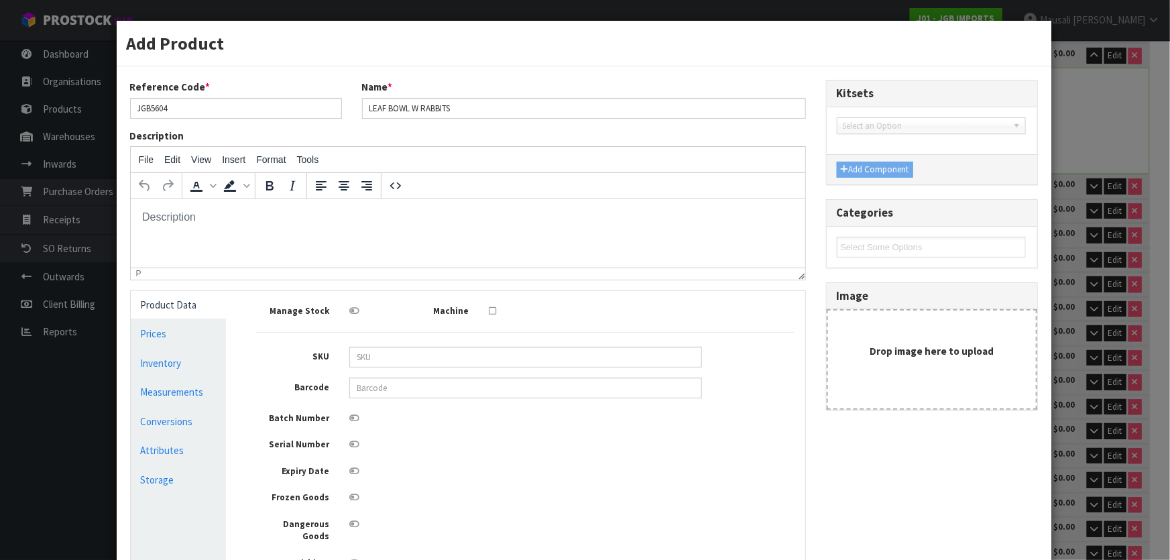
scroll to position [0, 0]
click at [172, 391] on link "Measurements" at bounding box center [179, 391] width 96 height 27
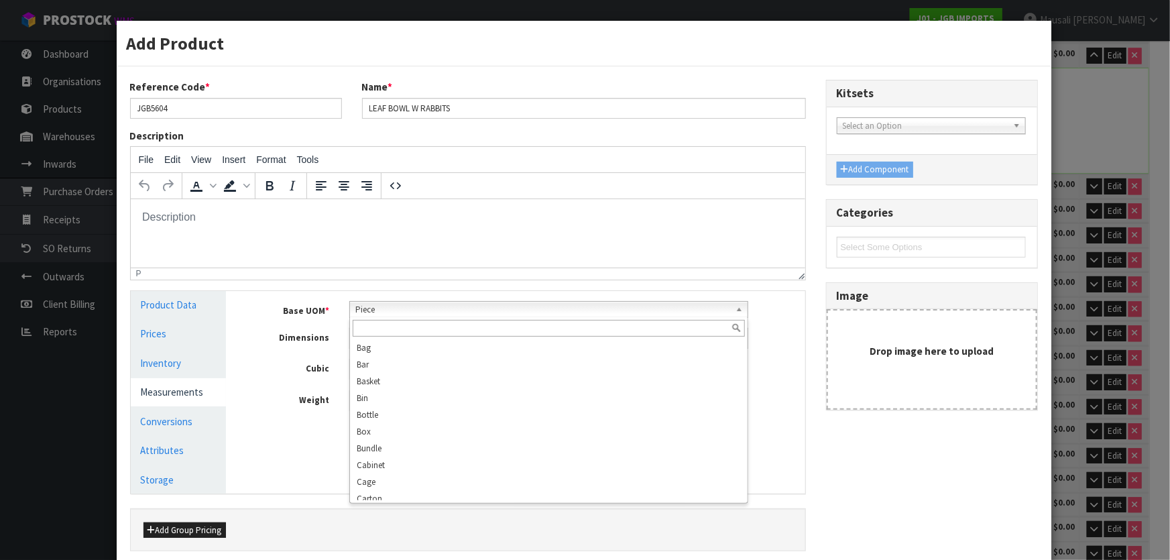
click at [399, 315] on span "Piece" at bounding box center [542, 310] width 375 height 16
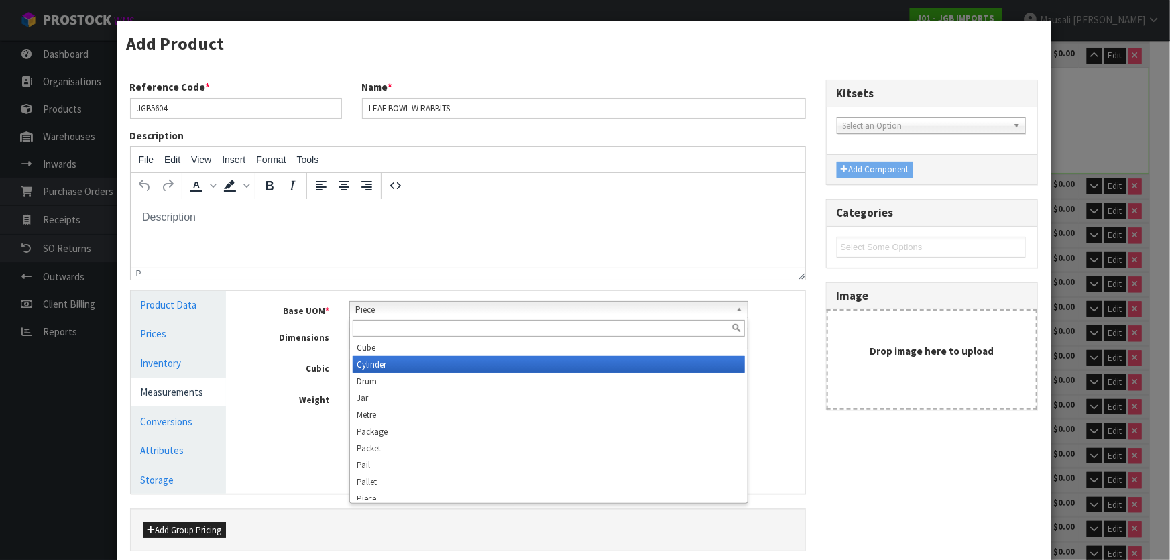
scroll to position [375, 0]
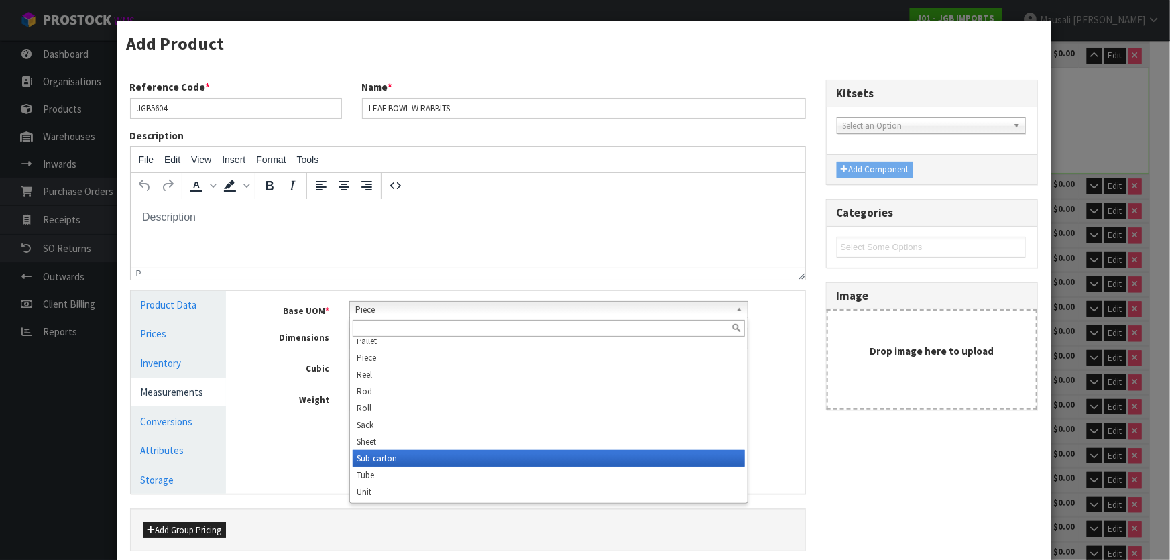
drag, startPoint x: 414, startPoint y: 457, endPoint x: 442, endPoint y: 387, distance: 75.8
click at [415, 457] on li "Sub-carton" at bounding box center [549, 458] width 392 height 17
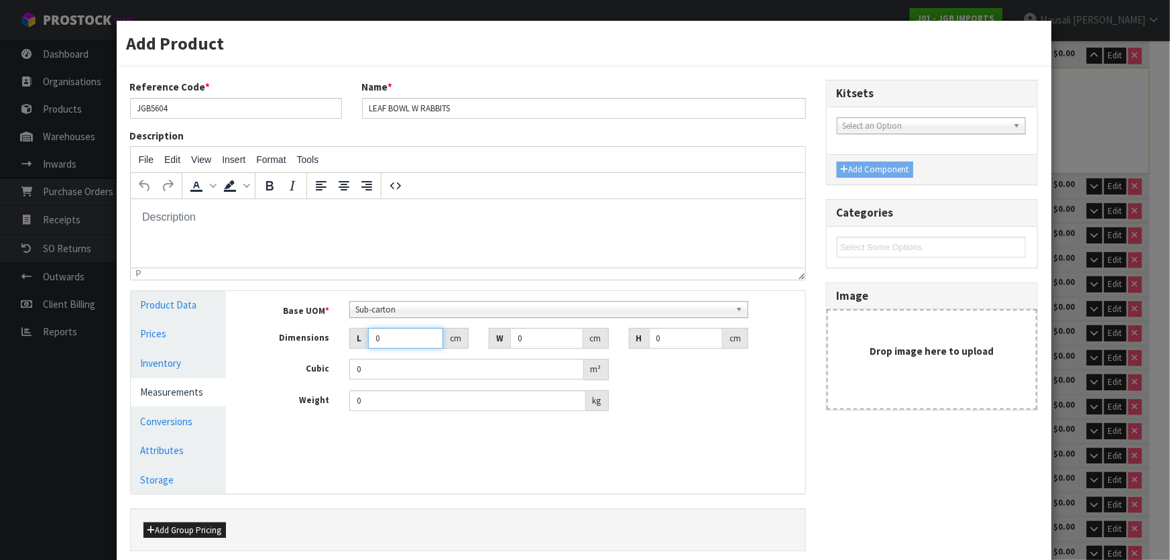
drag, startPoint x: 381, startPoint y: 341, endPoint x: 371, endPoint y: 351, distance: 14.2
click at [369, 355] on div "Base UOM * Bag Bar Basket Bin Bottle Box Bundle Cabinet Cage Carton Case Coil C…" at bounding box center [525, 356] width 538 height 111
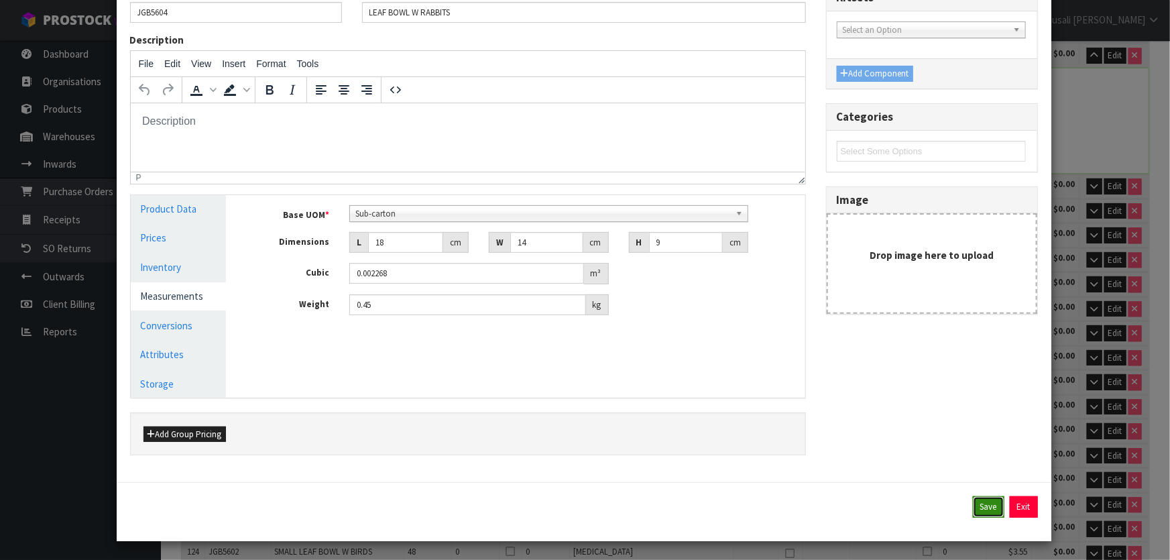
click at [977, 509] on button "Save" at bounding box center [989, 506] width 32 height 21
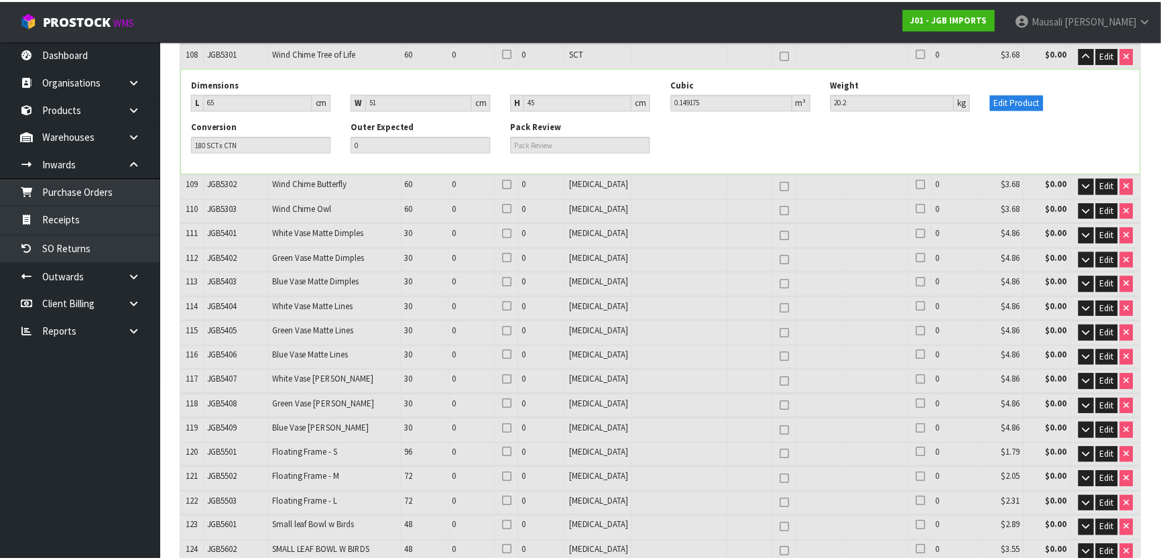
scroll to position [6569, 0]
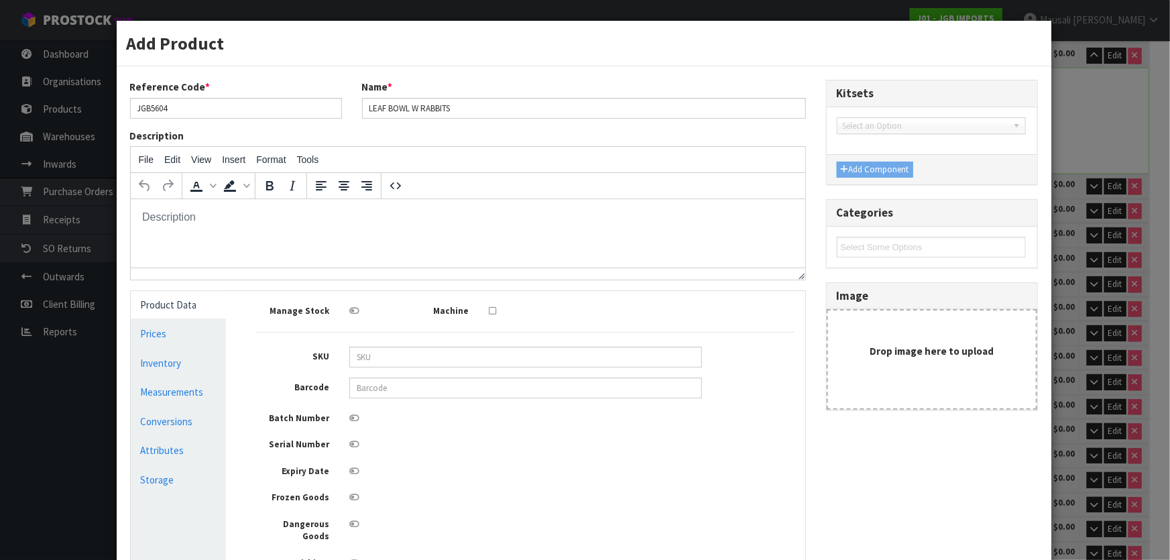
scroll to position [0, 0]
click at [193, 418] on link "Conversions" at bounding box center [179, 421] width 96 height 27
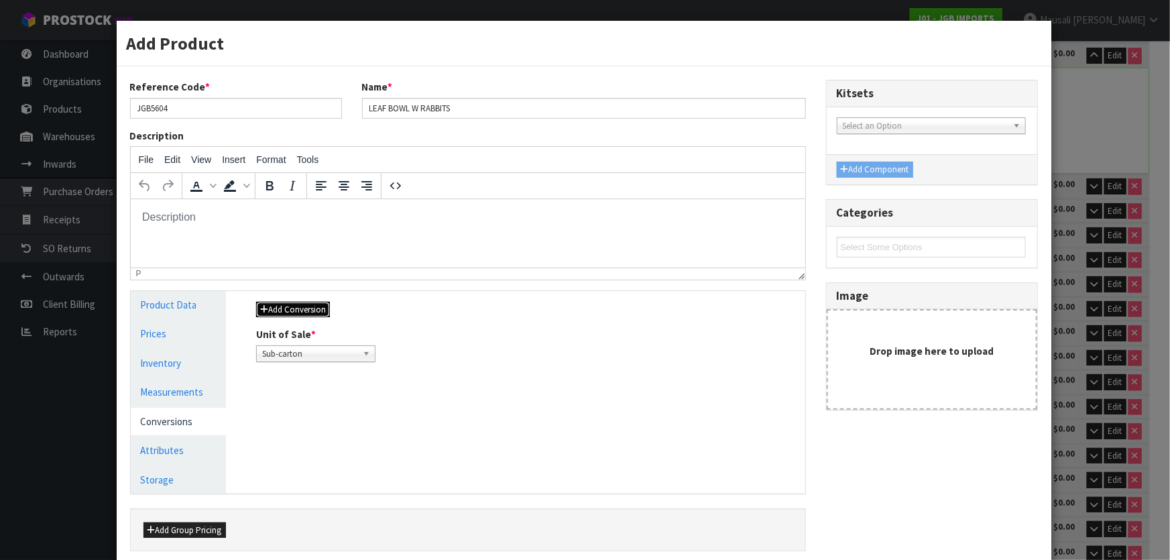
click at [304, 308] on button "Add Conversion" at bounding box center [293, 310] width 74 height 16
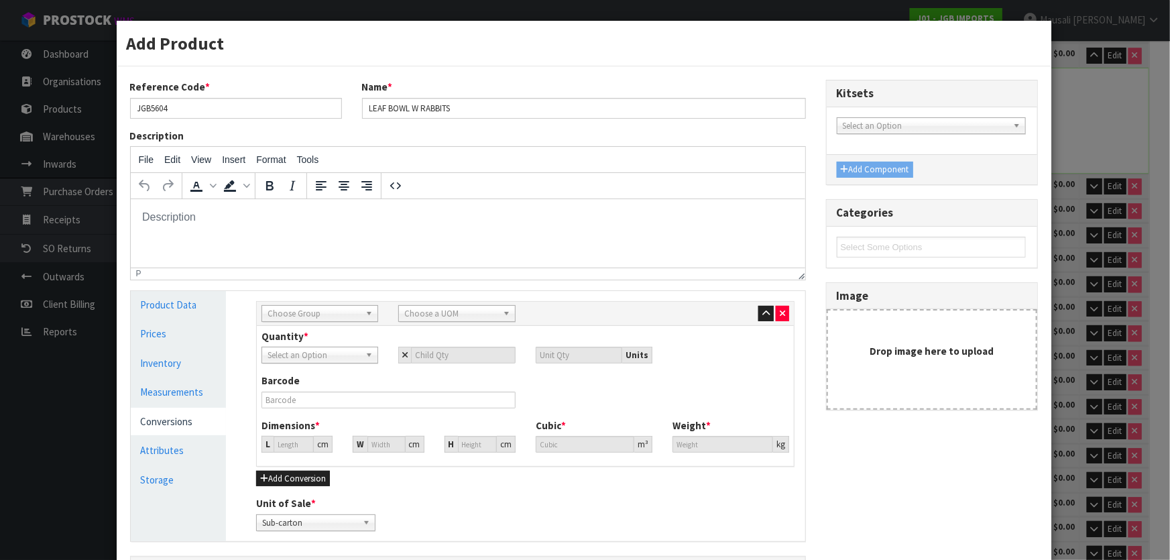
click at [287, 312] on span "Choose Group" at bounding box center [313, 314] width 92 height 16
click at [323, 381] on li "Outer" at bounding box center [320, 385] width 110 height 17
click at [478, 308] on span "Choose a UOM" at bounding box center [450, 314] width 92 height 16
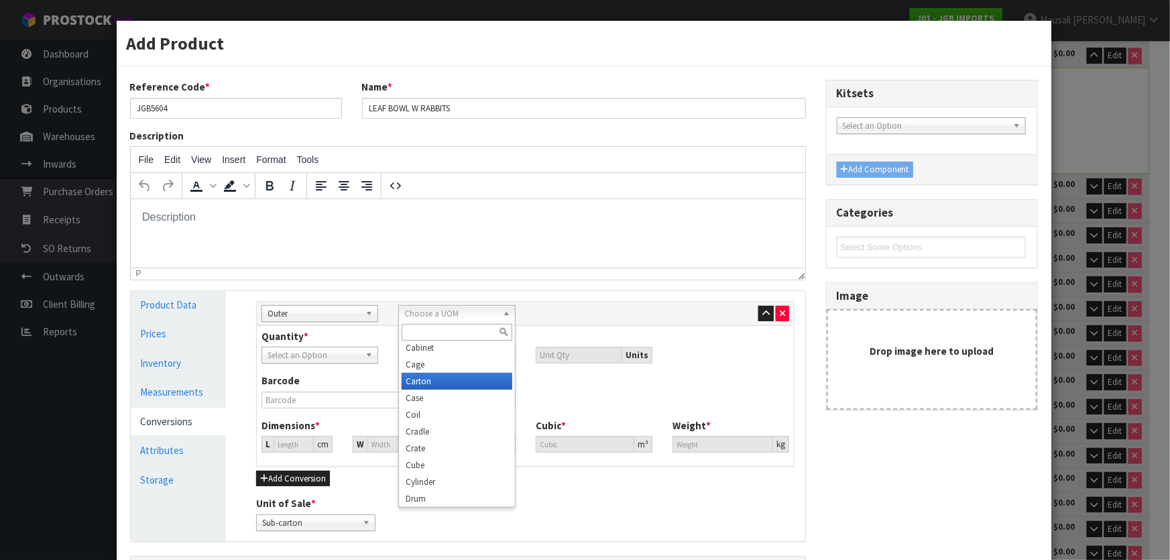
click at [451, 387] on li "Carton" at bounding box center [456, 381] width 110 height 17
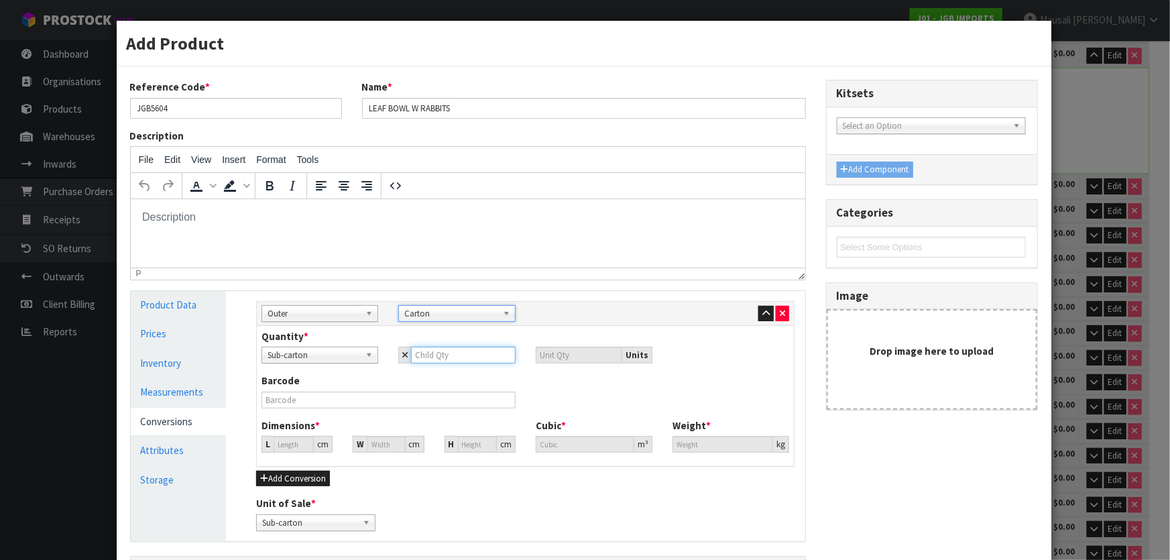
click at [417, 357] on input "number" at bounding box center [463, 355] width 104 height 17
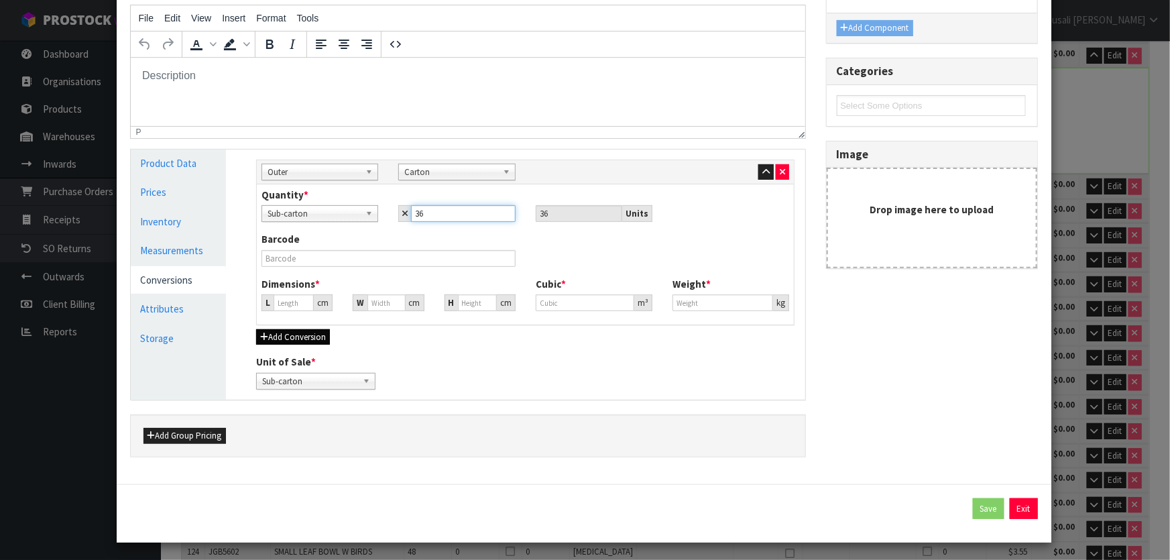
scroll to position [143, 0]
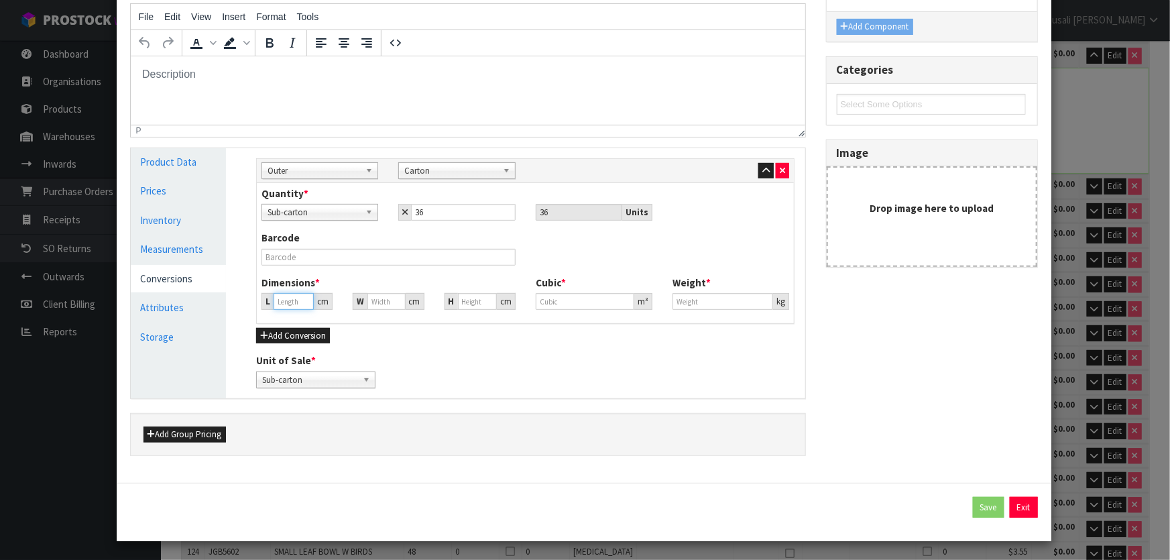
click at [288, 300] on input "number" at bounding box center [293, 301] width 40 height 17
drag, startPoint x: 295, startPoint y: 300, endPoint x: 276, endPoint y: 306, distance: 19.7
click at [276, 306] on input "43.383" at bounding box center [293, 301] width 40 height 17
drag, startPoint x: 284, startPoint y: 302, endPoint x: 269, endPoint y: 307, distance: 15.7
click at [269, 307] on div "L 45 cm" at bounding box center [296, 301] width 71 height 17
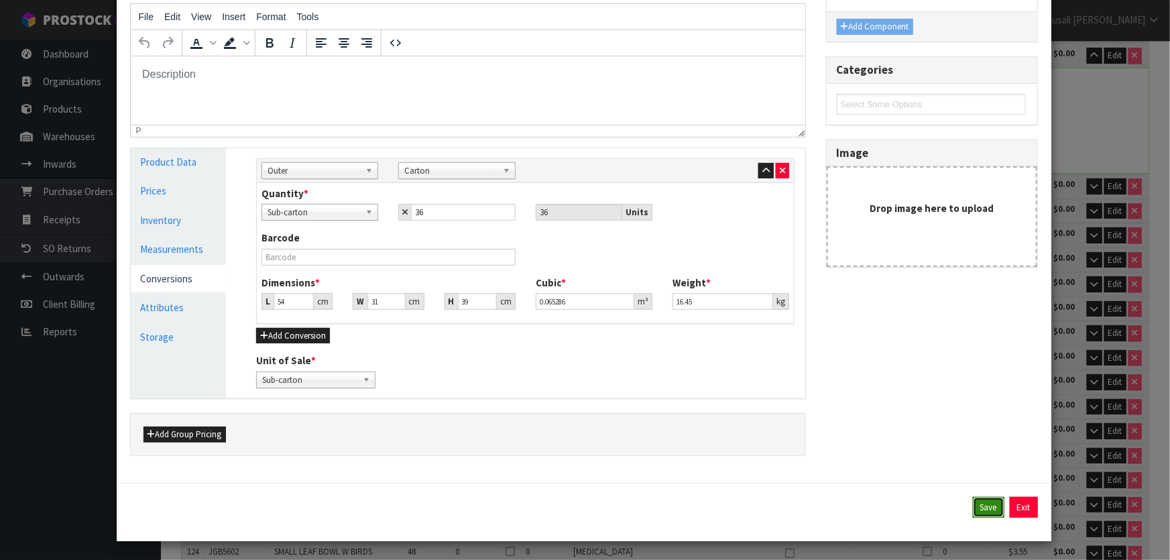
click at [982, 505] on button "Save" at bounding box center [989, 507] width 32 height 21
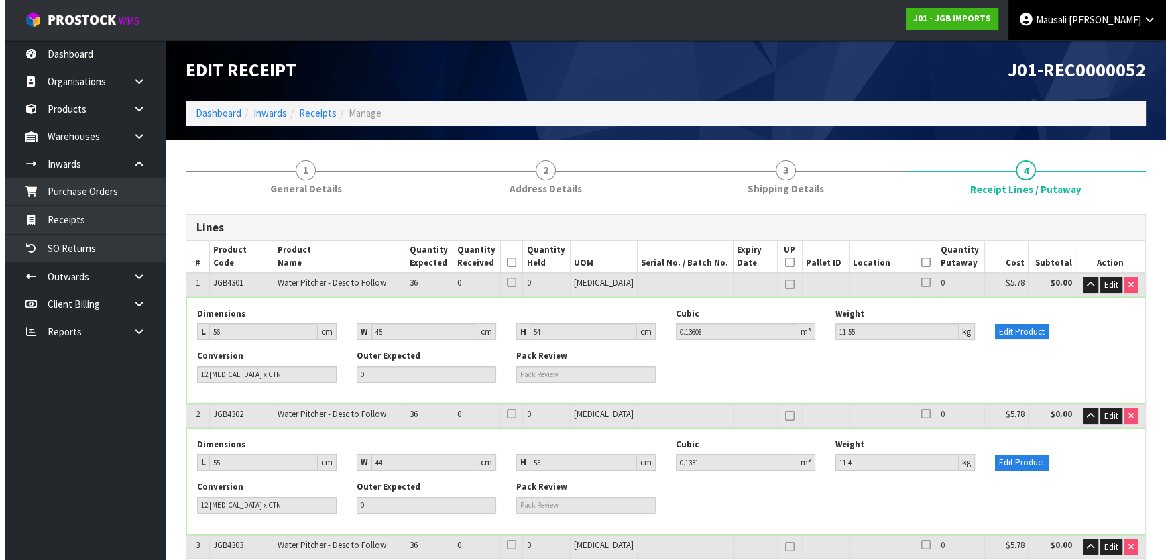
scroll to position [3127, 0]
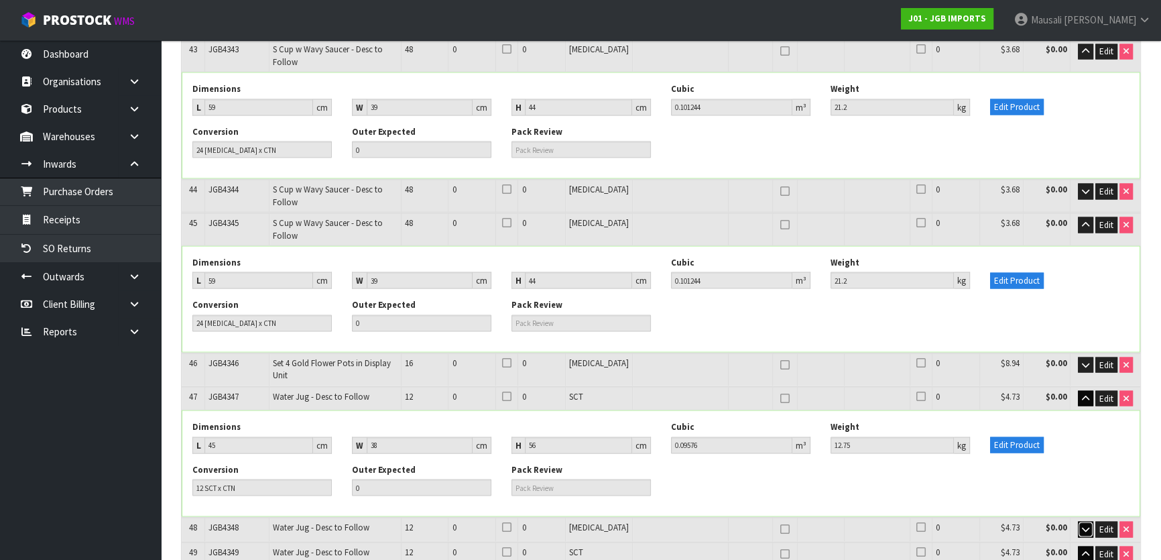
click at [1082, 524] on icon "button" at bounding box center [1085, 528] width 7 height 9
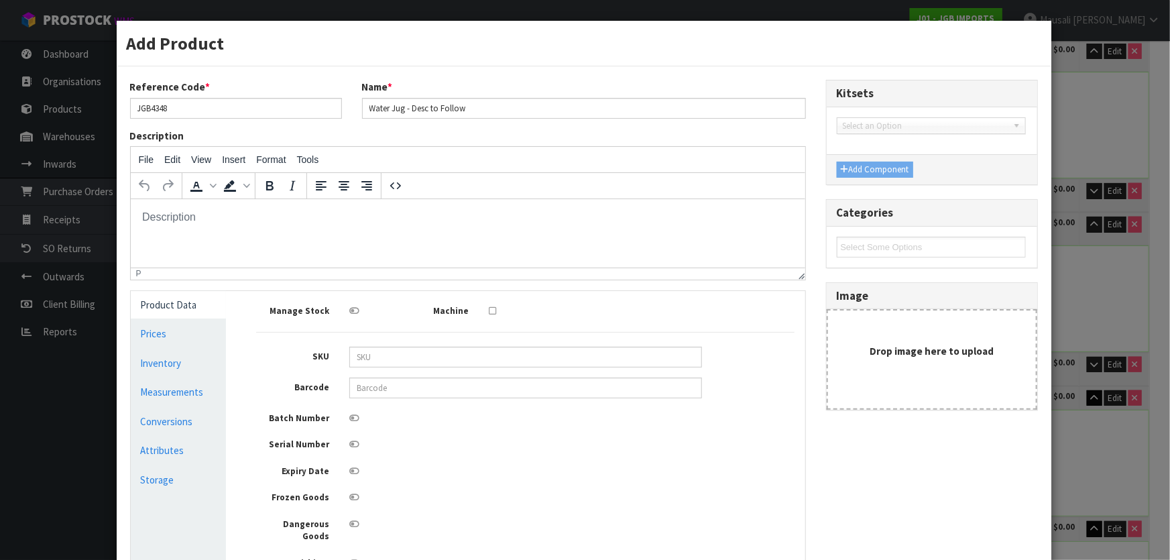
scroll to position [0, 0]
click at [153, 416] on link "Conversions" at bounding box center [179, 421] width 96 height 27
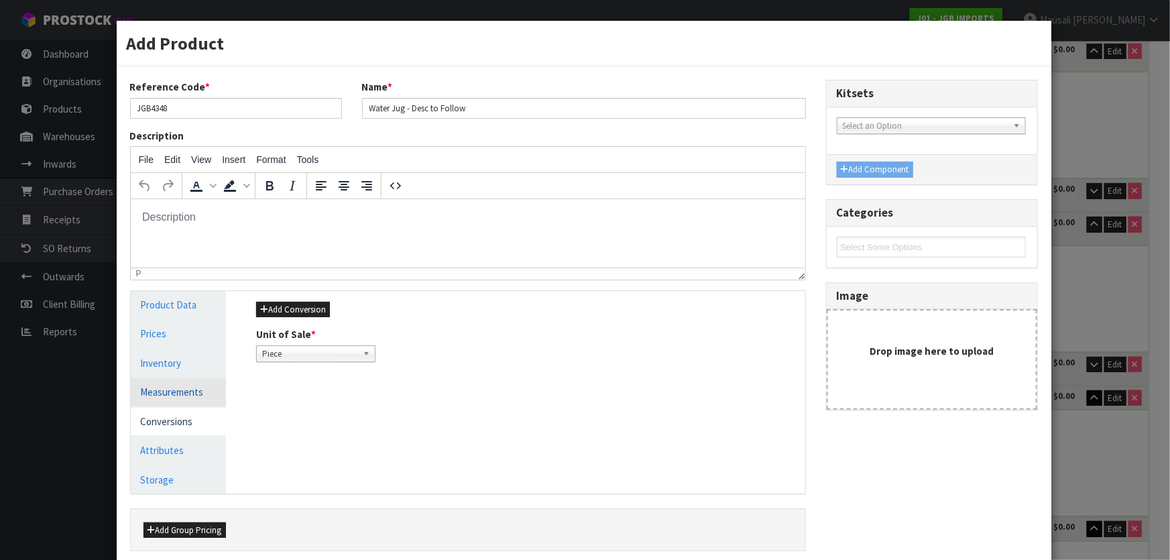
click at [190, 390] on link "Measurements" at bounding box center [179, 391] width 96 height 27
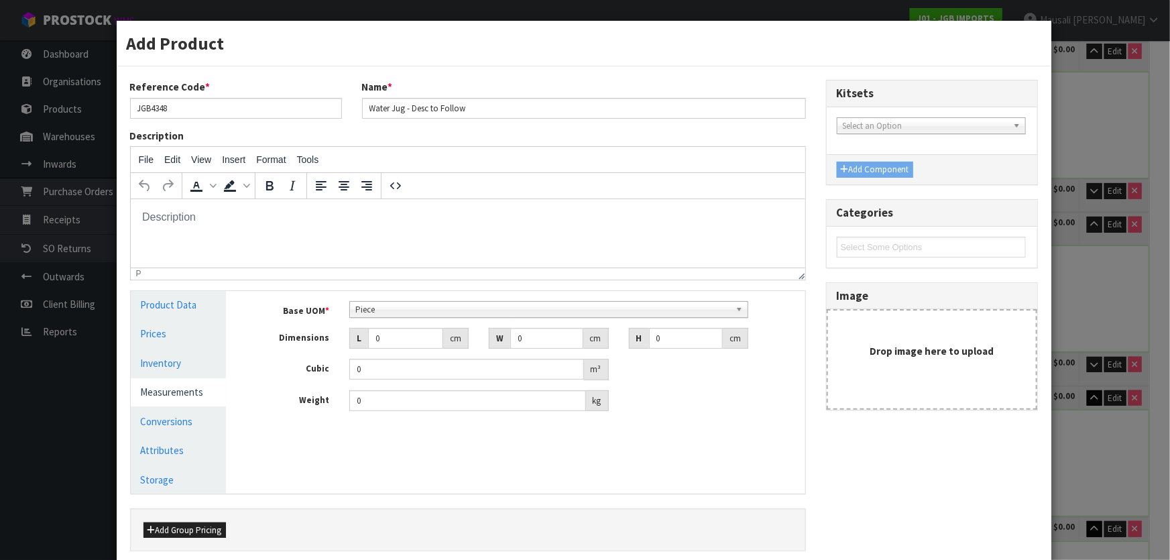
scroll to position [241, 0]
click at [375, 314] on span "Piece" at bounding box center [542, 310] width 375 height 16
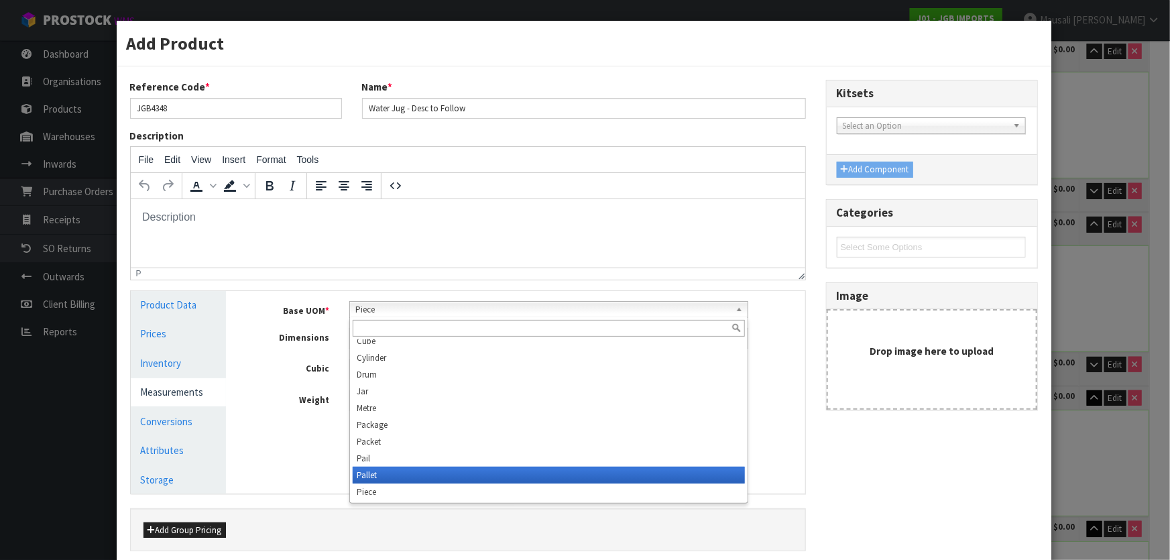
scroll to position [375, 0]
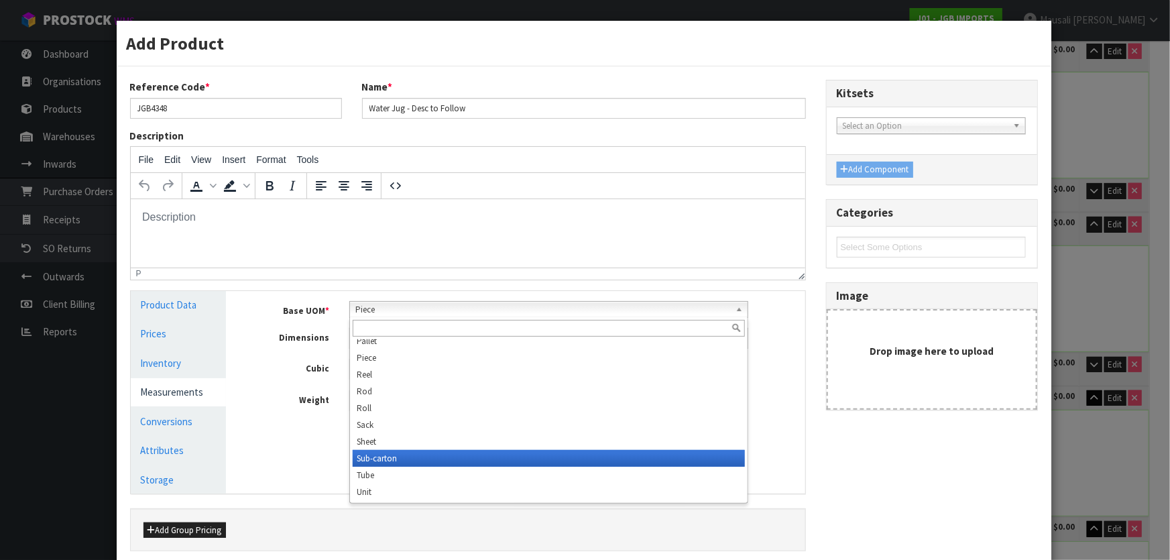
drag, startPoint x: 424, startPoint y: 459, endPoint x: 430, endPoint y: 451, distance: 9.7
click at [425, 459] on li "Sub-carton" at bounding box center [549, 458] width 392 height 17
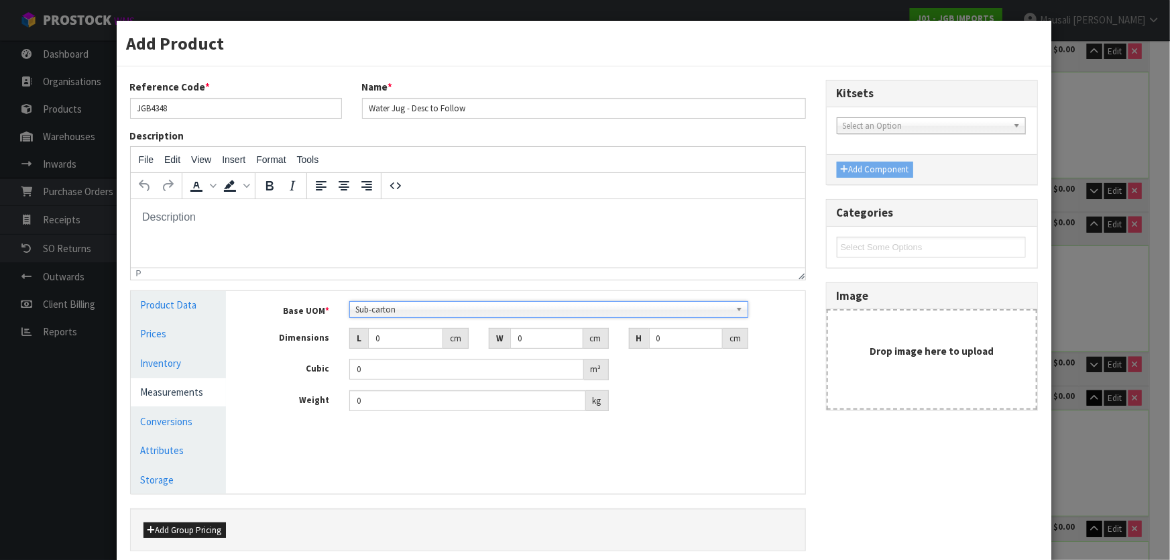
scroll to position [0, 0]
drag, startPoint x: 392, startPoint y: 341, endPoint x: 349, endPoint y: 354, distance: 45.4
click at [349, 354] on div "Base UOM * Bag Bar Basket Bin Bottle Box Bundle Cabinet Cage Carton Case Coil C…" at bounding box center [525, 356] width 538 height 111
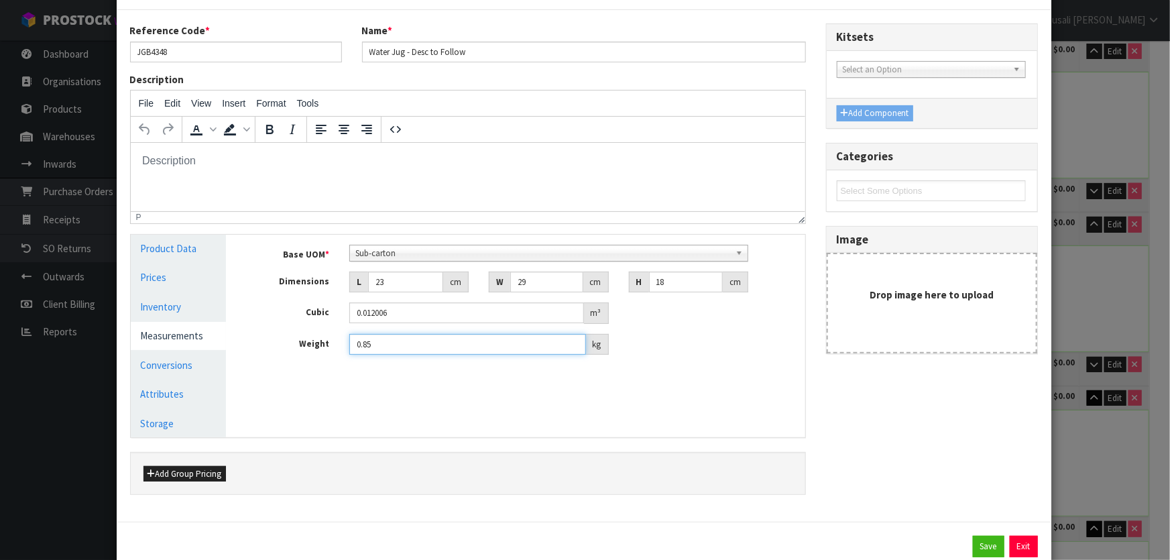
scroll to position [96, 0]
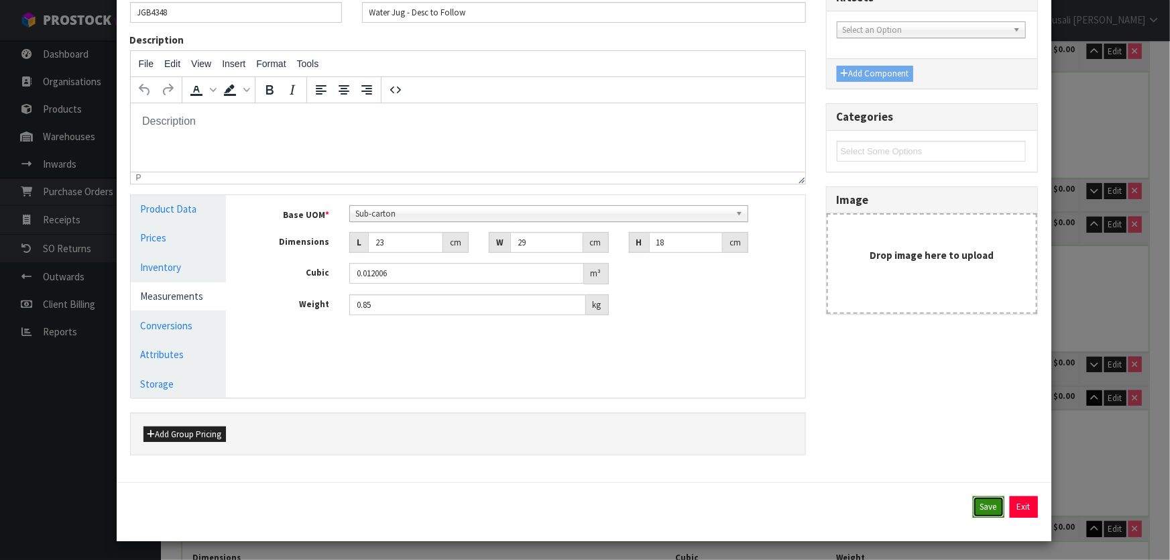
click at [974, 502] on button "Save" at bounding box center [989, 506] width 32 height 21
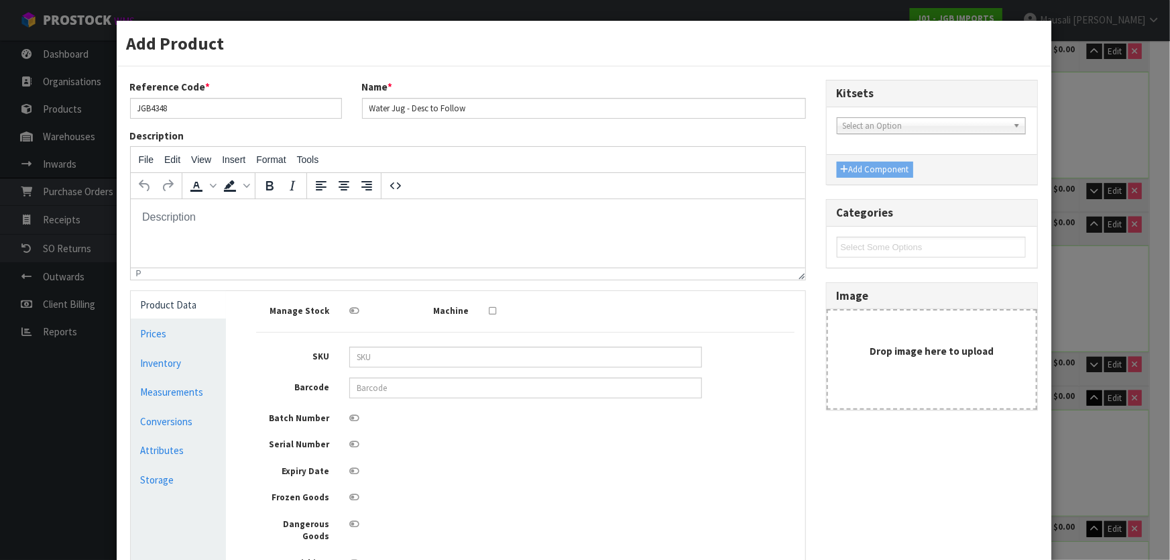
scroll to position [0, 0]
click at [174, 420] on link "Conversions" at bounding box center [179, 421] width 96 height 27
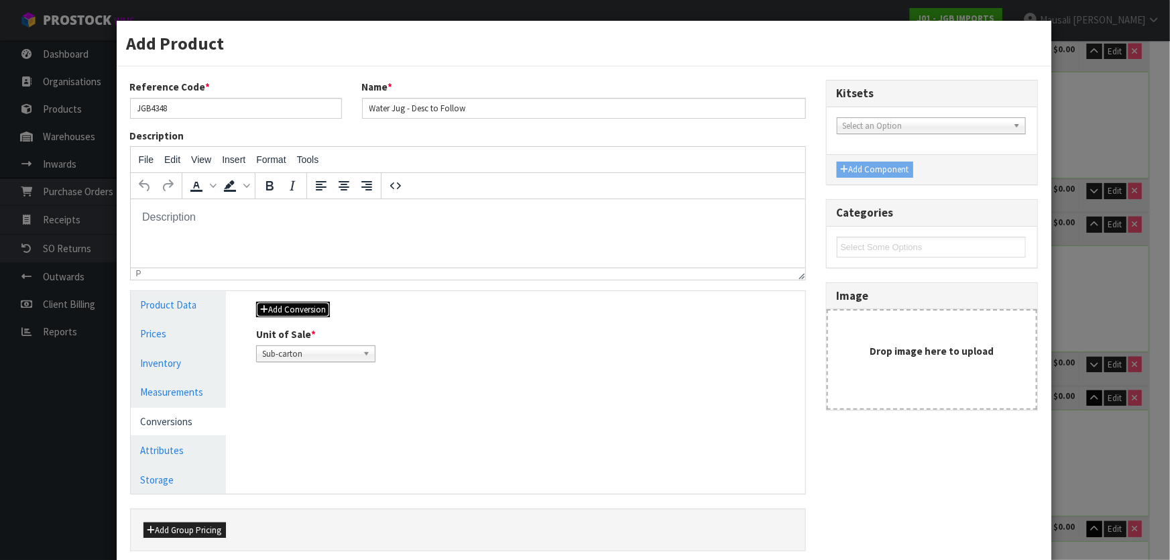
click at [314, 308] on button "Add Conversion" at bounding box center [293, 310] width 74 height 16
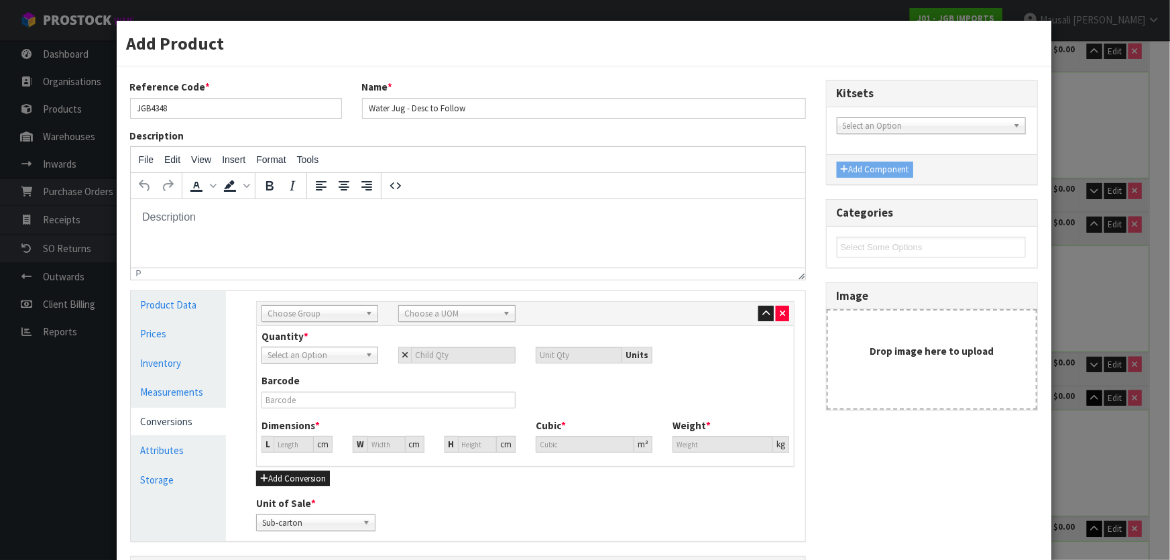
click at [294, 310] on span "Choose Group" at bounding box center [313, 314] width 92 height 16
click at [316, 379] on li "Outer" at bounding box center [320, 385] width 110 height 17
click at [430, 314] on span "Choose a UOM" at bounding box center [450, 314] width 92 height 16
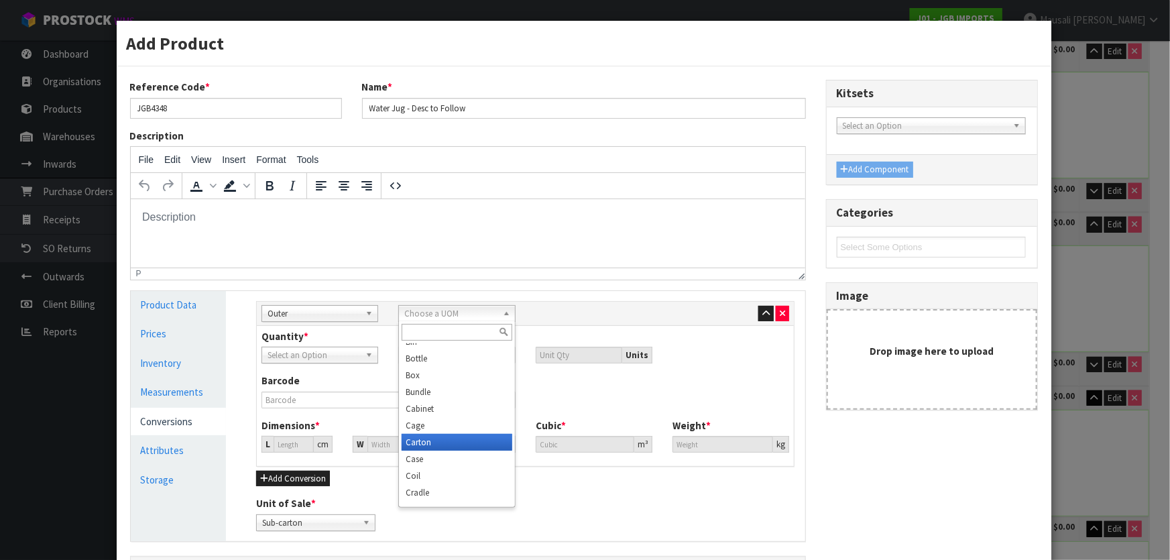
click at [444, 444] on li "Carton" at bounding box center [456, 442] width 110 height 17
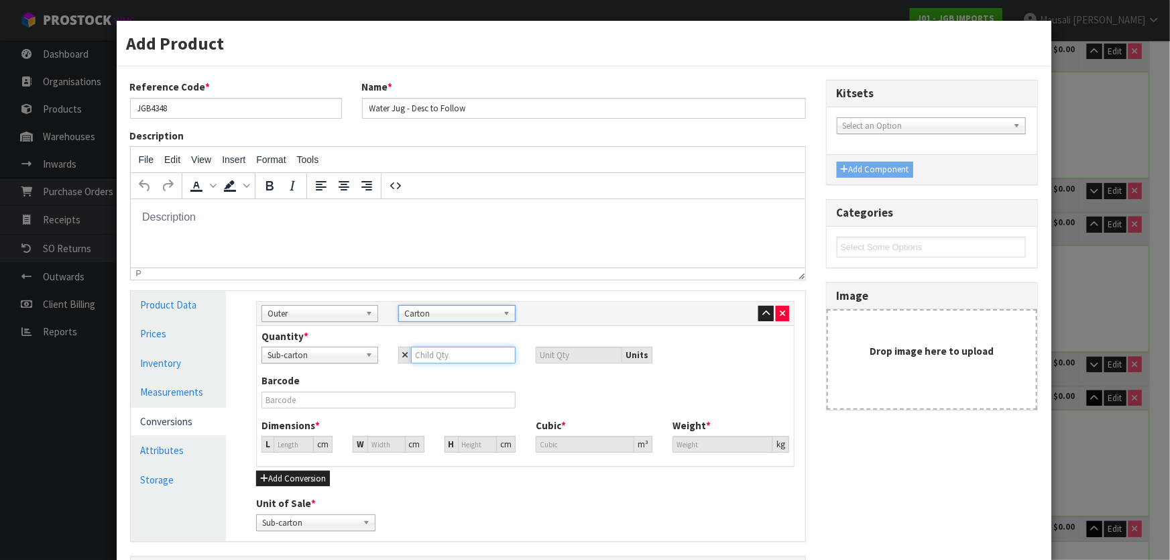
click at [442, 357] on input "number" at bounding box center [463, 355] width 104 height 17
click at [284, 447] on input "52.424" at bounding box center [293, 444] width 40 height 17
drag, startPoint x: 296, startPoint y: 444, endPoint x: 158, endPoint y: 440, distance: 138.1
click at [163, 441] on div "Product Data Prices Inventory Measurements Conversions Attributes Storage Manag…" at bounding box center [468, 416] width 694 height 250
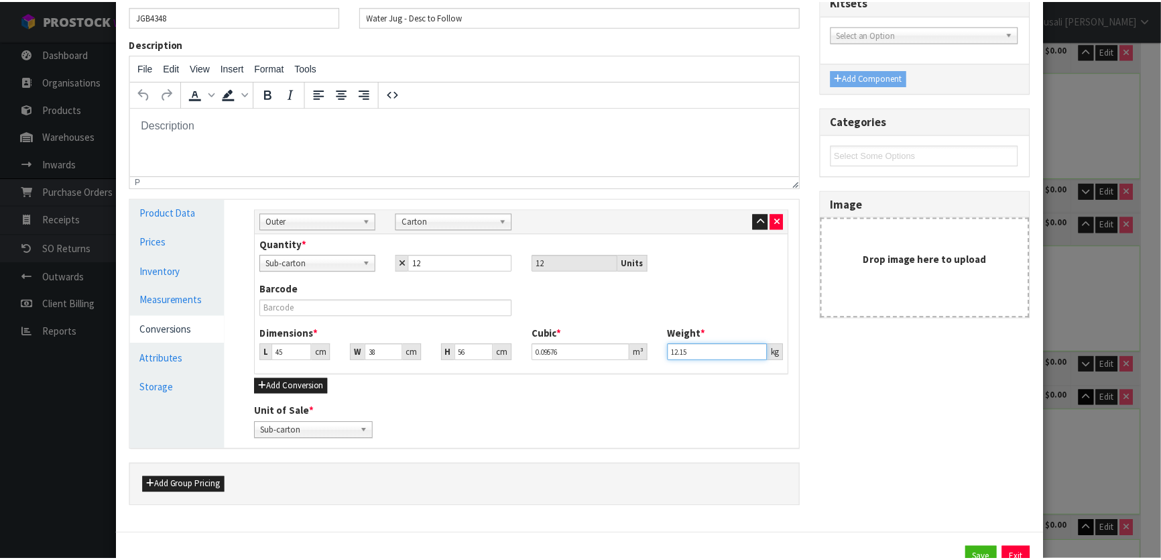
scroll to position [143, 0]
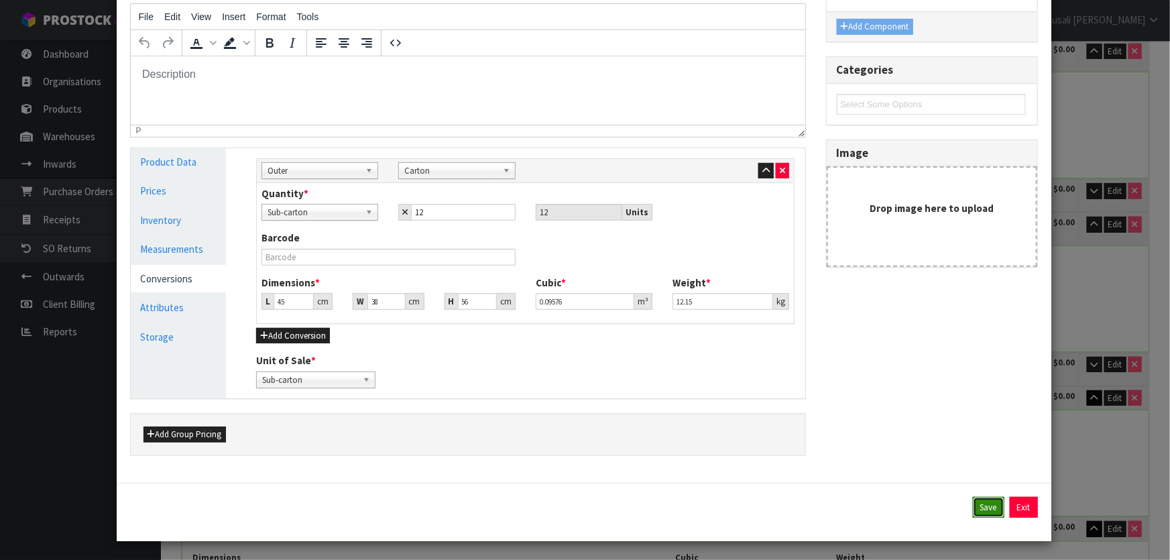
click at [975, 497] on button "Save" at bounding box center [989, 507] width 32 height 21
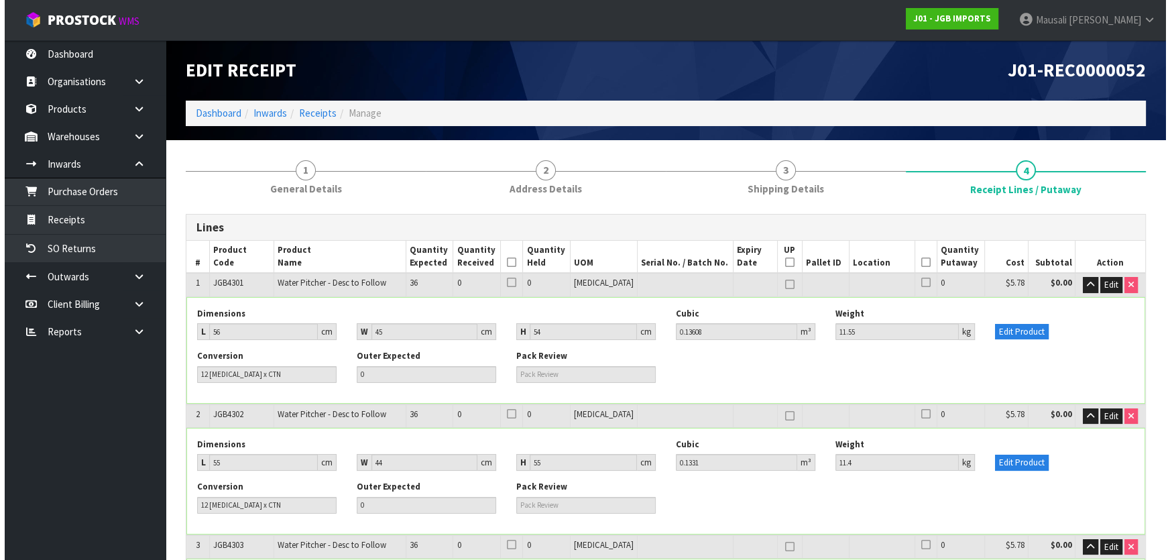
scroll to position [2290, 0]
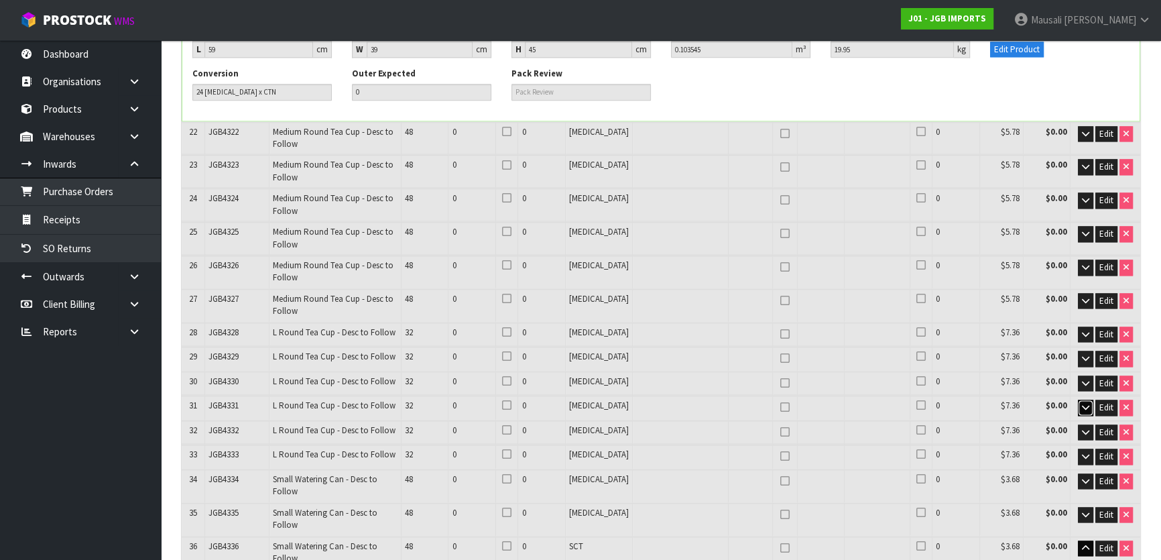
click at [1082, 403] on icon "button" at bounding box center [1085, 407] width 7 height 9
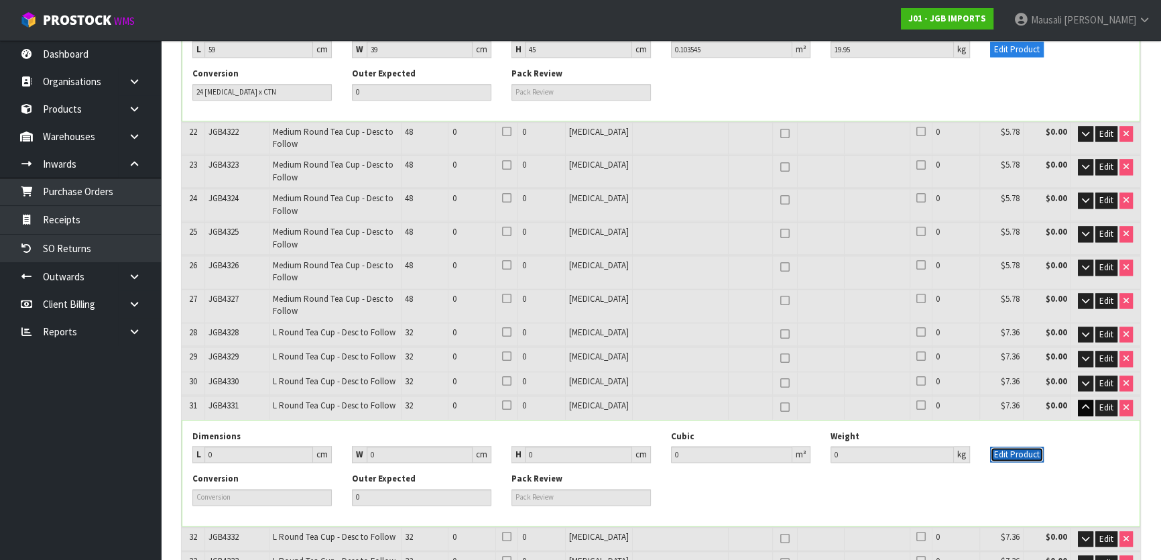
click at [1025, 446] on button "Edit Product" at bounding box center [1017, 454] width 54 height 16
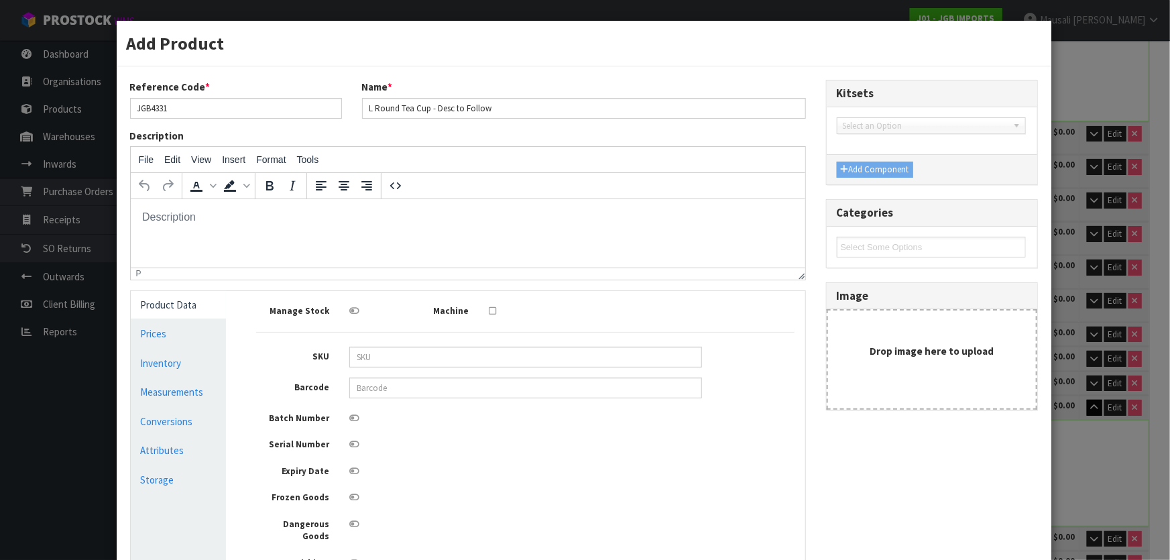
scroll to position [0, 0]
click at [172, 395] on link "Measurements" at bounding box center [179, 391] width 96 height 27
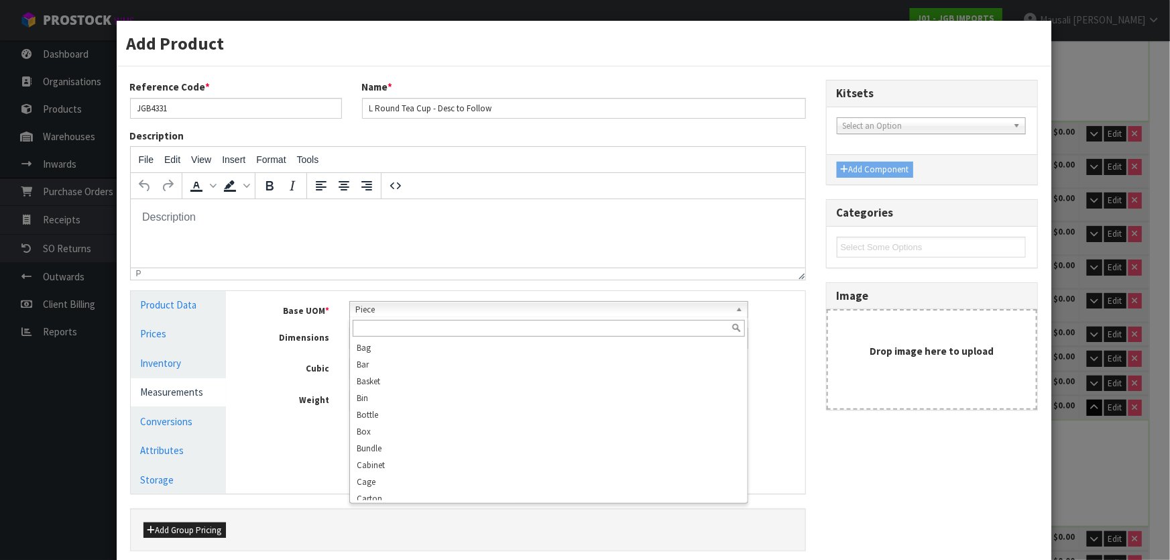
click at [379, 311] on span "Piece" at bounding box center [542, 310] width 375 height 16
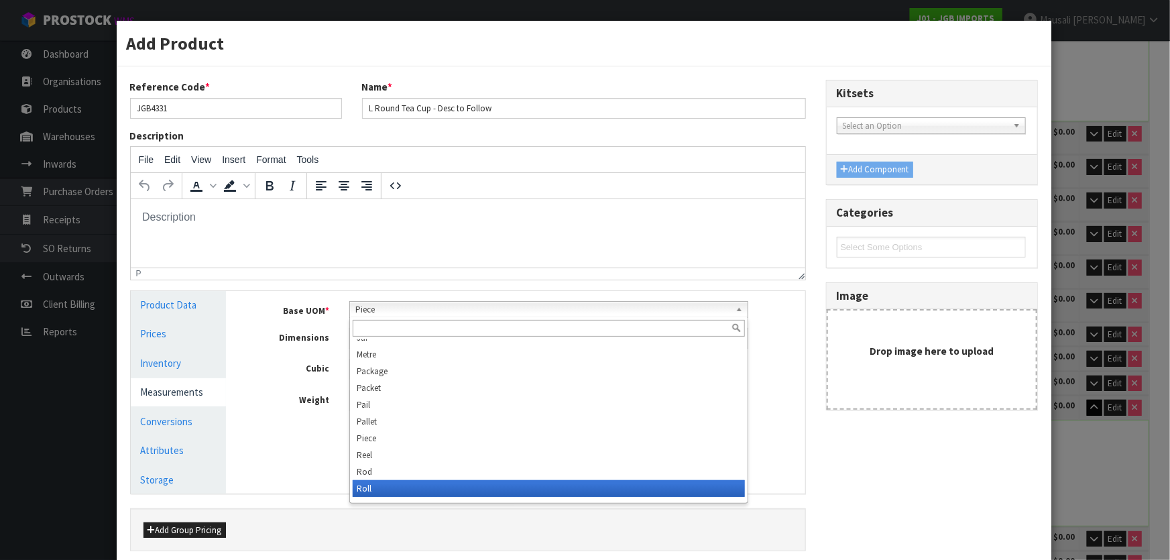
scroll to position [375, 0]
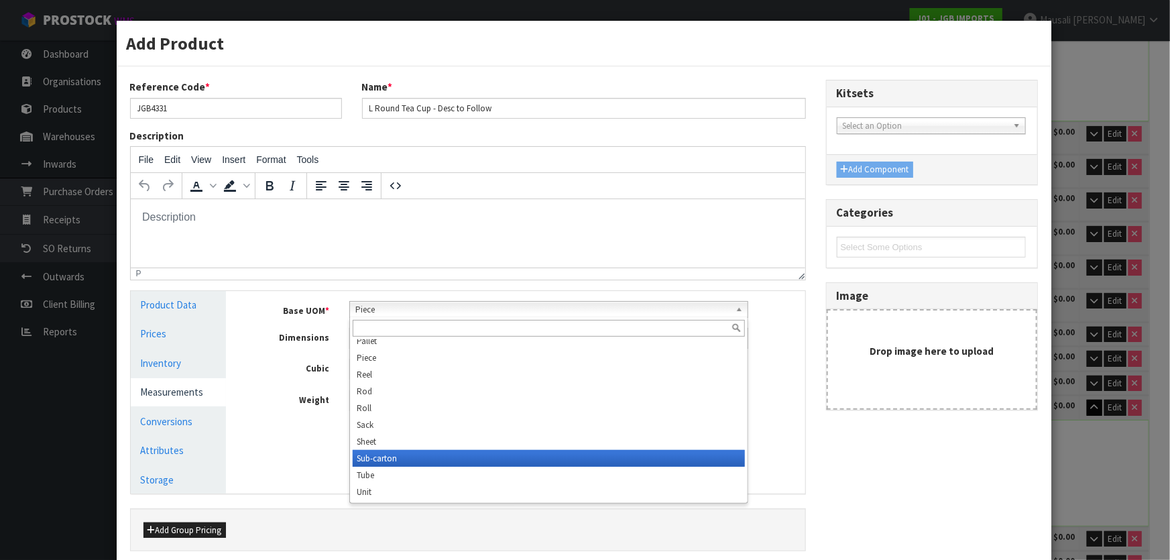
click at [401, 456] on li "Sub-carton" at bounding box center [549, 458] width 392 height 17
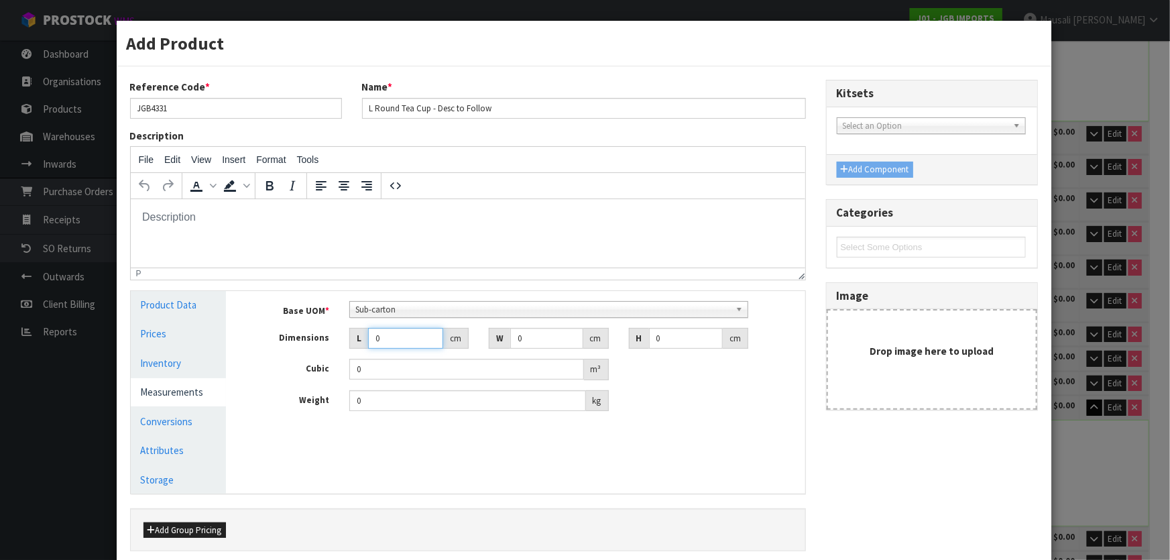
drag, startPoint x: 391, startPoint y: 336, endPoint x: 362, endPoint y: 342, distance: 30.1
click at [368, 345] on input "0" at bounding box center [405, 338] width 75 height 21
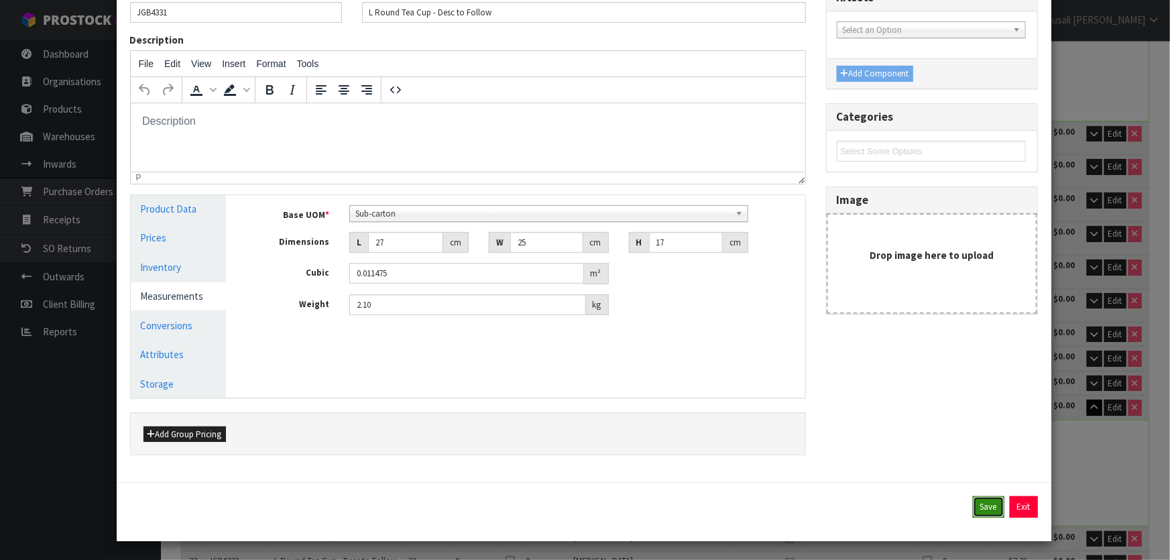
click at [973, 505] on button "Save" at bounding box center [989, 506] width 32 height 21
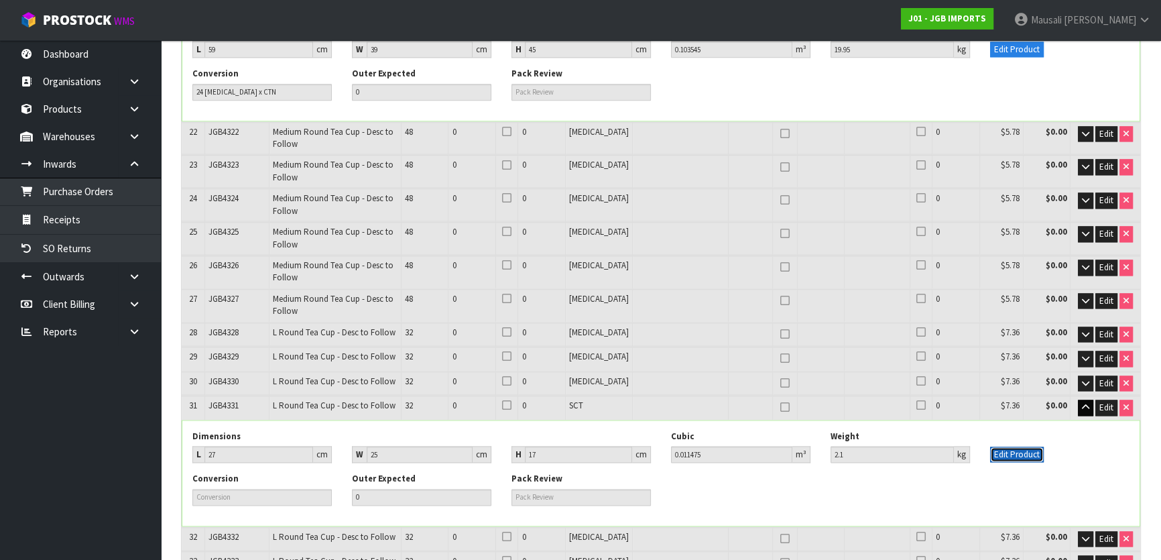
click at [1023, 446] on button "Edit Product" at bounding box center [1017, 454] width 54 height 16
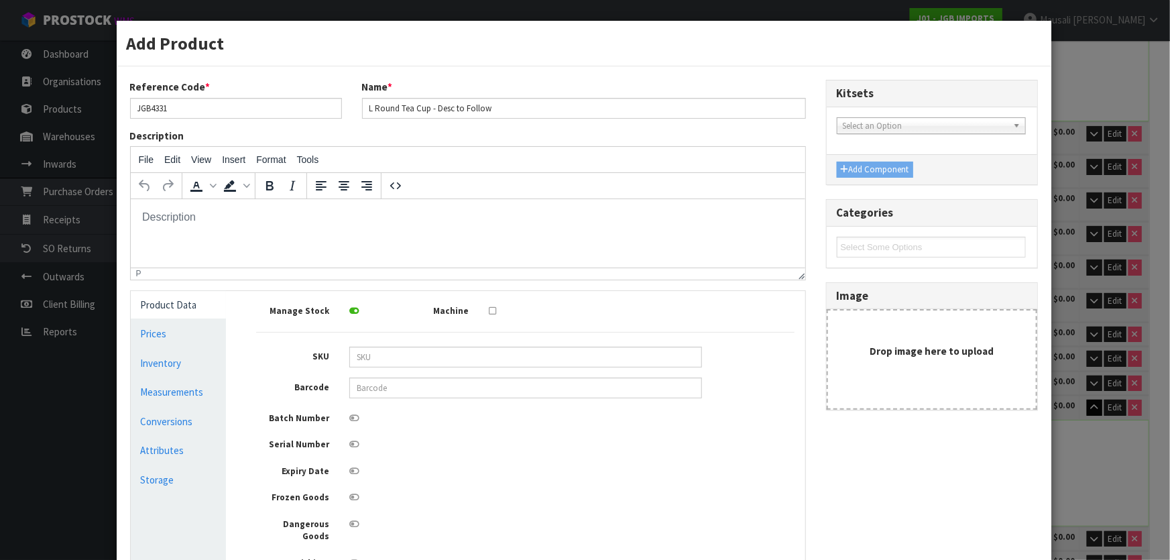
scroll to position [0, 0]
click at [188, 417] on link "Conversions" at bounding box center [179, 421] width 96 height 27
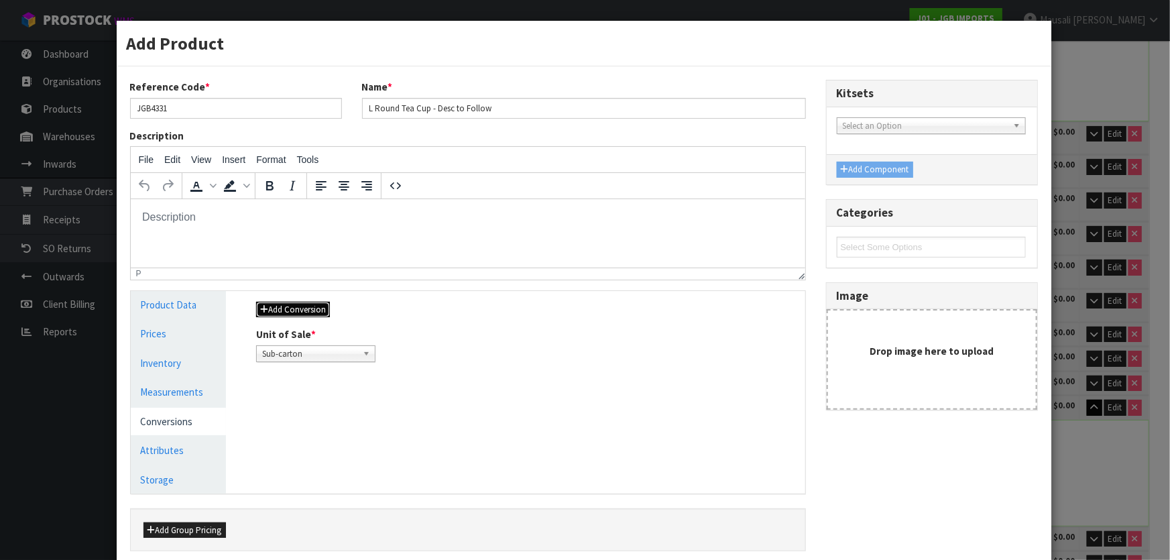
click at [279, 312] on button "Add Conversion" at bounding box center [293, 310] width 74 height 16
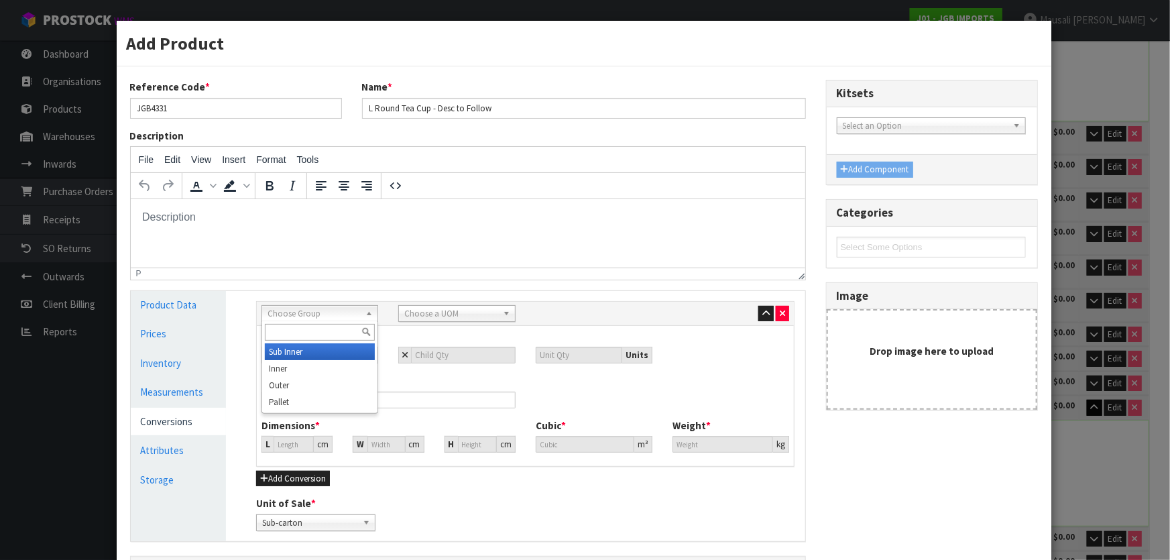
click at [294, 306] on span "Choose Group" at bounding box center [313, 314] width 92 height 16
click at [299, 332] on input "text" at bounding box center [320, 332] width 110 height 17
click at [290, 379] on li "Outer" at bounding box center [320, 385] width 110 height 17
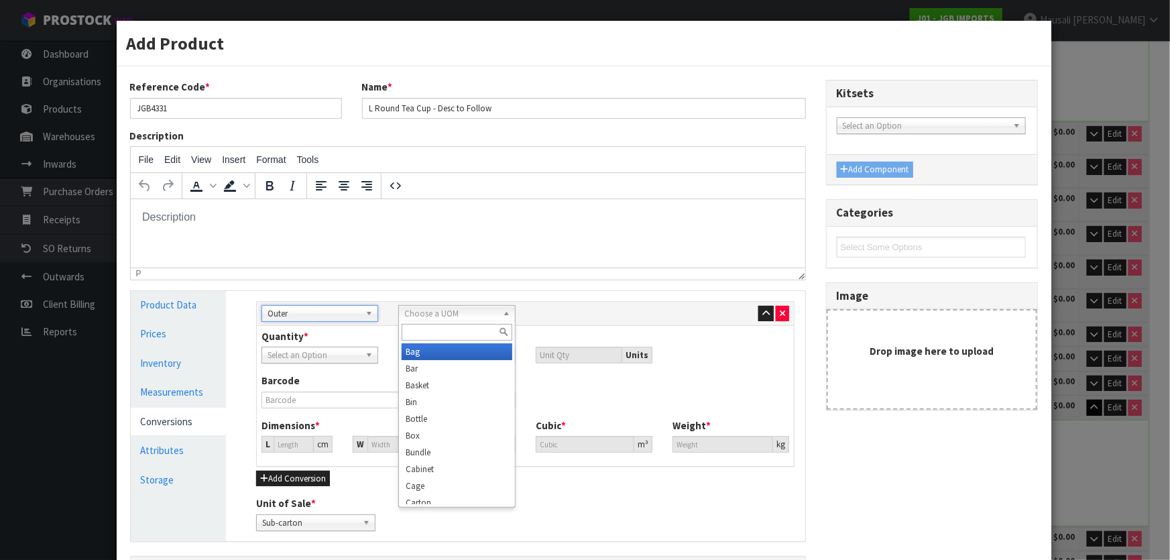
click at [406, 314] on span "Choose a UOM" at bounding box center [450, 314] width 92 height 16
click at [452, 375] on li "Carton" at bounding box center [456, 381] width 110 height 17
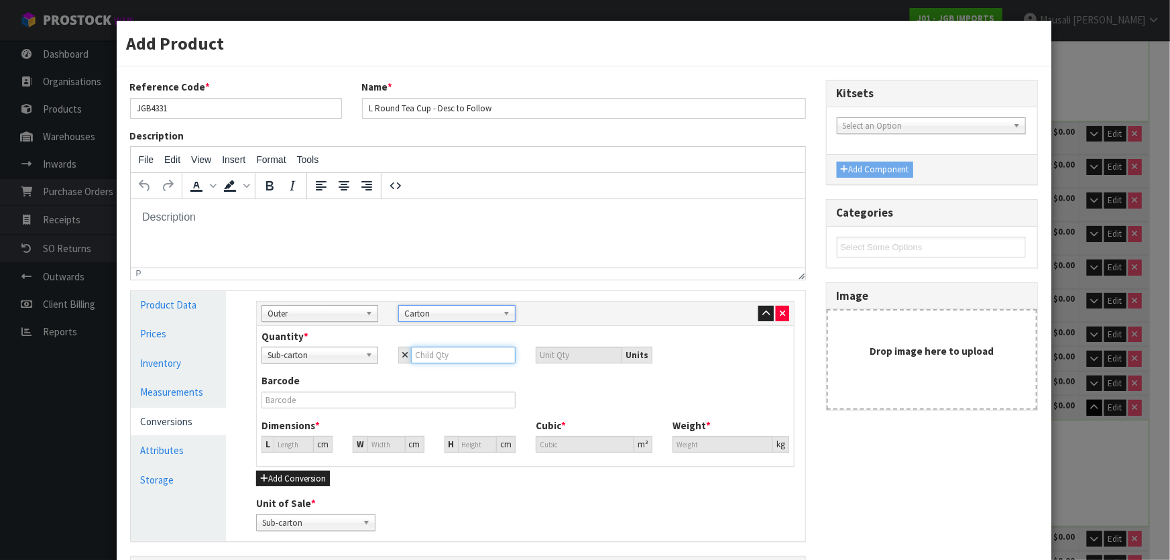
click at [416, 351] on input "number" at bounding box center [463, 355] width 104 height 17
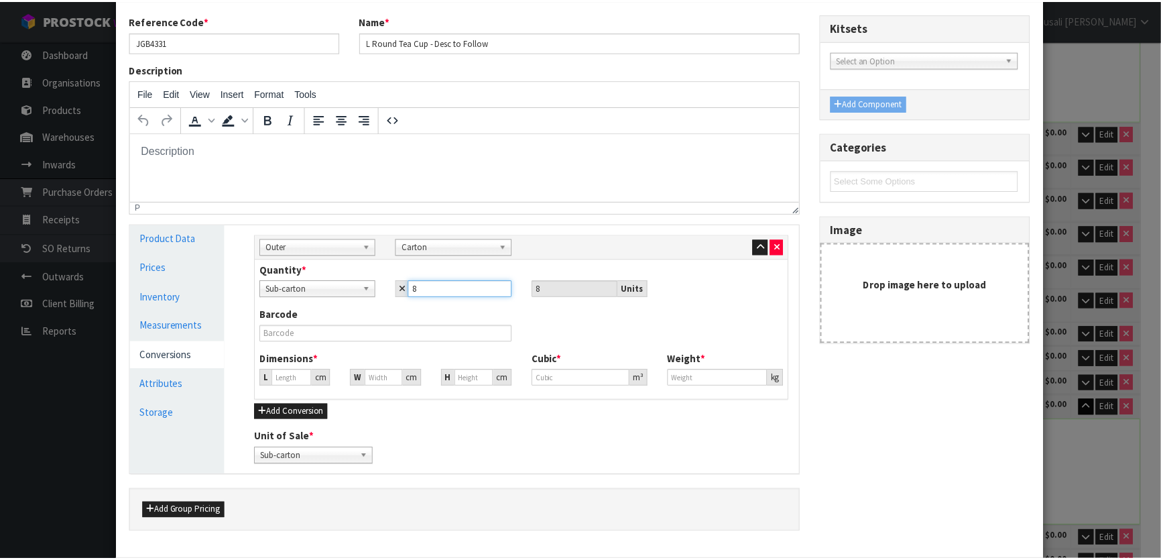
scroll to position [143, 0]
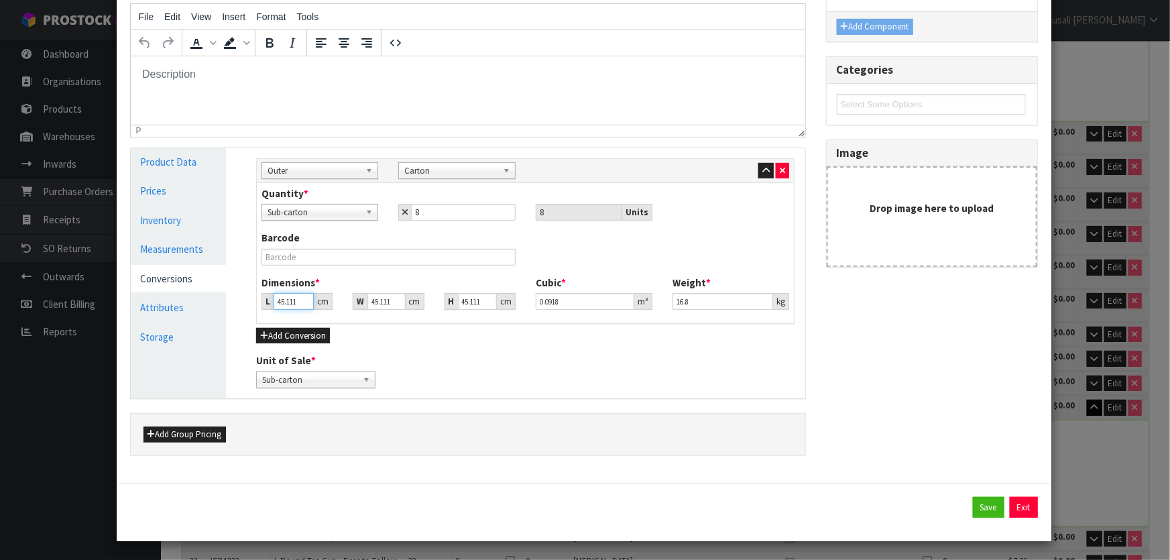
click at [286, 298] on input "45.111" at bounding box center [293, 301] width 40 height 17
drag, startPoint x: 296, startPoint y: 298, endPoint x: 261, endPoint y: 308, distance: 36.3
click at [266, 308] on div "L 45.111 cm" at bounding box center [296, 301] width 71 height 17
click at [973, 506] on button "Save" at bounding box center [989, 507] width 32 height 21
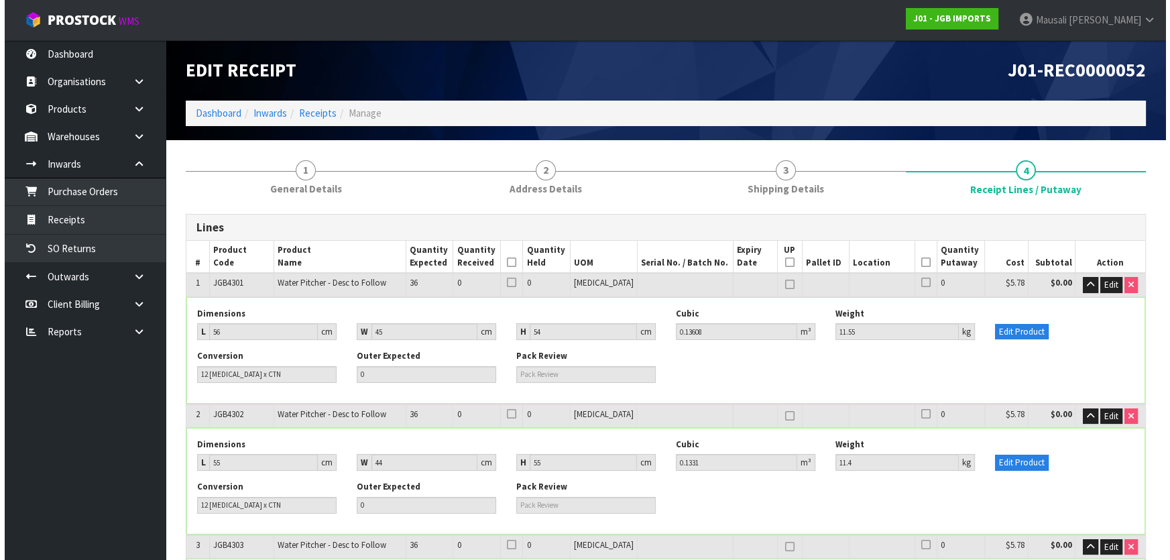
scroll to position [901, 0]
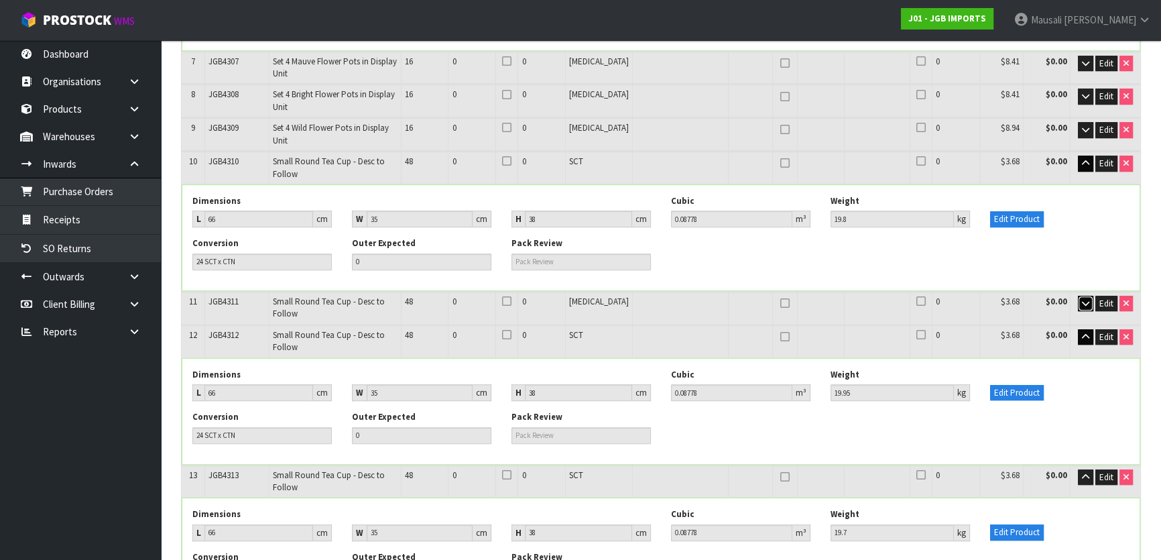
click at [1085, 299] on icon "button" at bounding box center [1085, 303] width 7 height 9
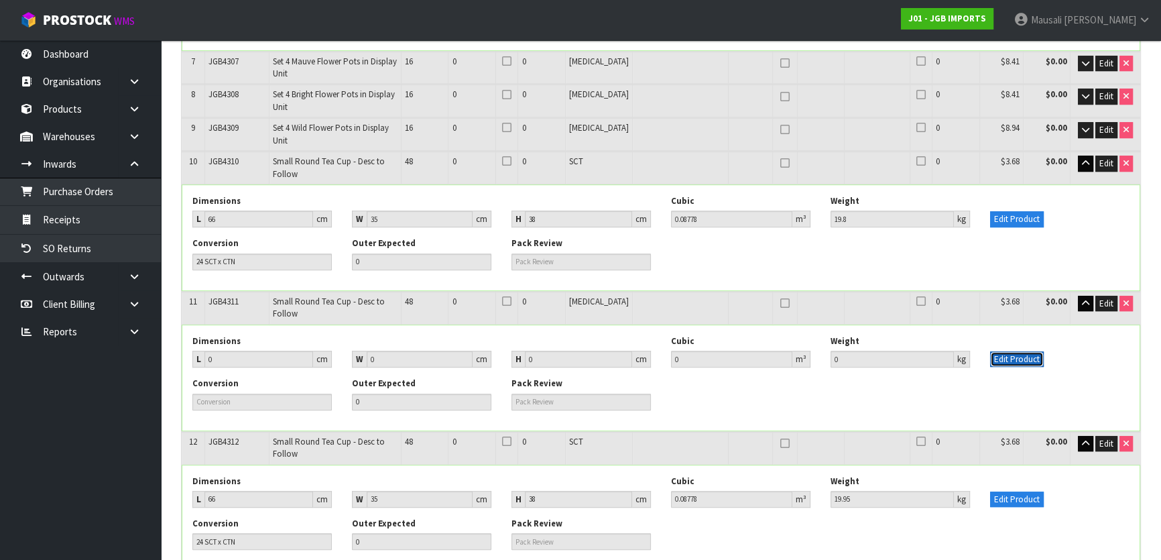
click at [1008, 351] on button "Edit Product" at bounding box center [1017, 359] width 54 height 16
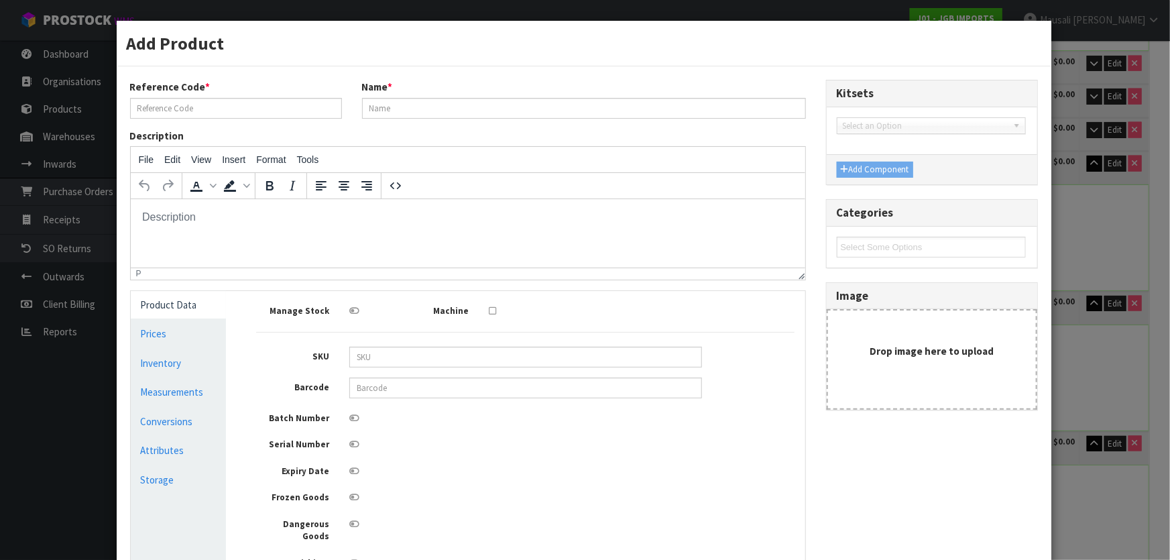
scroll to position [0, 0]
click at [182, 413] on link "Conversions" at bounding box center [179, 421] width 96 height 27
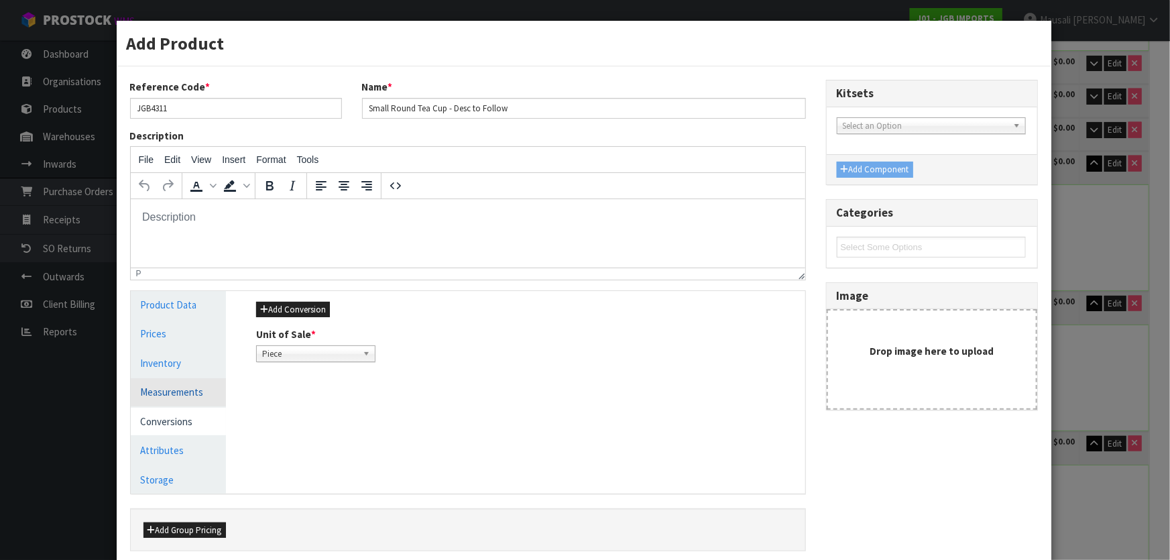
click at [194, 387] on link "Measurements" at bounding box center [179, 391] width 96 height 27
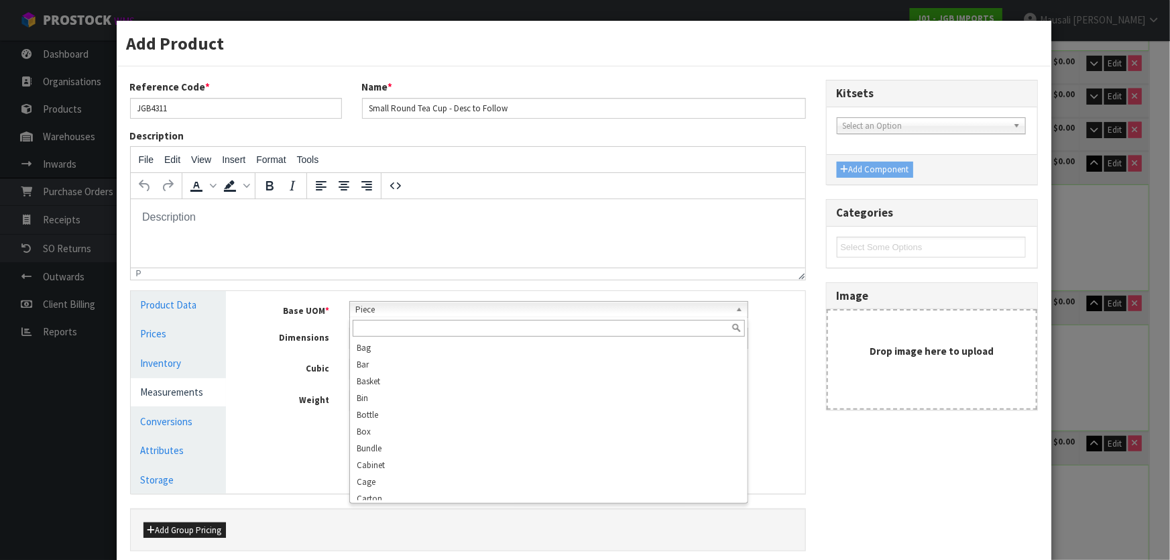
click at [387, 310] on span "Piece" at bounding box center [542, 310] width 375 height 16
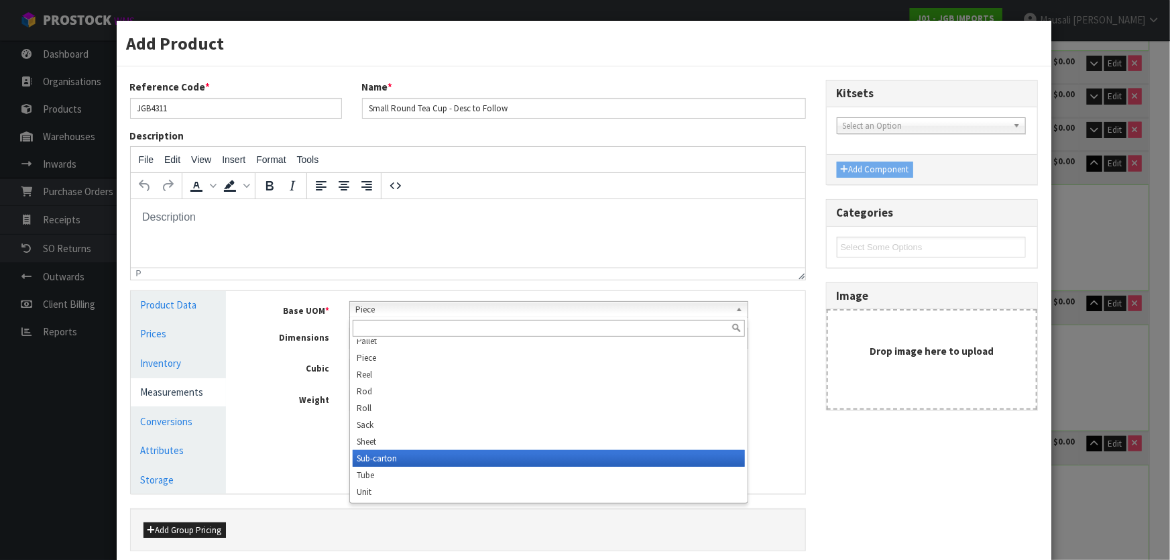
click at [424, 455] on li "Sub-carton" at bounding box center [549, 458] width 392 height 17
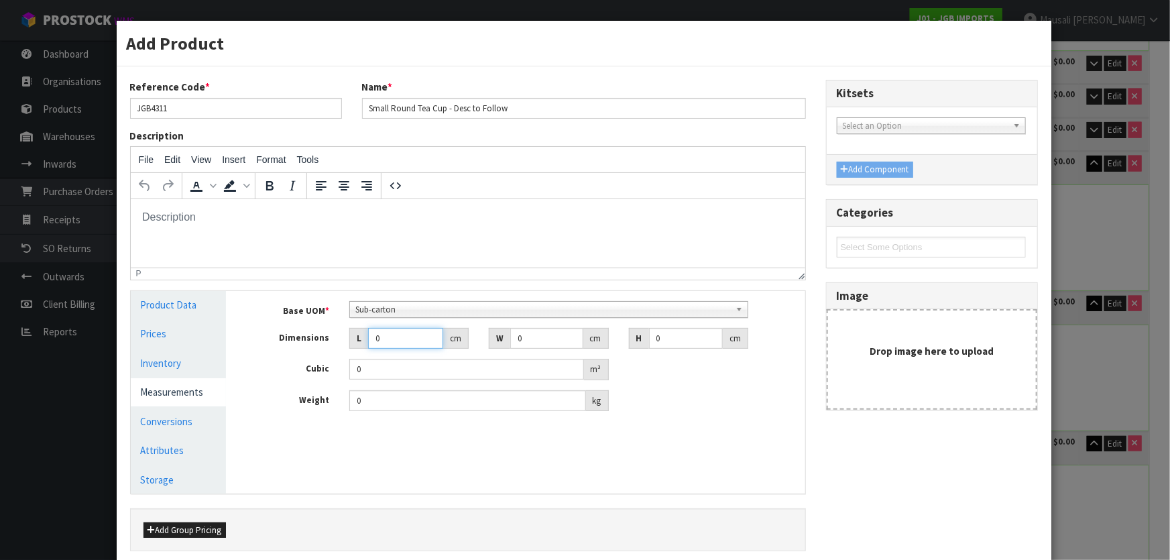
drag, startPoint x: 380, startPoint y: 340, endPoint x: 361, endPoint y: 347, distance: 20.2
click at [361, 347] on div "L 0 cm" at bounding box center [408, 338] width 119 height 21
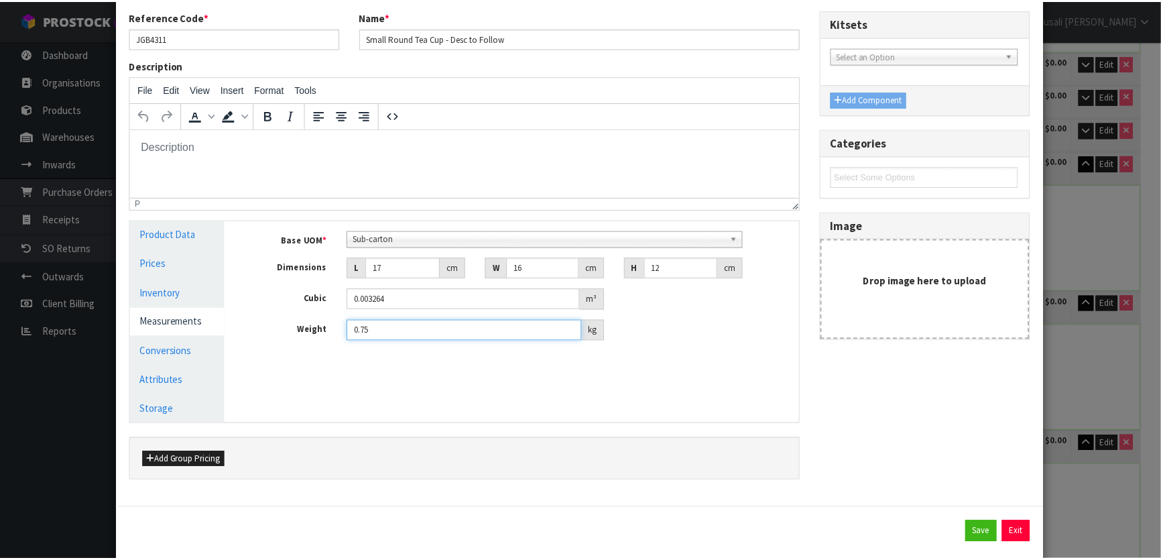
scroll to position [96, 0]
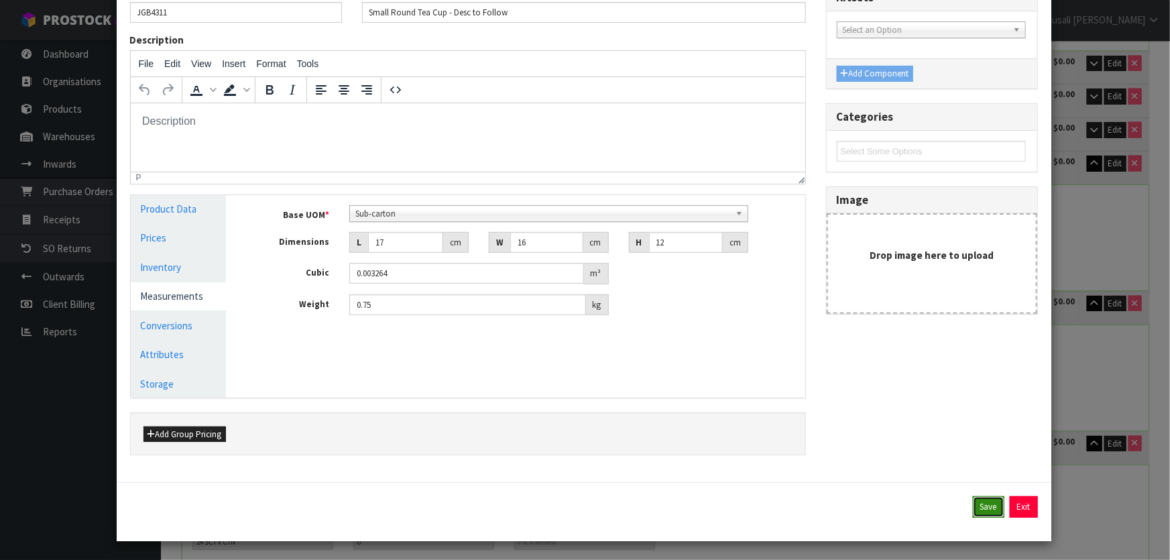
click at [992, 506] on button "Save" at bounding box center [989, 506] width 32 height 21
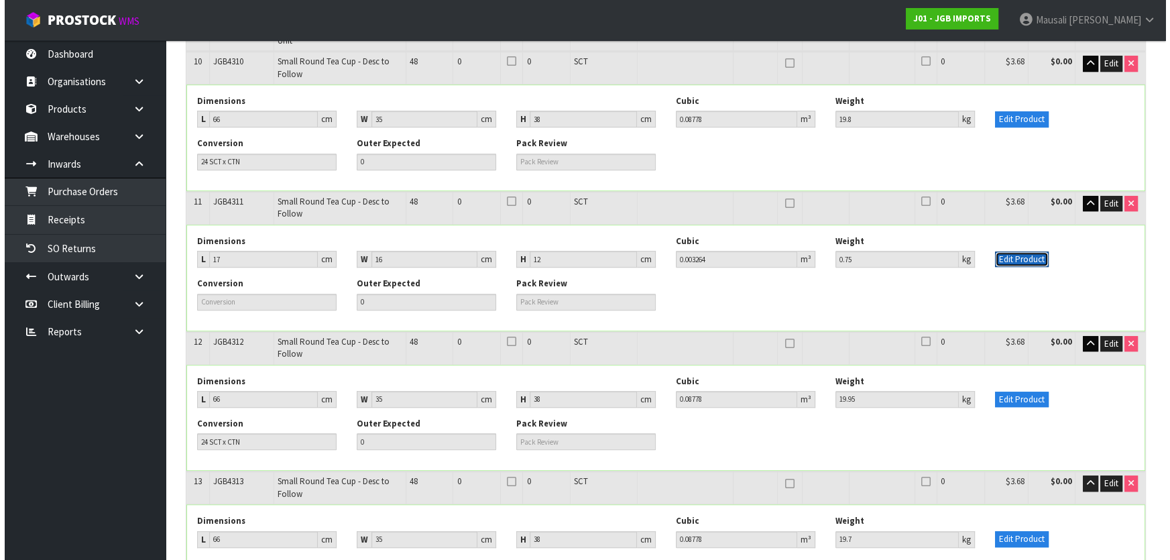
scroll to position [962, 0]
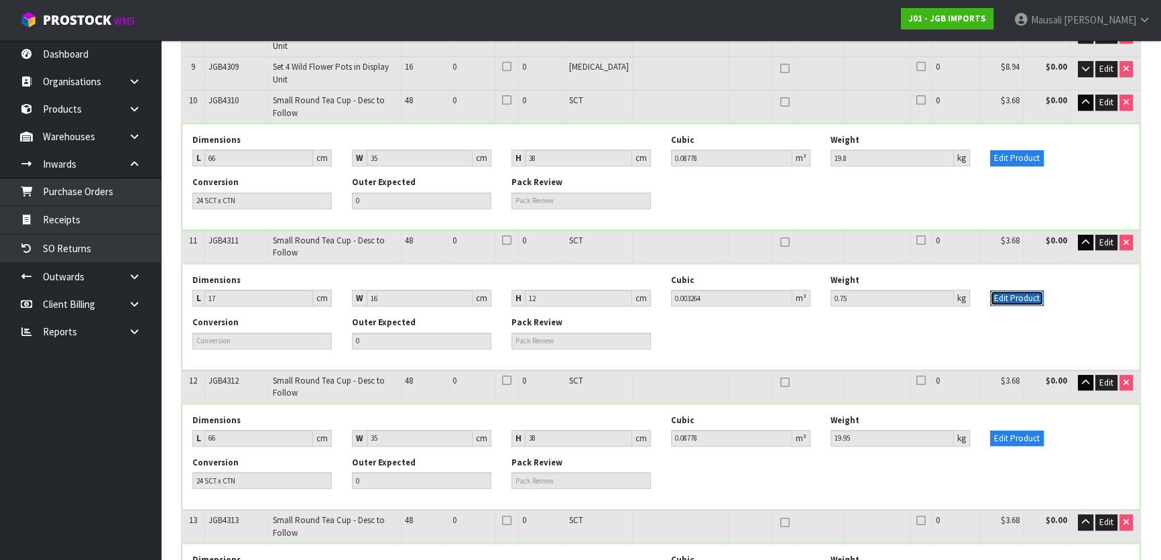
click at [1030, 290] on button "Edit Product" at bounding box center [1017, 298] width 54 height 16
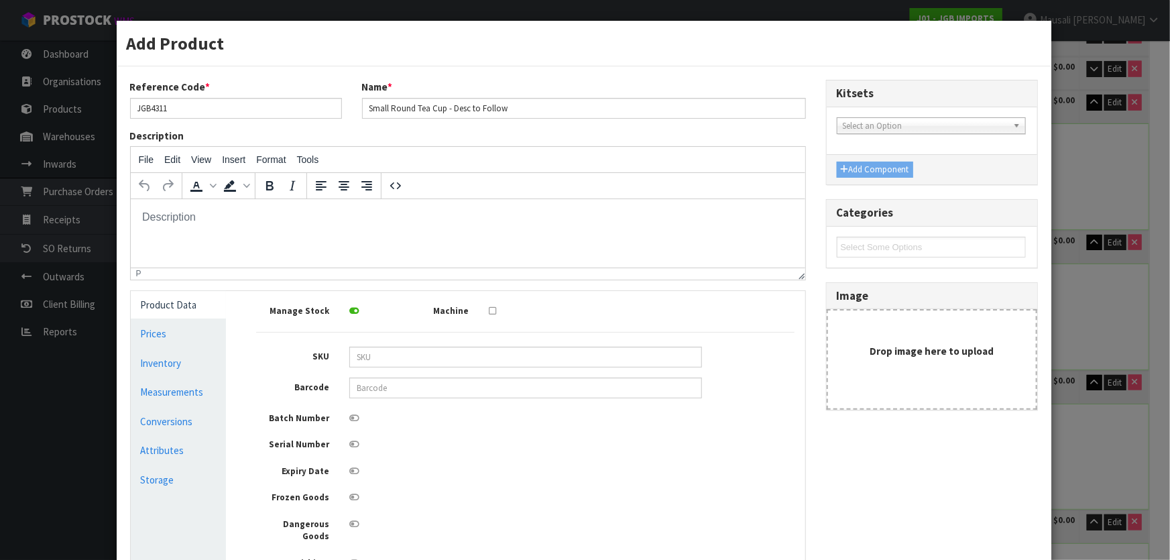
scroll to position [0, 0]
click at [164, 414] on link "Conversions" at bounding box center [179, 421] width 96 height 27
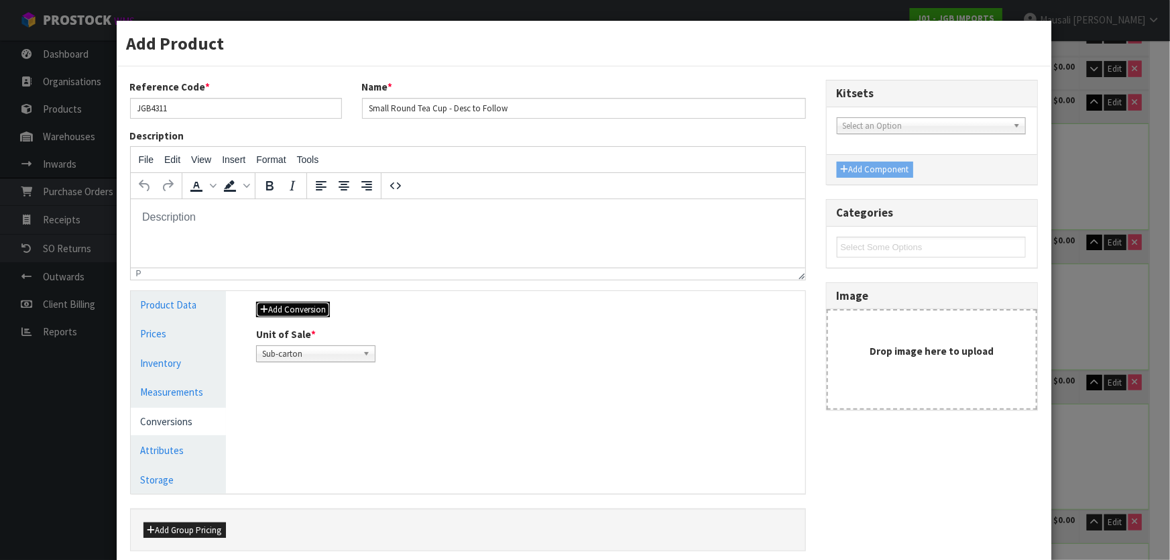
click at [289, 304] on button "Add Conversion" at bounding box center [293, 310] width 74 height 16
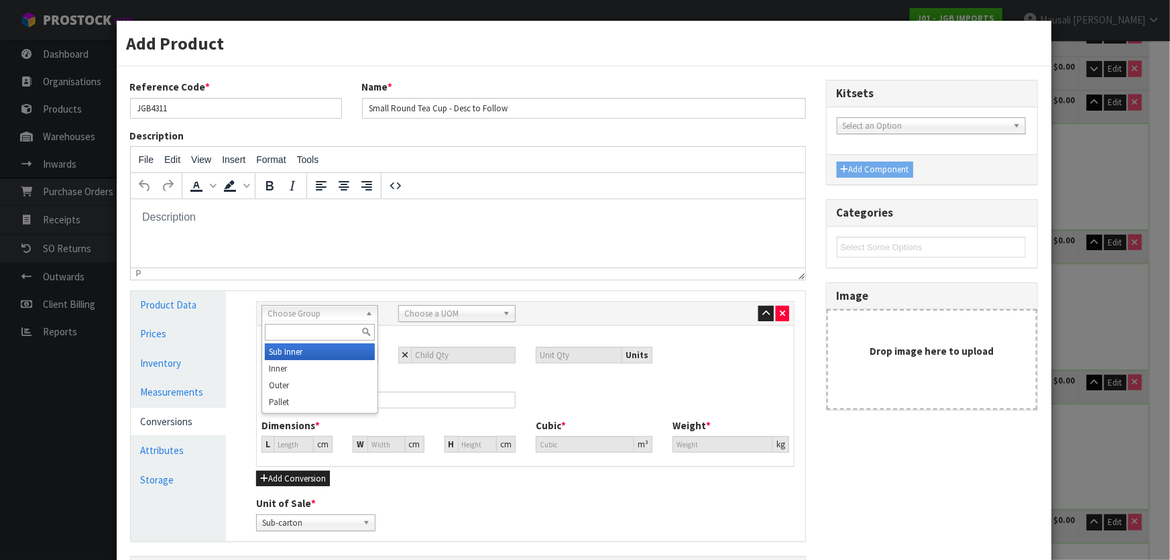
click at [281, 308] on span "Choose Group" at bounding box center [313, 314] width 92 height 16
click at [314, 387] on li "Outer" at bounding box center [320, 385] width 110 height 17
click at [433, 319] on span "Choose a UOM" at bounding box center [450, 314] width 92 height 16
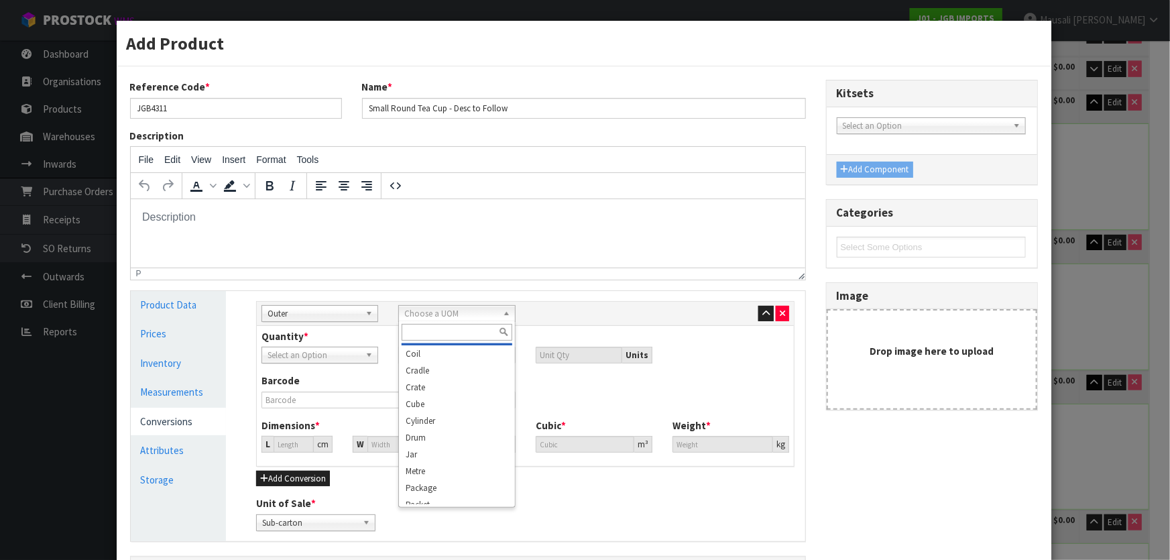
scroll to position [121, 0]
click at [447, 386] on li "Carton" at bounding box center [456, 381] width 110 height 17
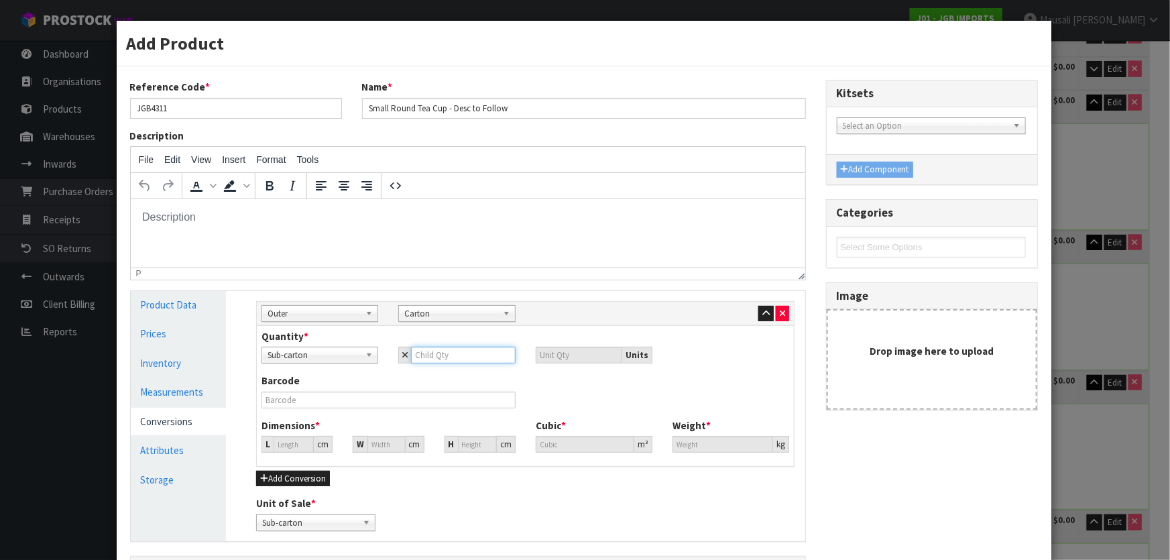
click at [424, 361] on input "number" at bounding box center [463, 355] width 104 height 17
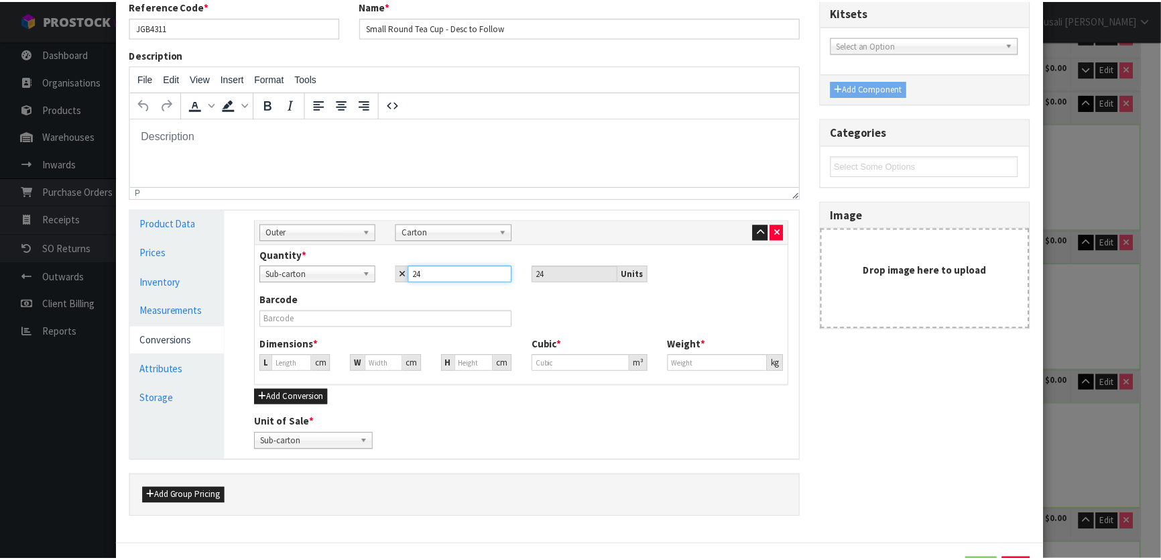
scroll to position [143, 0]
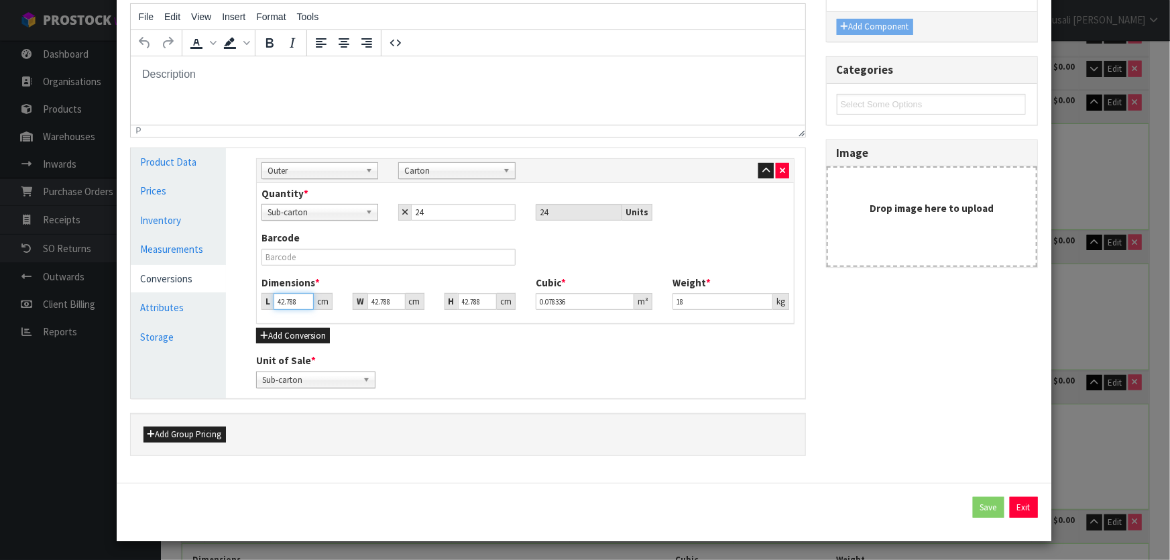
click at [293, 299] on input "42.788" at bounding box center [293, 301] width 40 height 17
drag, startPoint x: 296, startPoint y: 300, endPoint x: 255, endPoint y: 304, distance: 41.7
click at [255, 304] on div "L 42.788 cm" at bounding box center [296, 301] width 91 height 17
click at [983, 503] on button "Save" at bounding box center [989, 507] width 32 height 21
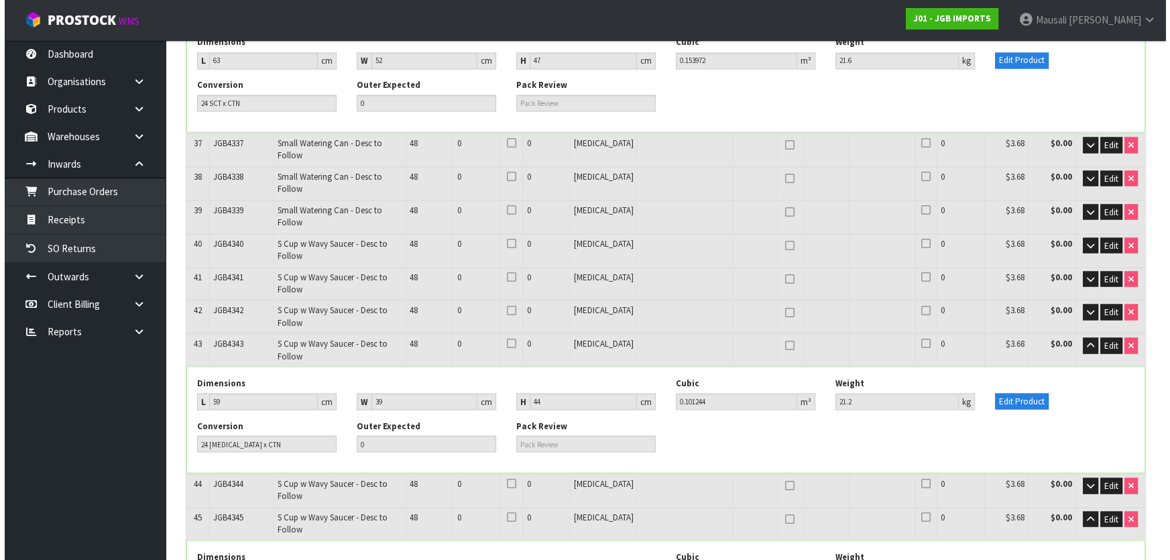
scroll to position [2225, 0]
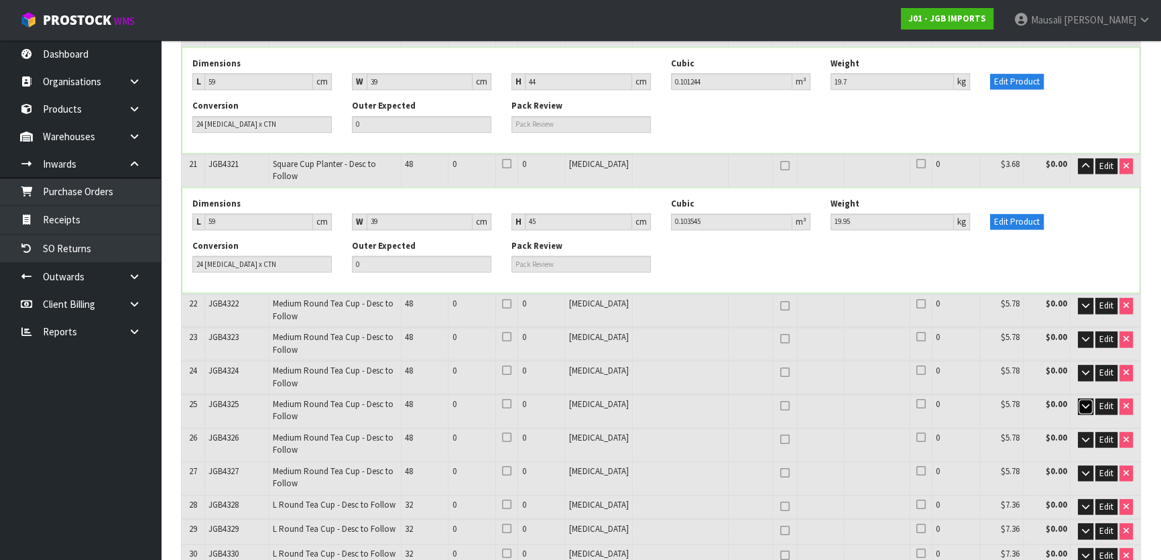
click at [1082, 401] on icon "button" at bounding box center [1085, 405] width 7 height 9
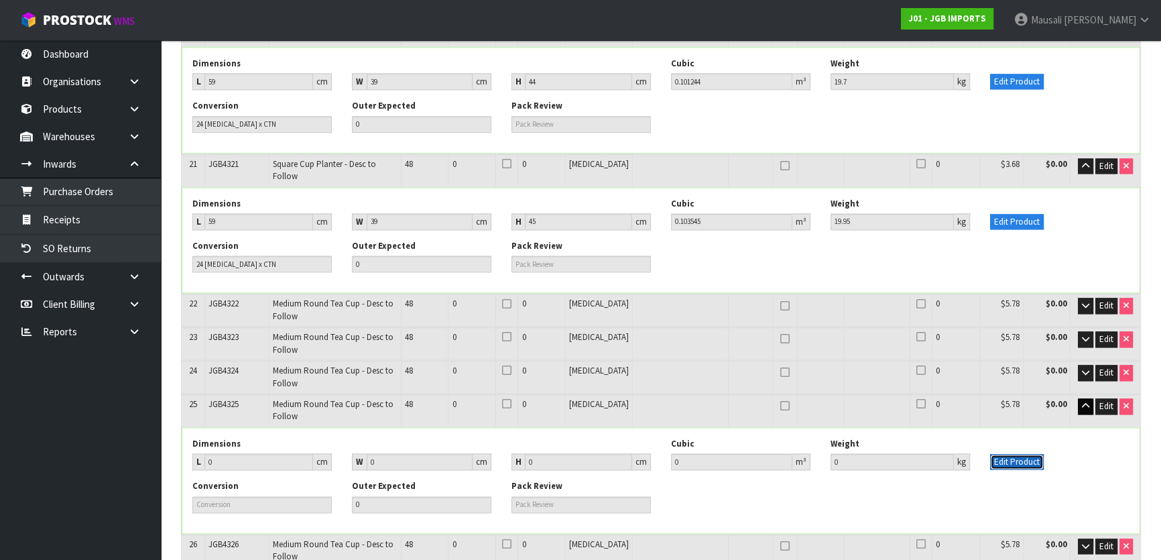
click at [1004, 454] on button "Edit Product" at bounding box center [1017, 462] width 54 height 16
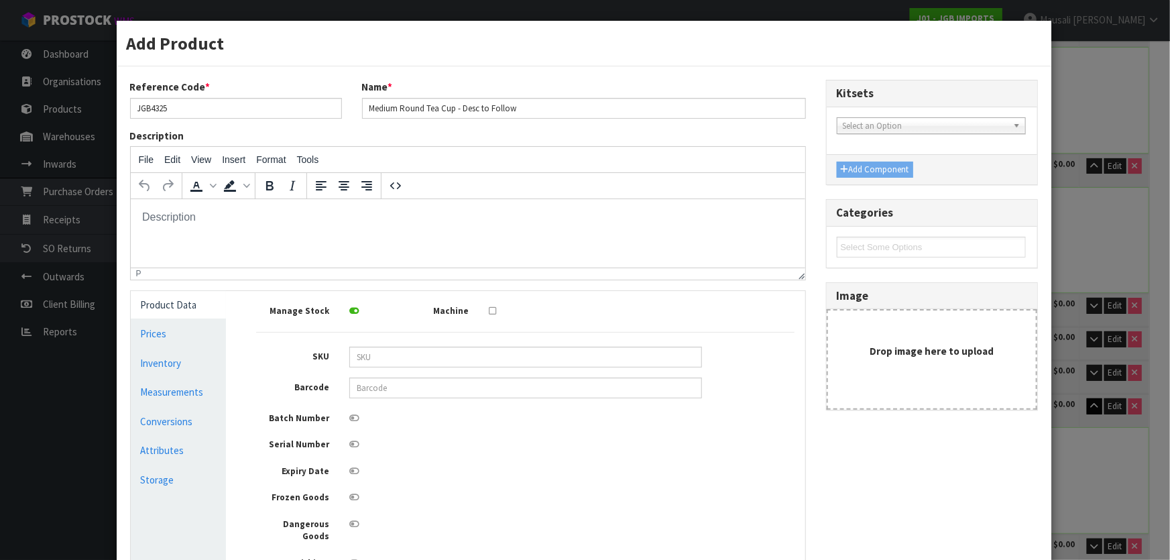
scroll to position [0, 0]
click at [184, 390] on link "Measurements" at bounding box center [179, 391] width 96 height 27
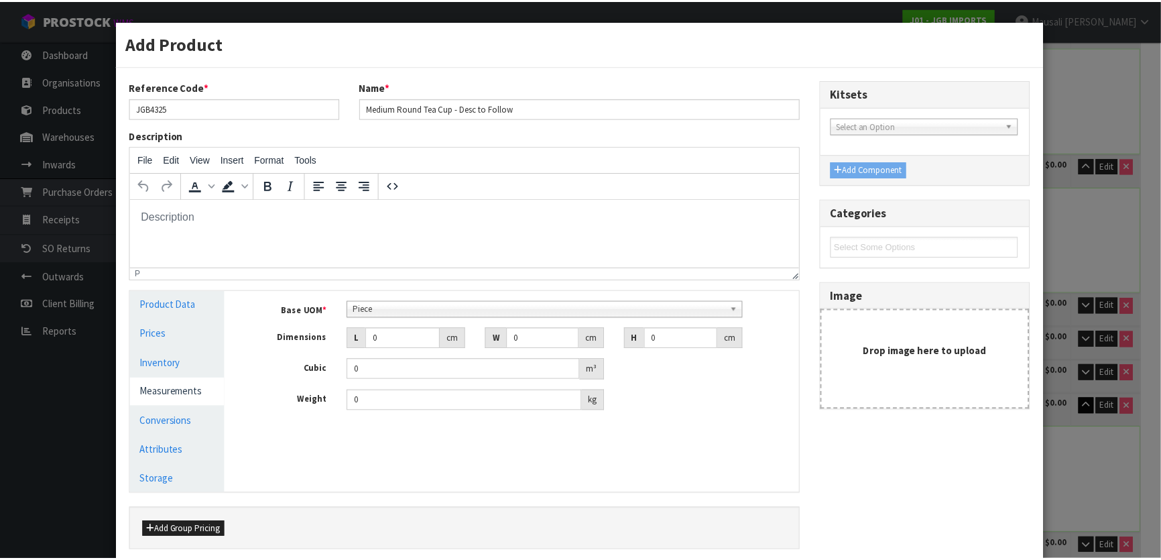
scroll to position [96, 0]
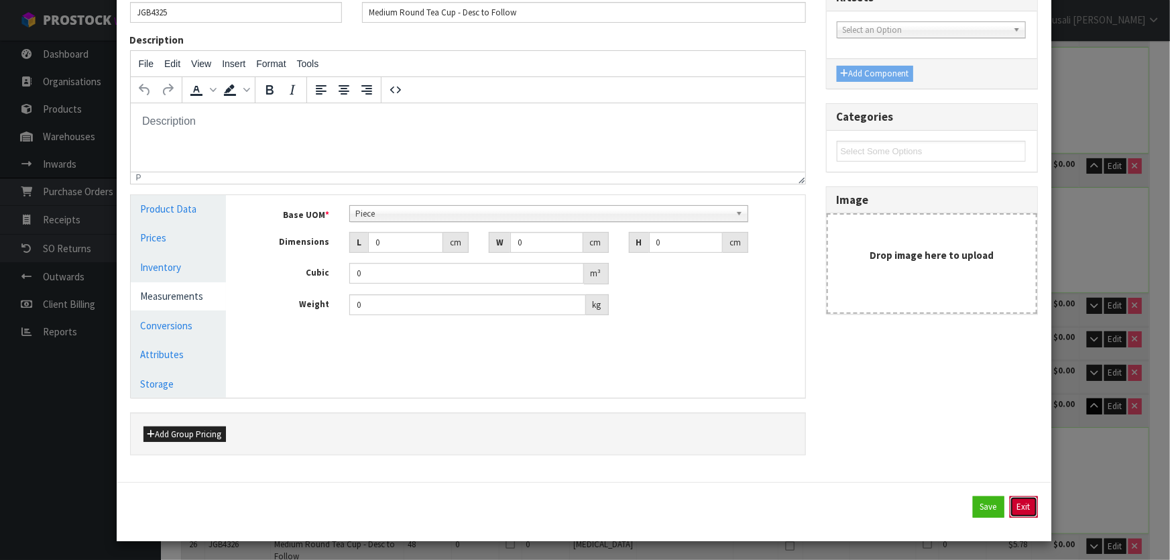
click at [1022, 504] on button "Exit" at bounding box center [1023, 506] width 28 height 21
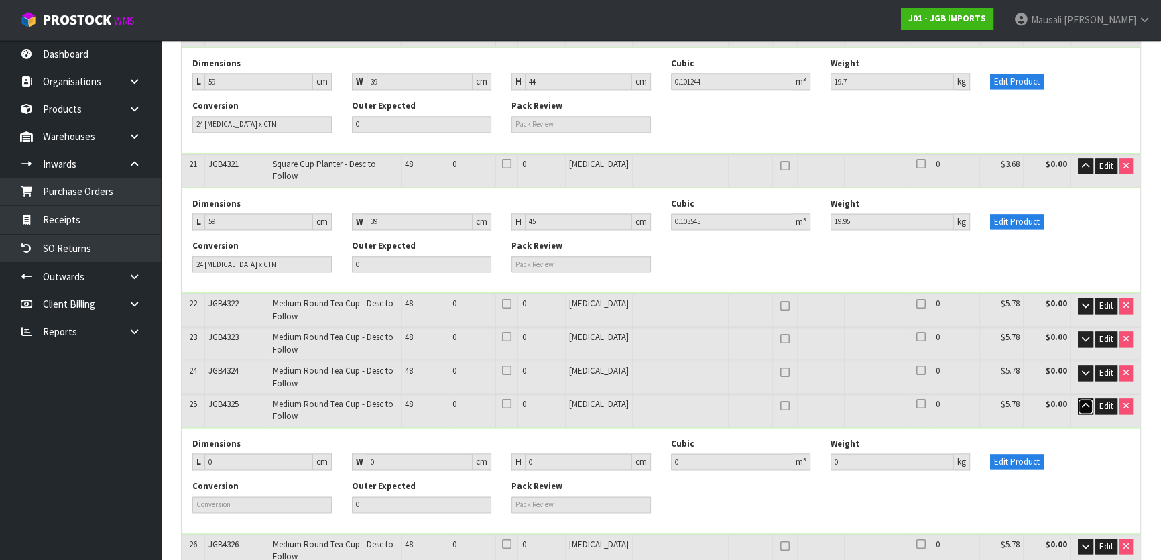
click at [1086, 401] on icon "button" at bounding box center [1085, 405] width 7 height 9
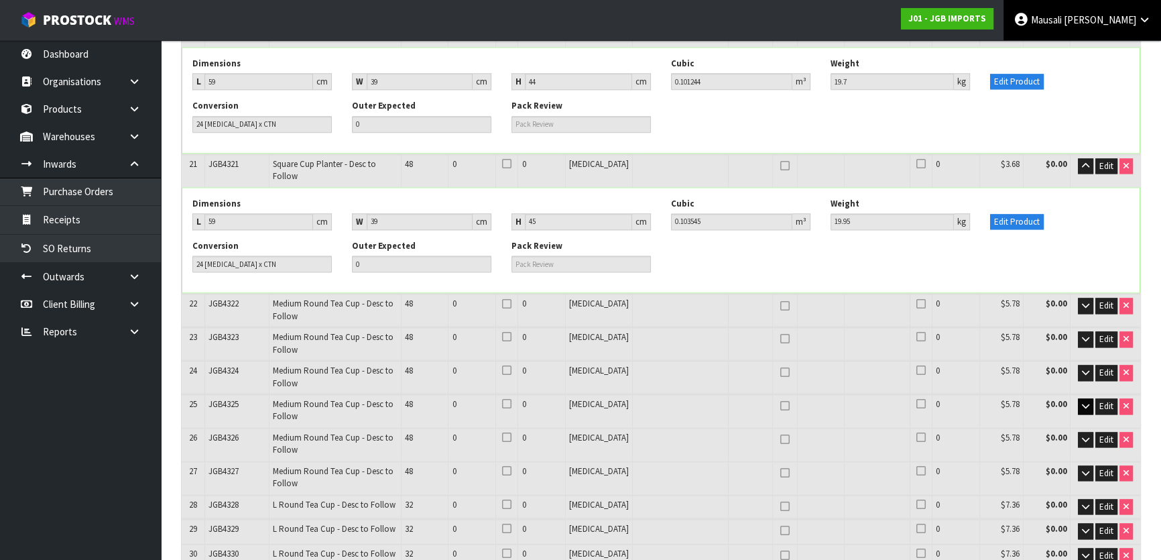
click at [1141, 15] on icon at bounding box center [1144, 20] width 13 height 10
click at [1110, 55] on link "Logout" at bounding box center [1107, 53] width 106 height 18
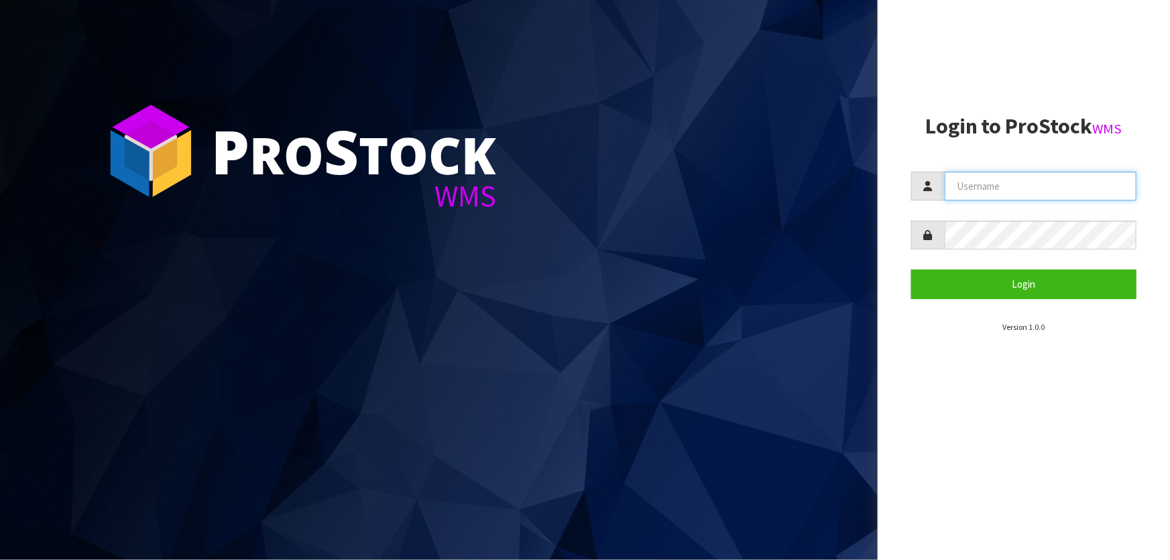
click at [1074, 194] on input "text" at bounding box center [1040, 186] width 192 height 29
type input "Talia"
click at [911, 269] on button "Login" at bounding box center [1023, 283] width 225 height 29
